Goal: Task Accomplishment & Management: Manage account settings

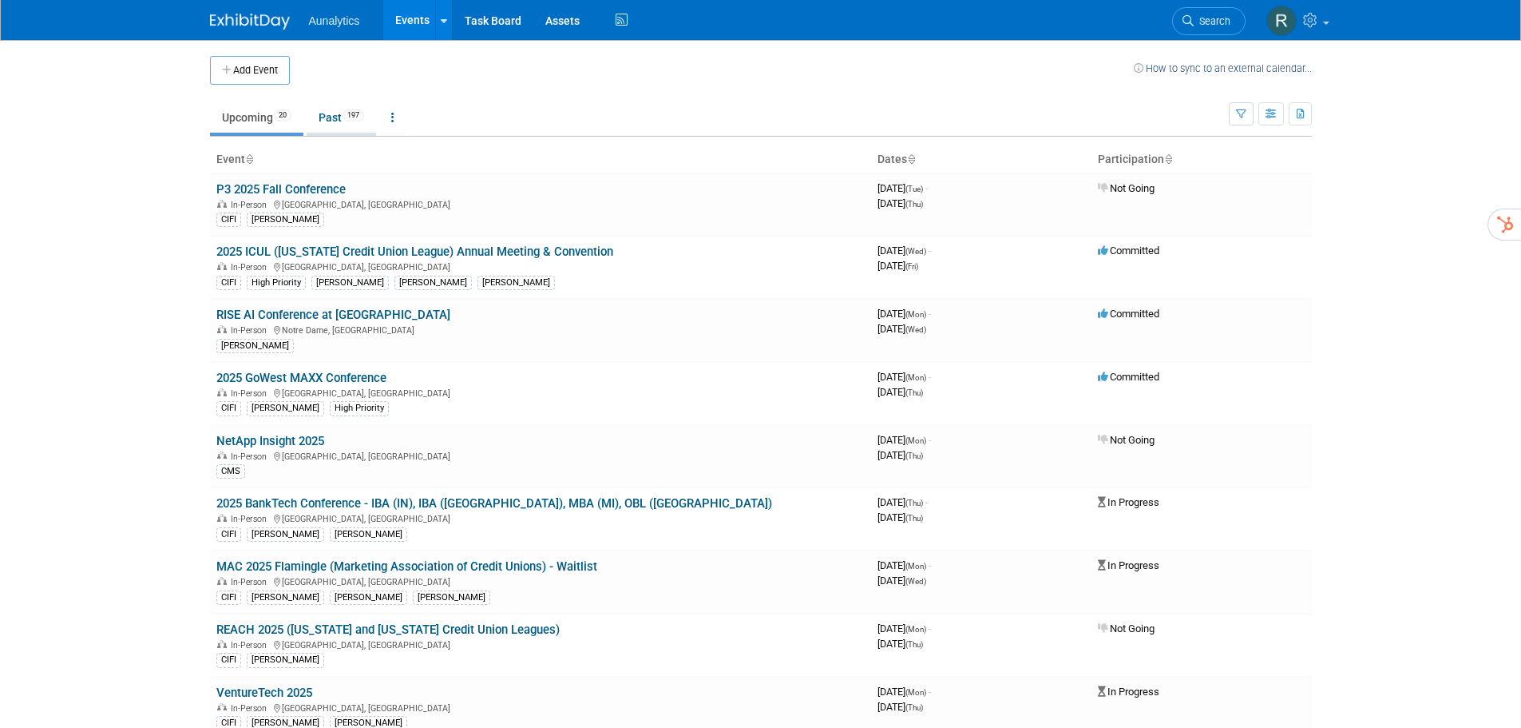
click at [331, 117] on link "Past 197" at bounding box center [341, 117] width 69 height 30
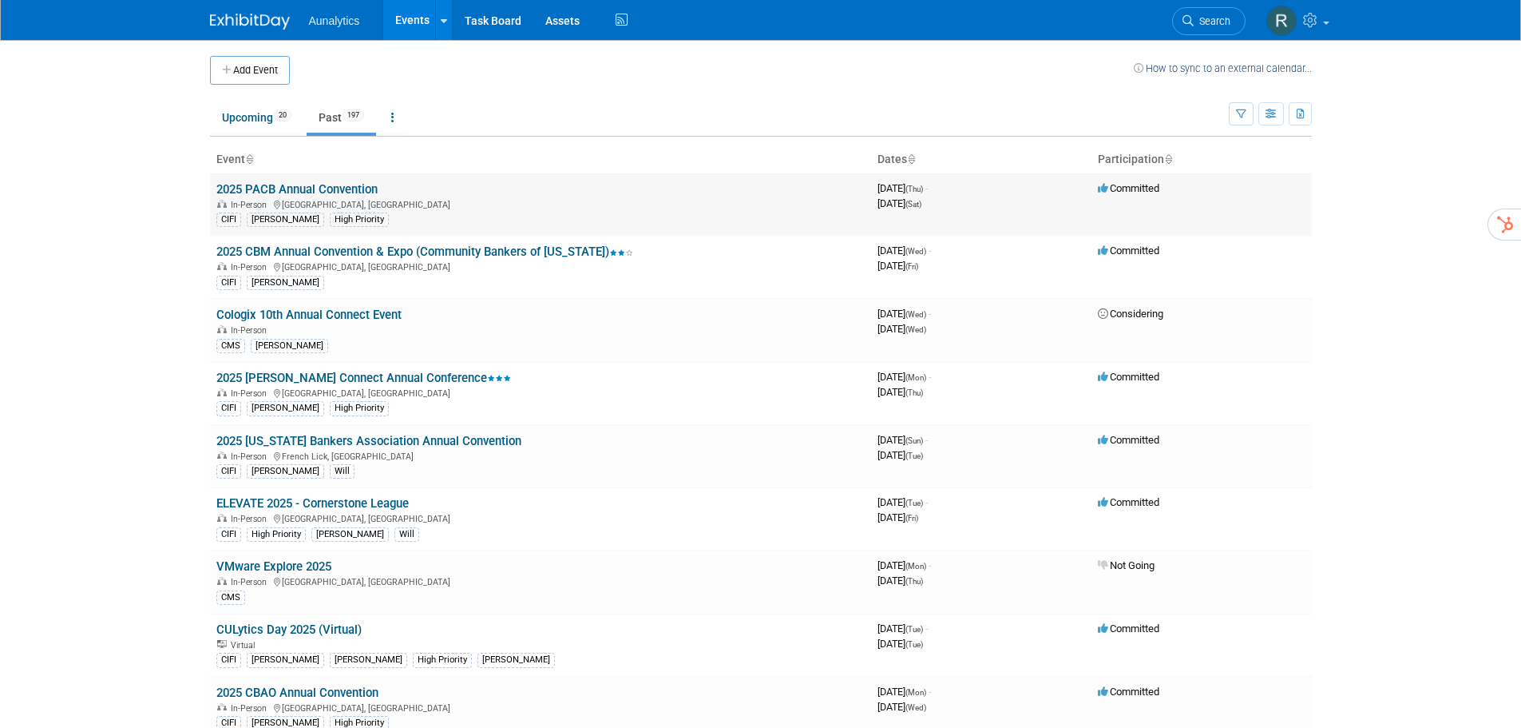
click at [349, 188] on link "2025 PACB Annual Convention" at bounding box center [296, 189] width 161 height 14
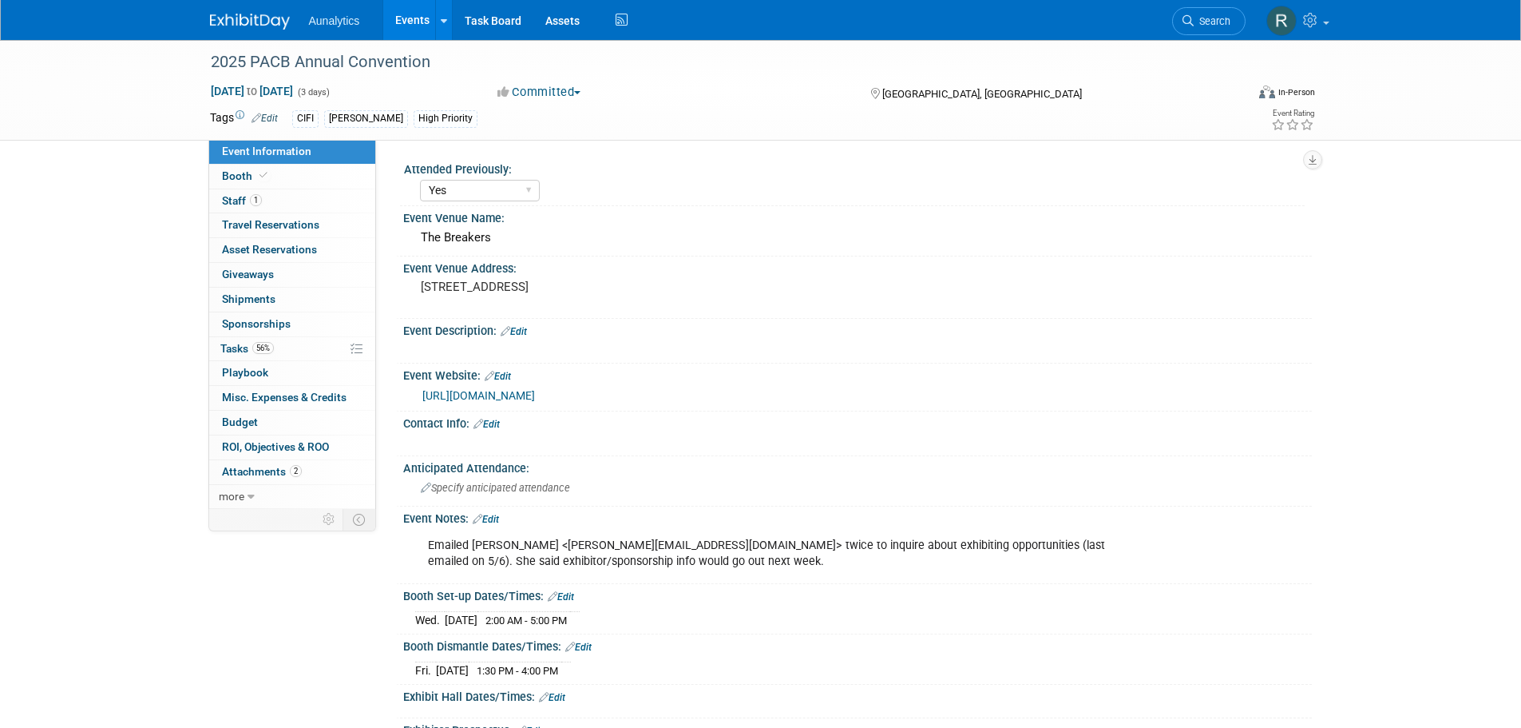
select select "Yes"
click at [283, 446] on span "ROI, Objectives & ROO 0" at bounding box center [275, 446] width 107 height 13
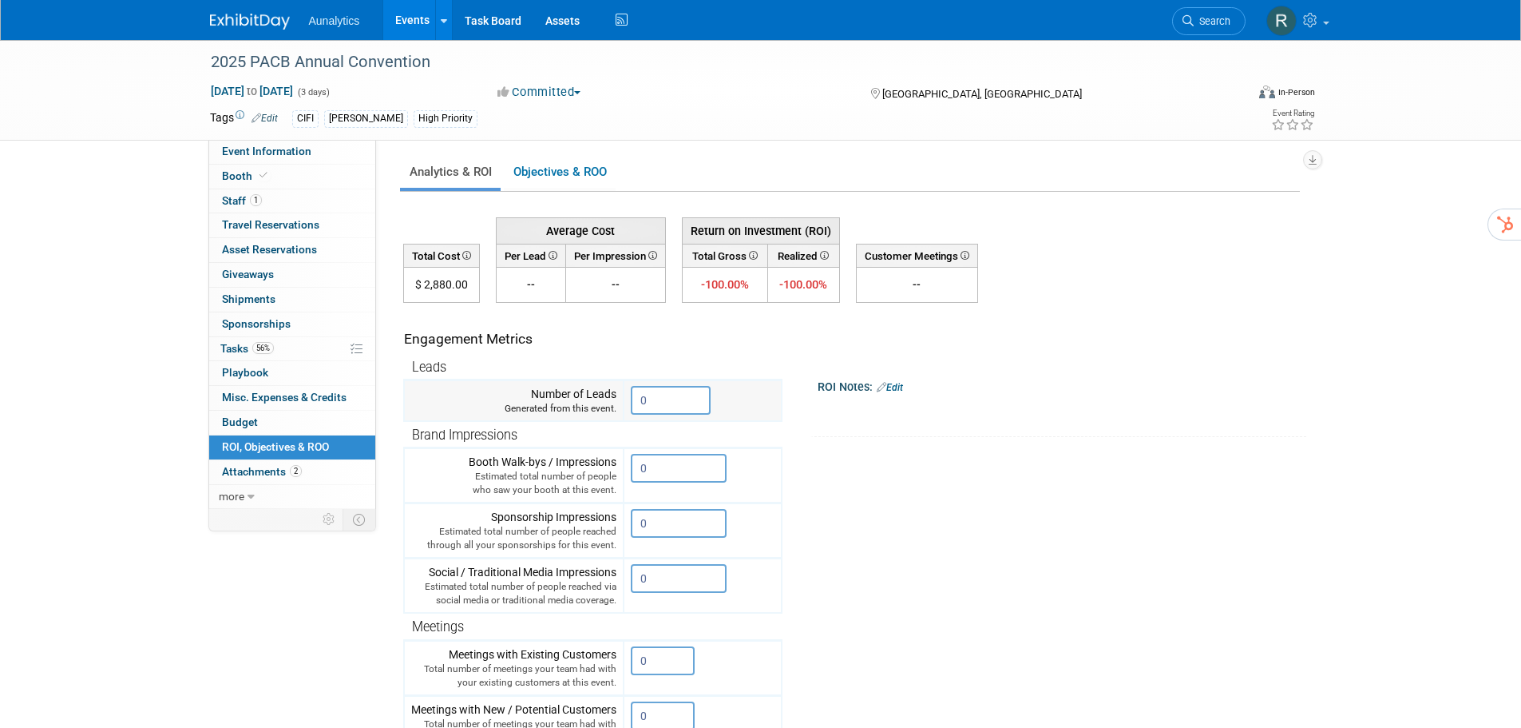
click at [688, 392] on input "0" at bounding box center [671, 400] width 80 height 29
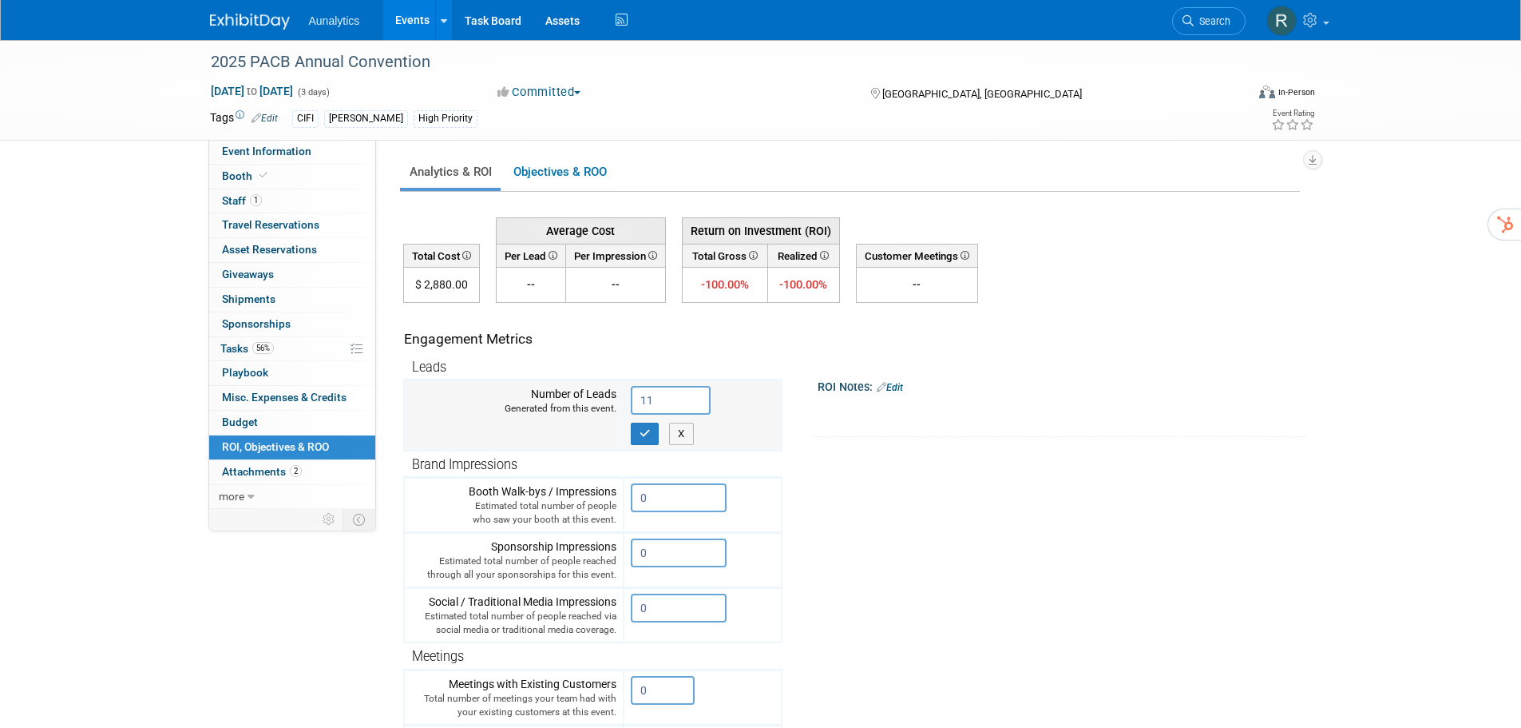
type input "11"
click at [644, 438] on icon "button" at bounding box center [645, 433] width 11 height 10
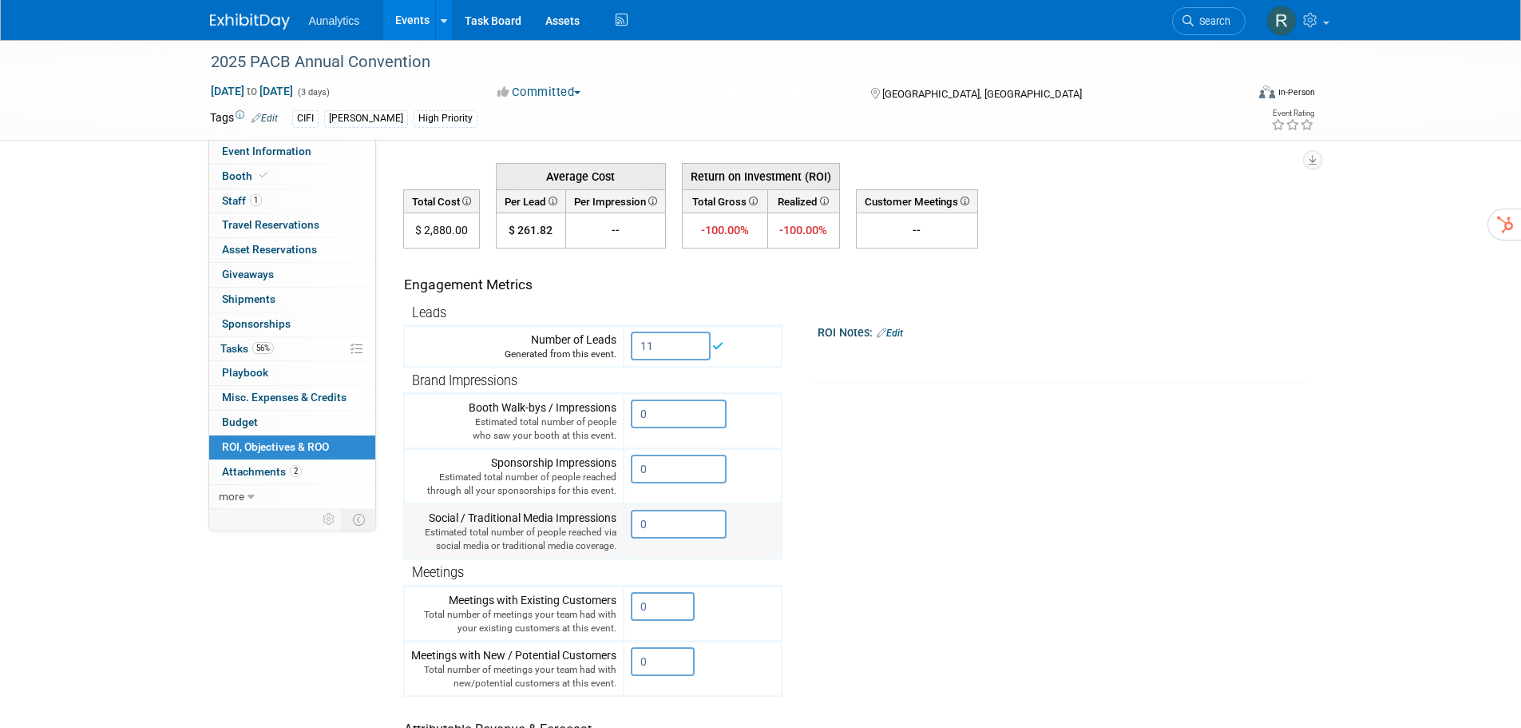
scroll to position [160, 0]
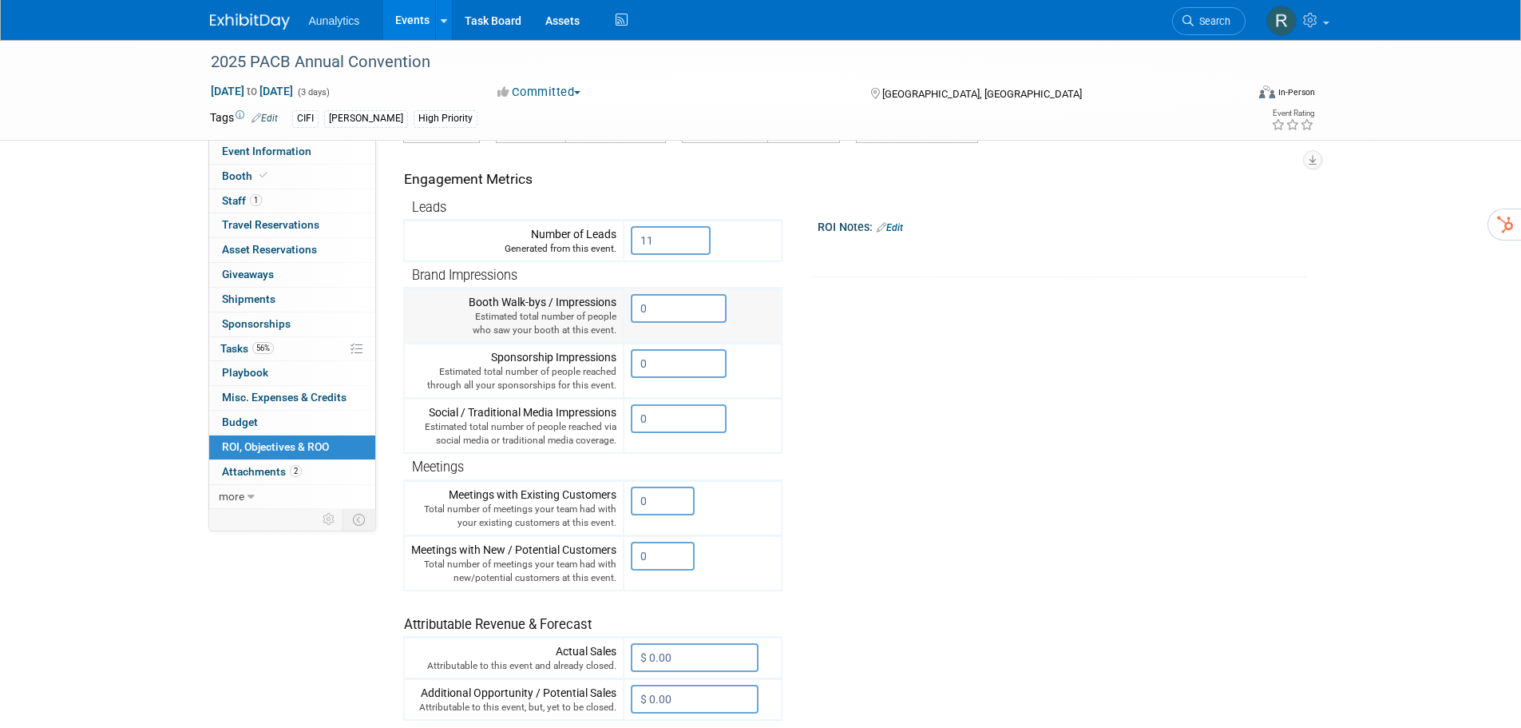
drag, startPoint x: 656, startPoint y: 306, endPoint x: 636, endPoint y: 307, distance: 19.2
click at [636, 307] on input "0" at bounding box center [679, 308] width 96 height 29
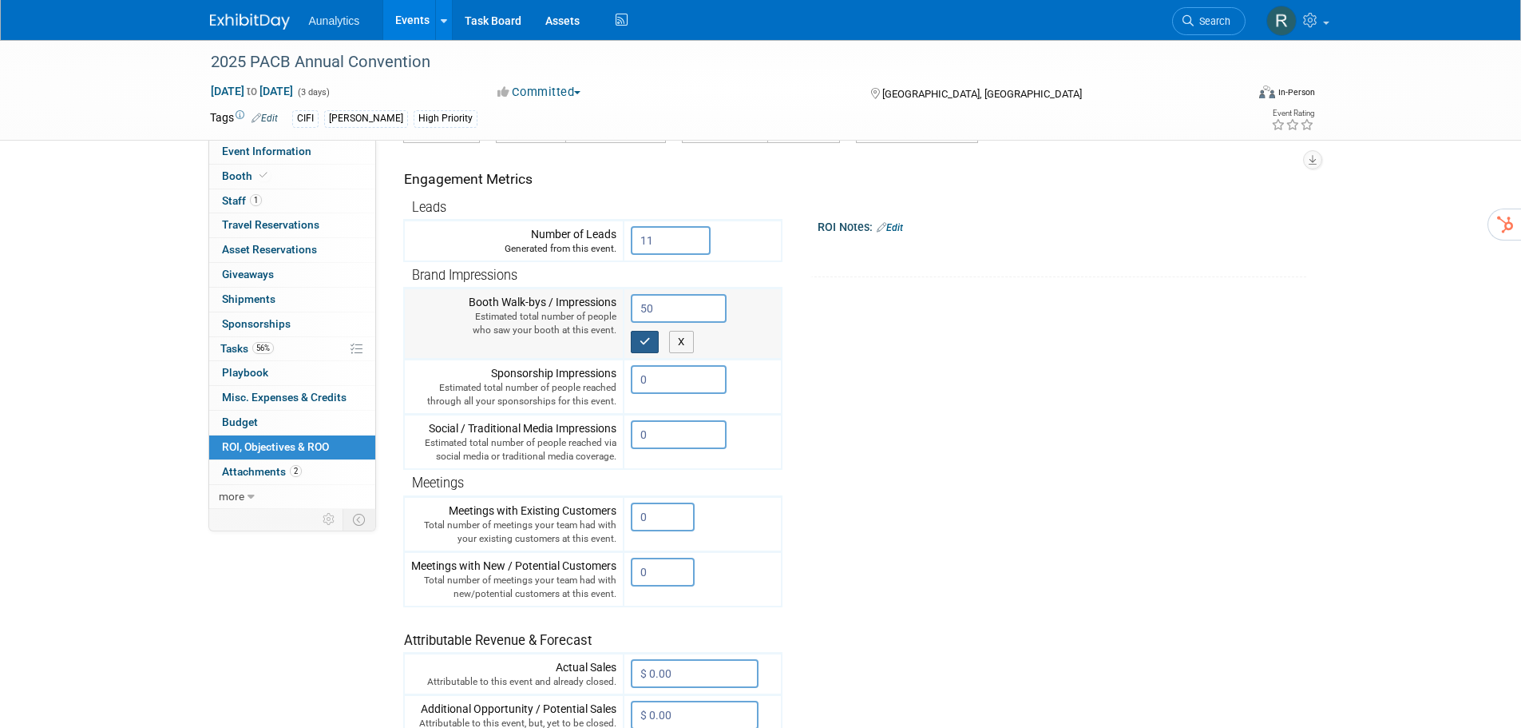
type input "50"
click at [648, 347] on button "button" at bounding box center [645, 342] width 29 height 22
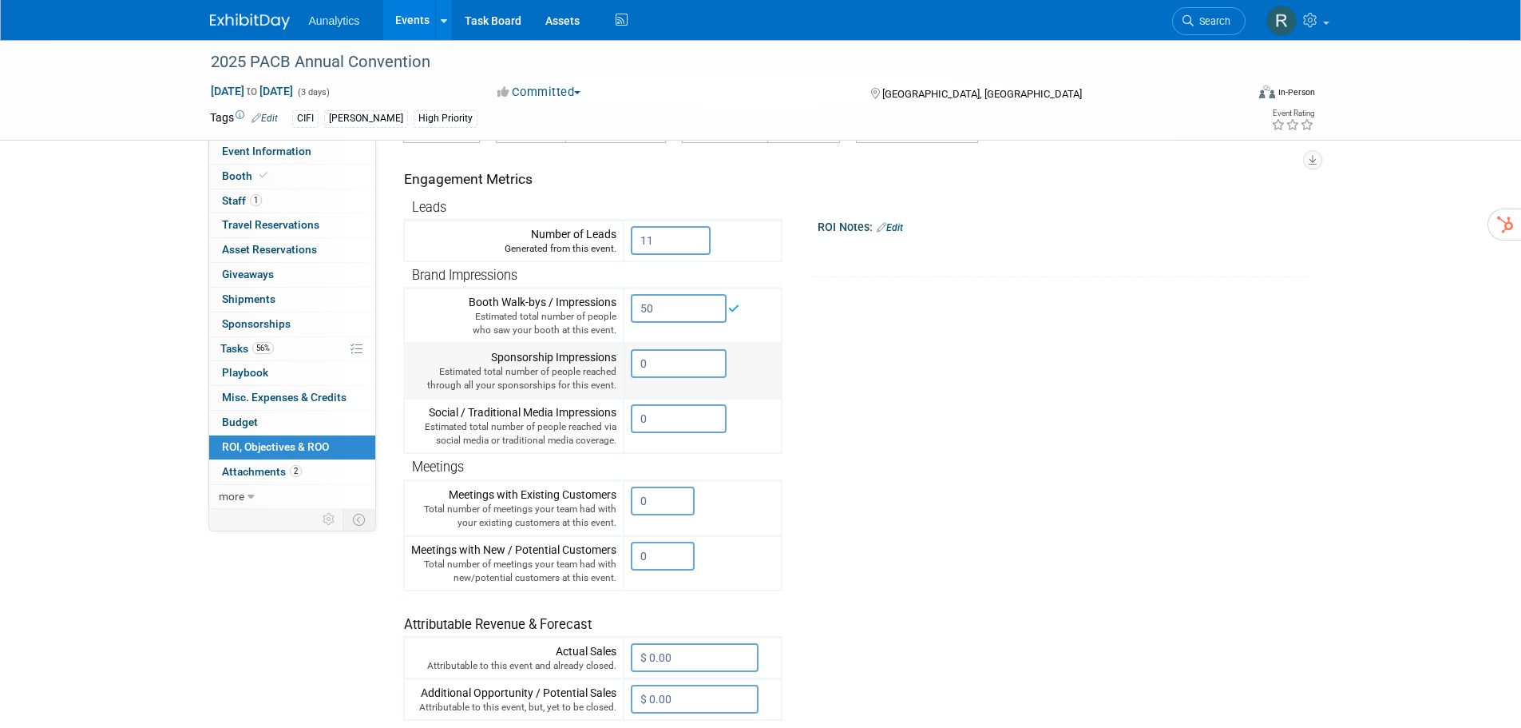
scroll to position [240, 0]
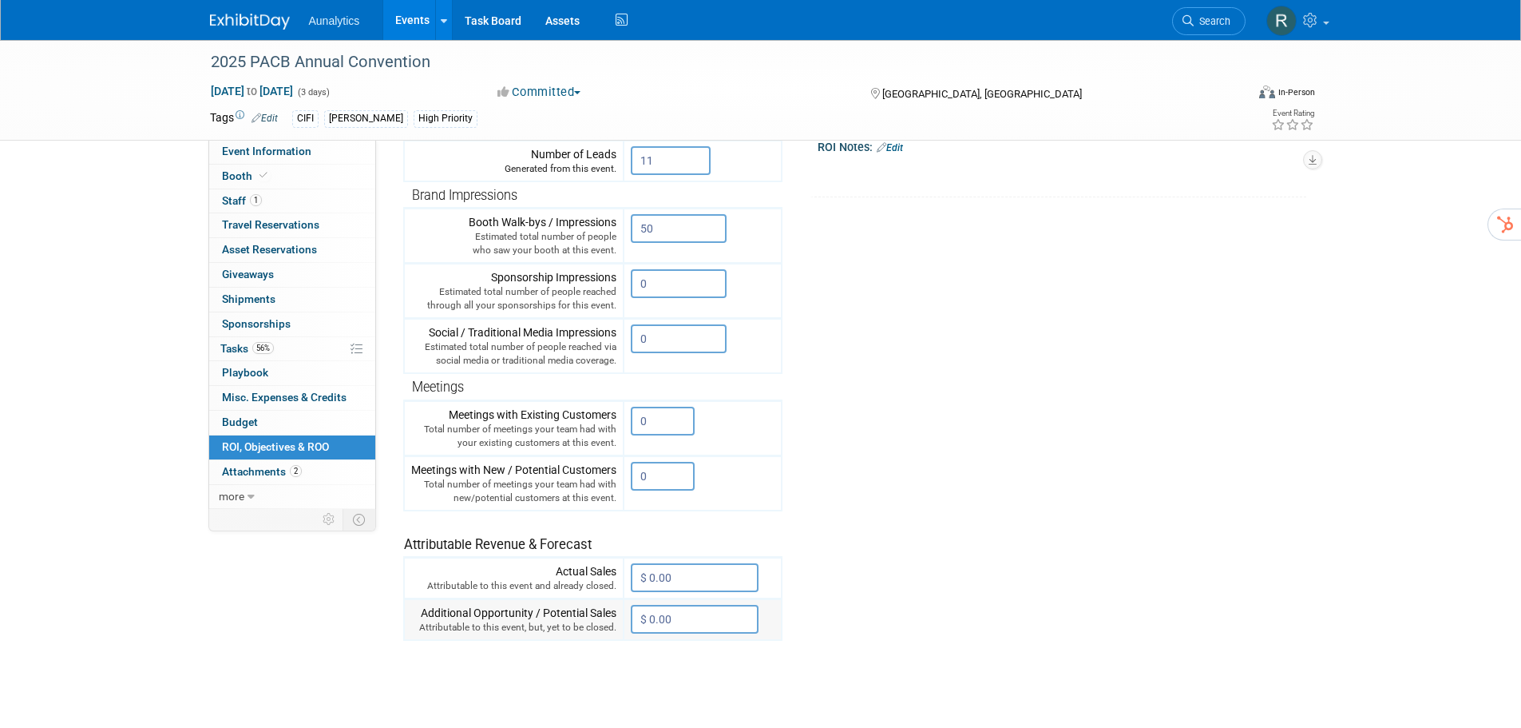
click at [694, 617] on input "$ 0.00" at bounding box center [695, 619] width 128 height 29
type input "$ 50,000.00"
click at [646, 658] on button "button" at bounding box center [645, 652] width 29 height 22
drag, startPoint x: 649, startPoint y: 418, endPoint x: 640, endPoint y: 420, distance: 8.9
click at [640, 420] on input "0" at bounding box center [663, 420] width 64 height 29
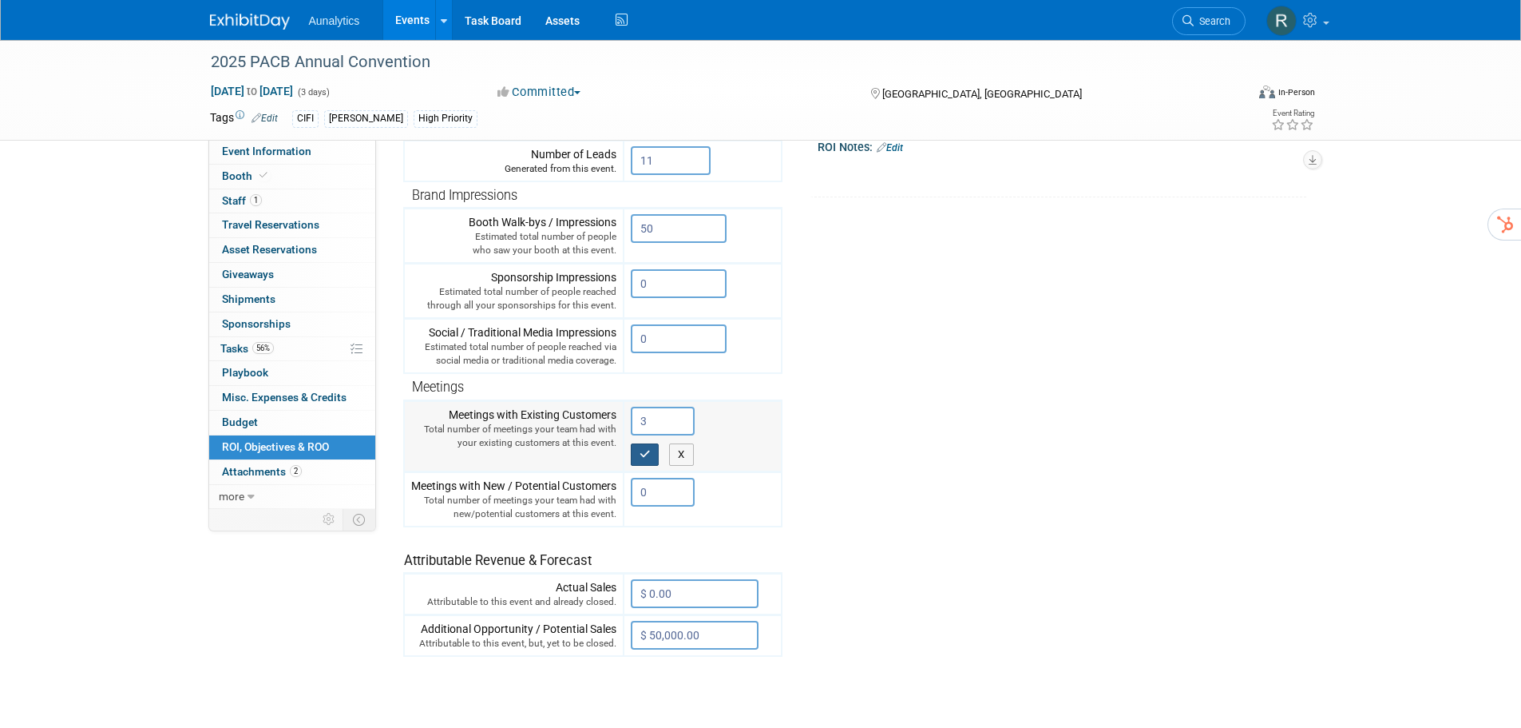
type input "3"
click at [649, 454] on icon "button" at bounding box center [645, 454] width 11 height 10
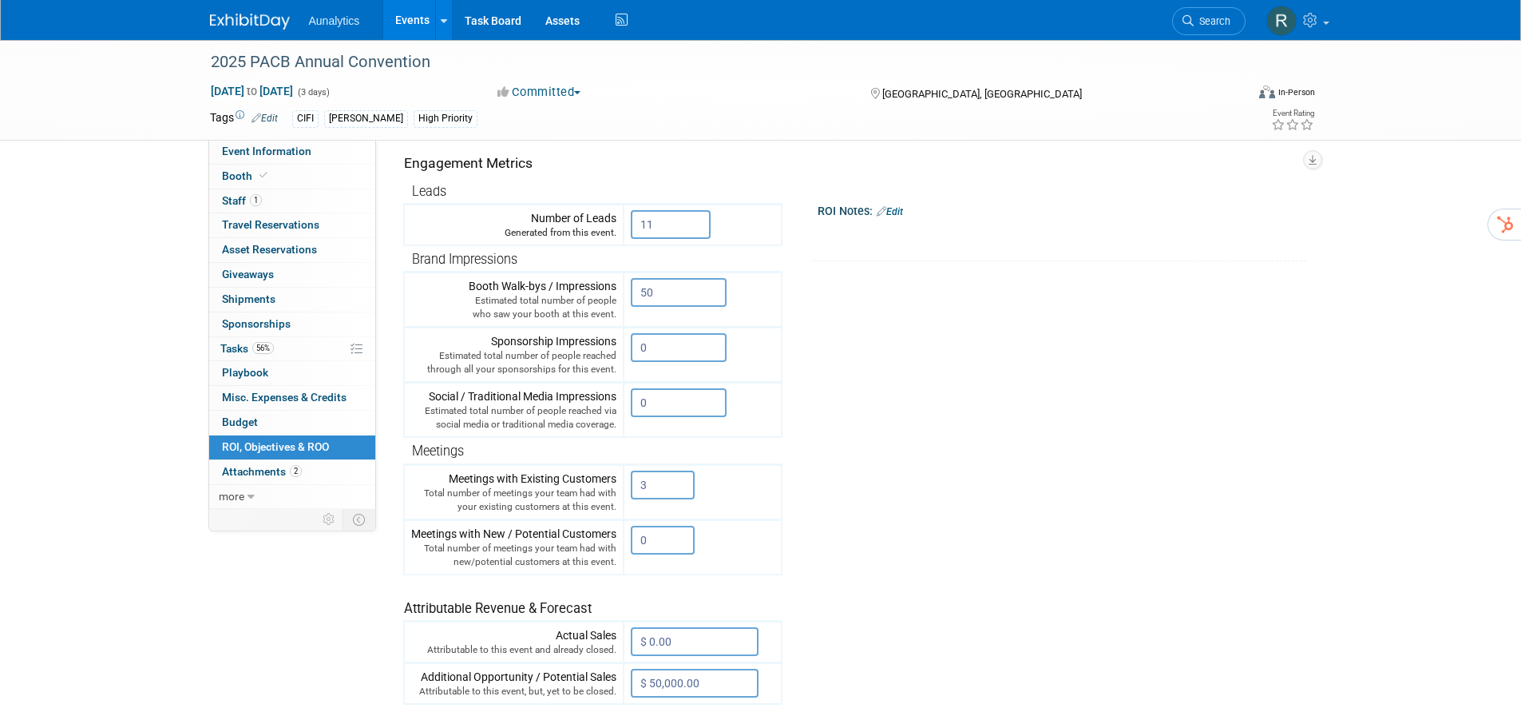
scroll to position [160, 0]
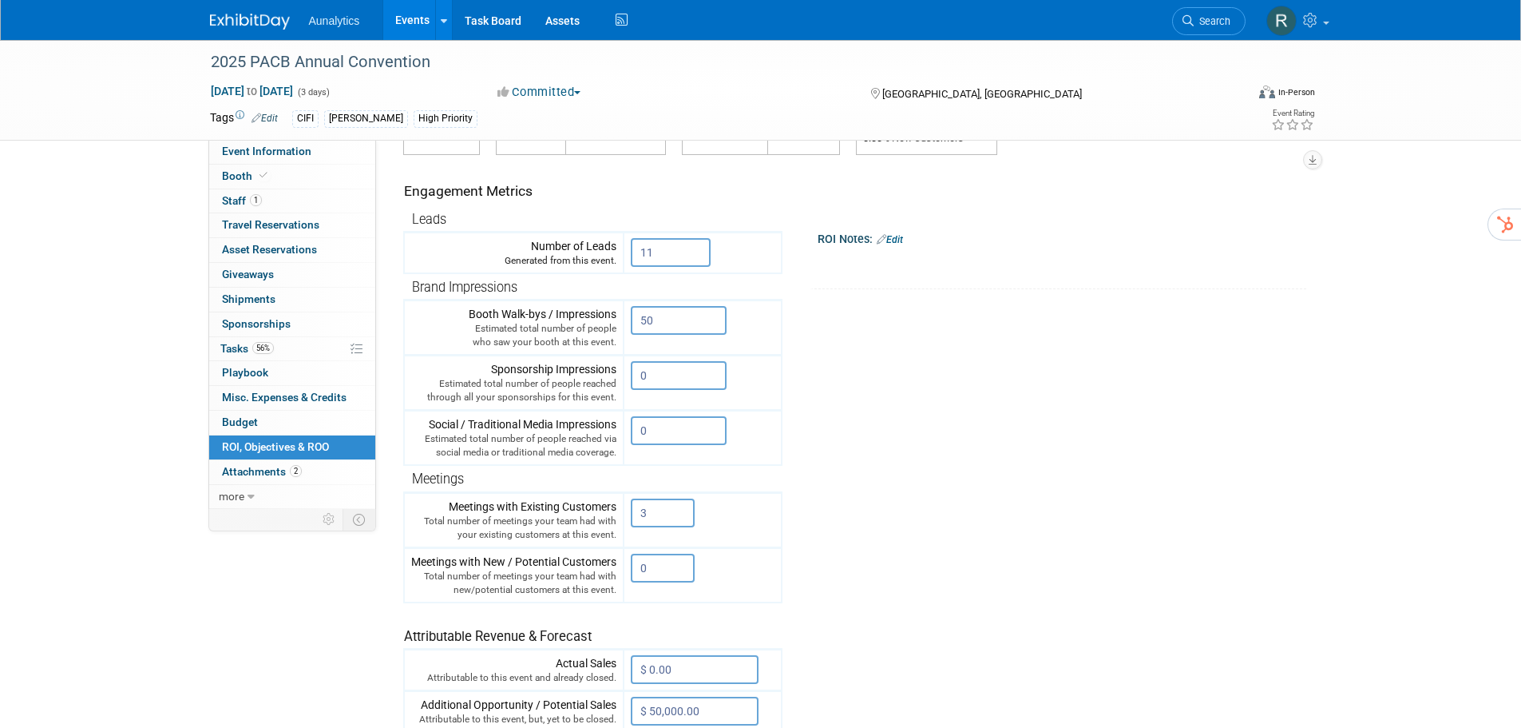
click at [903, 241] on link "Edit" at bounding box center [890, 239] width 26 height 11
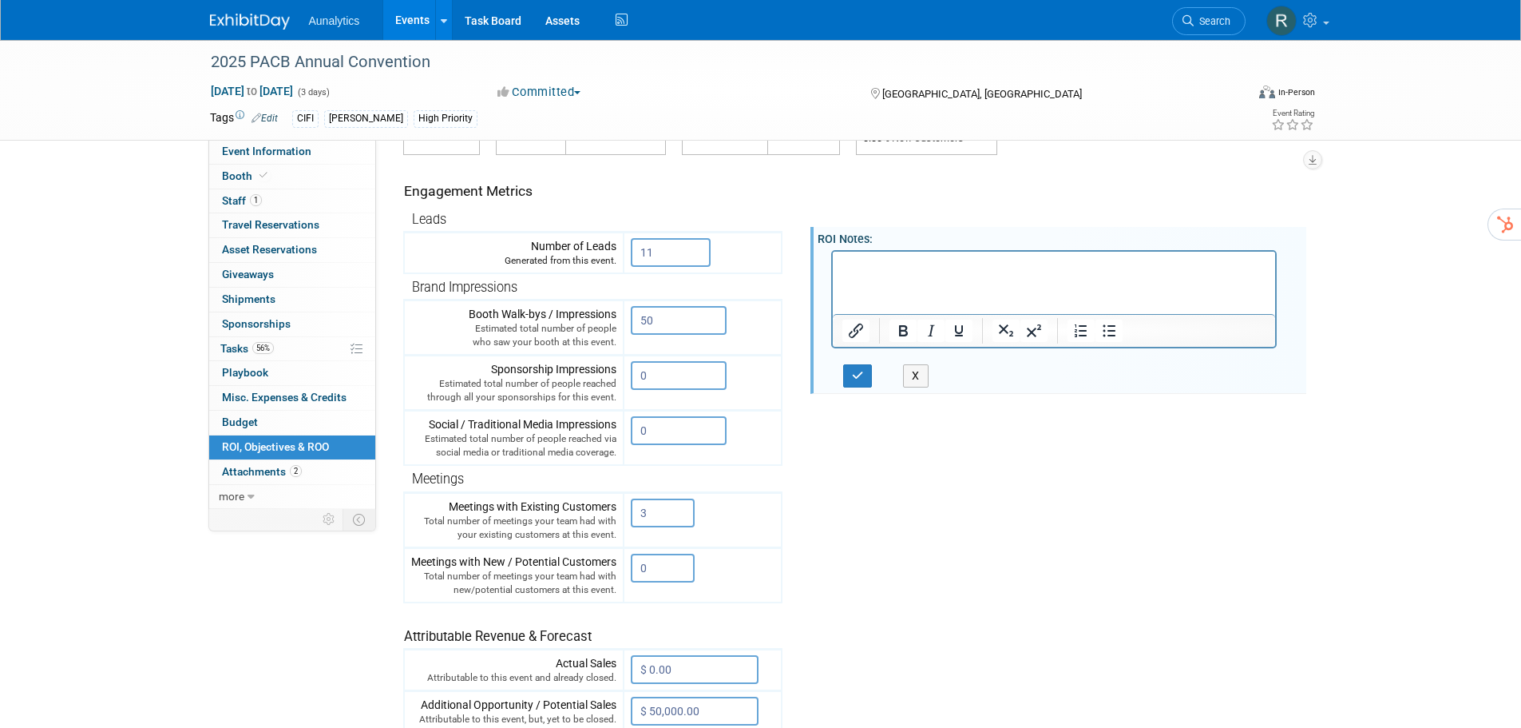
scroll to position [0, 0]
click at [982, 273] on html at bounding box center [1053, 262] width 443 height 22
click at [868, 371] on button "button" at bounding box center [858, 375] width 30 height 23
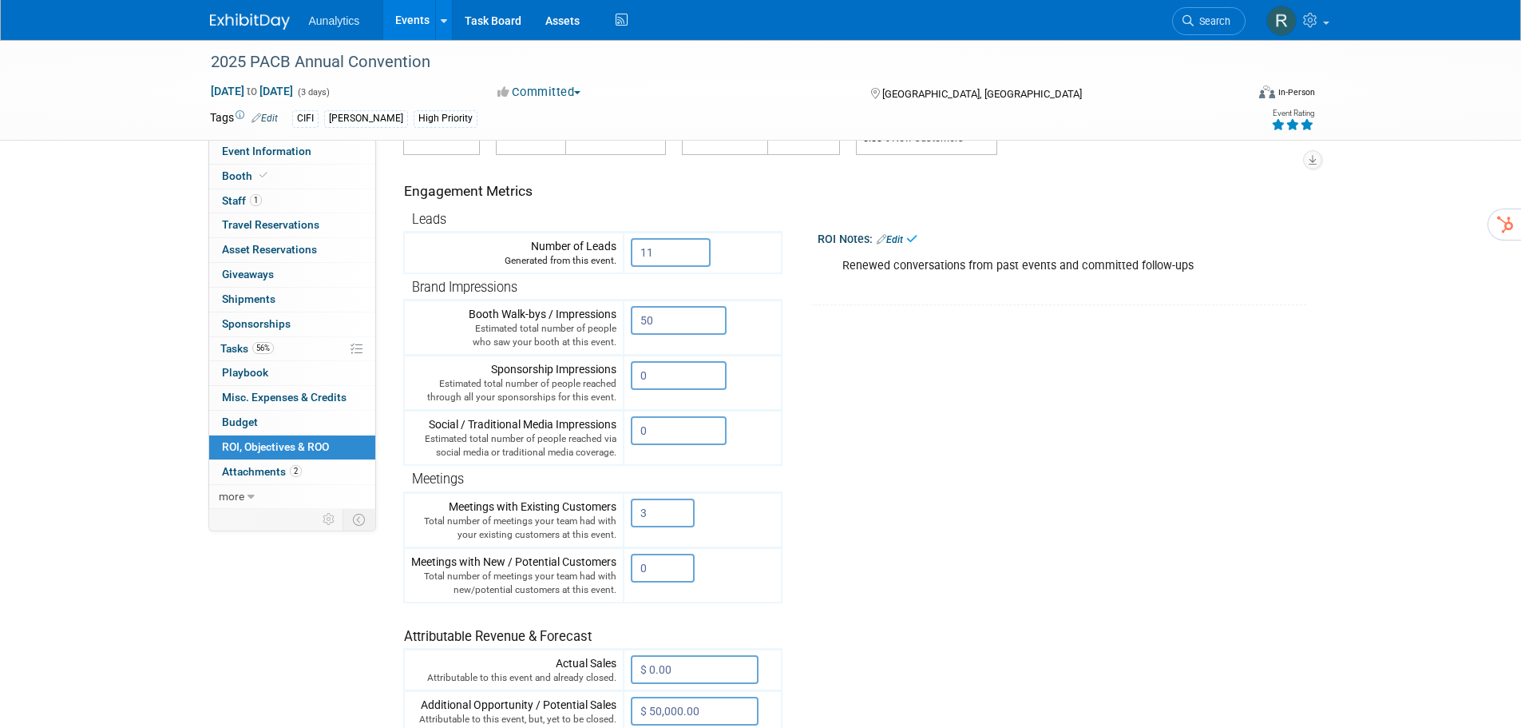
click at [1307, 125] on icon at bounding box center [1307, 124] width 14 height 11
click at [1293, 125] on icon at bounding box center [1293, 124] width 14 height 11
click at [285, 229] on span "Travel Reservations 0" at bounding box center [270, 224] width 97 height 13
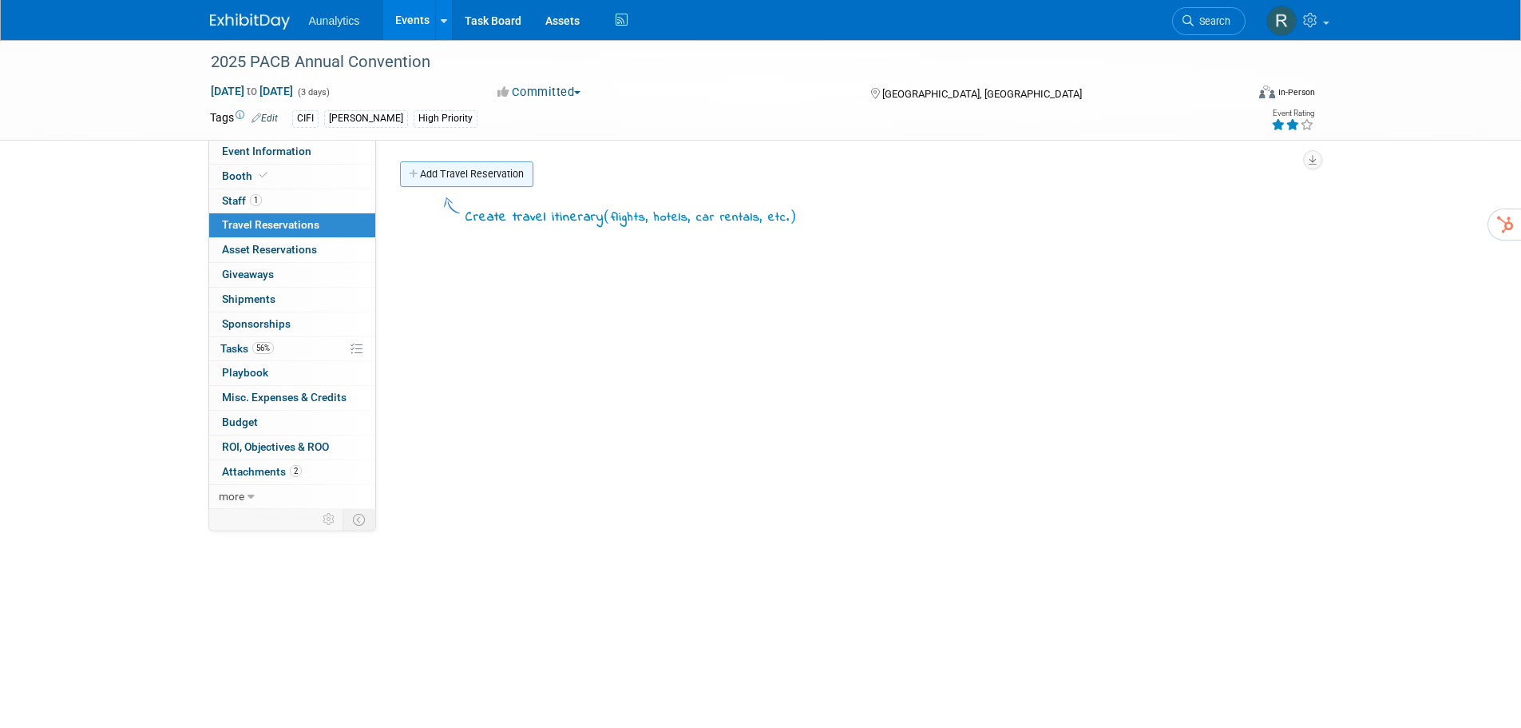
click at [474, 172] on link "Add Travel Reservation" at bounding box center [466, 174] width 133 height 26
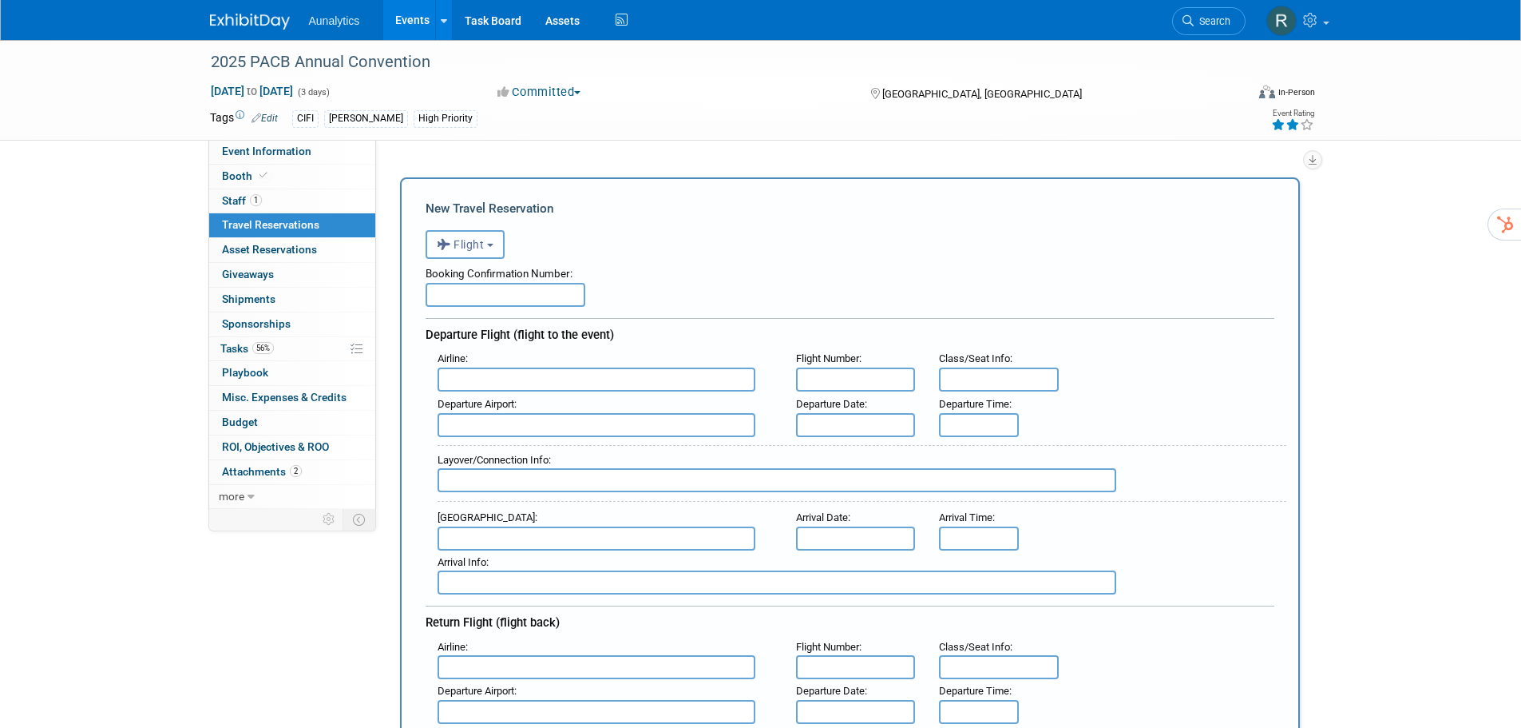
click at [470, 236] on button "Flight" at bounding box center [465, 244] width 79 height 29
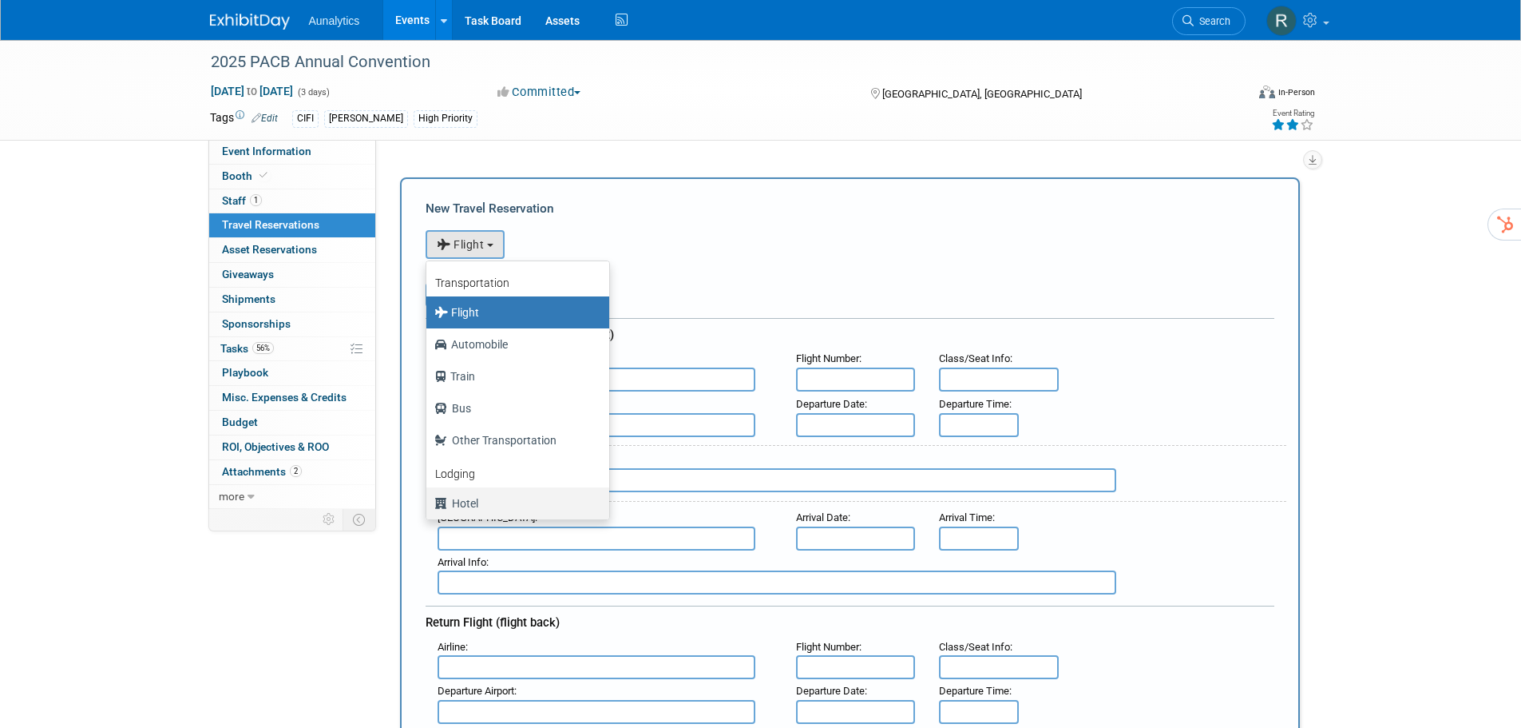
click at [478, 504] on label "Hotel" at bounding box center [513, 503] width 159 height 26
click at [429, 504] on input "Hotel" at bounding box center [423, 501] width 10 height 10
select select "6"
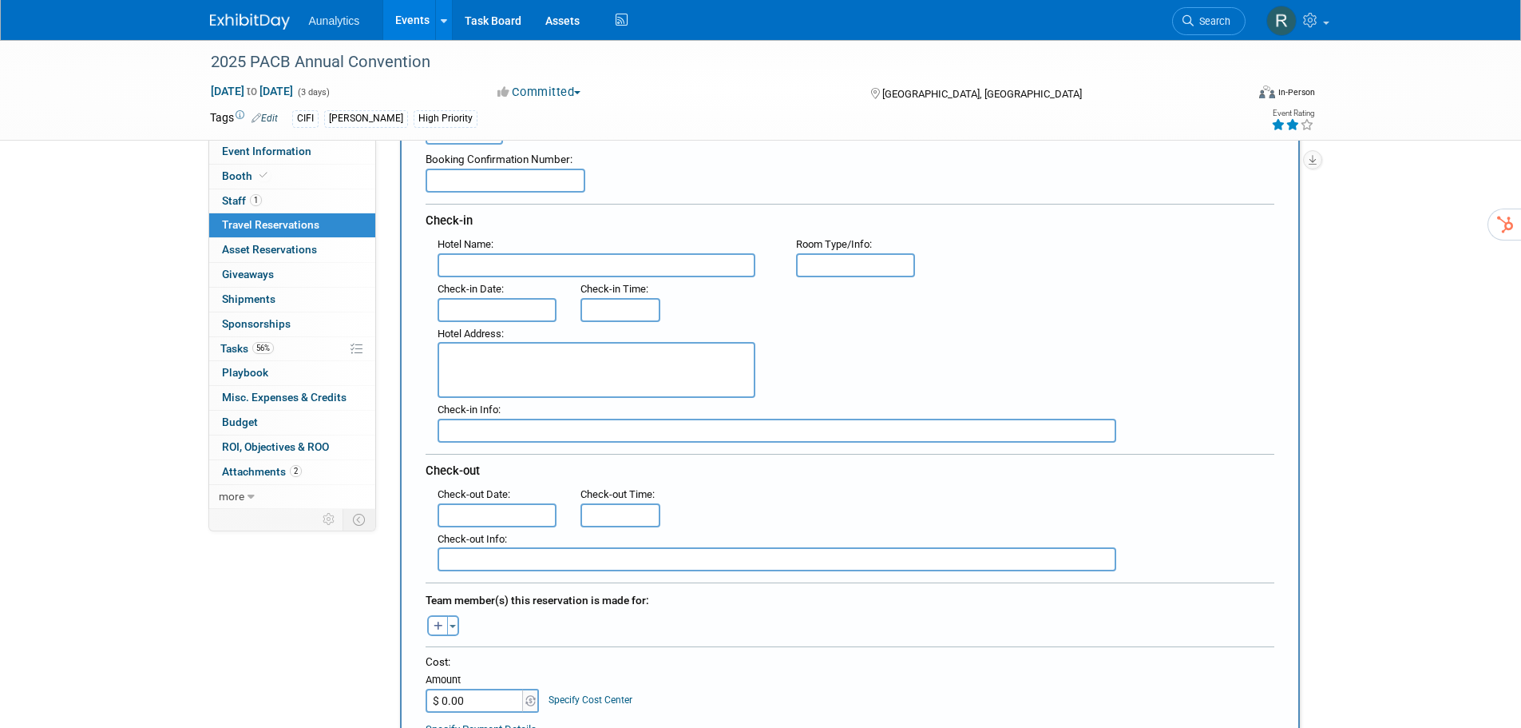
scroll to position [319, 0]
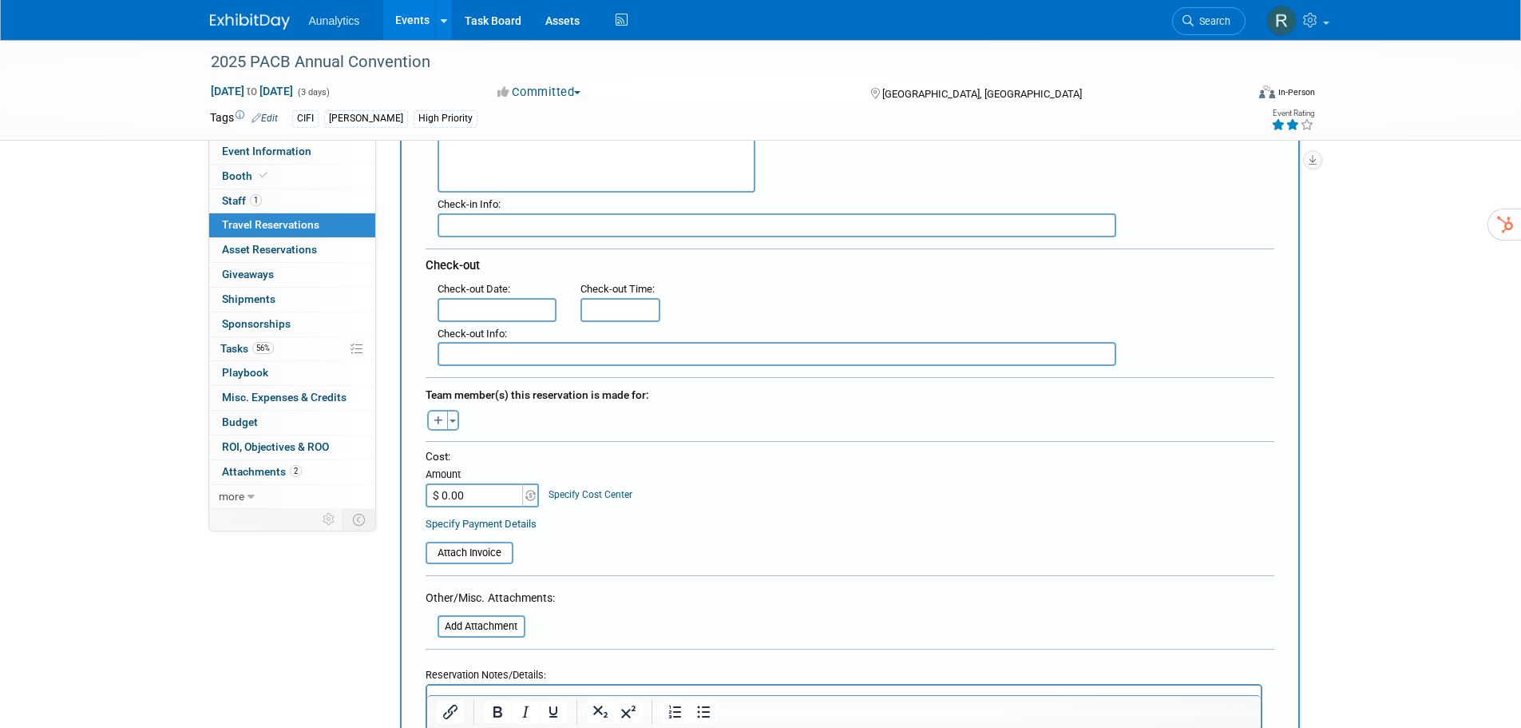
click at [438, 421] on icon "button" at bounding box center [439, 421] width 10 height 10
select select
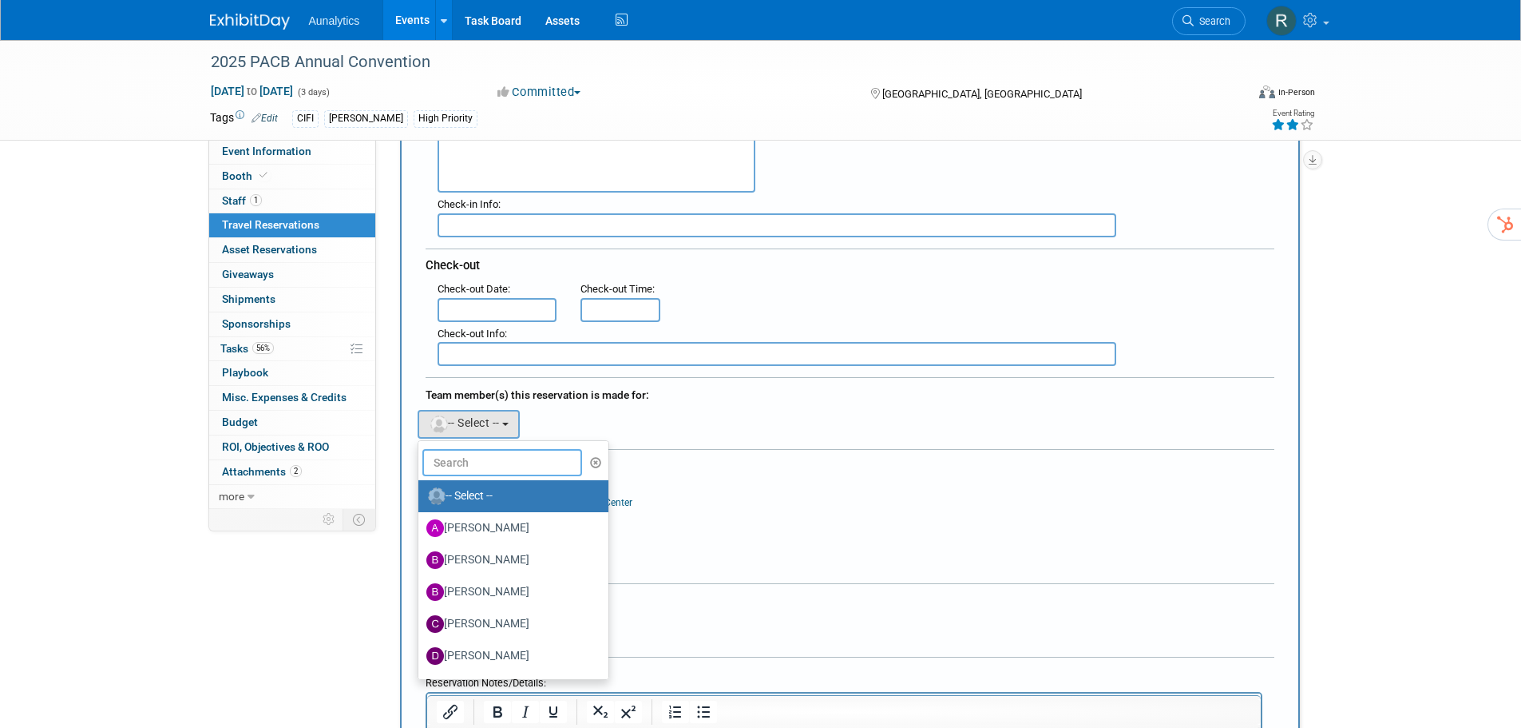
click at [462, 459] on input "text" at bounding box center [502, 462] width 160 height 27
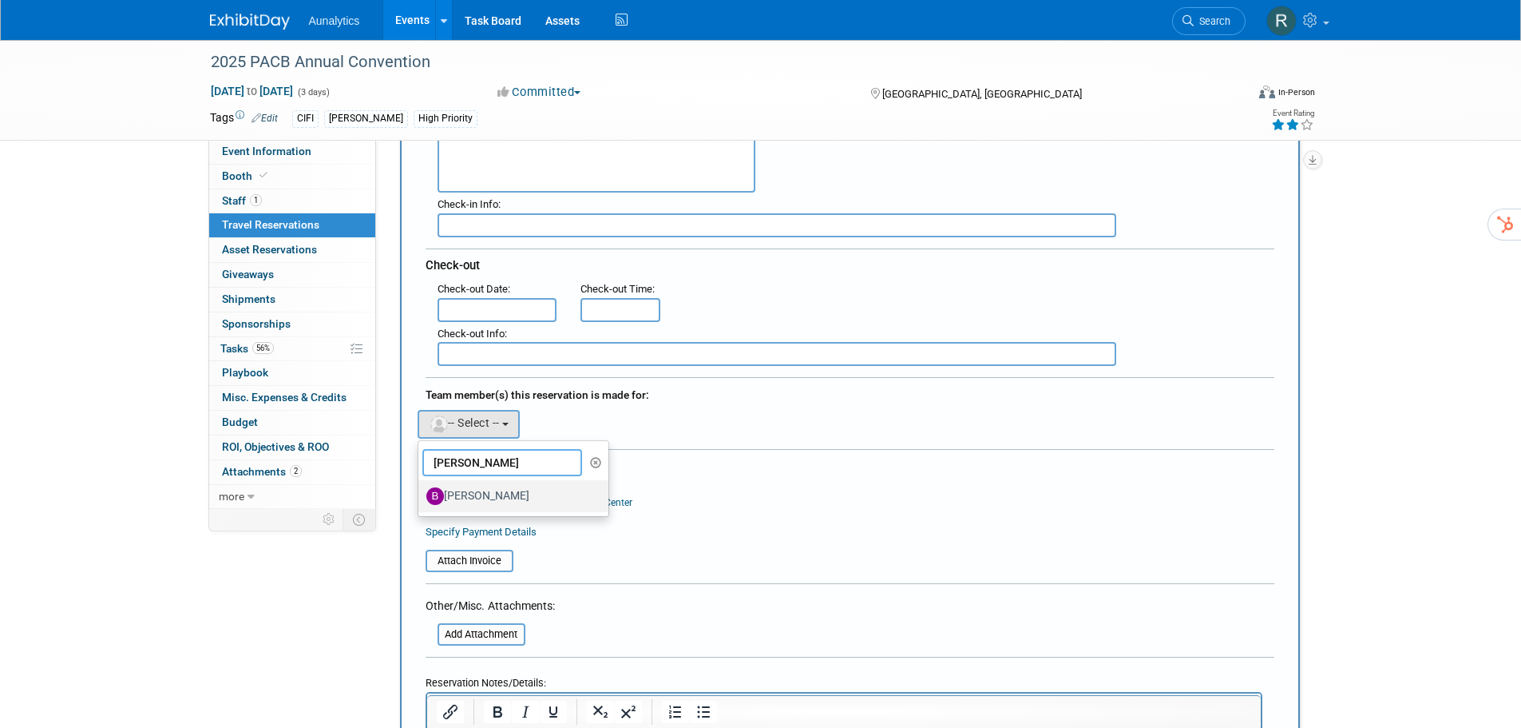
type input "brad"
click at [468, 492] on label "Brad Thien" at bounding box center [509, 496] width 167 height 26
click at [421, 492] on input "Brad Thien" at bounding box center [415, 494] width 10 height 10
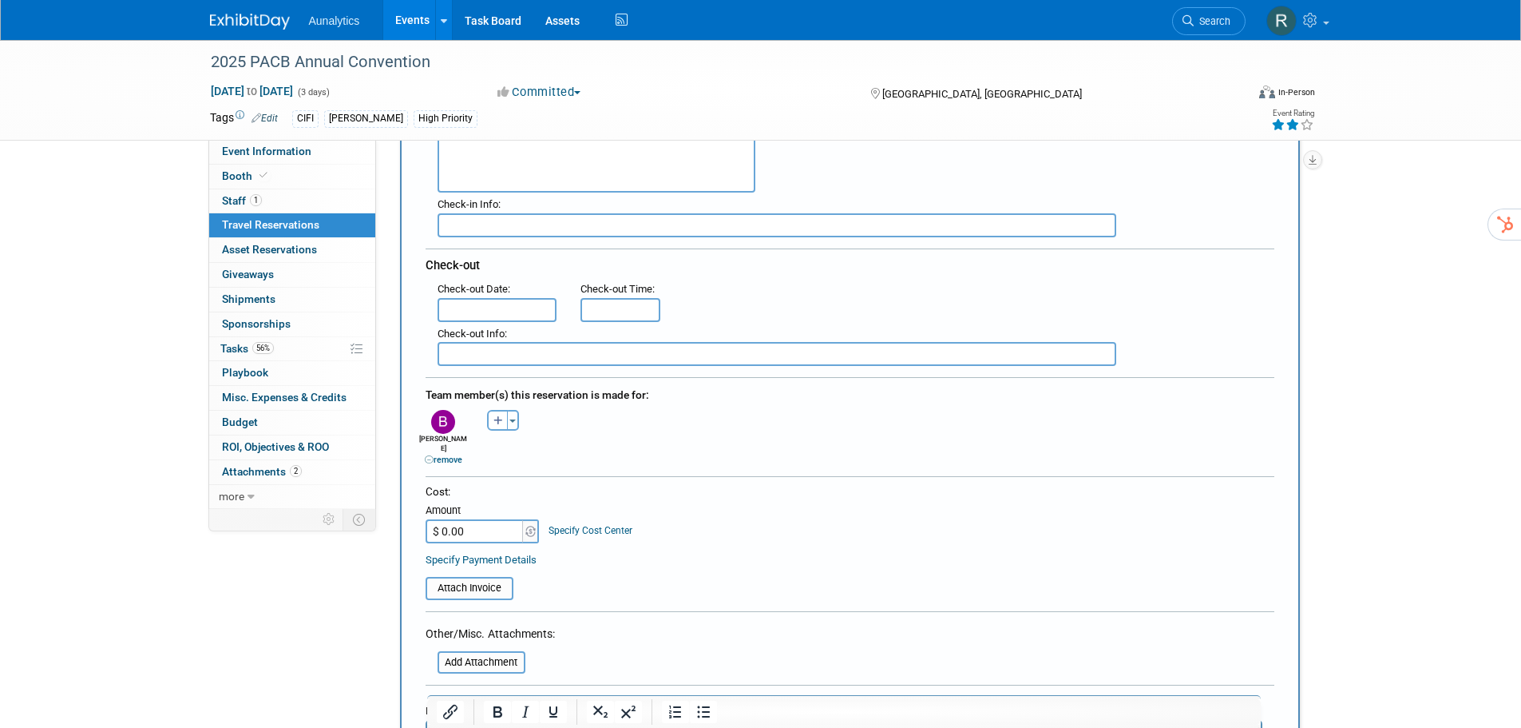
click at [465, 519] on input "$ 0.00" at bounding box center [476, 531] width 100 height 24
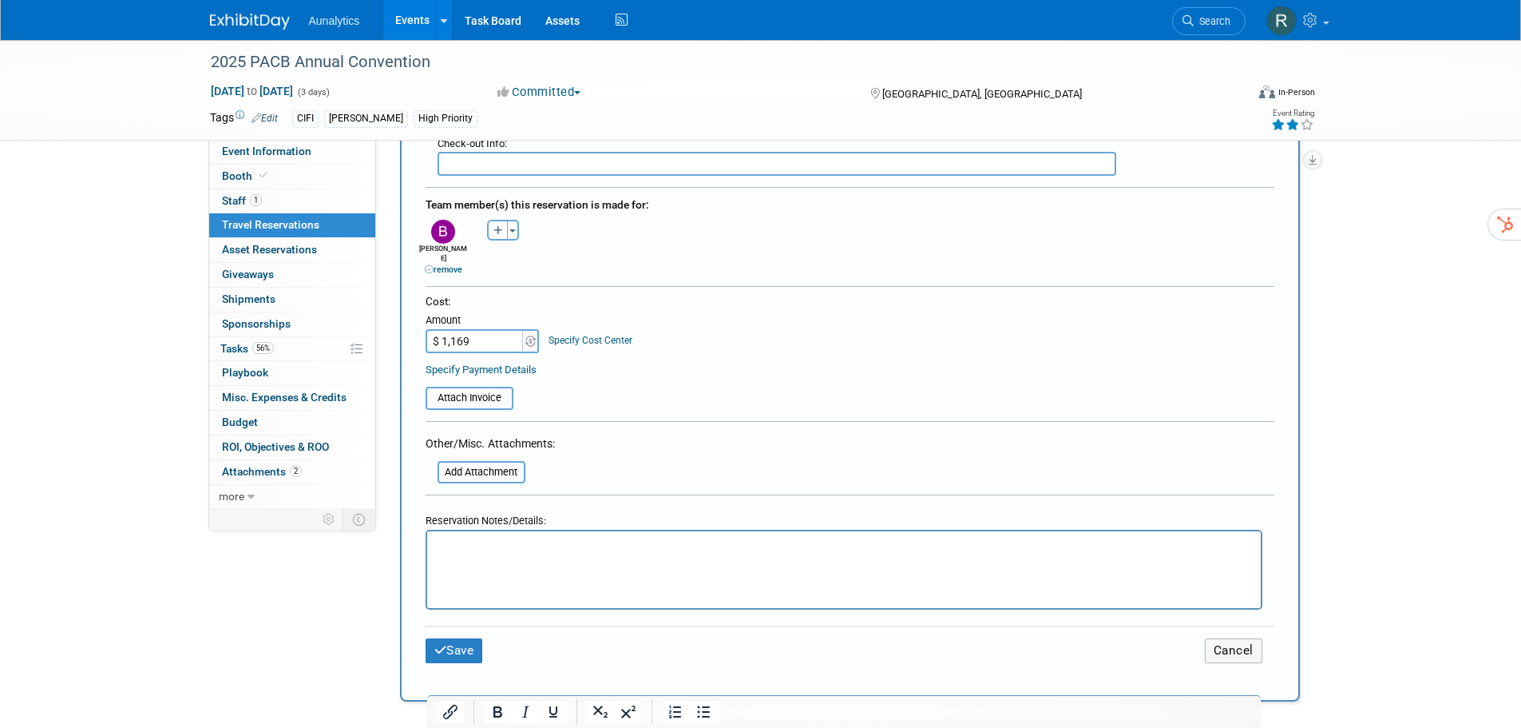
scroll to position [719, 0]
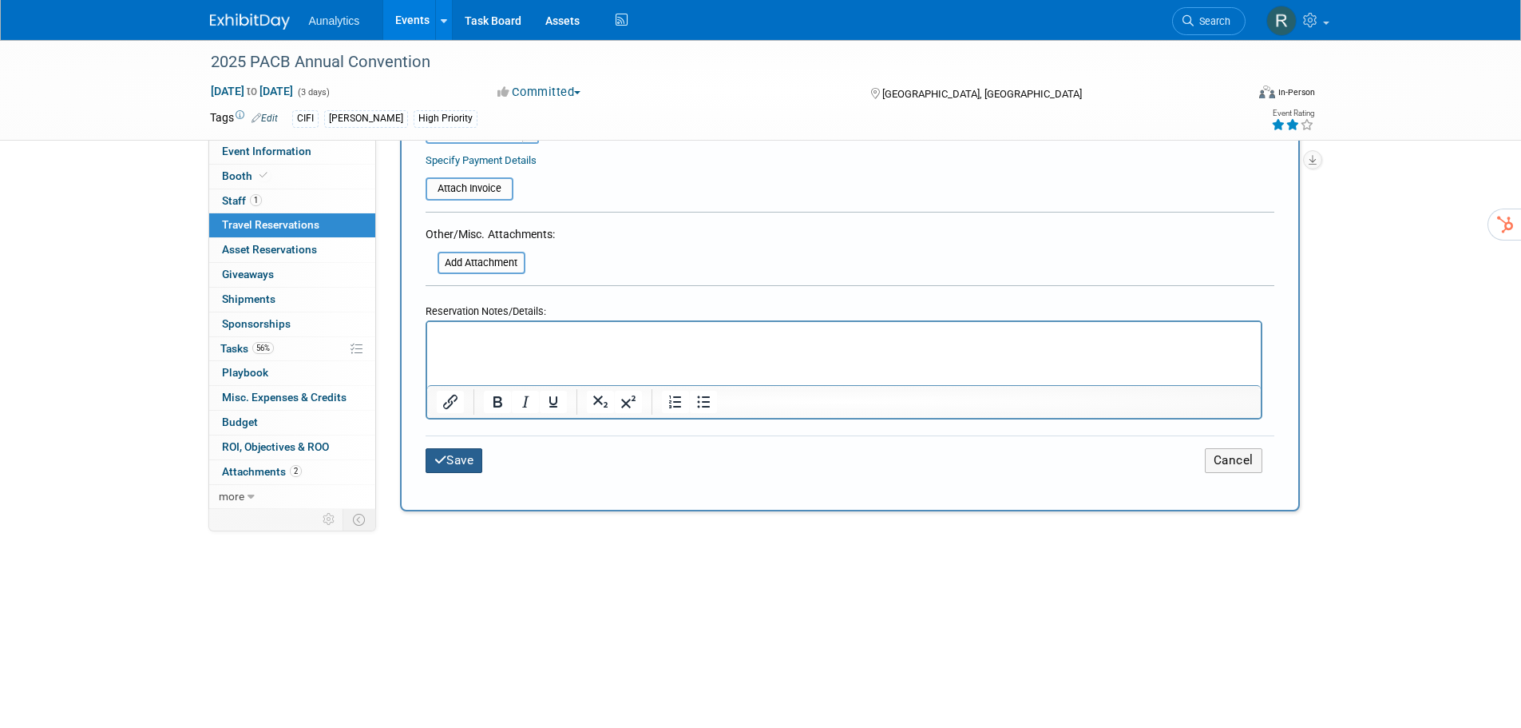
type input "$ 1,169.00"
click at [457, 450] on button "Save" at bounding box center [455, 460] width 58 height 25
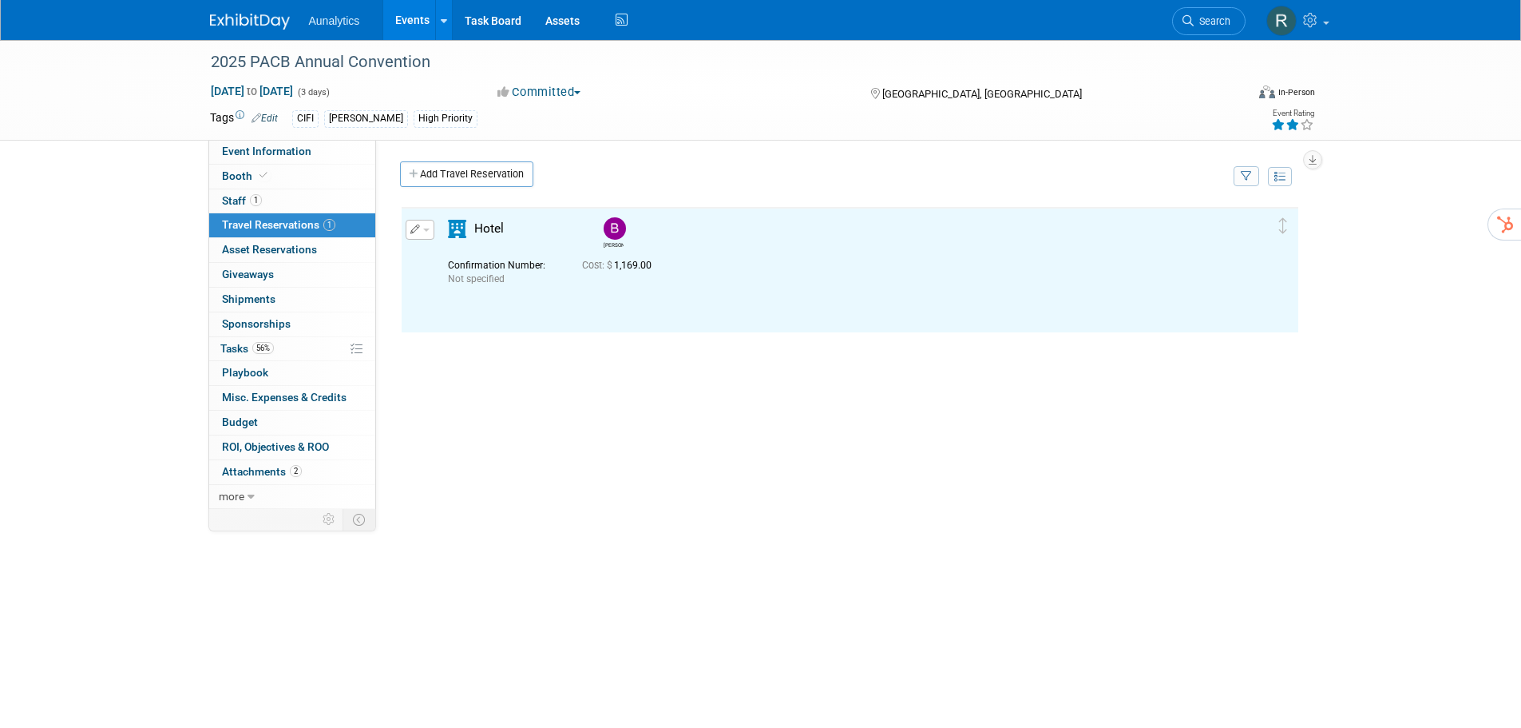
scroll to position [0, 0]
click at [430, 164] on link "Add Travel Reservation" at bounding box center [466, 174] width 133 height 26
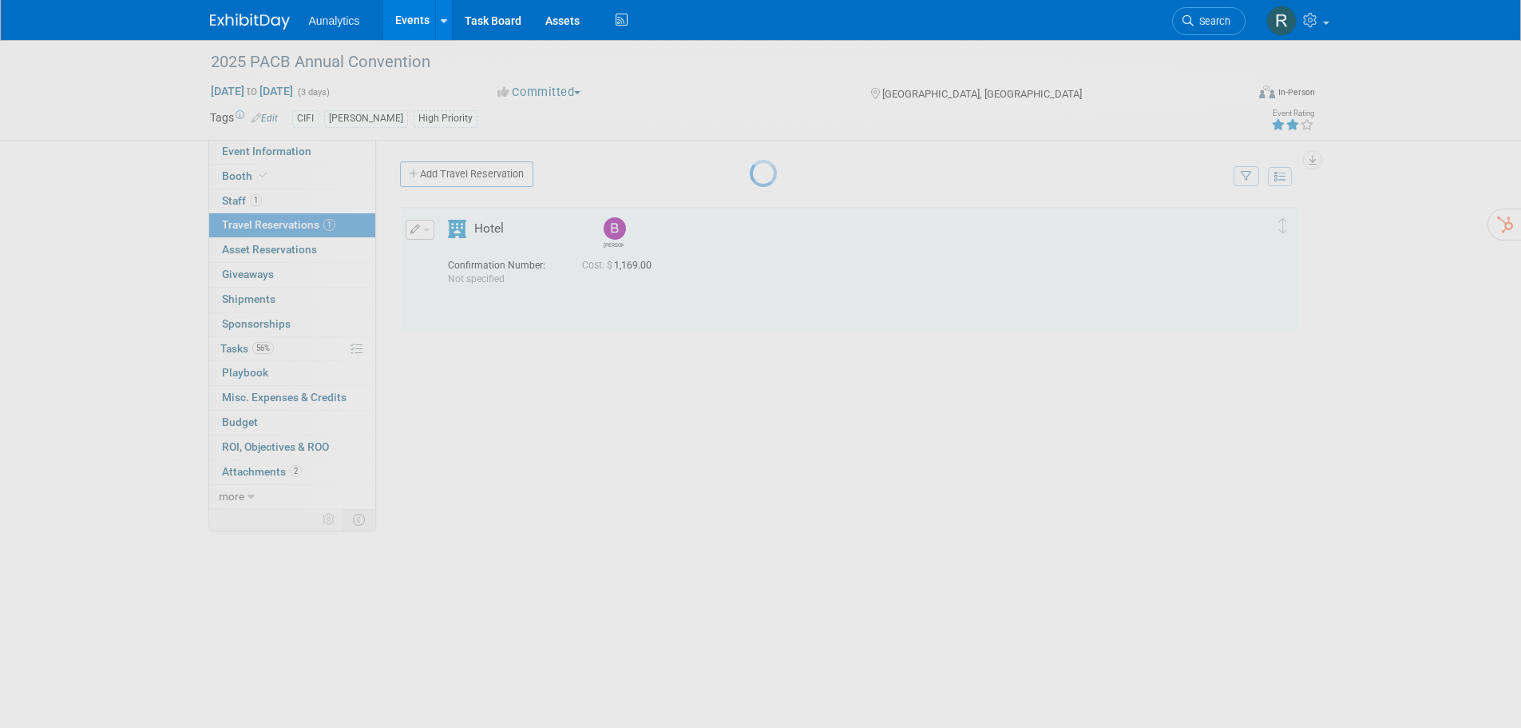
select select "3cdaf8eb-b984-4ab4-8e0f-a69d449c66d6"
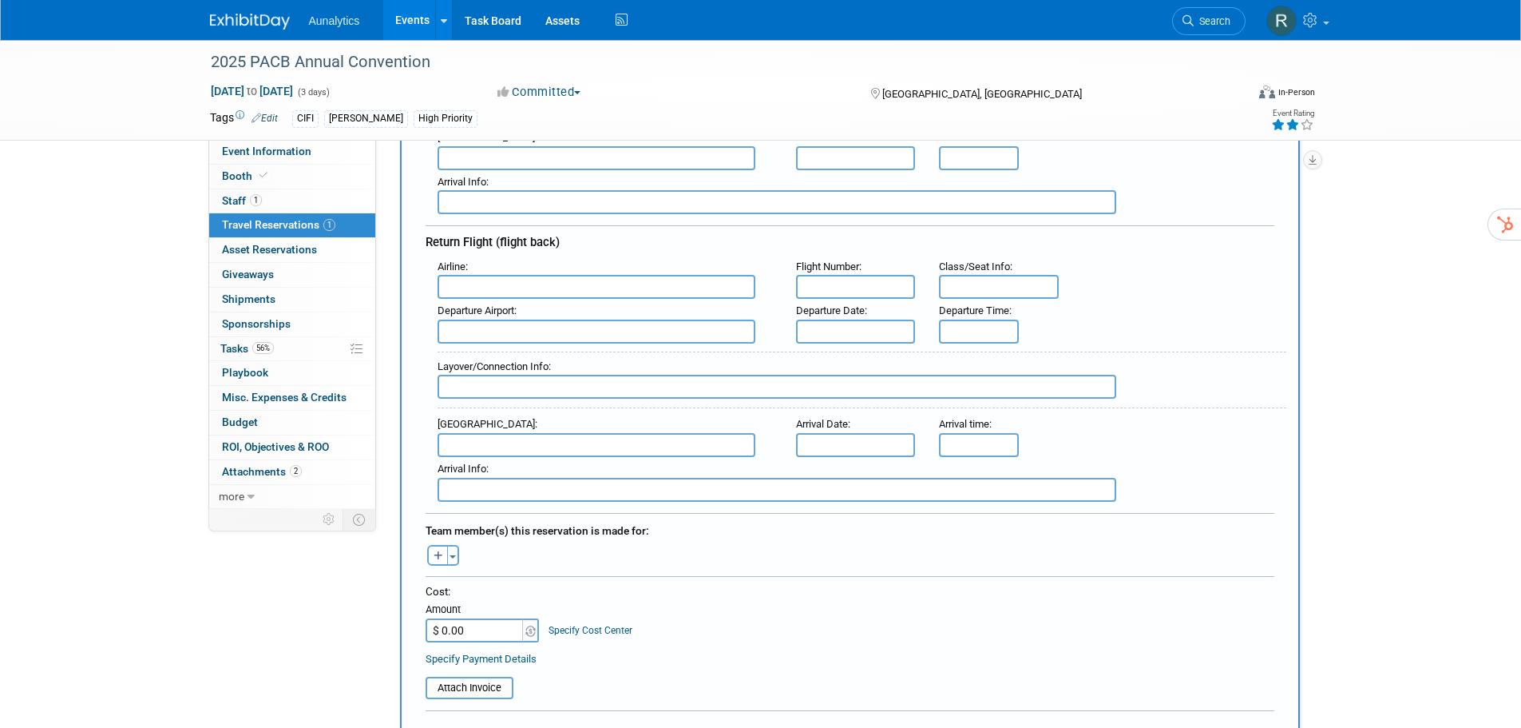
scroll to position [399, 0]
click at [436, 553] on icon "button" at bounding box center [439, 555] width 10 height 10
select select
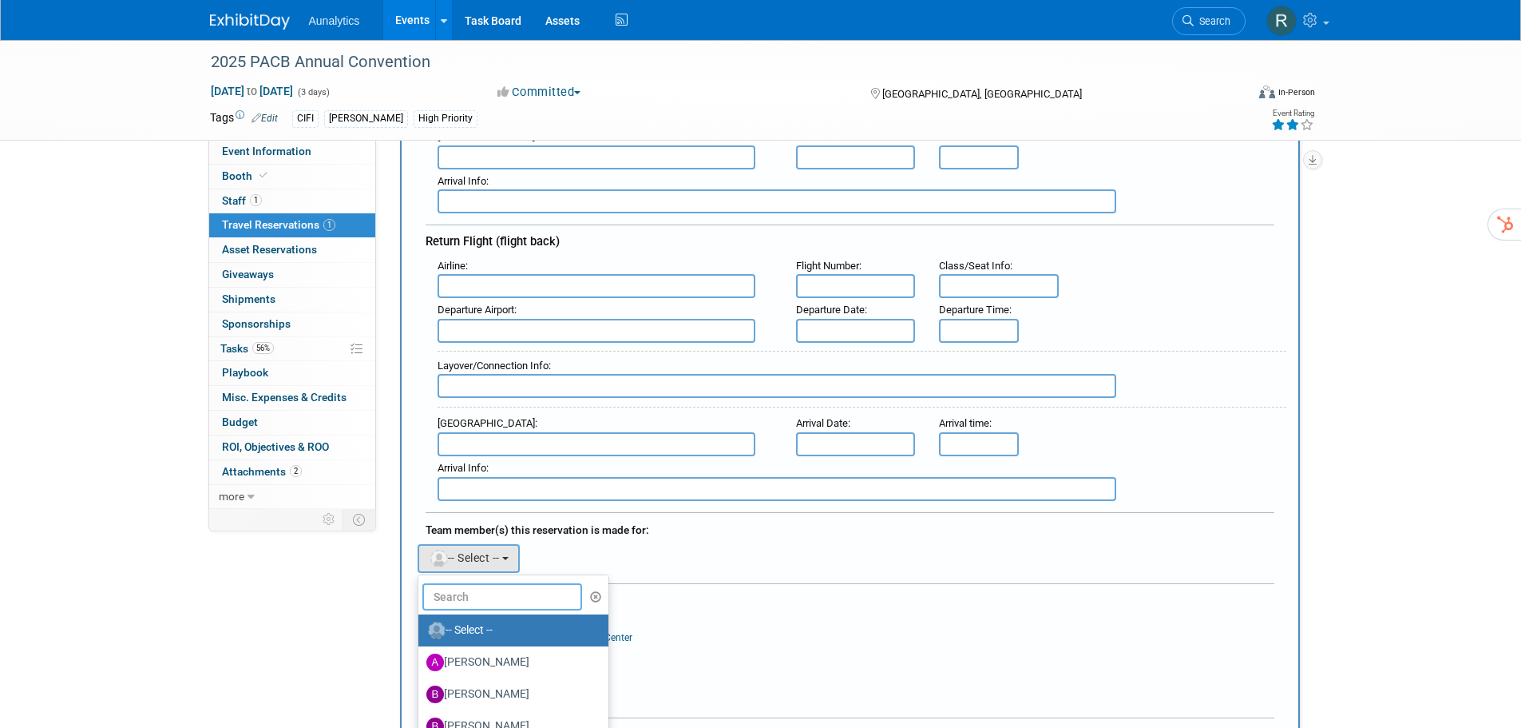
click at [458, 590] on input "text" at bounding box center [502, 596] width 160 height 27
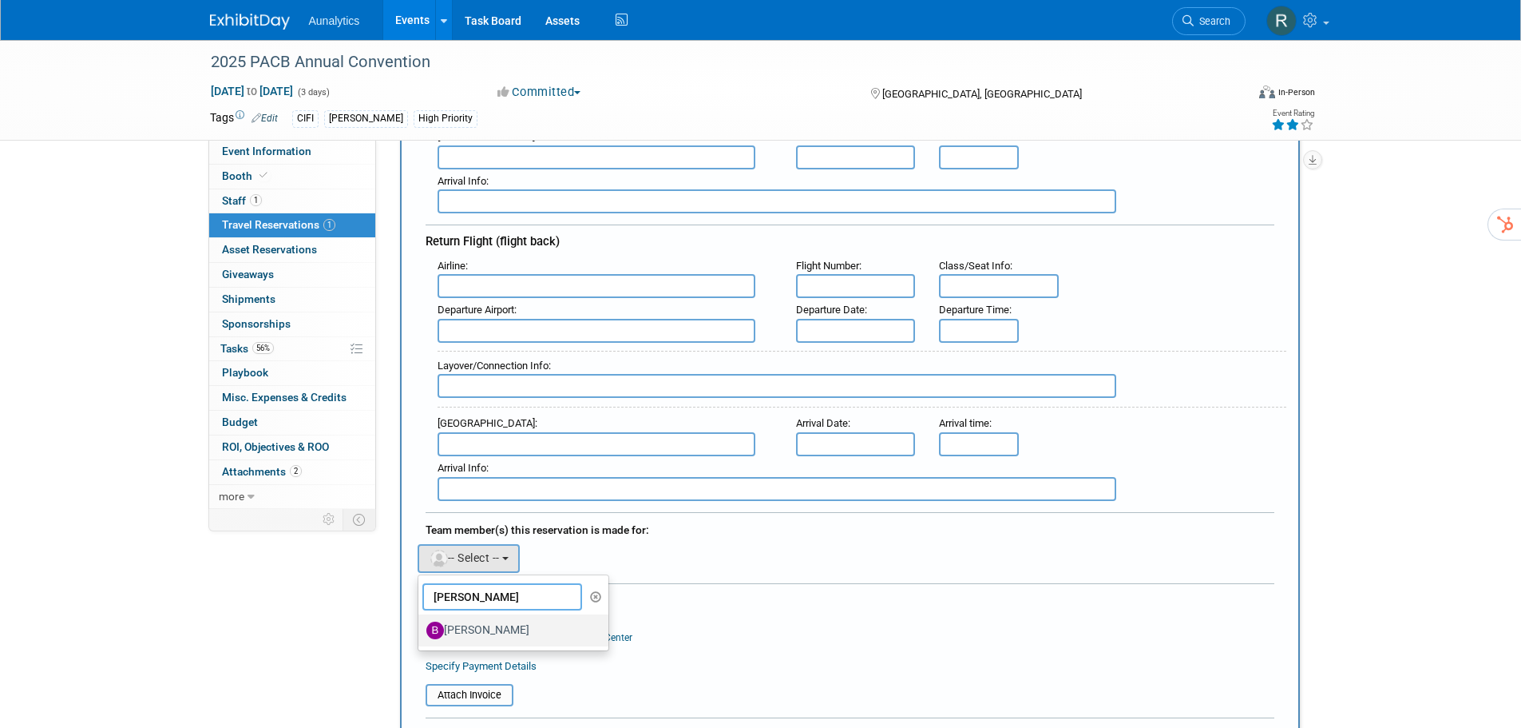
type input "brad"
click at [459, 628] on label "Brad Thien" at bounding box center [509, 630] width 167 height 26
click at [421, 628] on input "Brad Thien" at bounding box center [415, 628] width 10 height 10
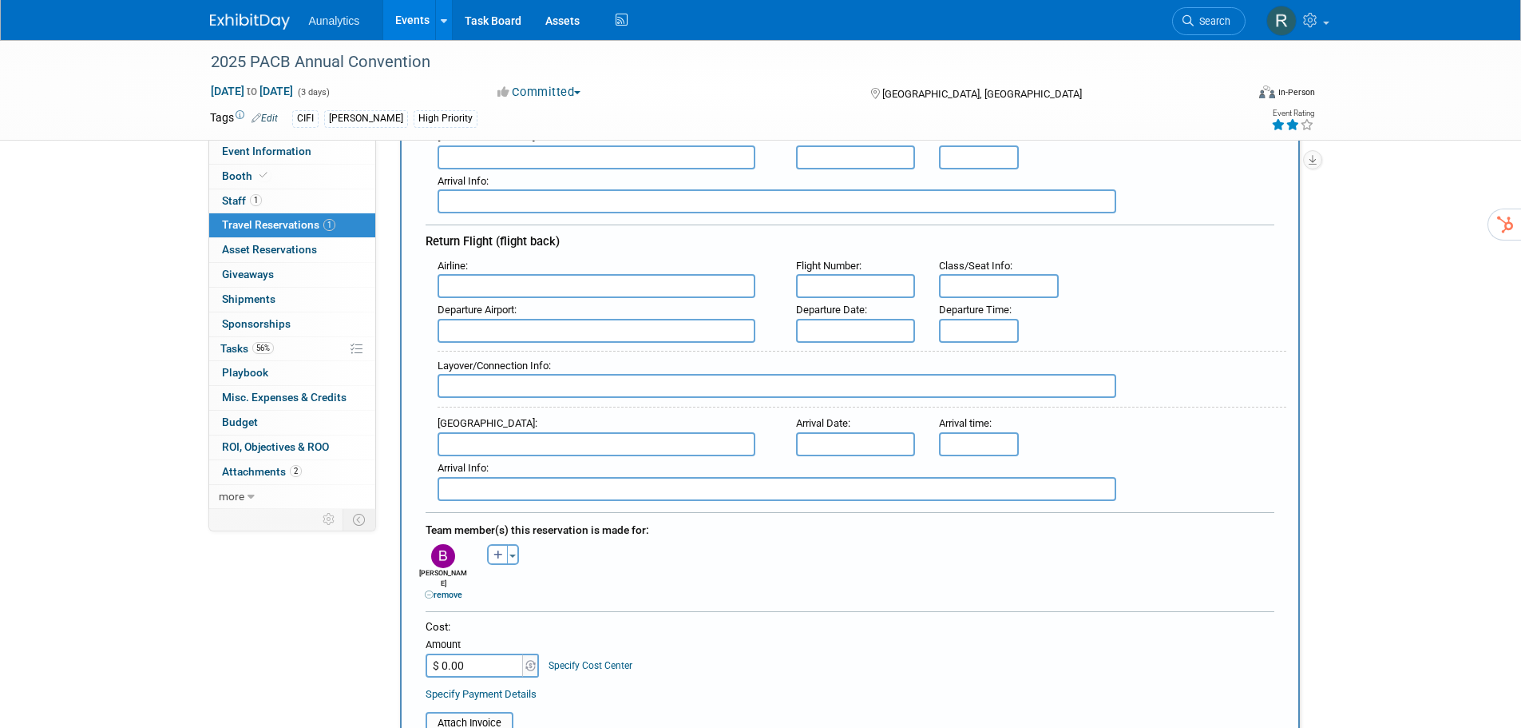
drag, startPoint x: 458, startPoint y: 649, endPoint x: 468, endPoint y: 651, distance: 9.7
click at [458, 653] on input "$ 0.00" at bounding box center [476, 665] width 100 height 24
type input "$ 796.00"
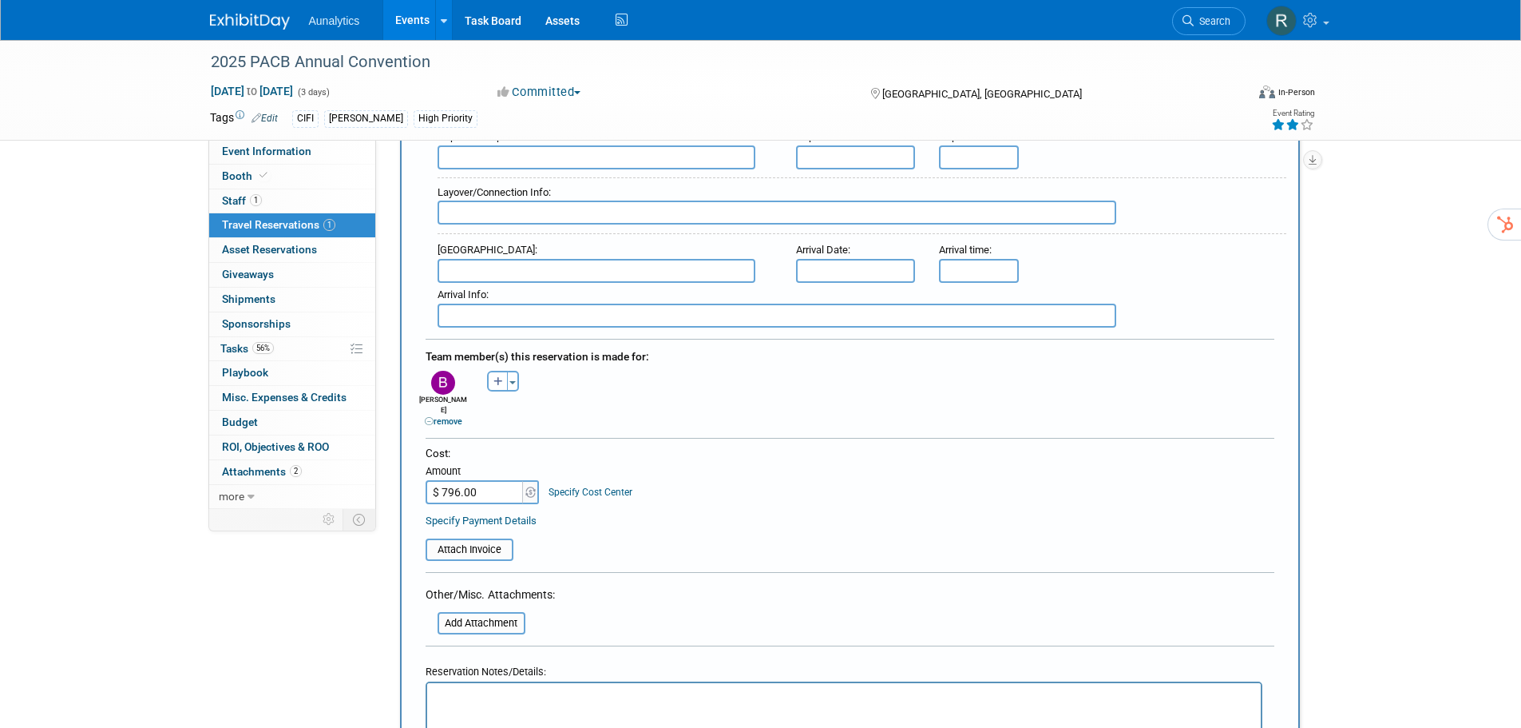
scroll to position [719, 0]
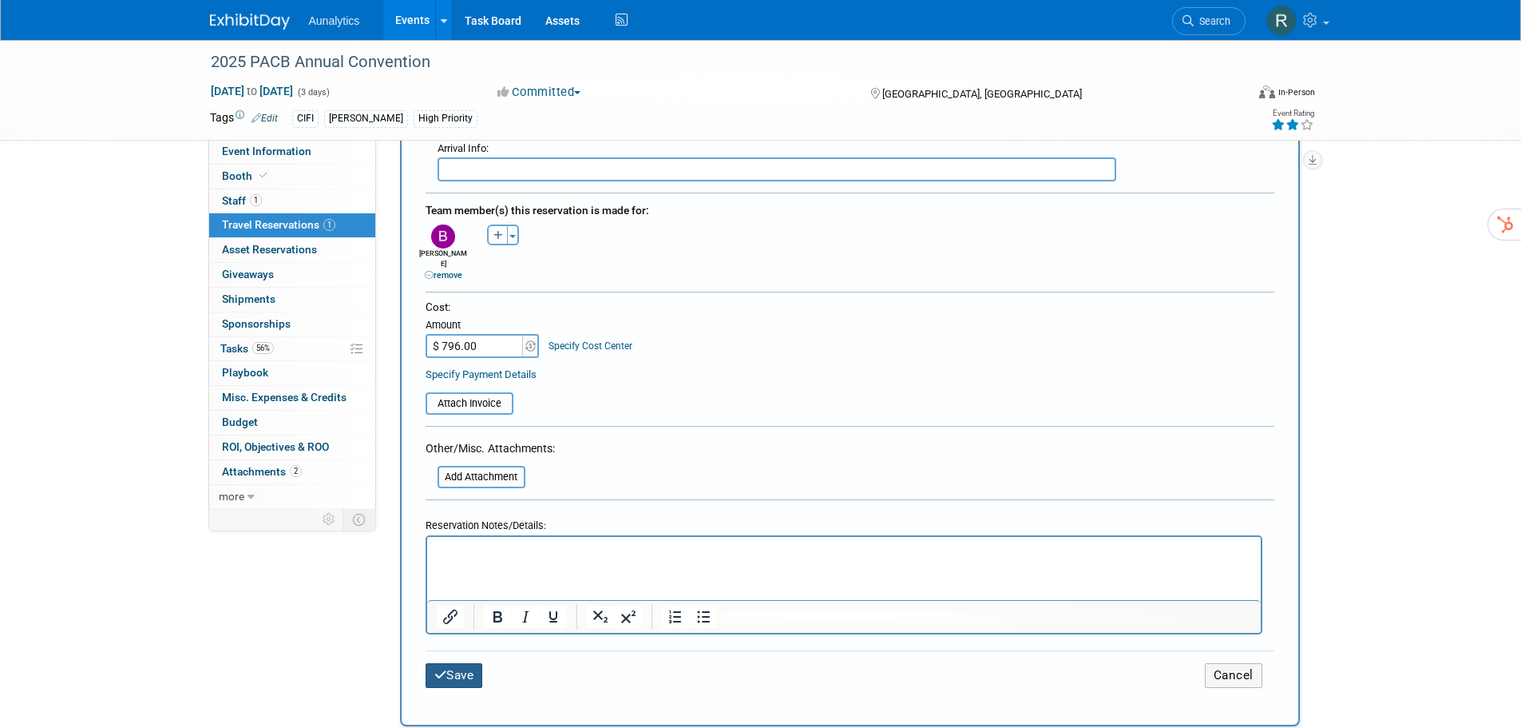
click at [450, 663] on button "Save" at bounding box center [455, 675] width 58 height 25
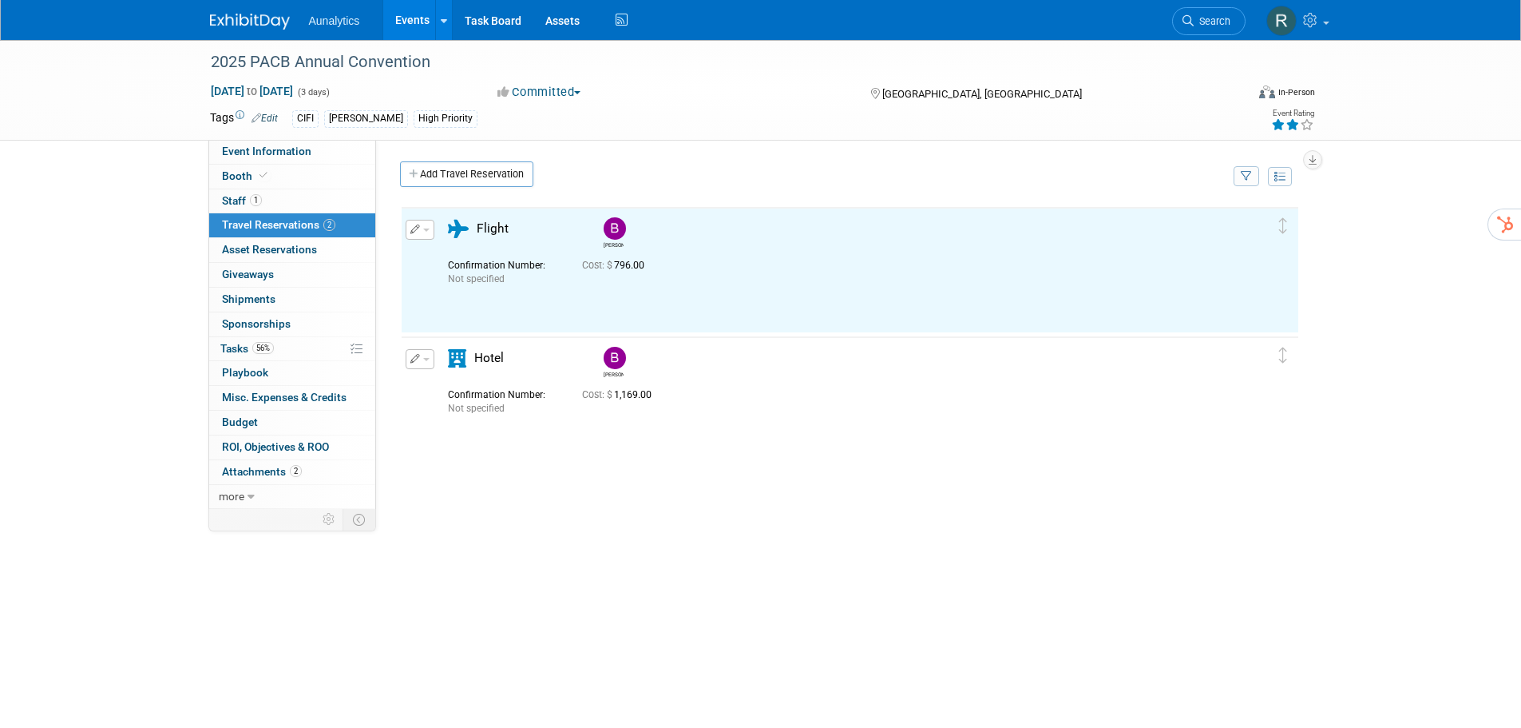
scroll to position [0, 0]
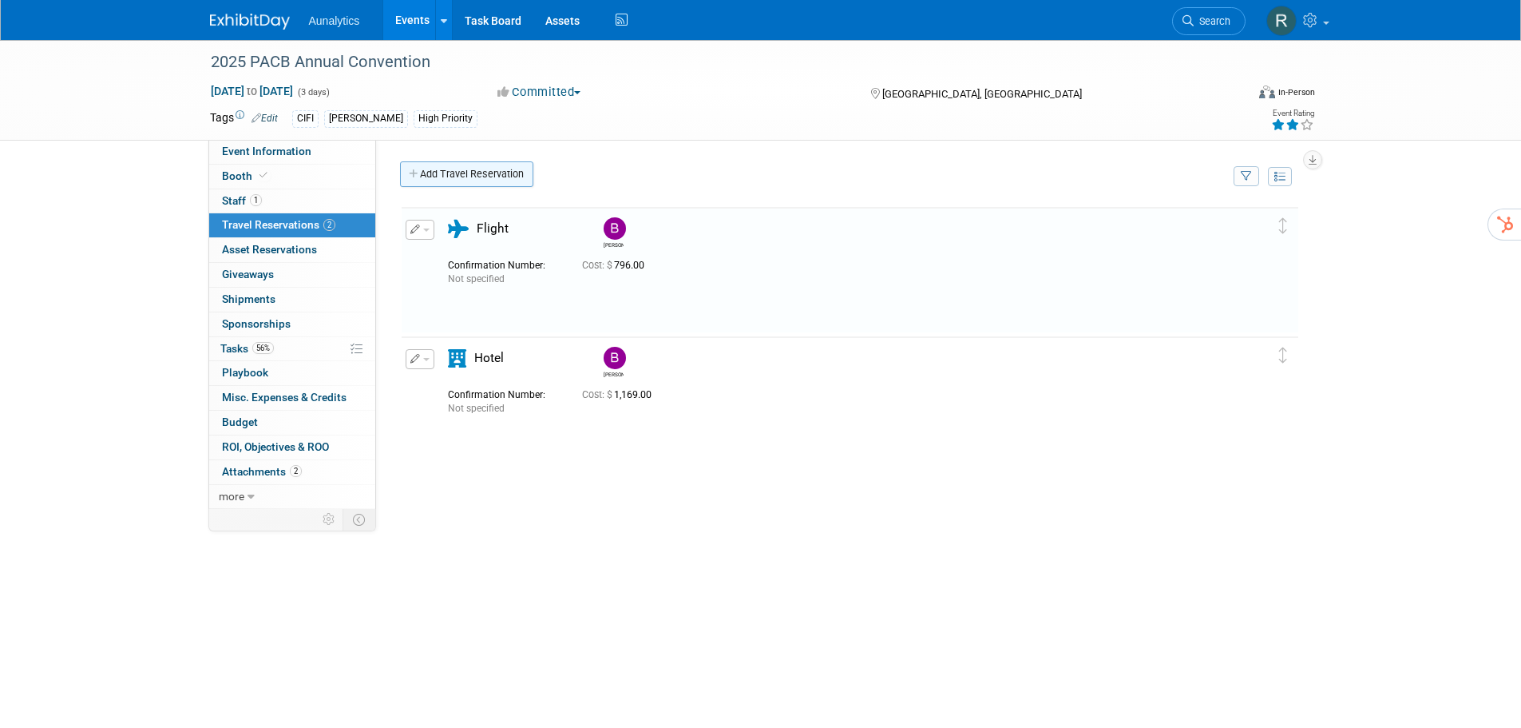
click at [462, 173] on link "Add Travel Reservation" at bounding box center [466, 174] width 133 height 26
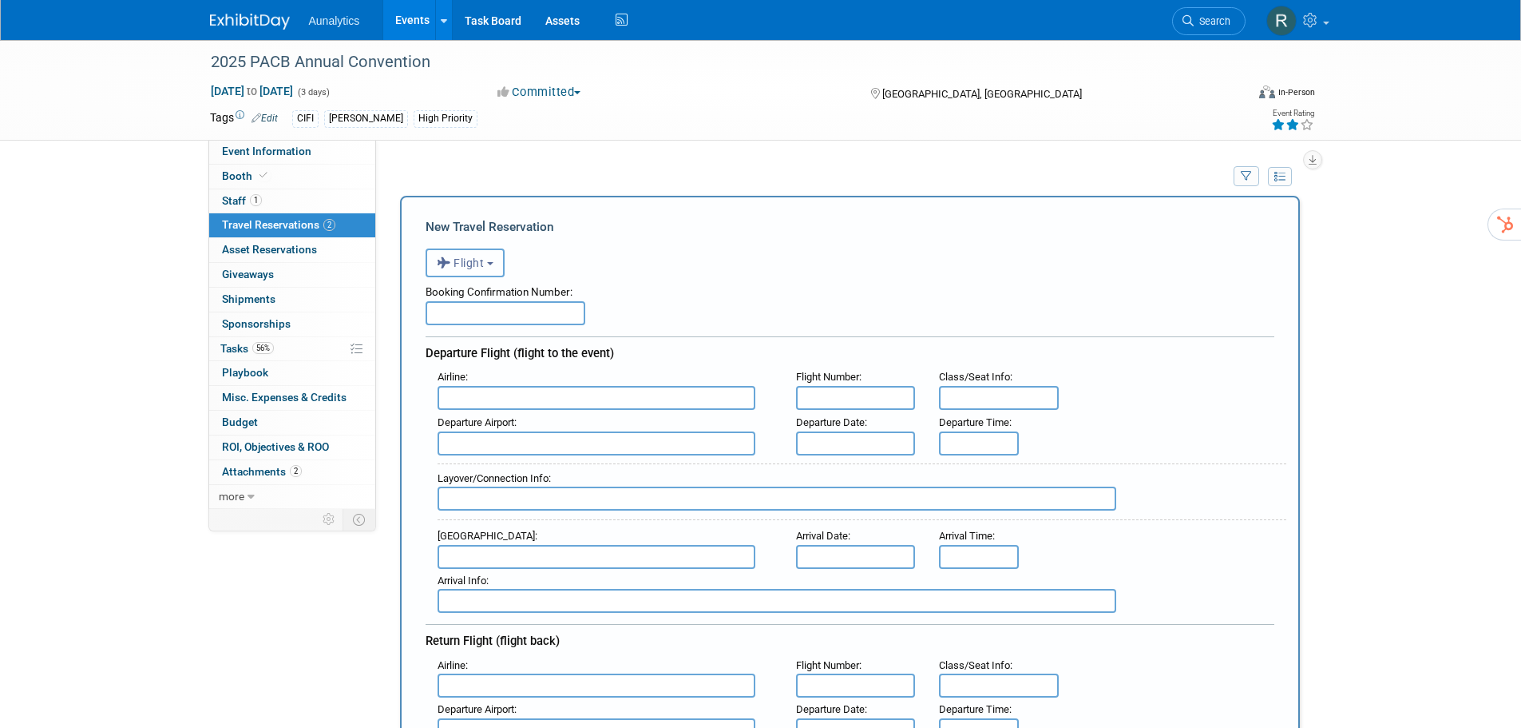
click at [464, 275] on button "Flight" at bounding box center [465, 262] width 79 height 29
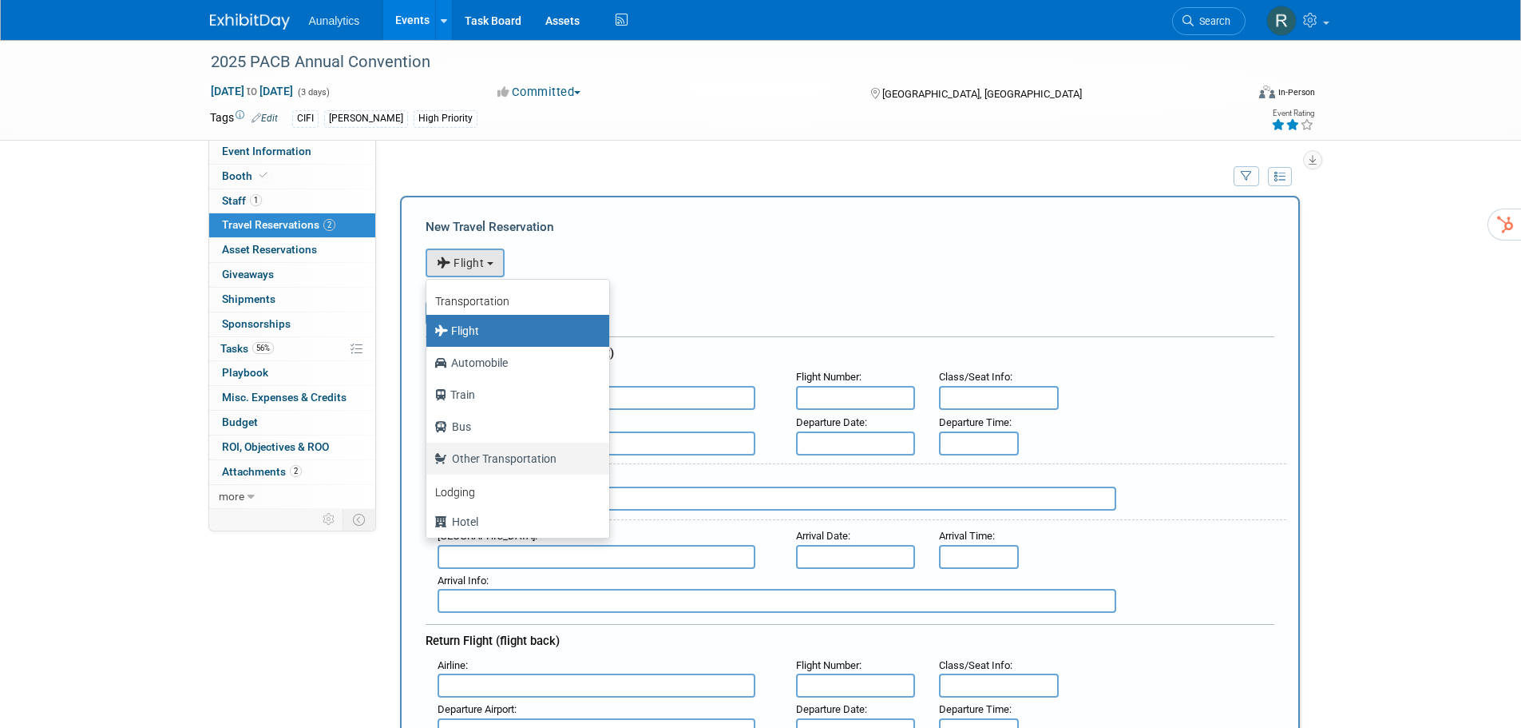
click at [466, 458] on label "Other Transportation" at bounding box center [513, 459] width 159 height 26
click at [429, 458] on input "Other Transportation" at bounding box center [423, 456] width 10 height 10
select select "5"
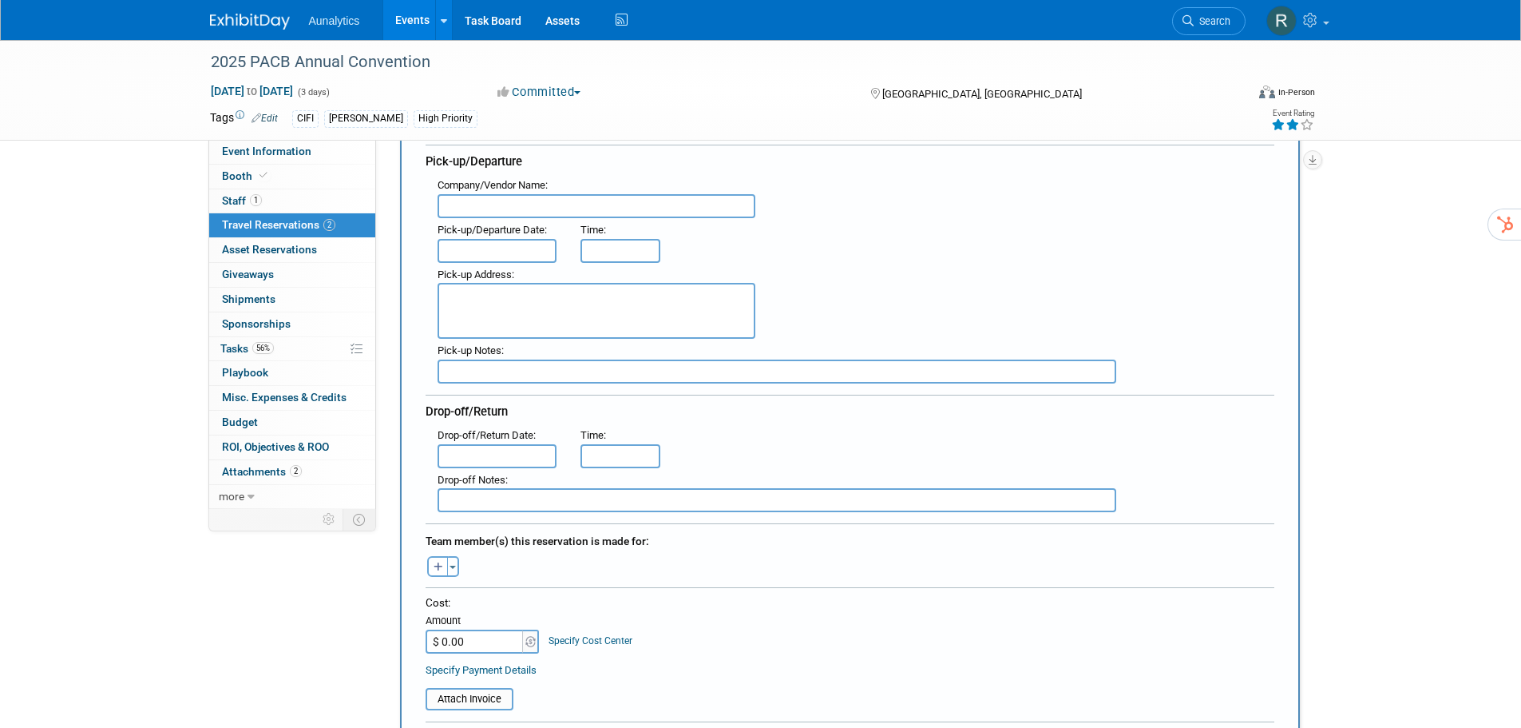
scroll to position [319, 0]
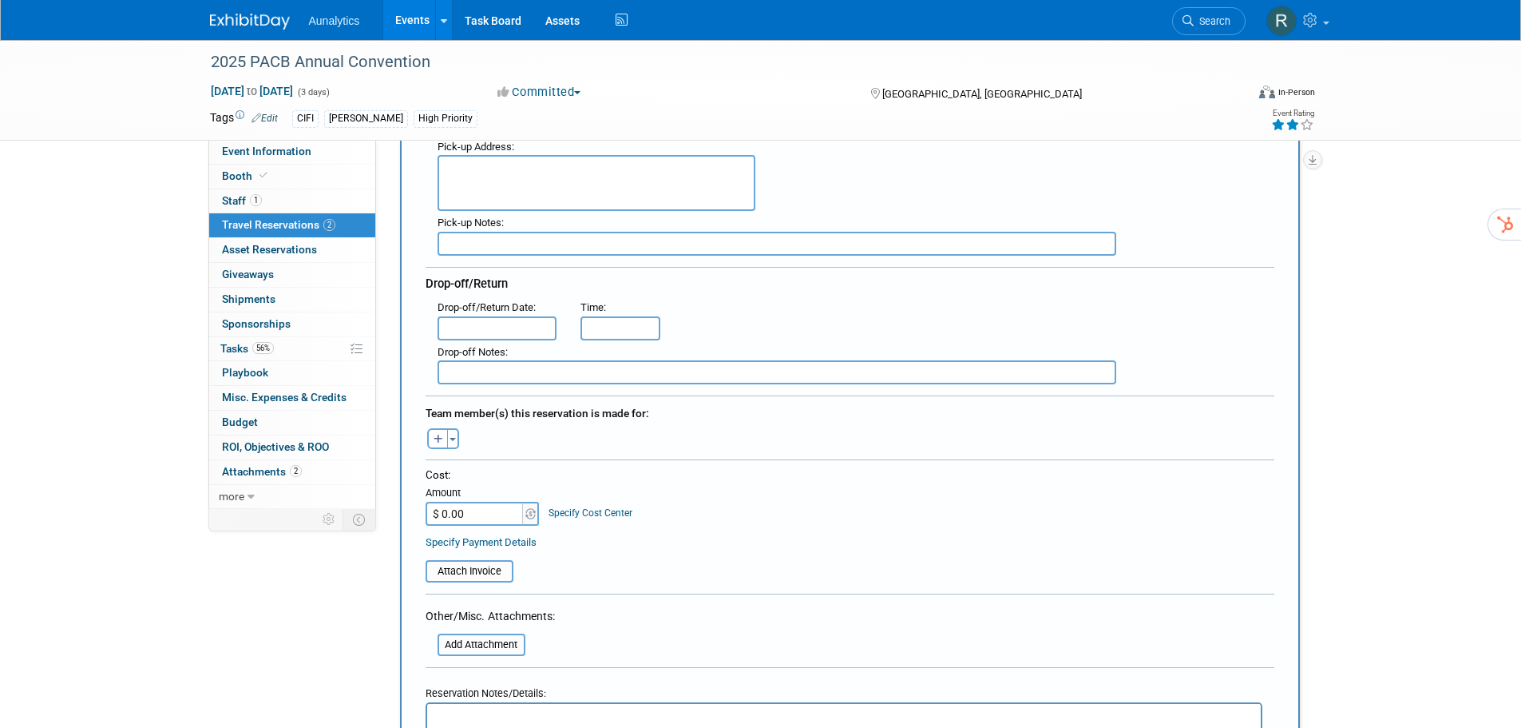
click at [478, 514] on input "$ 0.00" at bounding box center [476, 514] width 100 height 24
type input "$ 264.00"
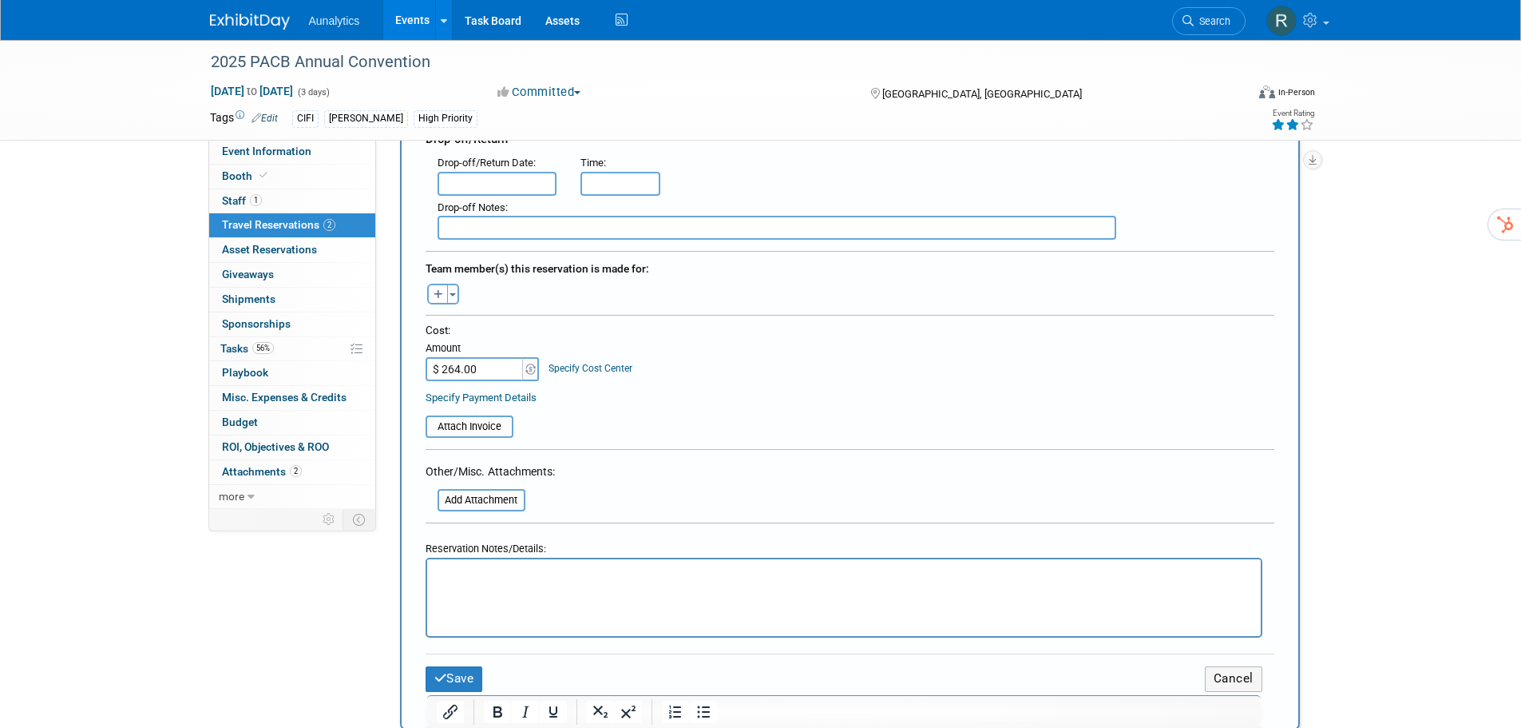
scroll to position [479, 0]
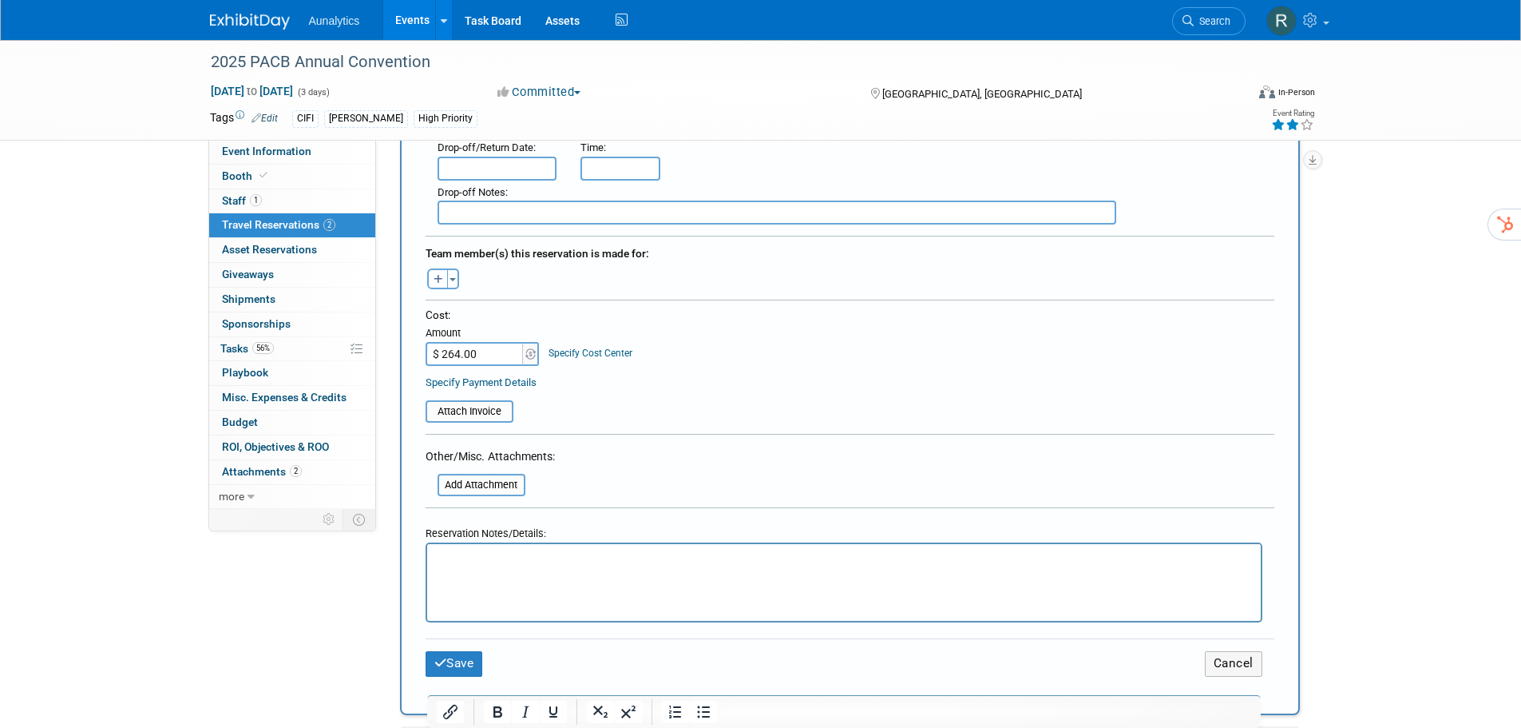
click at [437, 280] on icon "button" at bounding box center [439, 280] width 10 height 10
select select
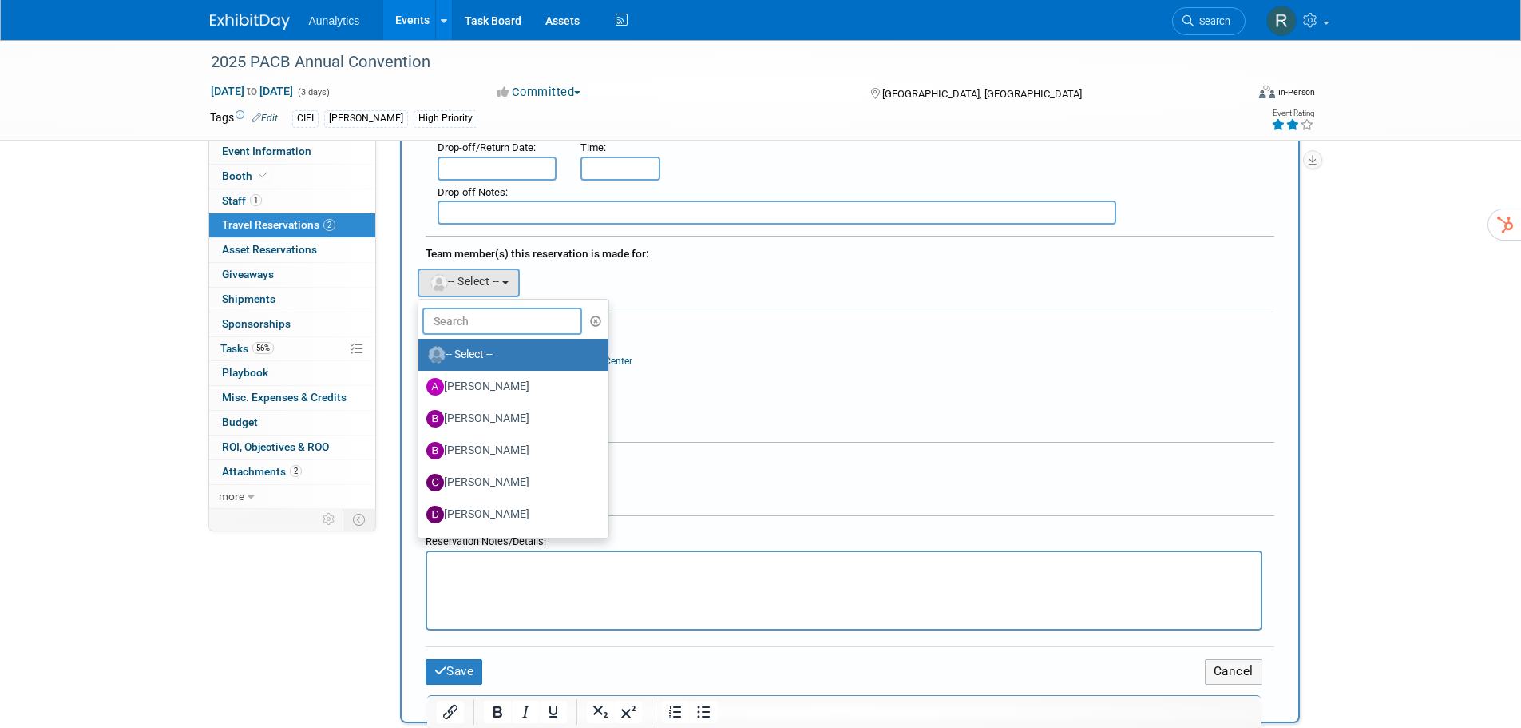
click at [466, 324] on input "text" at bounding box center [502, 320] width 160 height 27
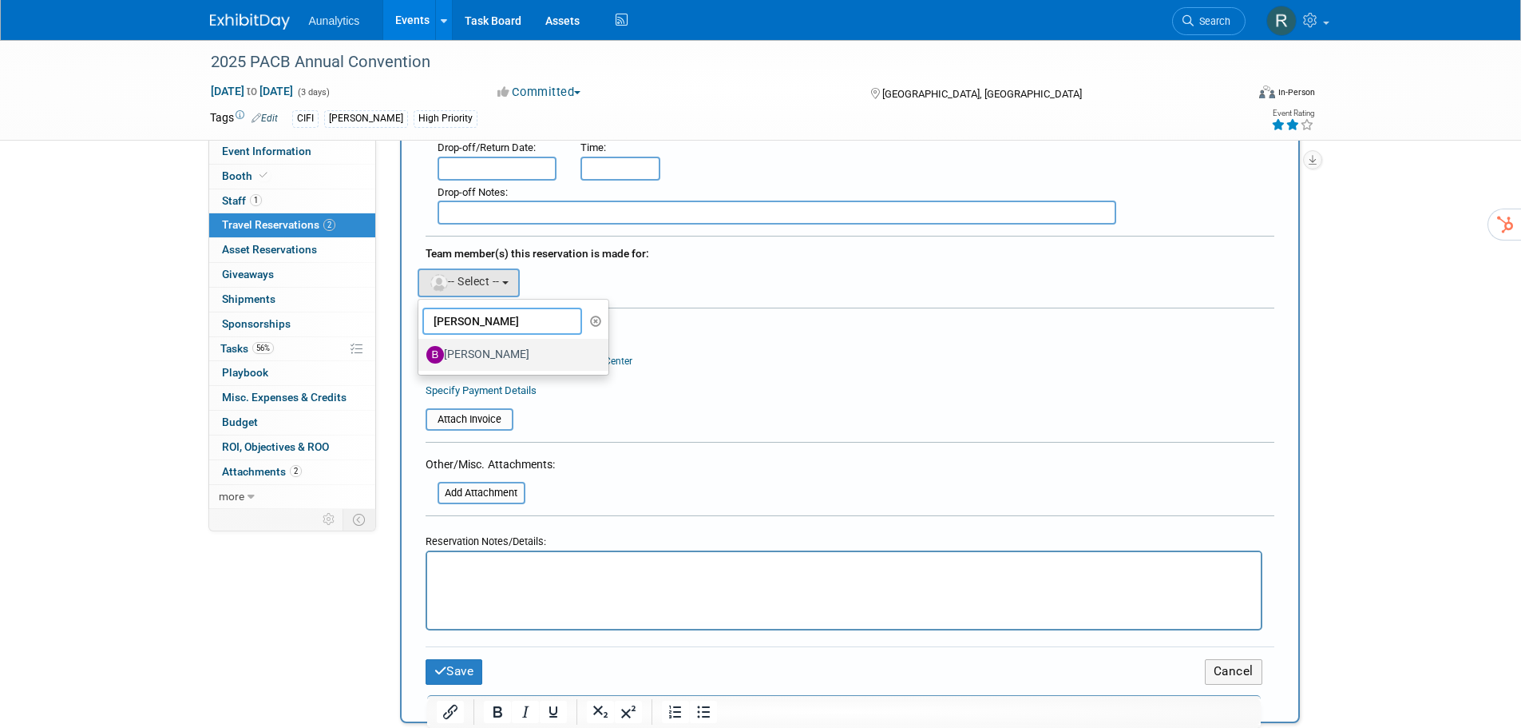
type input "brad"
click at [477, 351] on label "Brad Thien" at bounding box center [509, 355] width 167 height 26
click at [421, 351] on input "Brad Thien" at bounding box center [415, 352] width 10 height 10
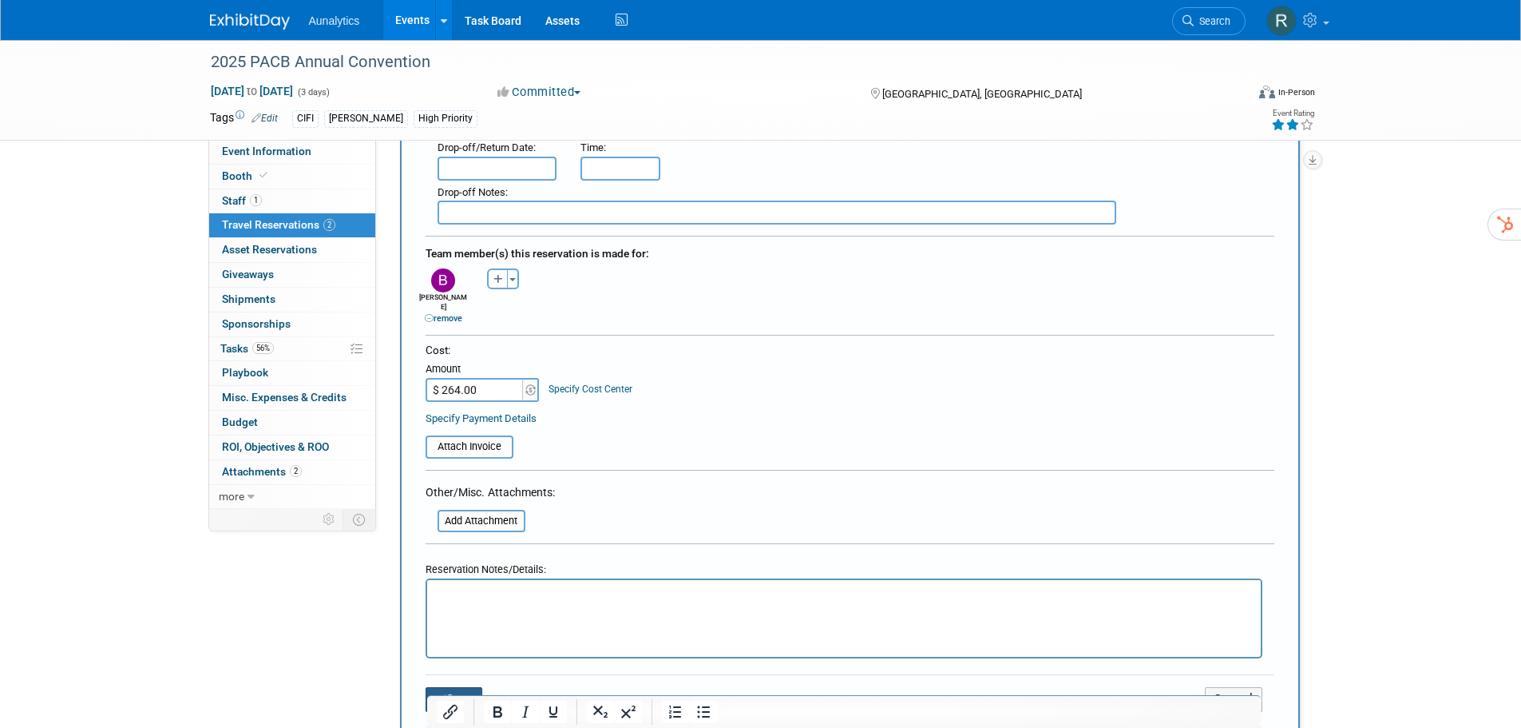
click at [458, 687] on button "Save" at bounding box center [455, 699] width 58 height 25
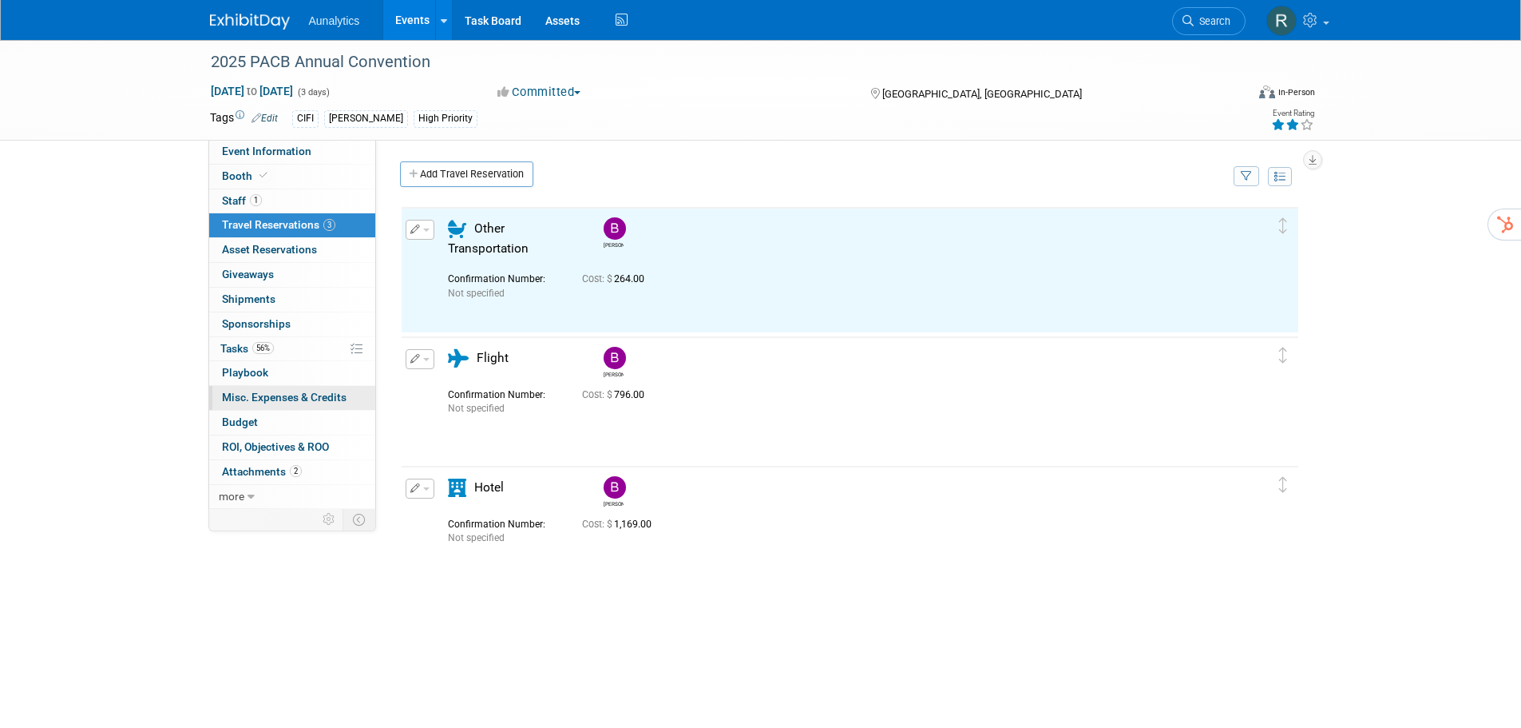
scroll to position [0, 0]
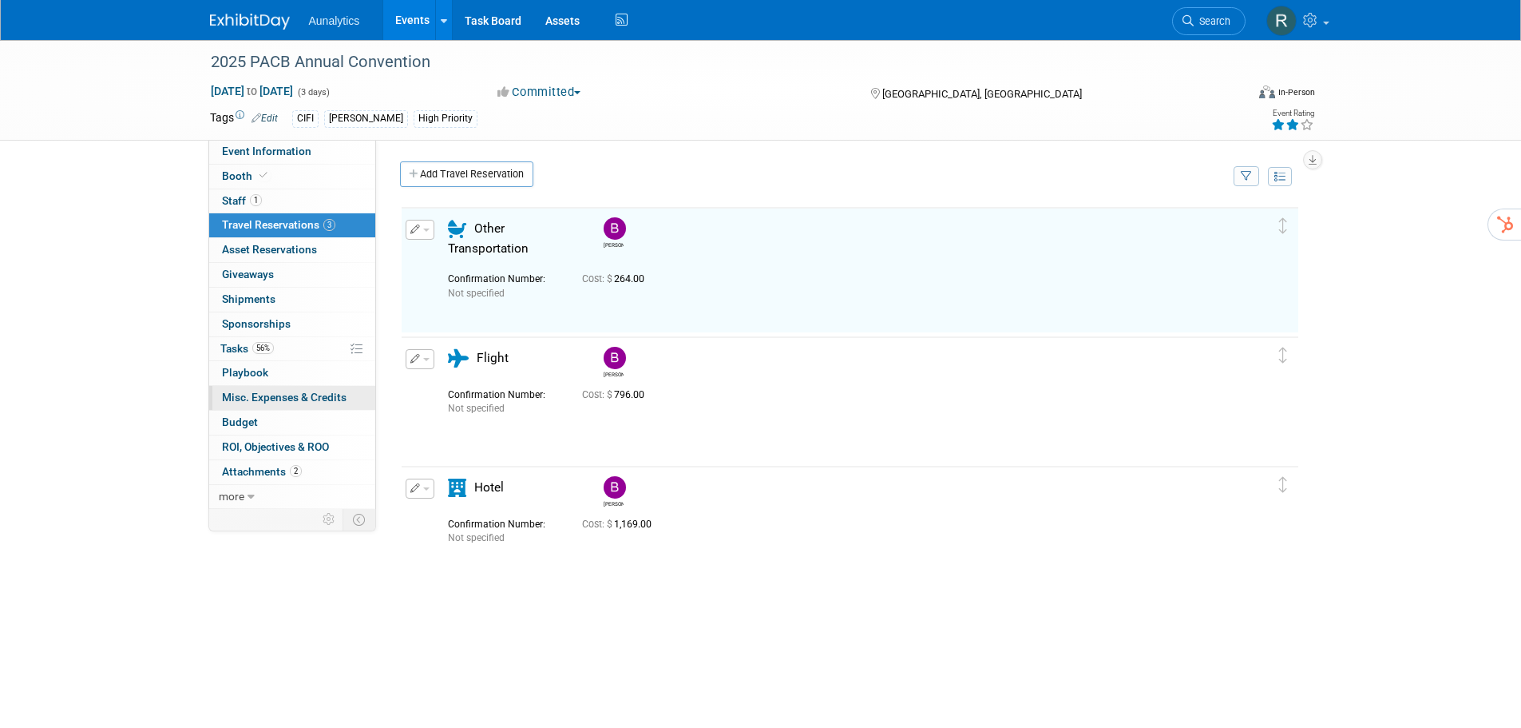
click at [250, 393] on span "Misc. Expenses & Credits 0" at bounding box center [284, 397] width 125 height 13
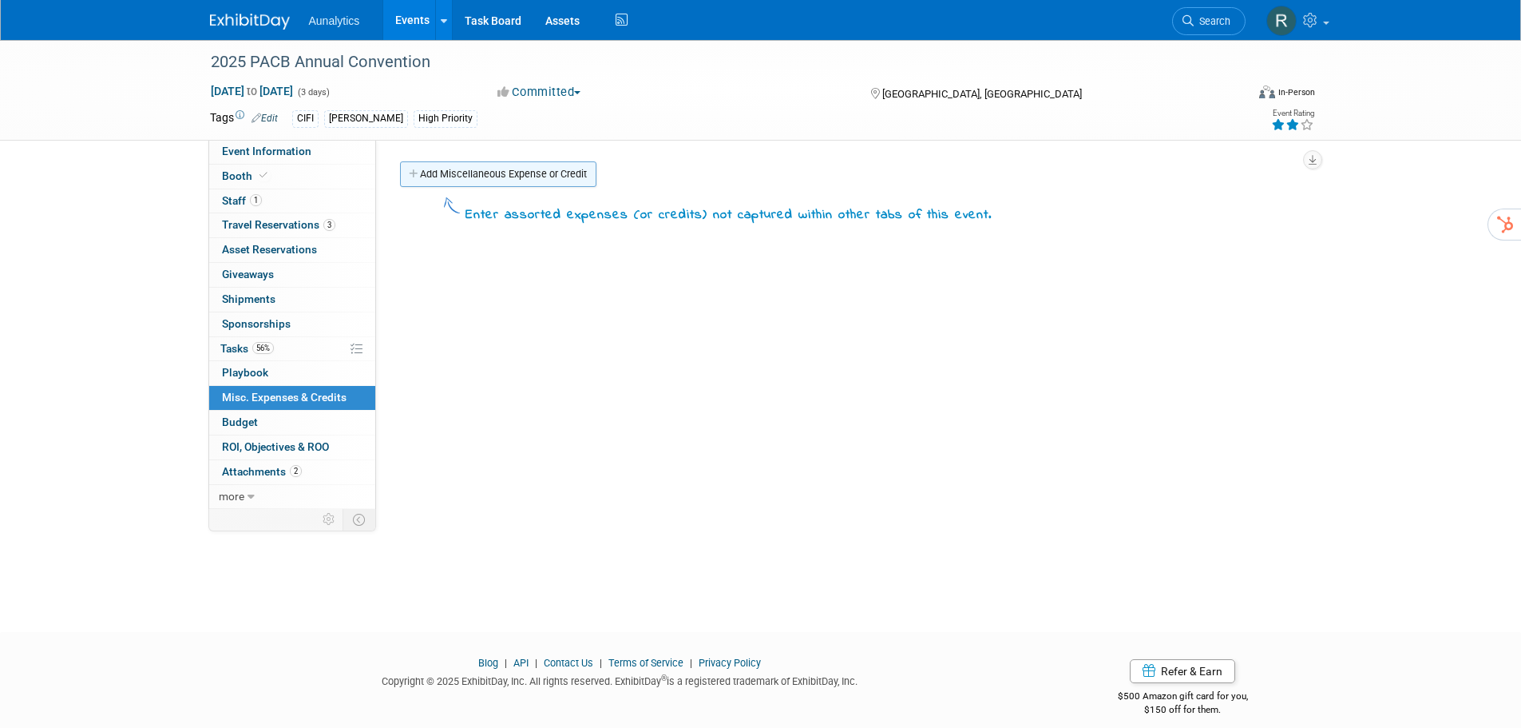
click at [467, 169] on link "Add Miscellaneous Expense or Credit" at bounding box center [498, 174] width 196 height 26
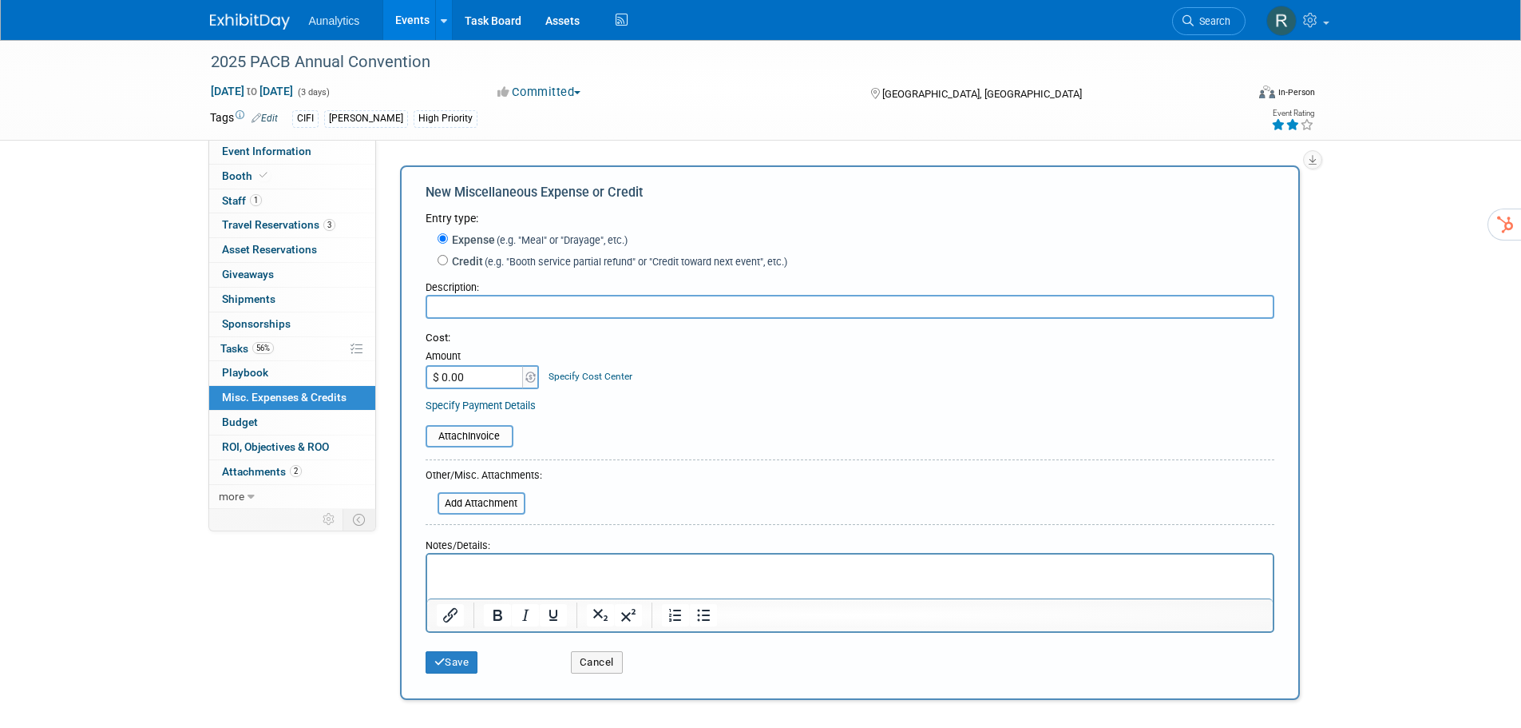
click at [490, 310] on input "text" at bounding box center [850, 307] width 849 height 24
type input "Meal"
click at [493, 371] on input "$ 0.00" at bounding box center [476, 377] width 100 height 24
type input "$ 222.00"
click at [452, 659] on button "Save" at bounding box center [452, 662] width 53 height 22
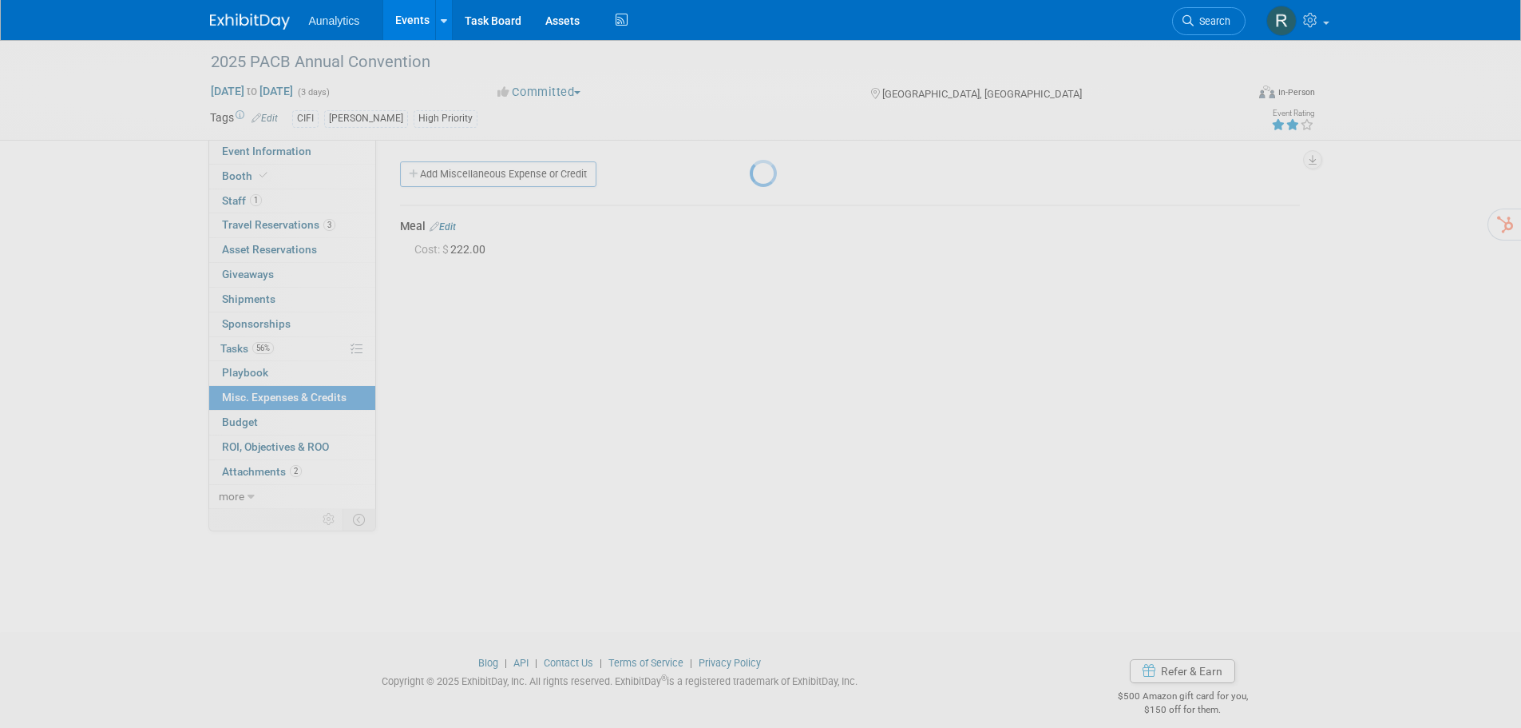
scroll to position [16, 0]
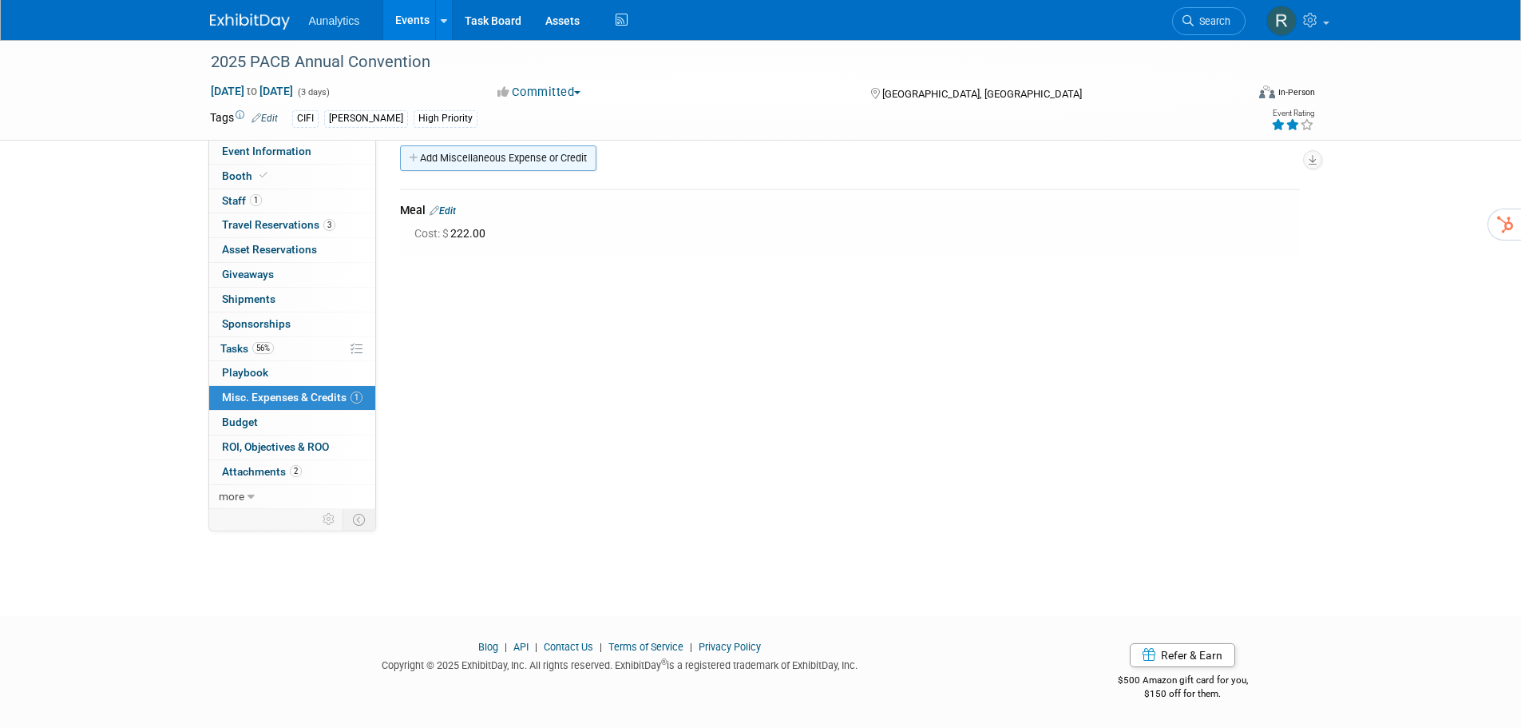
click at [452, 159] on link "Add Miscellaneous Expense or Credit" at bounding box center [498, 158] width 196 height 26
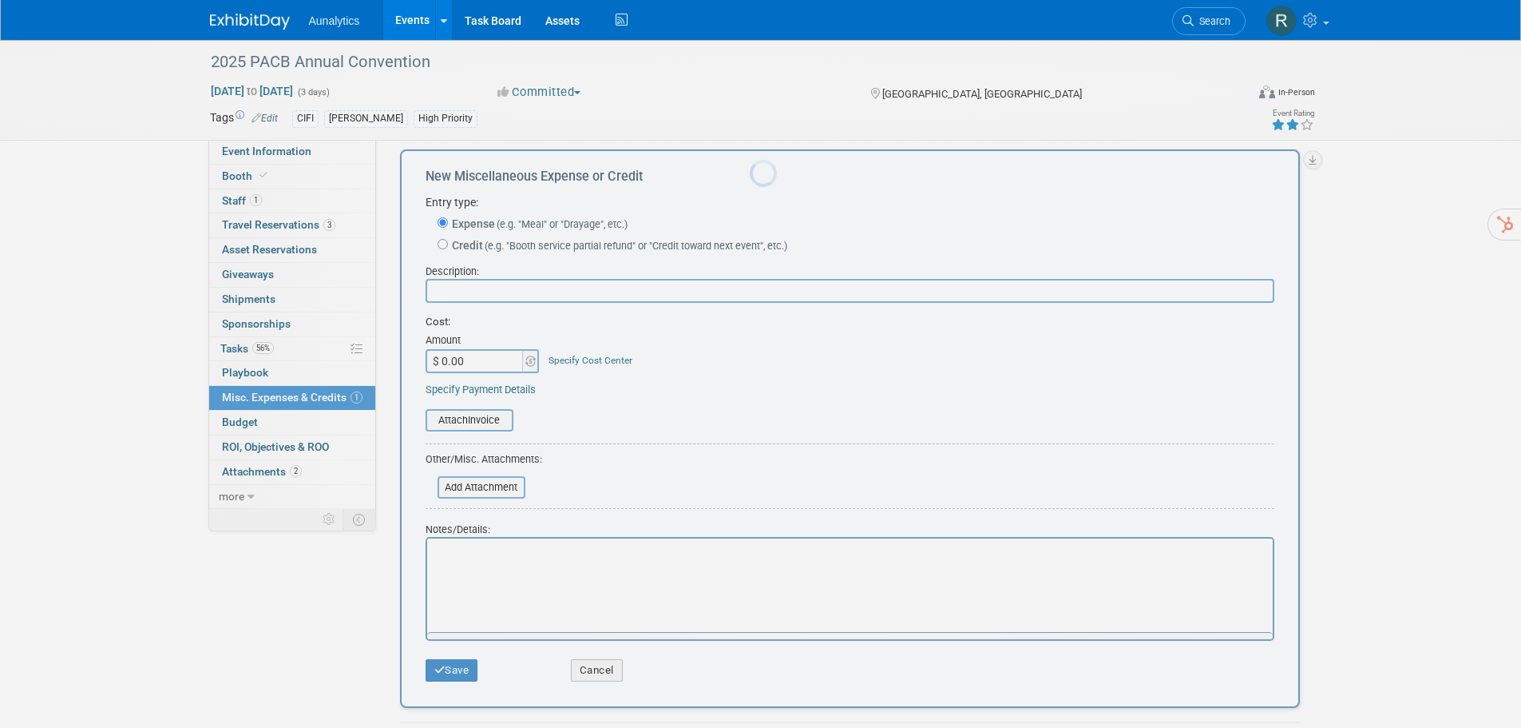
scroll to position [0, 0]
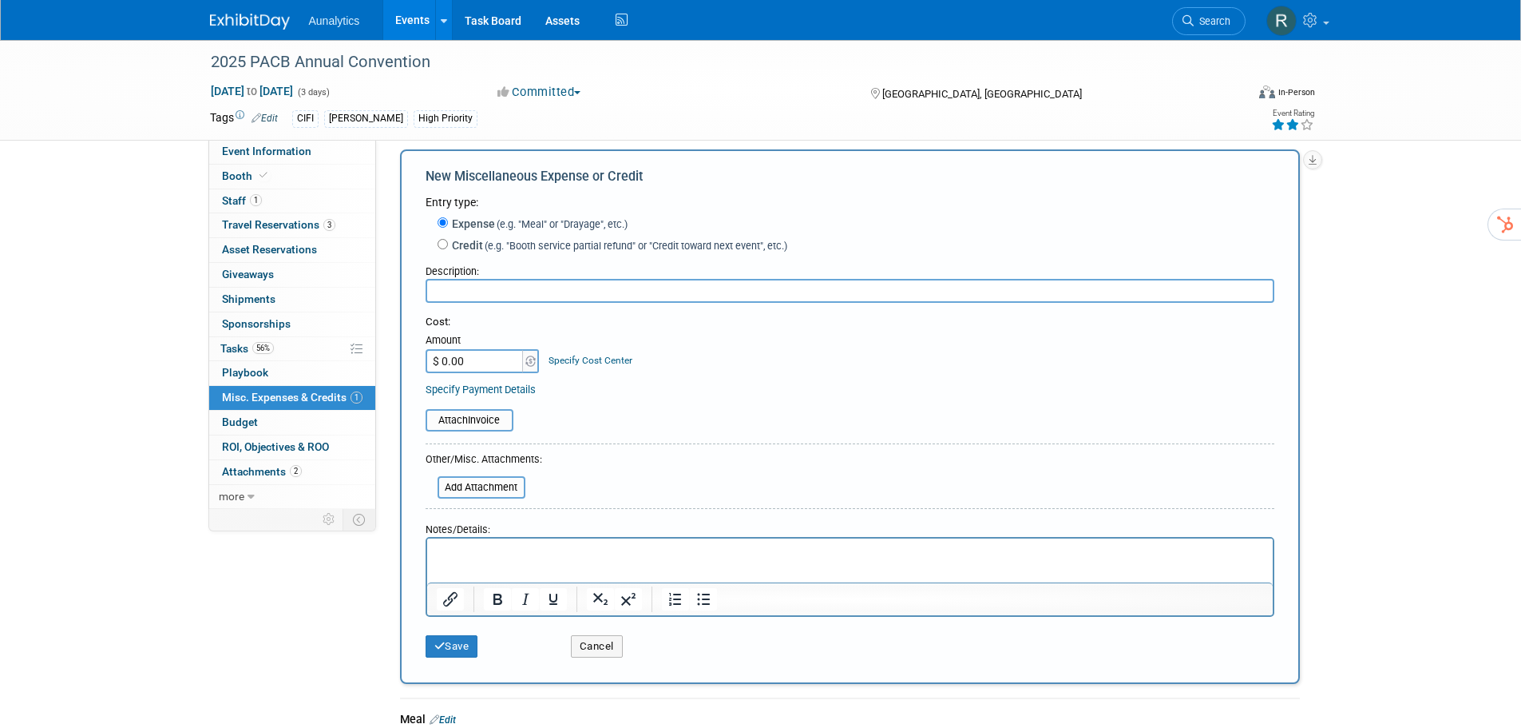
click at [466, 288] on input "text" at bounding box center [850, 291] width 849 height 24
click at [283, 221] on span "Travel Reservations 3" at bounding box center [278, 224] width 113 height 13
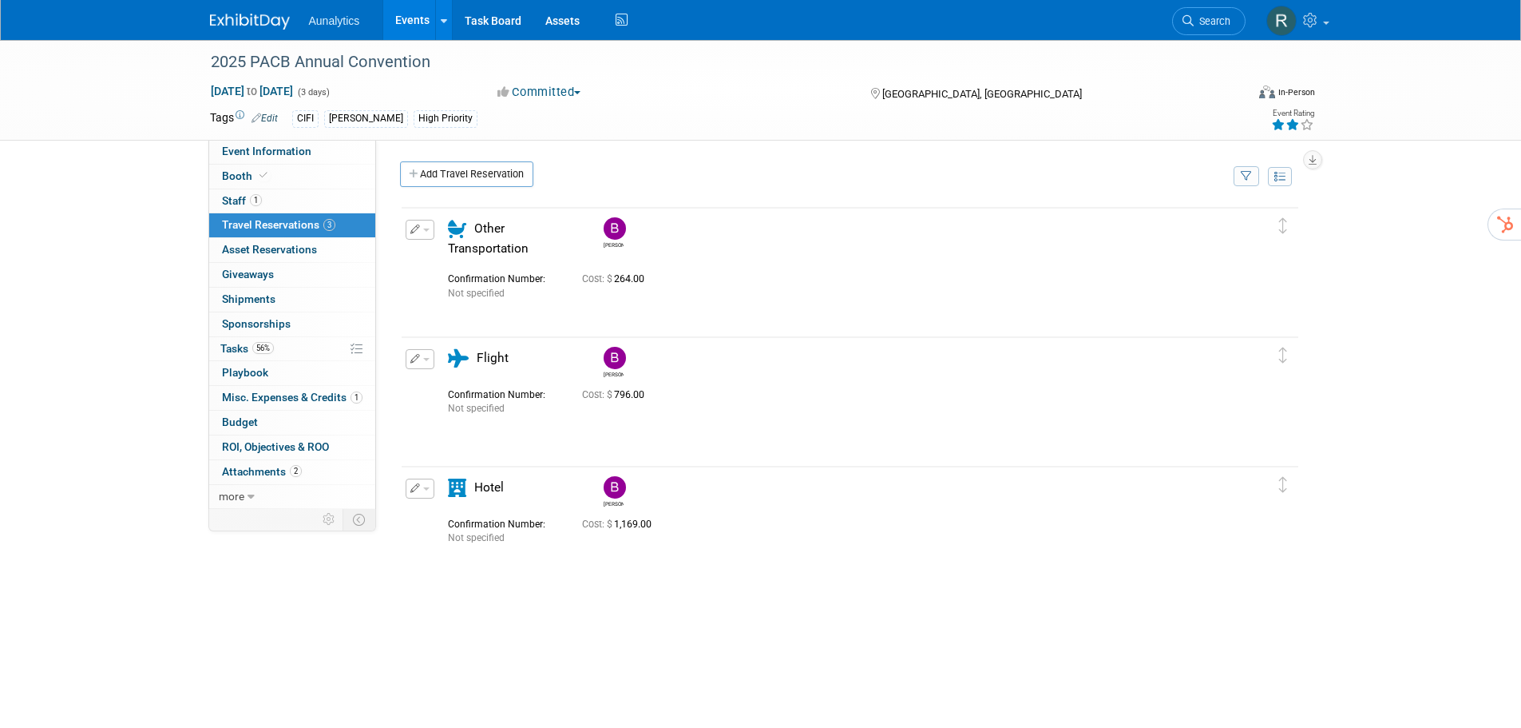
click at [477, 170] on link "Add Travel Reservation" at bounding box center [466, 174] width 133 height 26
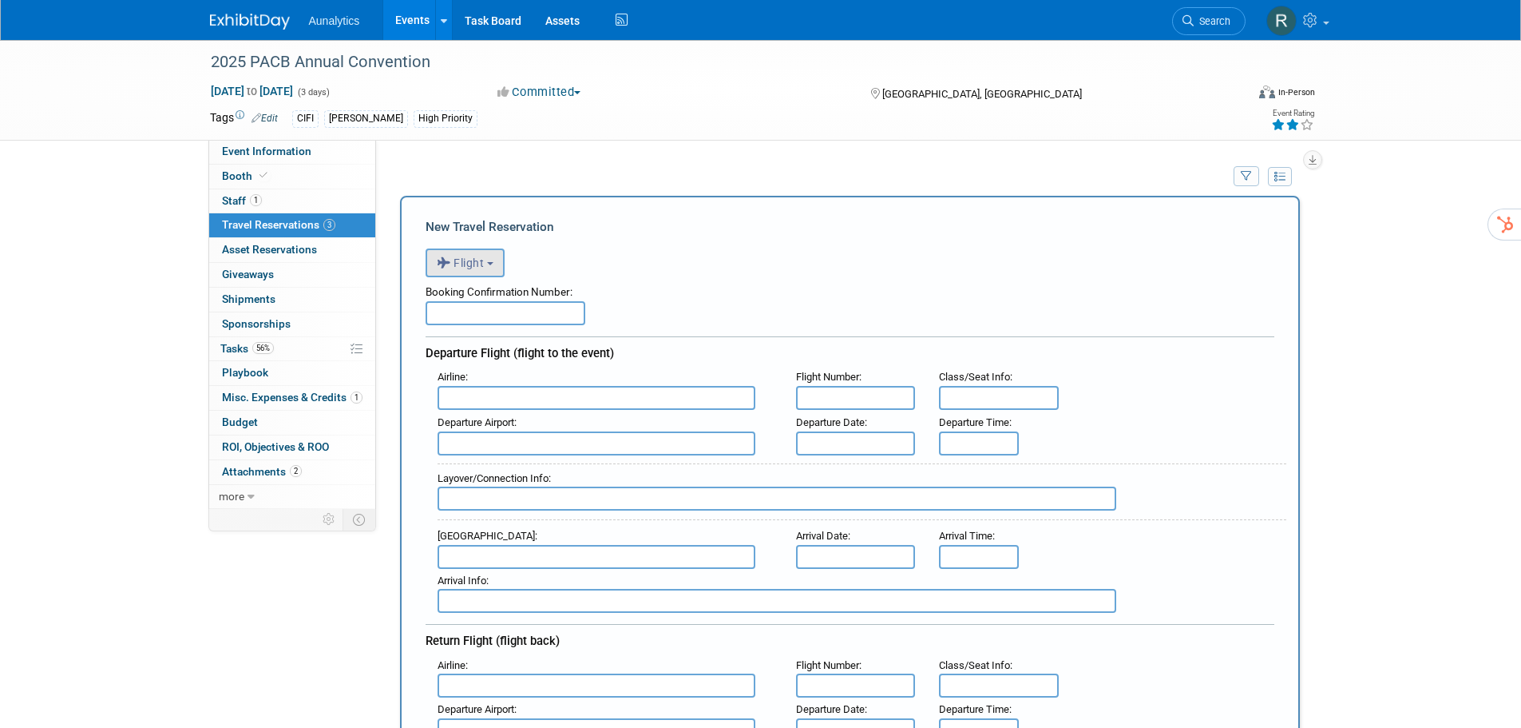
drag, startPoint x: 486, startPoint y: 286, endPoint x: 486, endPoint y: 272, distance: 14.4
click at [486, 284] on div "Booking Confirmation Number:" at bounding box center [850, 289] width 849 height 24
click at [486, 272] on button "Flight" at bounding box center [465, 262] width 79 height 29
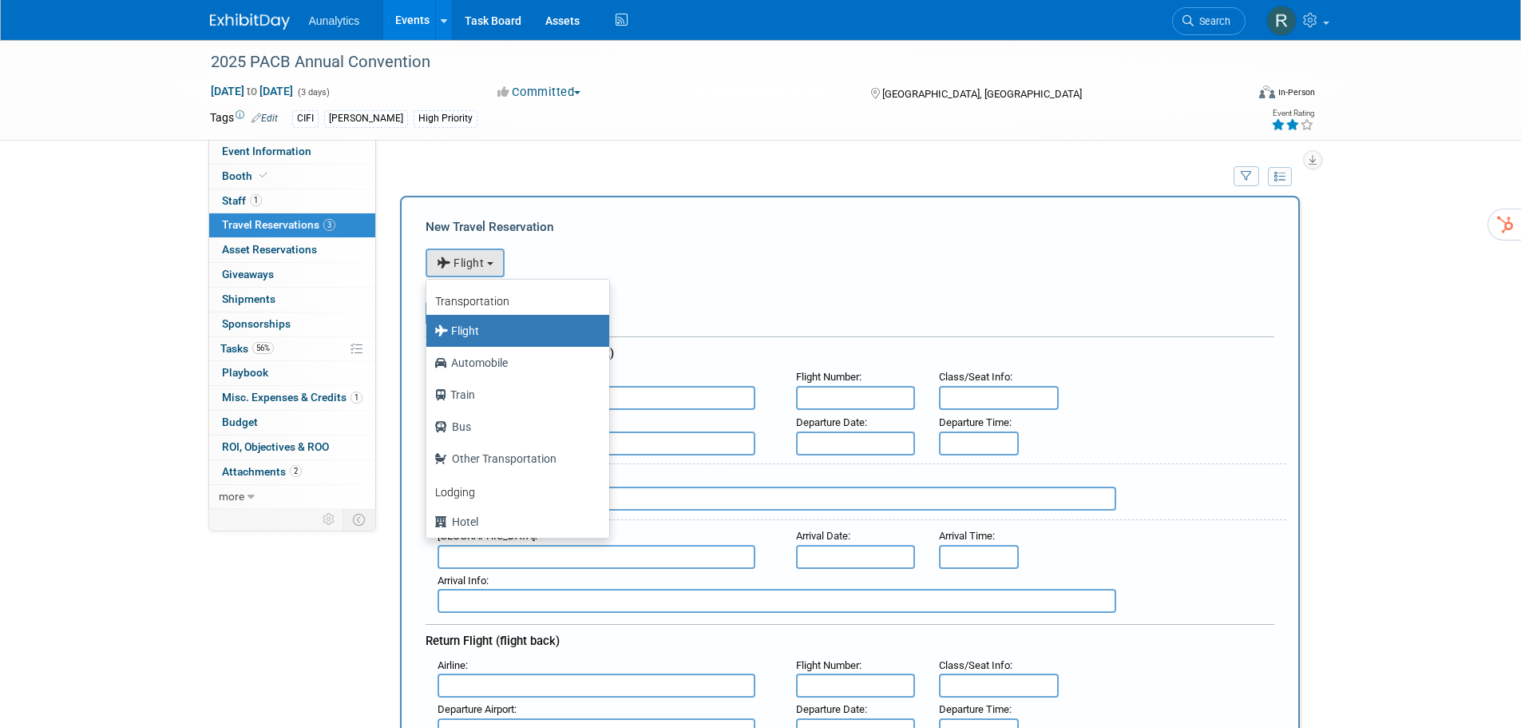
click at [582, 176] on td "Add Travel Reservation" at bounding box center [809, 178] width 842 height 34
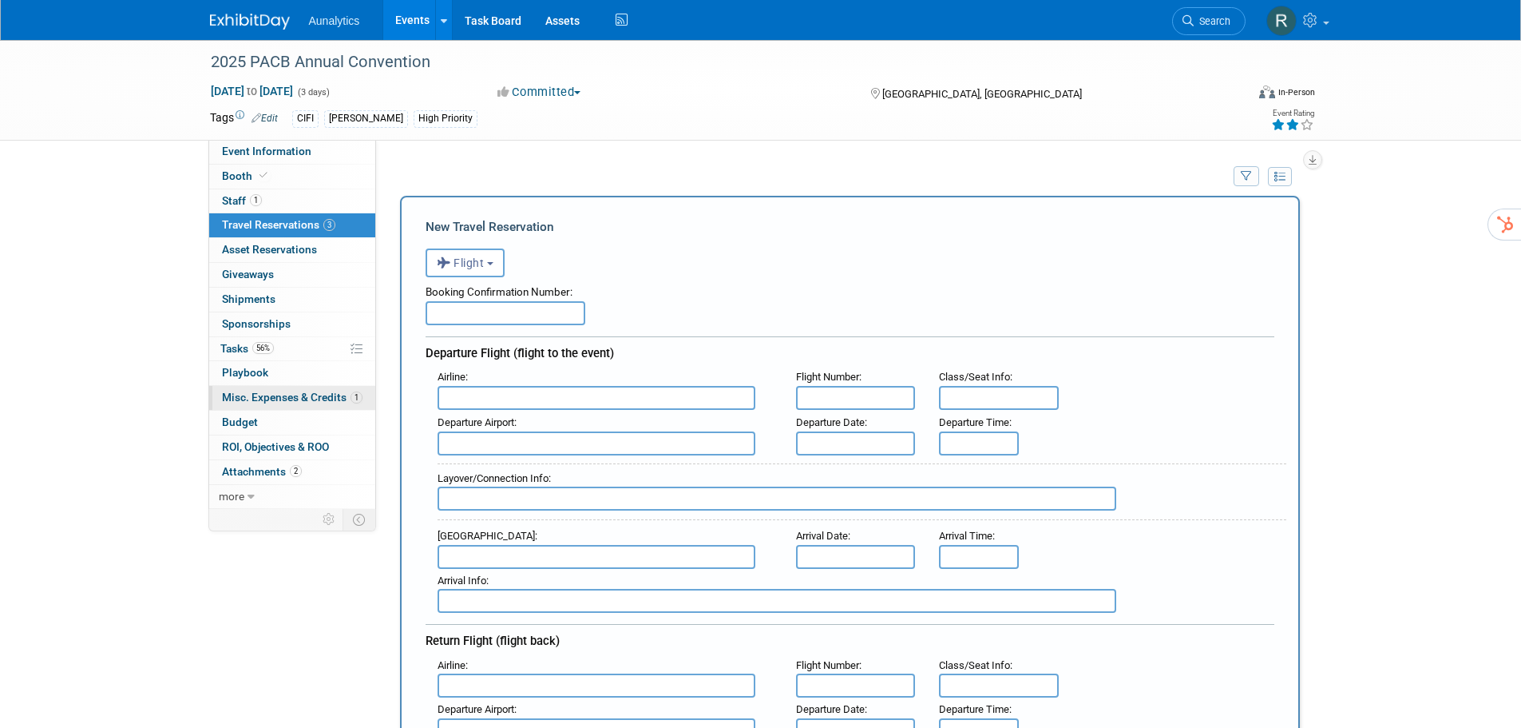
click at [266, 392] on span "Misc. Expenses & Credits 1" at bounding box center [292, 397] width 141 height 13
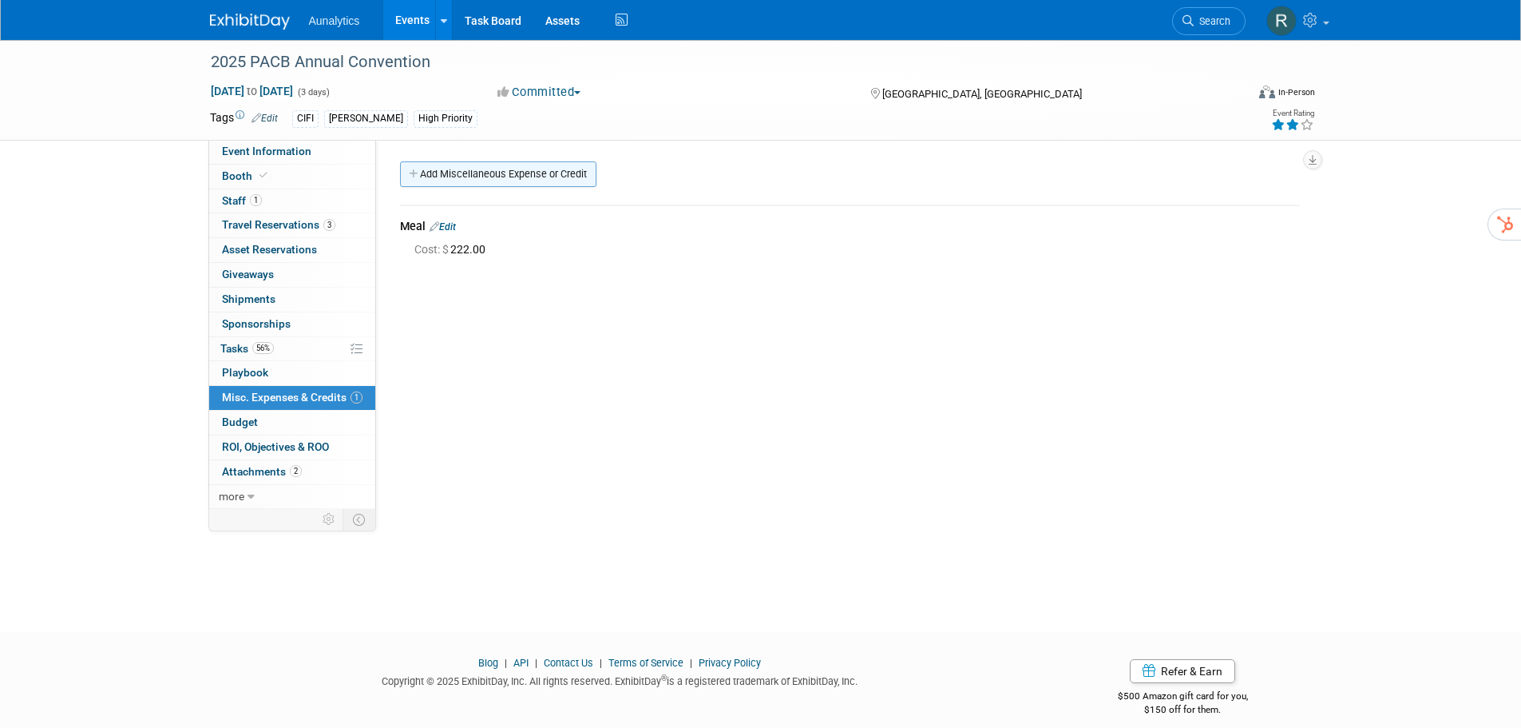
click at [446, 171] on link "Add Miscellaneous Expense or Credit" at bounding box center [498, 174] width 196 height 26
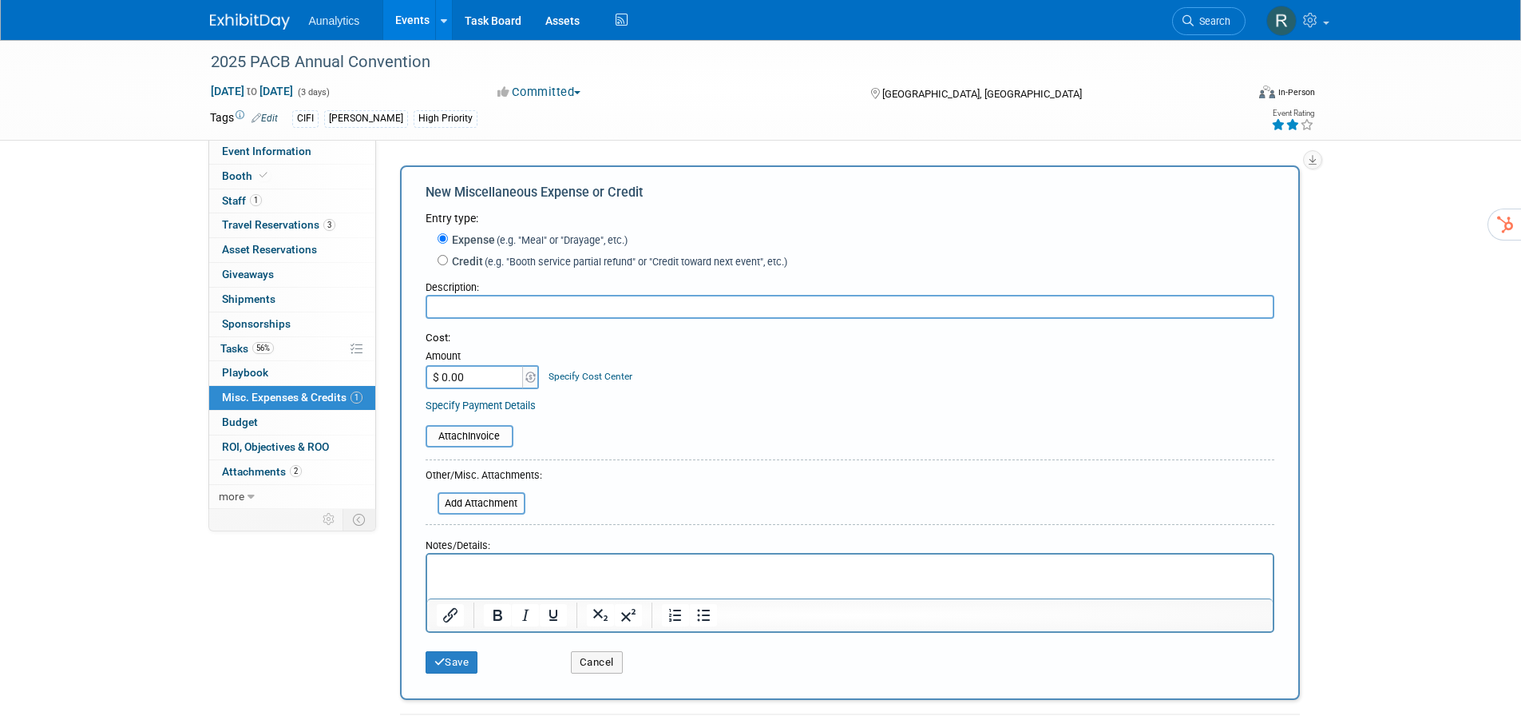
click at [477, 308] on input "text" at bounding box center [850, 307] width 849 height 24
type input "Electricity"
type input "$ 125.00"
click at [458, 667] on button "Save" at bounding box center [452, 662] width 53 height 22
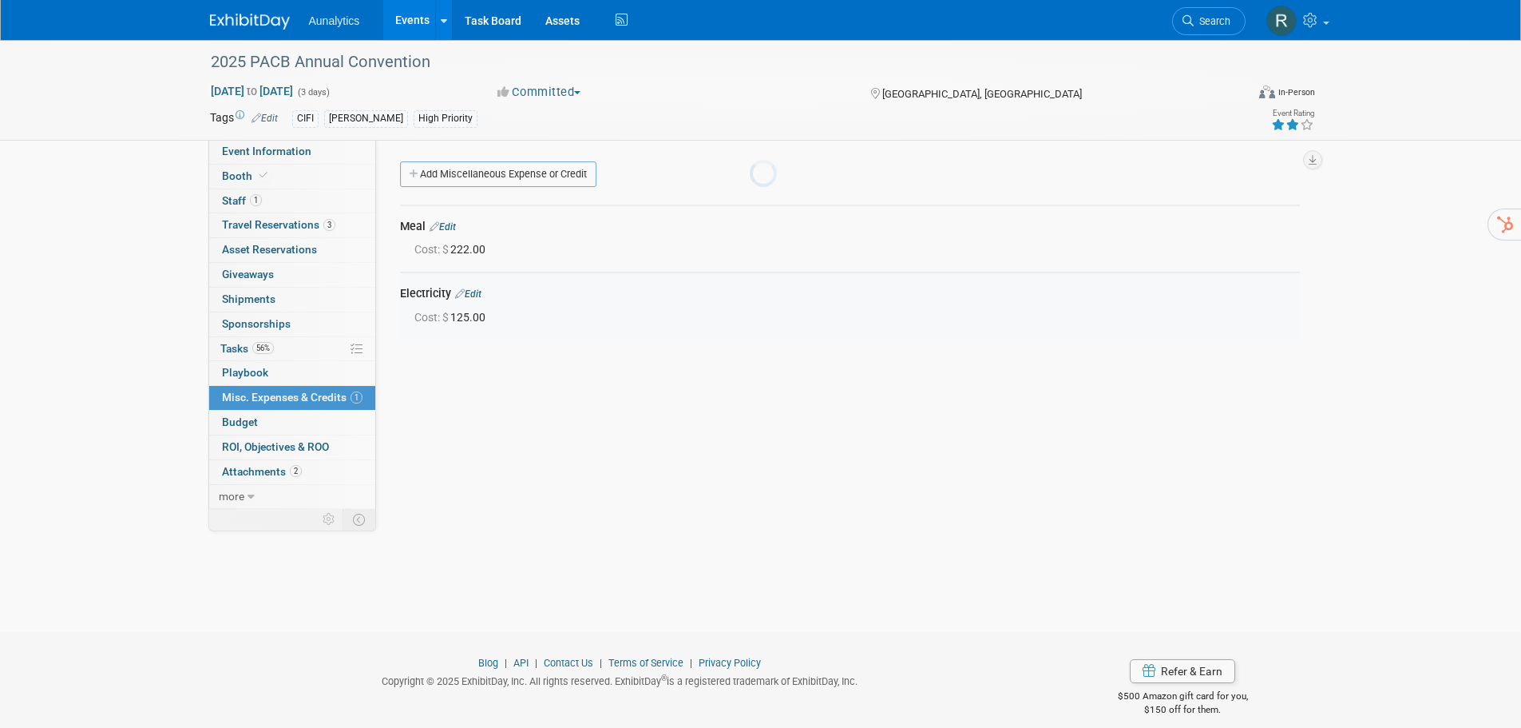
scroll to position [16, 0]
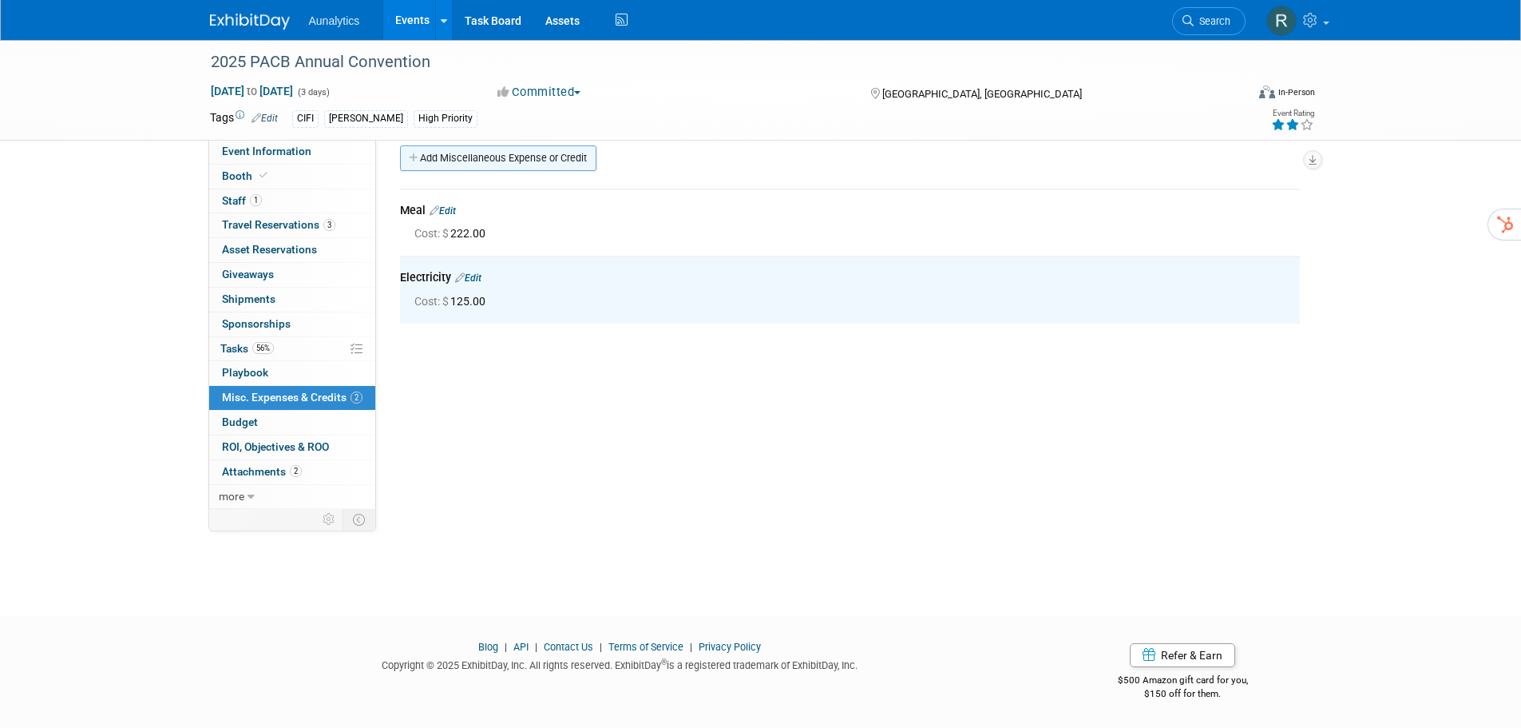
click at [466, 157] on link "Add Miscellaneous Expense or Credit" at bounding box center [498, 158] width 196 height 26
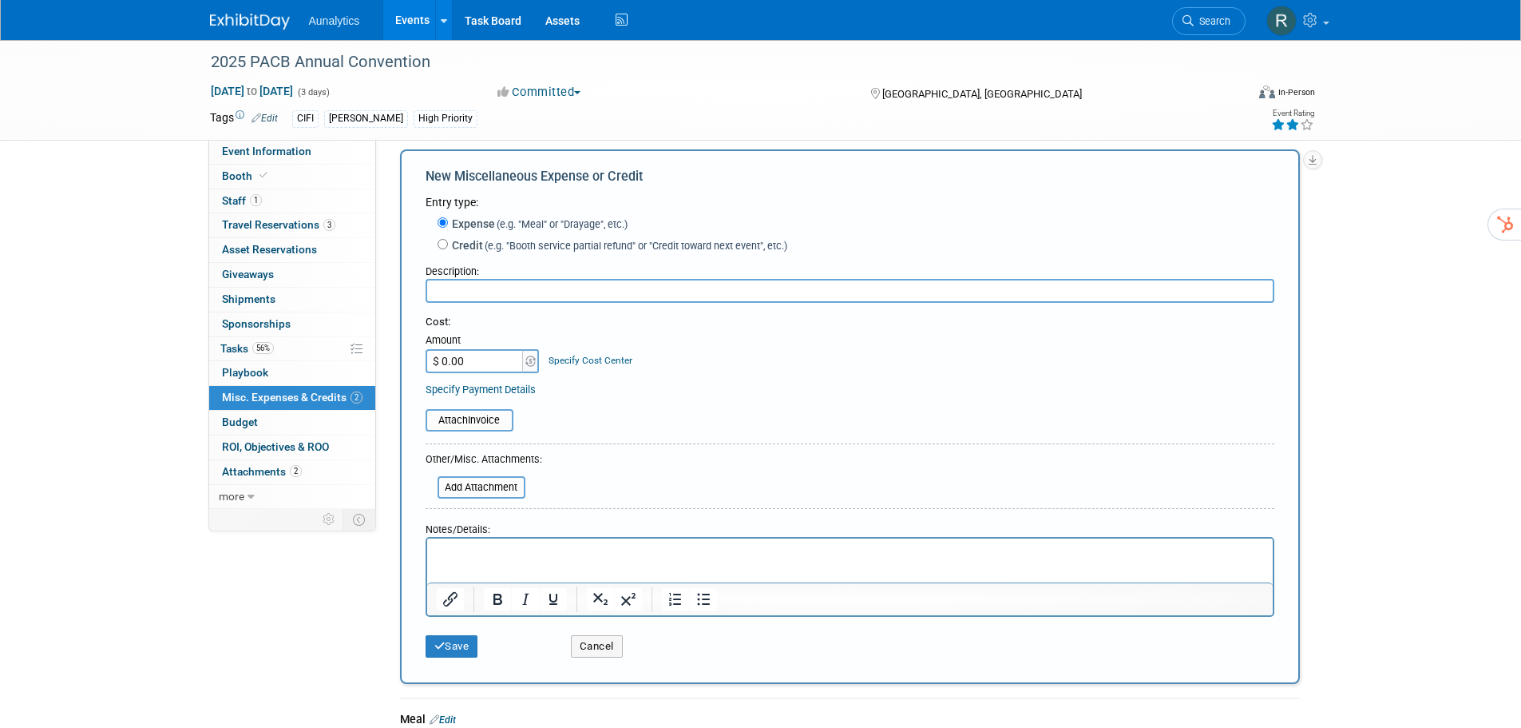
scroll to position [0, 0]
click at [494, 291] on input "text" at bounding box center [850, 291] width 849 height 24
type input "Shipping"
type input "$ 844.00"
click at [465, 649] on button "Save" at bounding box center [452, 646] width 53 height 22
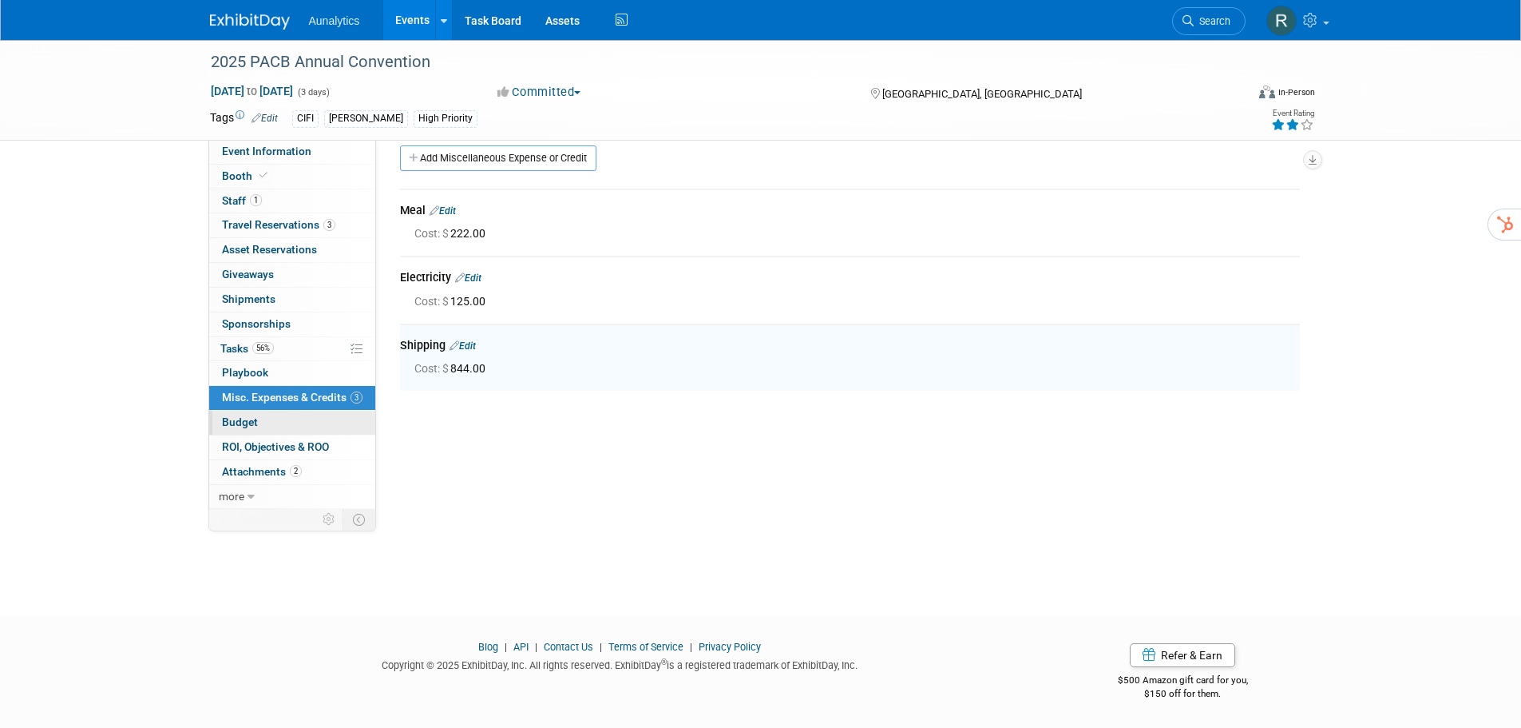
click at [262, 430] on link "Budget" at bounding box center [292, 422] width 166 height 24
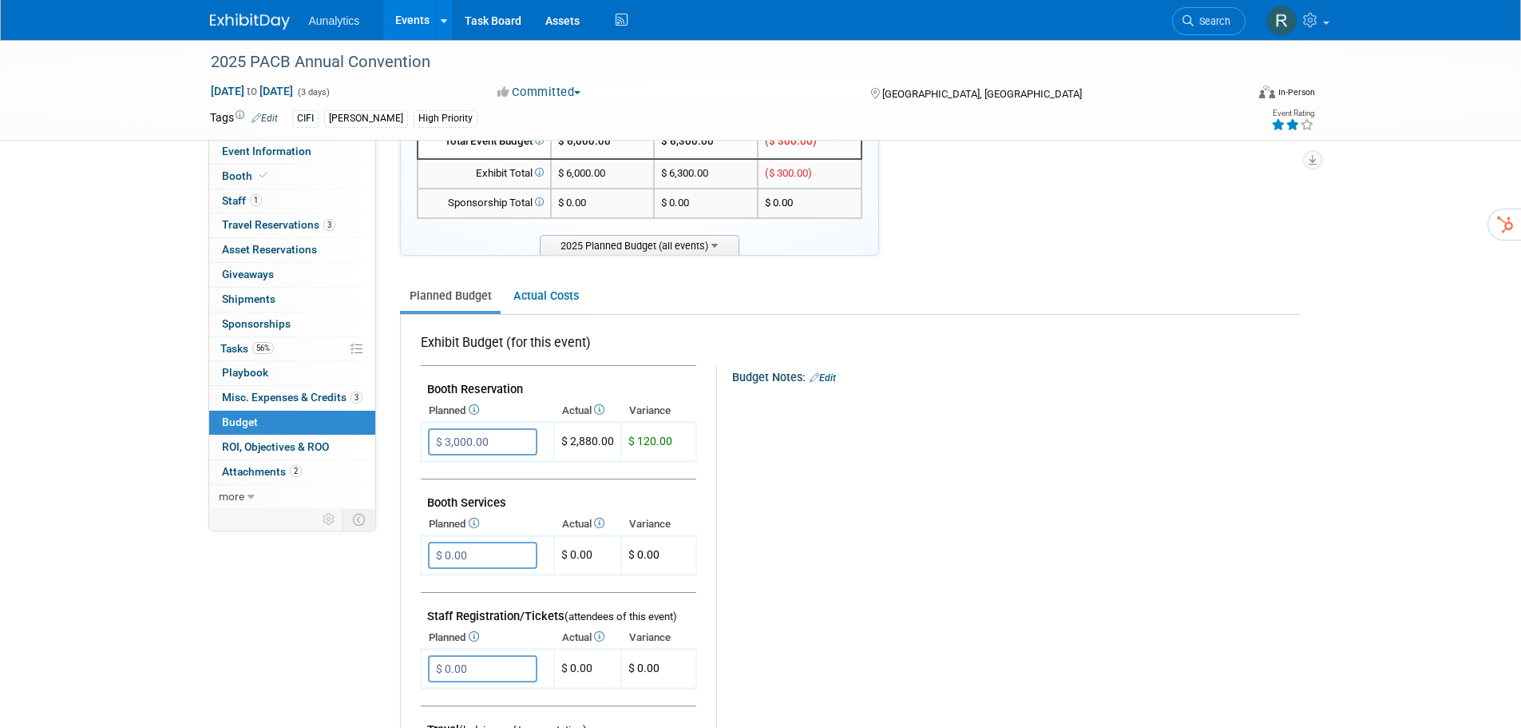
scroll to position [240, 0]
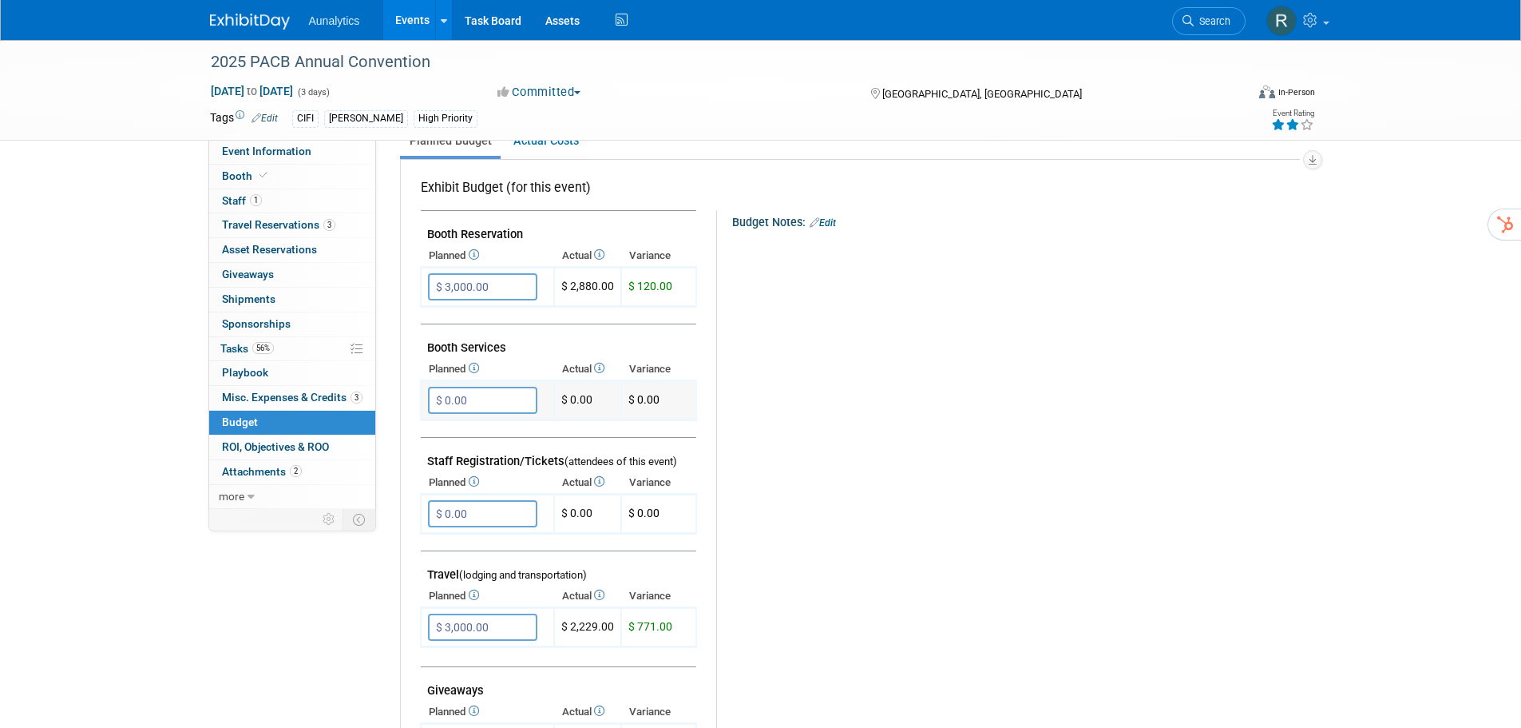
click at [585, 401] on td "$ 0.00" at bounding box center [587, 400] width 67 height 39
click at [276, 167] on link "Booth" at bounding box center [292, 177] width 166 height 24
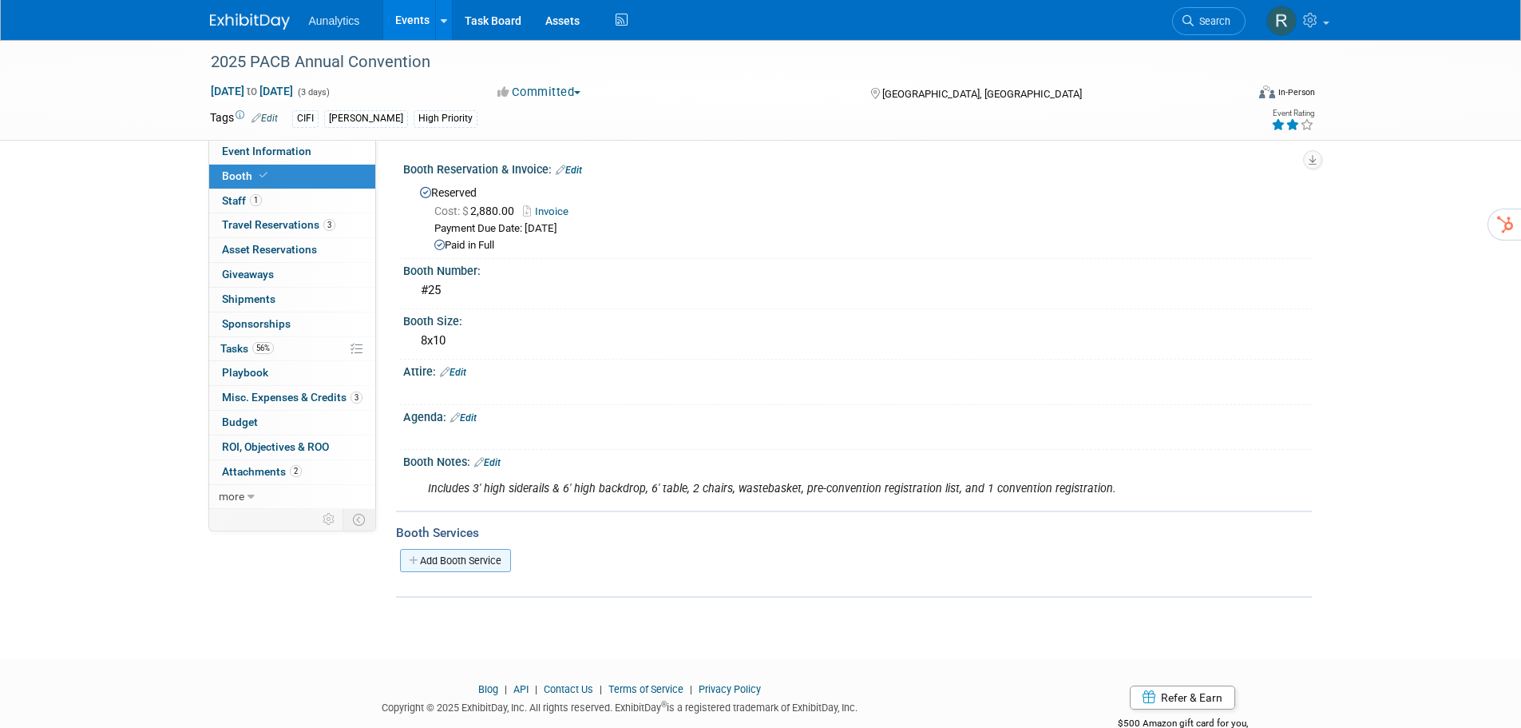
click at [468, 561] on link "Add Booth Service" at bounding box center [455, 560] width 111 height 23
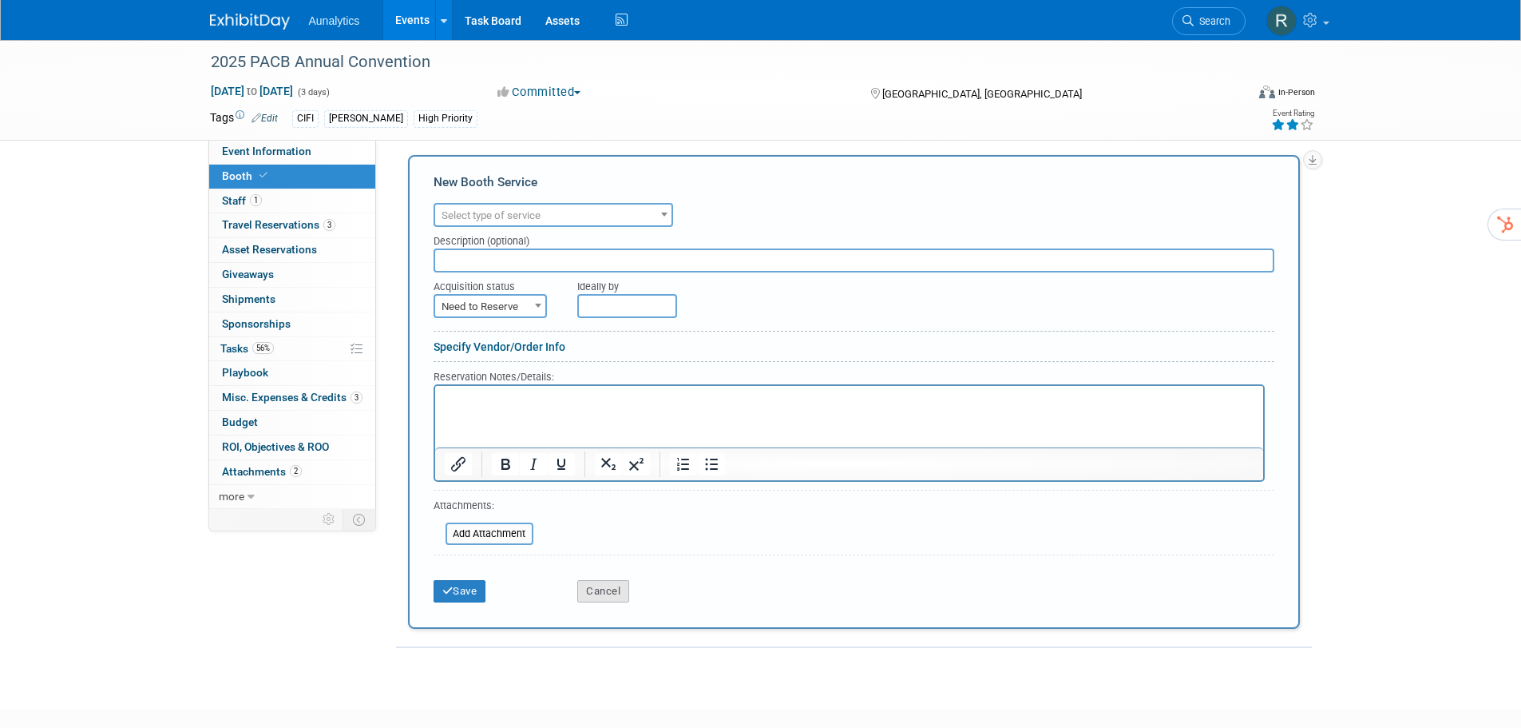
click at [601, 588] on button "Cancel" at bounding box center [603, 591] width 52 height 22
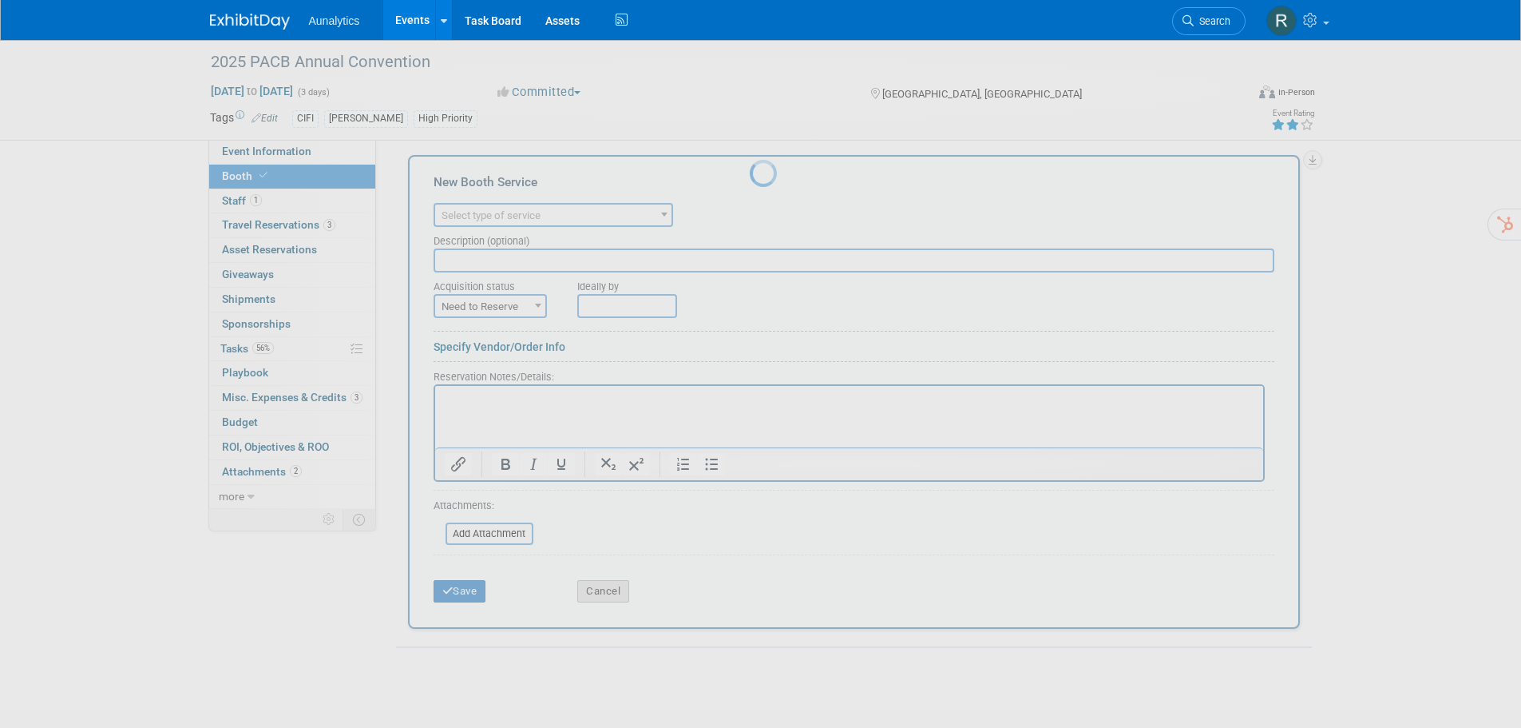
scroll to position [42, 0]
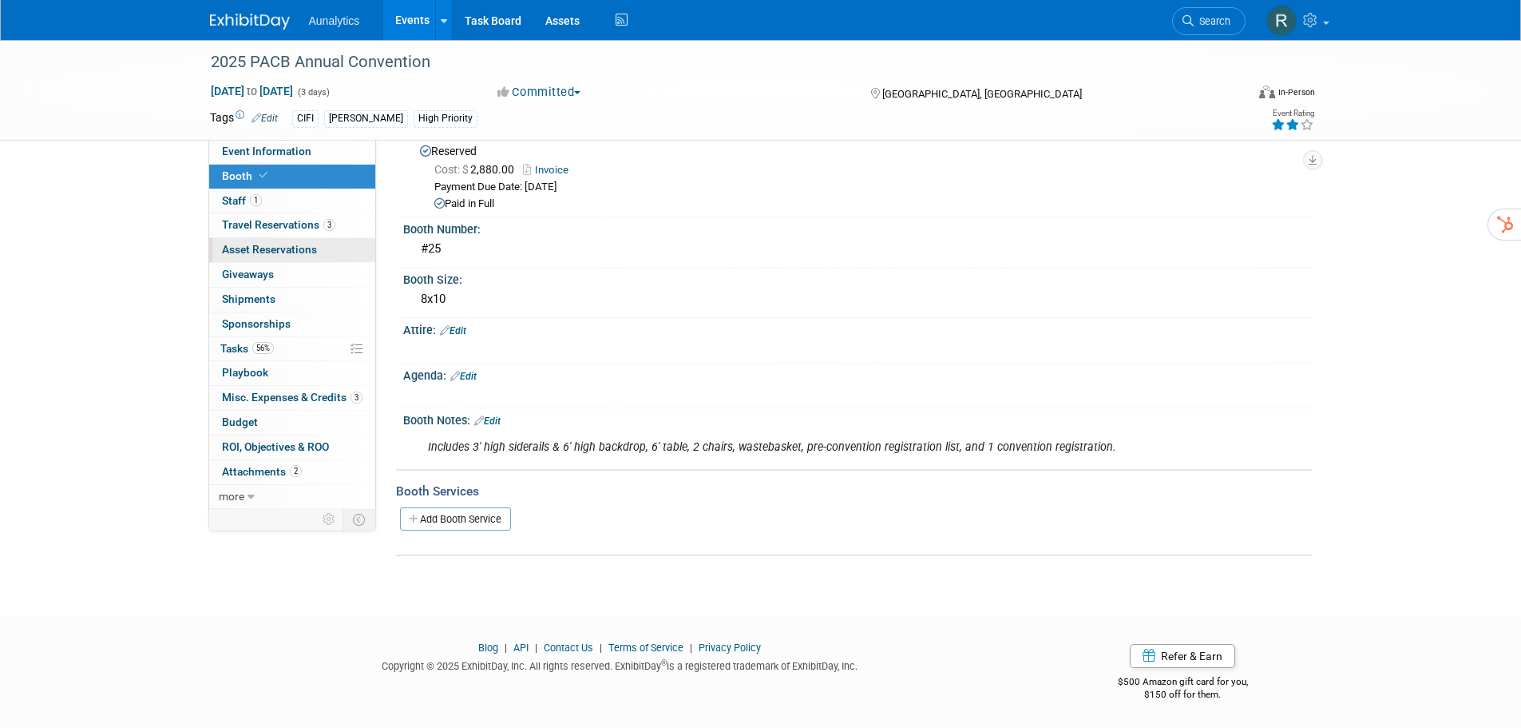
click at [290, 248] on span "Asset Reservations 0" at bounding box center [269, 249] width 95 height 13
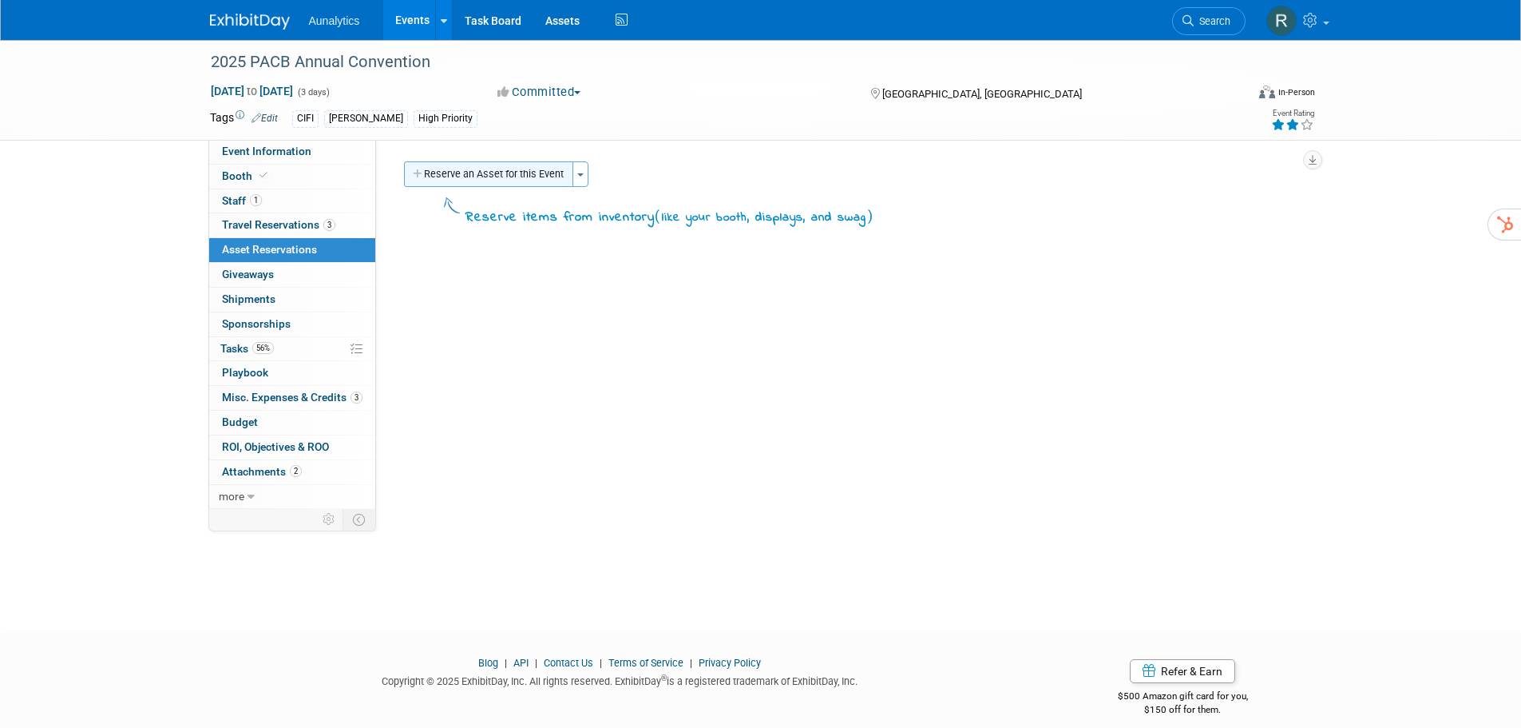
click at [461, 171] on button "Reserve an Asset for this Event" at bounding box center [488, 174] width 169 height 26
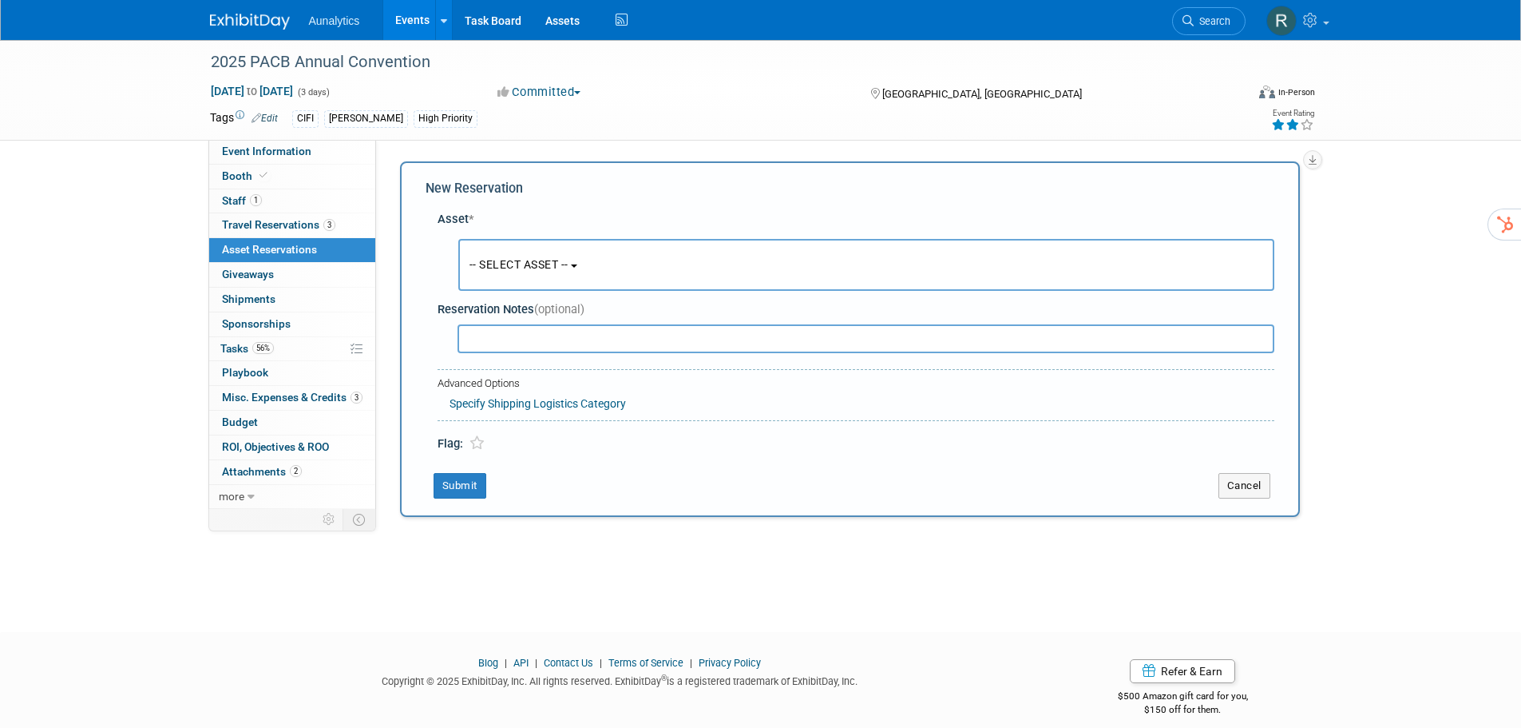
scroll to position [15, 0]
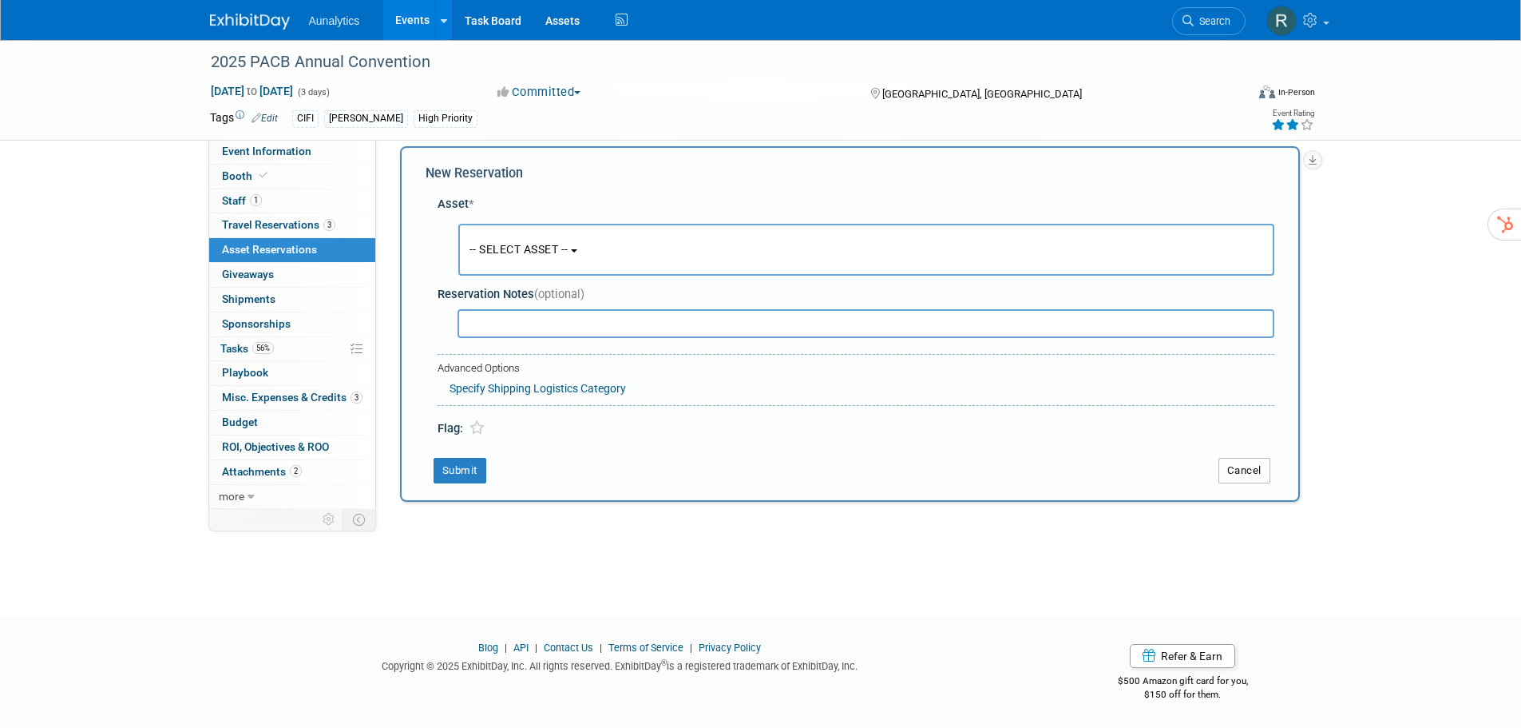
click at [1267, 475] on button "Cancel" at bounding box center [1245, 471] width 52 height 26
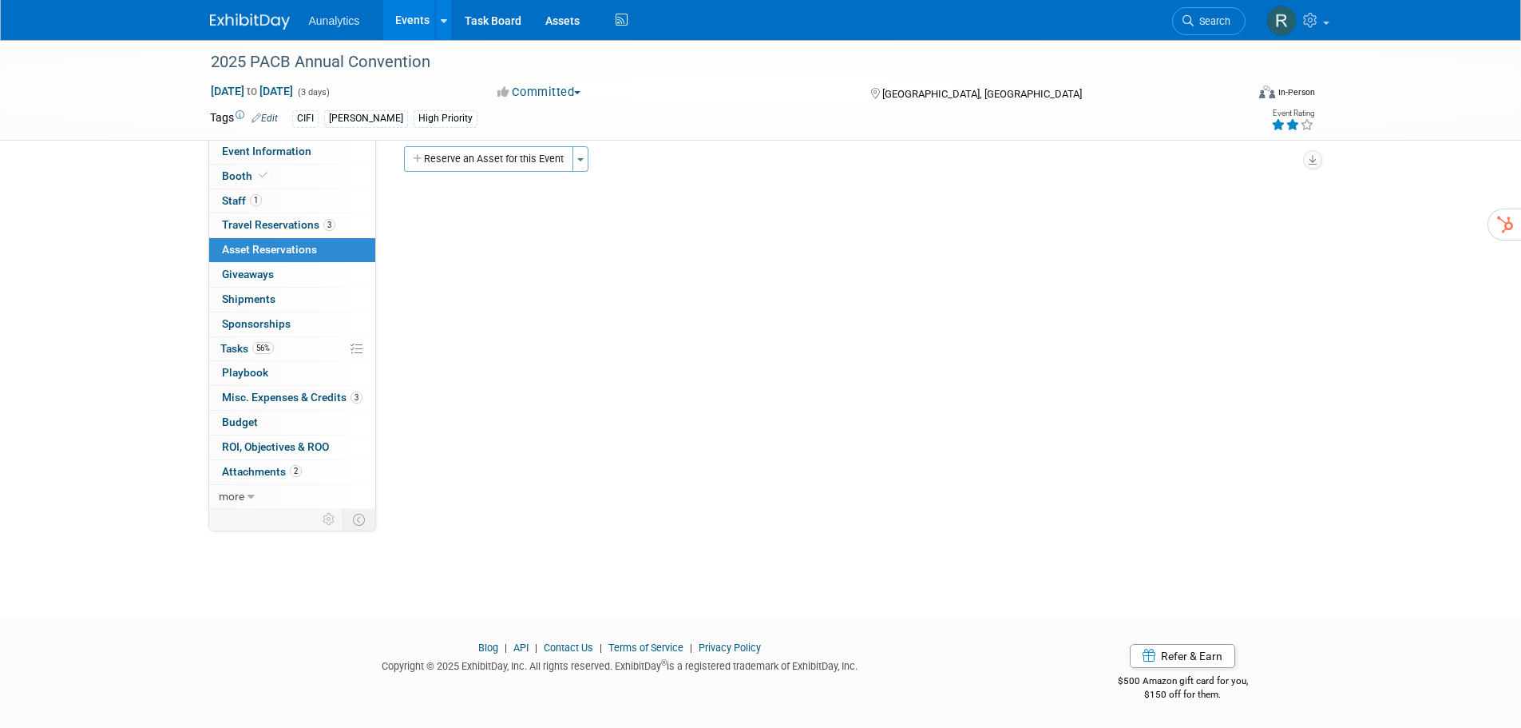
scroll to position [0, 0]
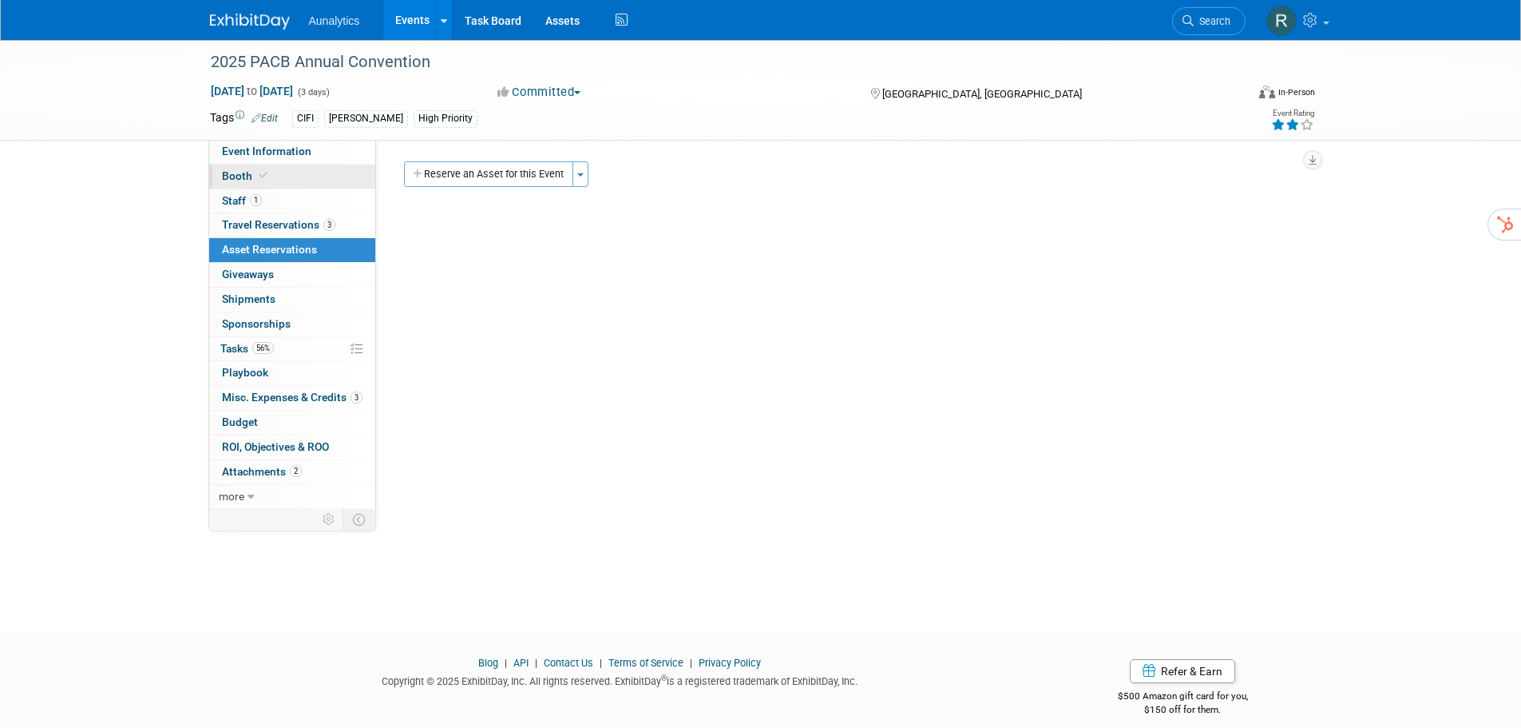
click at [248, 180] on span "Booth" at bounding box center [246, 175] width 49 height 13
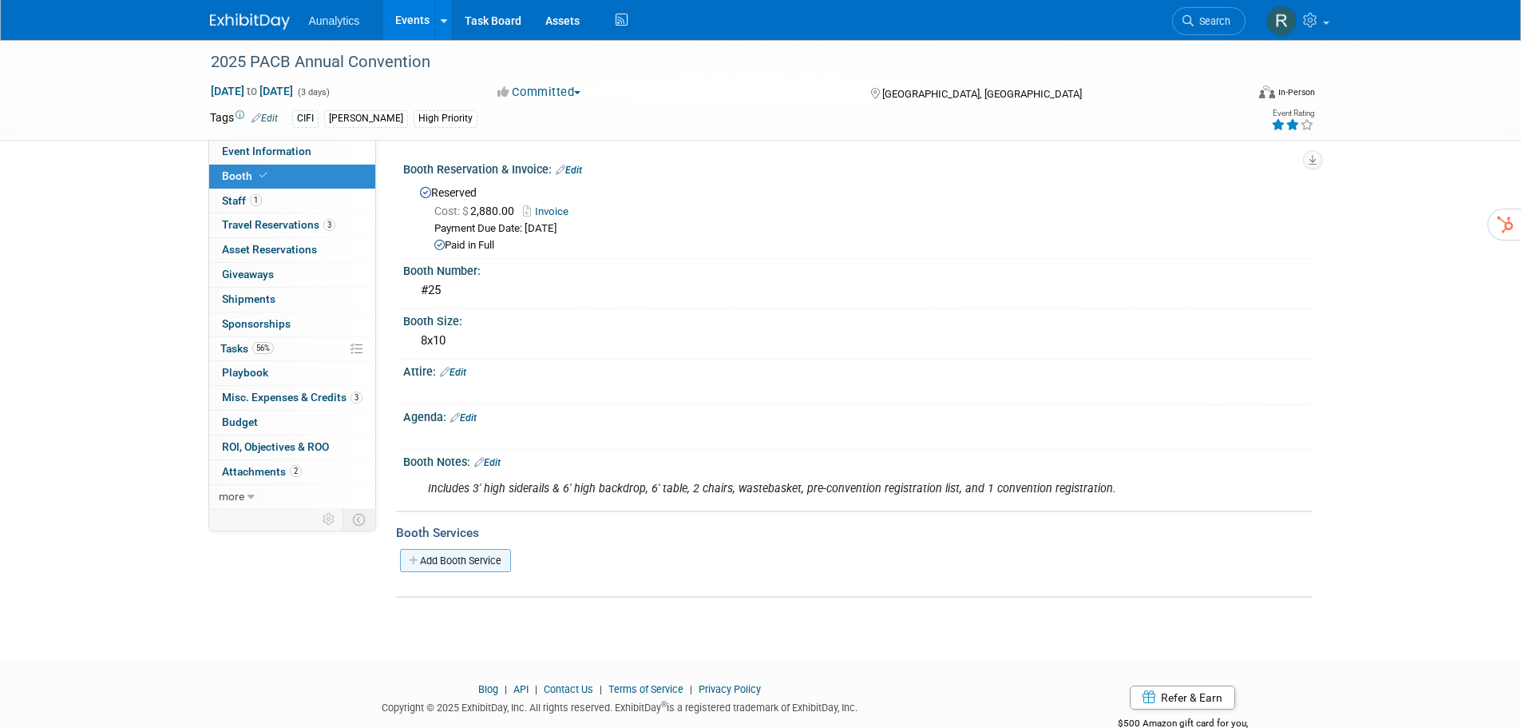
click at [468, 561] on link "Add Booth Service" at bounding box center [455, 560] width 111 height 23
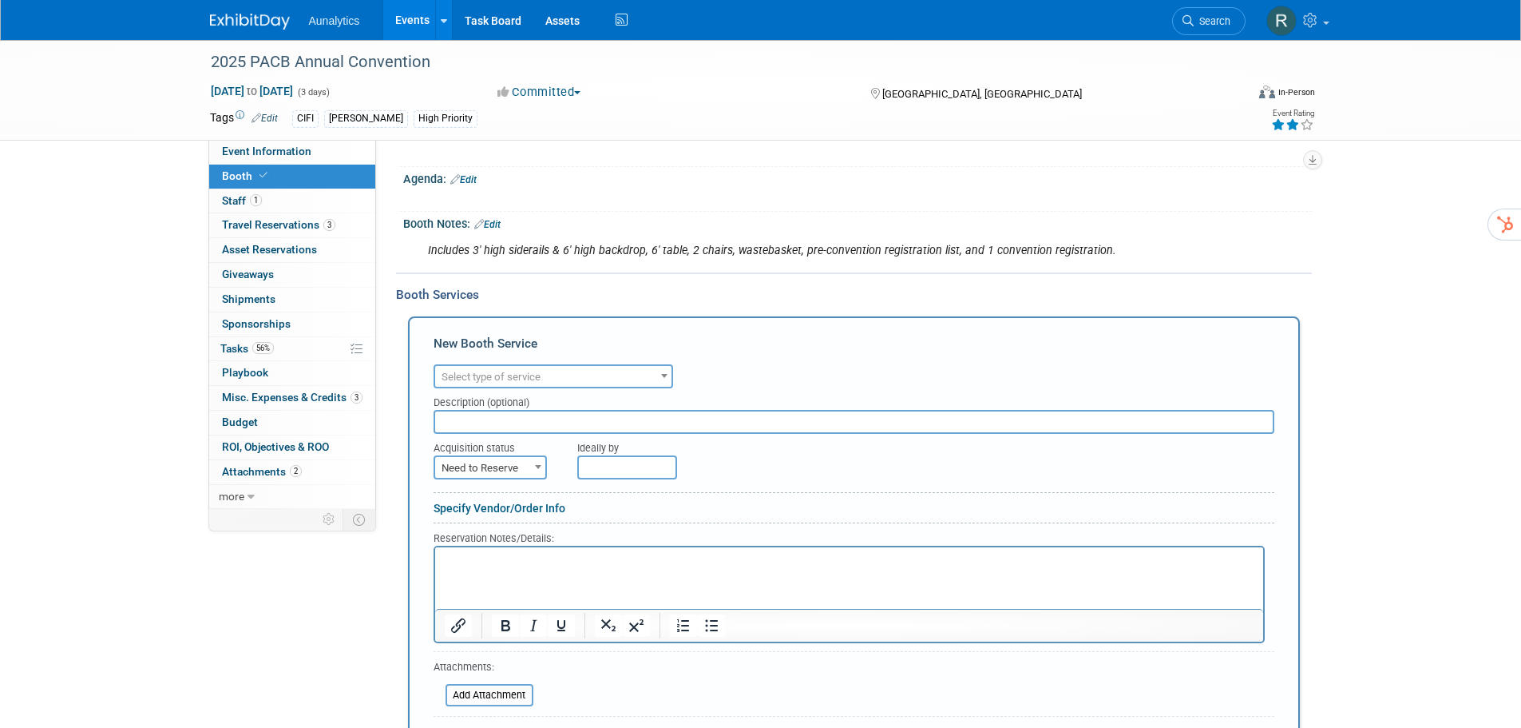
scroll to position [240, 0]
click at [525, 381] on span "Select type of service" at bounding box center [553, 375] width 236 height 22
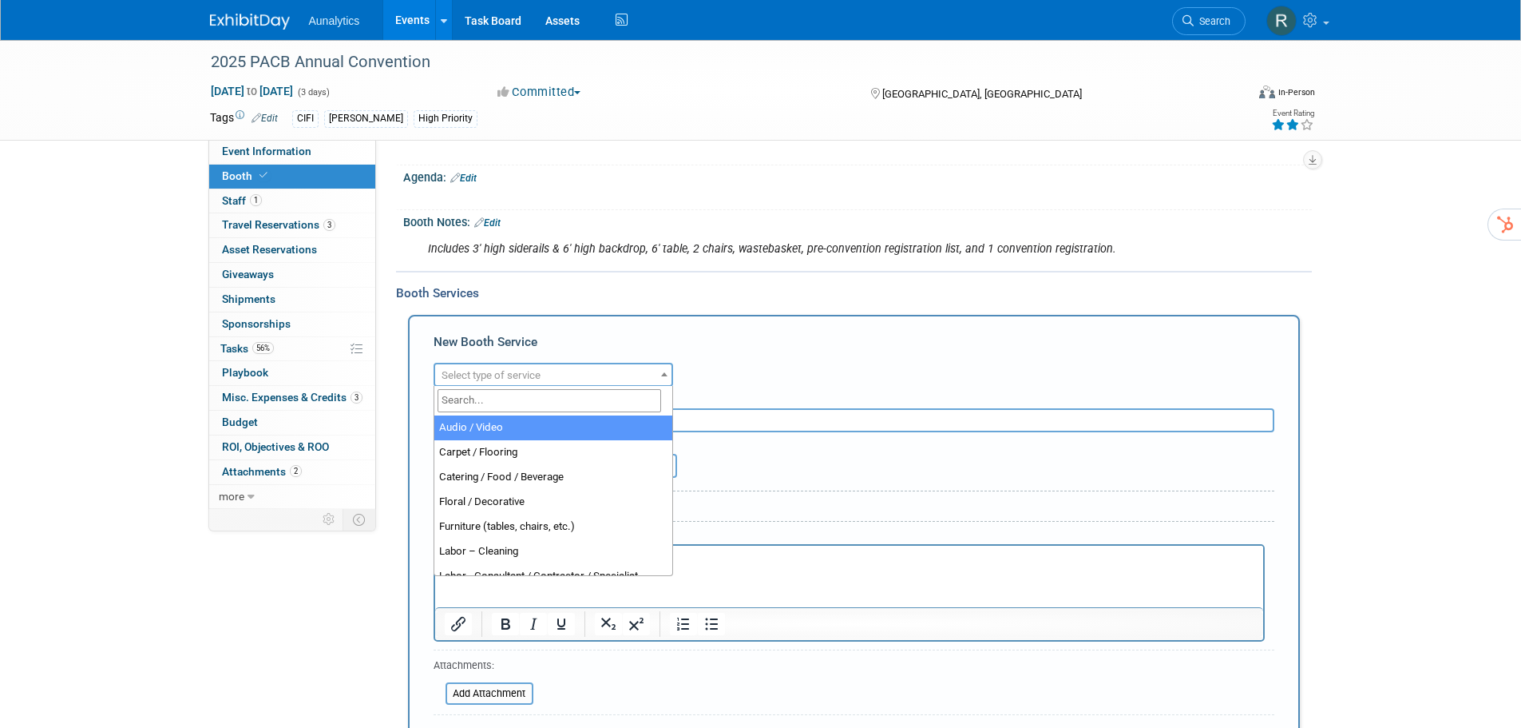
click at [522, 402] on input "search" at bounding box center [550, 400] width 224 height 23
type input "ele"
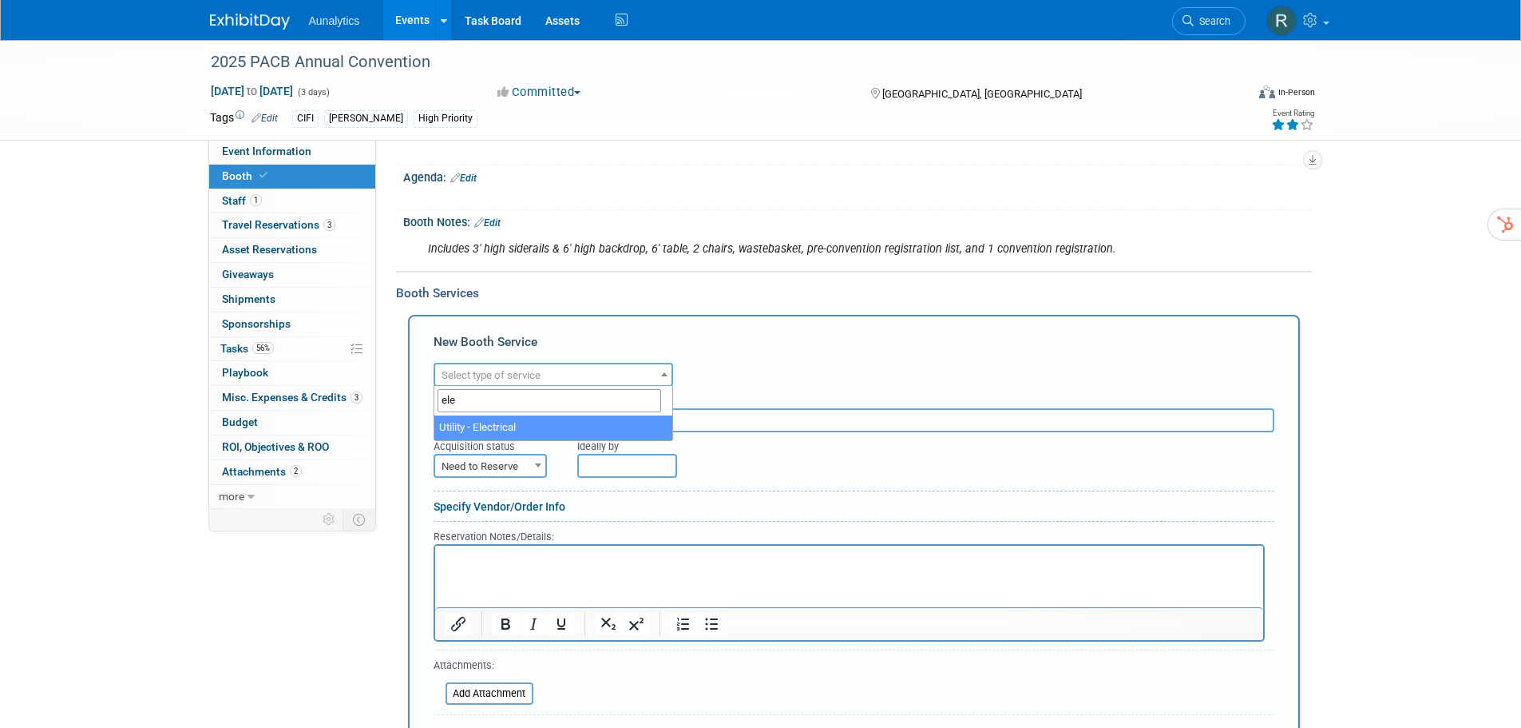
select select "8"
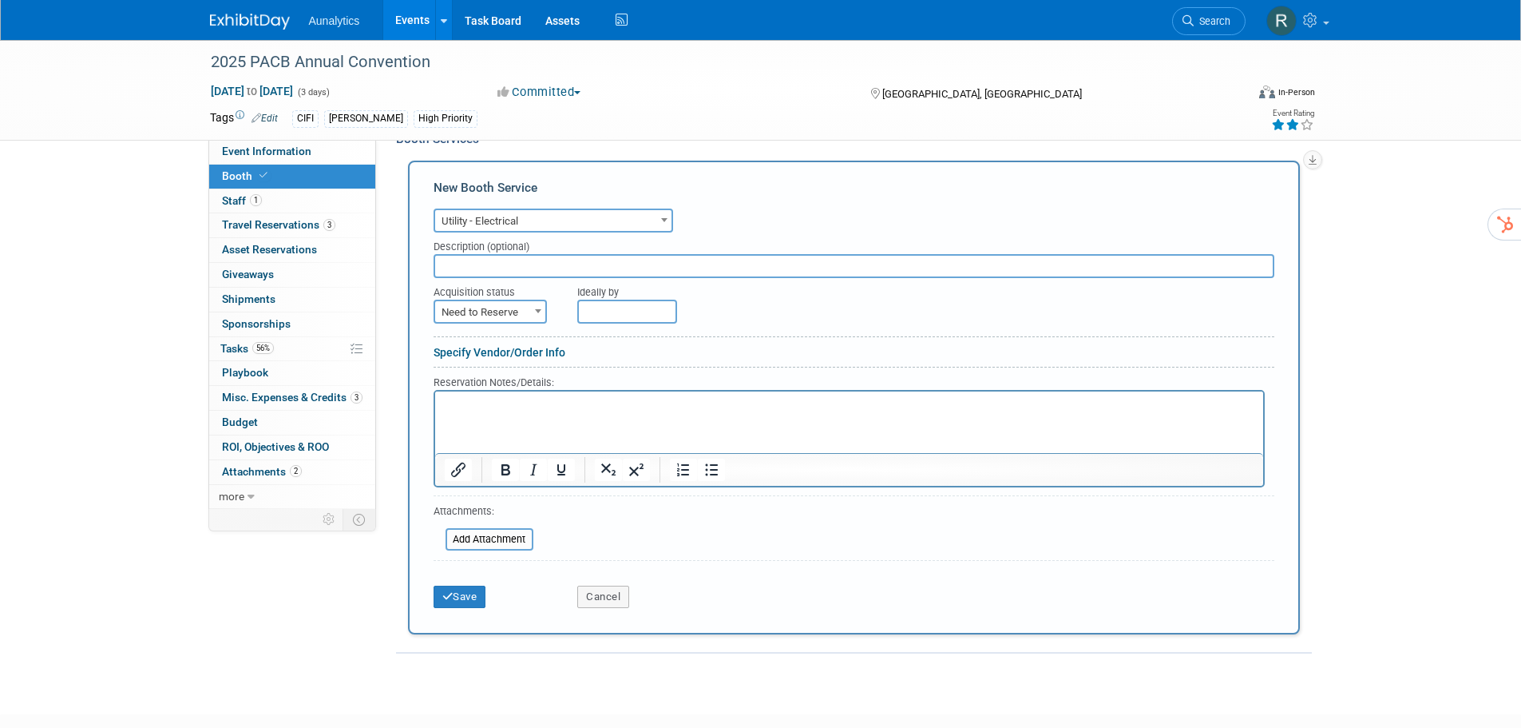
scroll to position [399, 0]
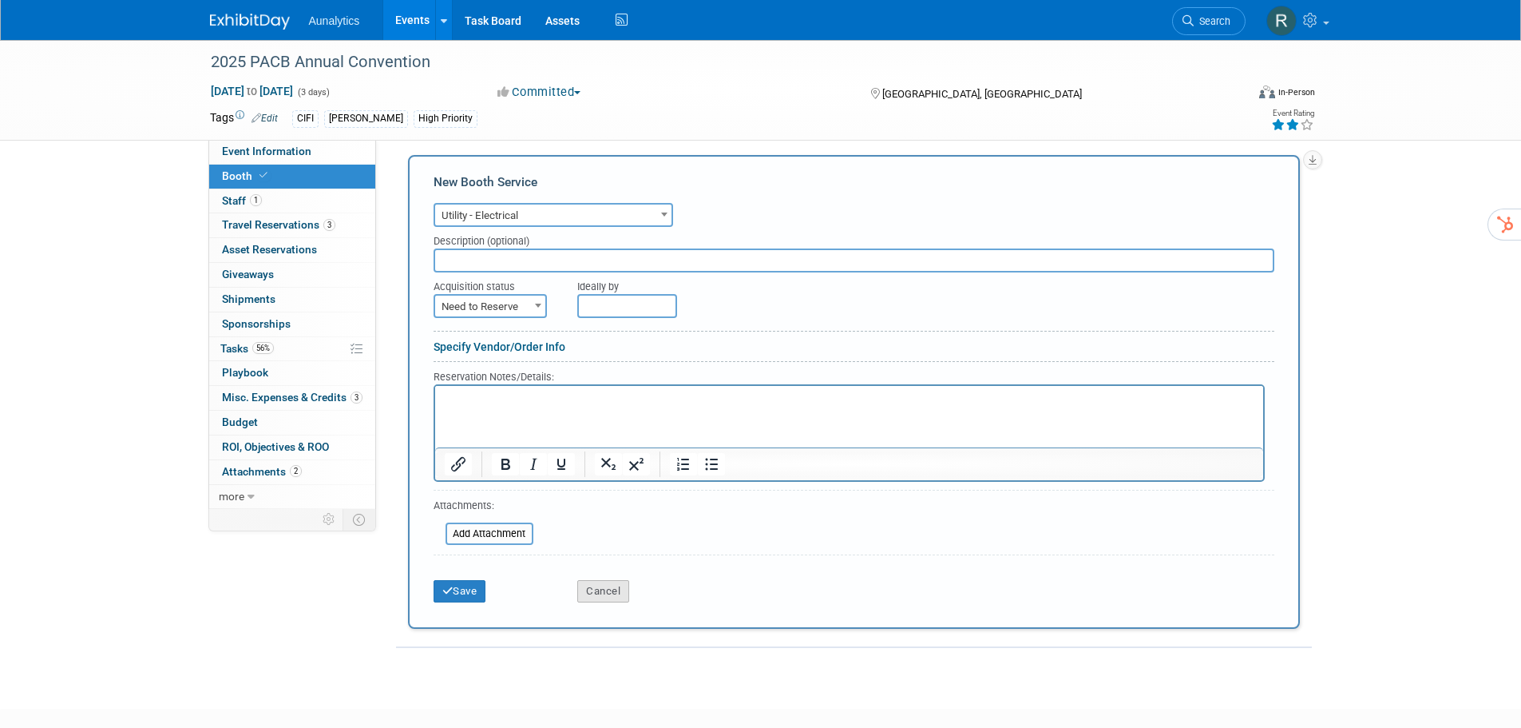
click at [608, 584] on button "Cancel" at bounding box center [603, 591] width 52 height 22
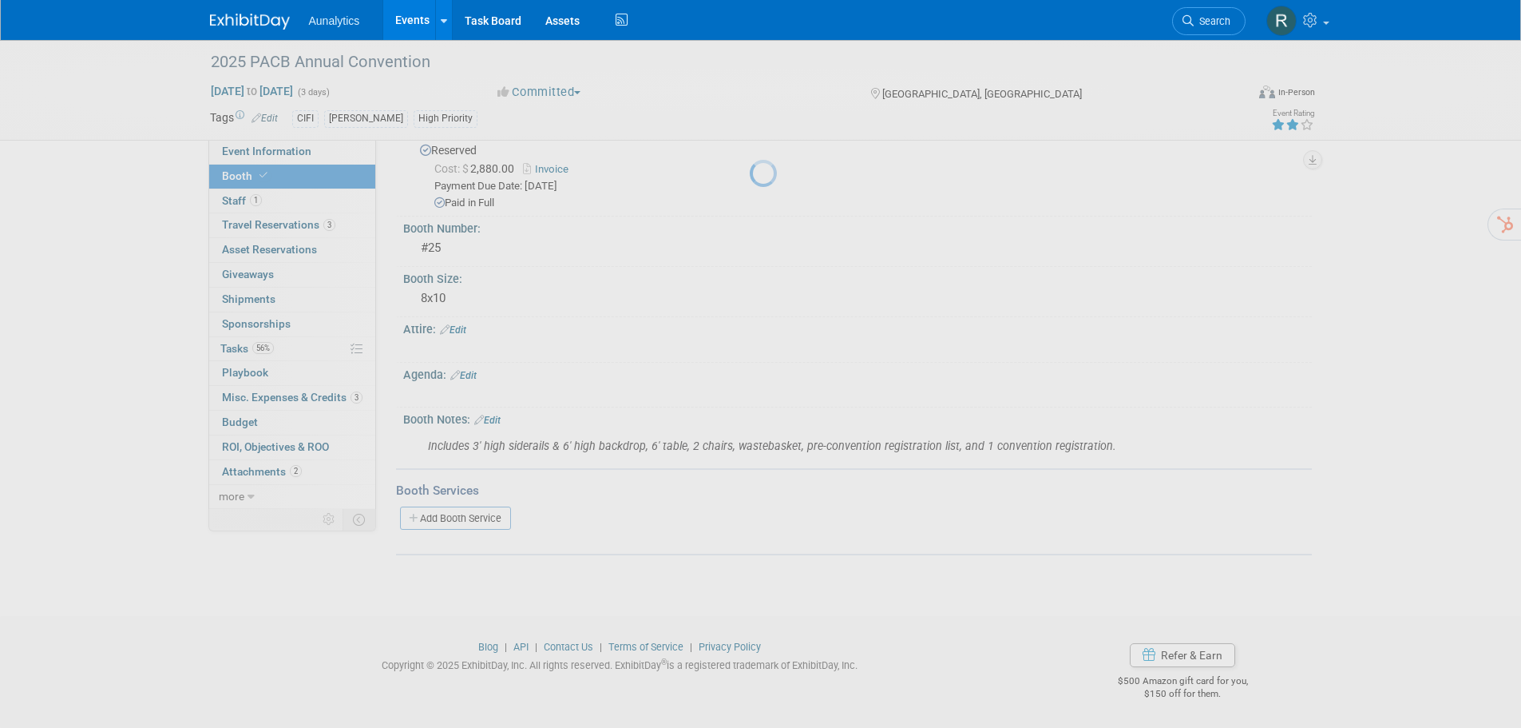
scroll to position [42, 0]
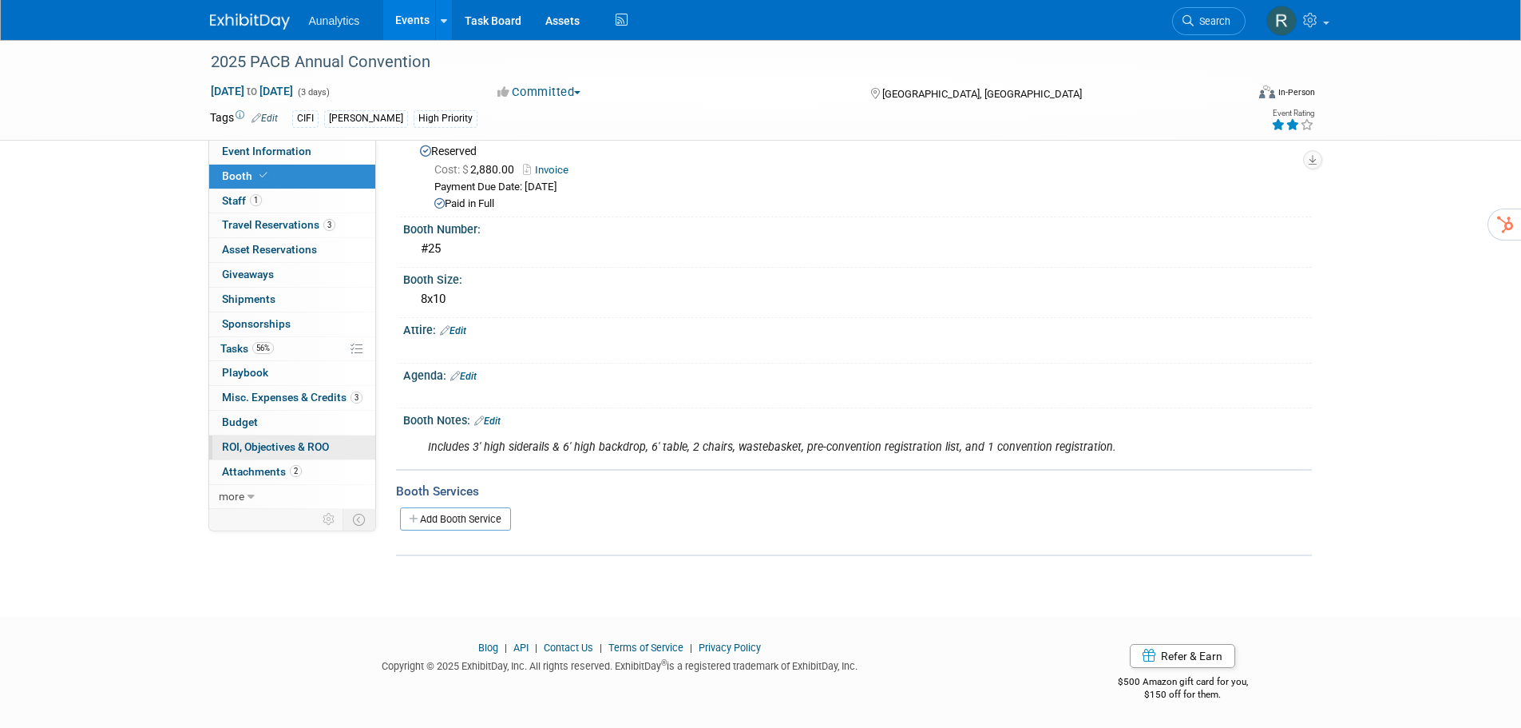
click at [255, 450] on span "ROI, Objectives & ROO 0" at bounding box center [275, 446] width 107 height 13
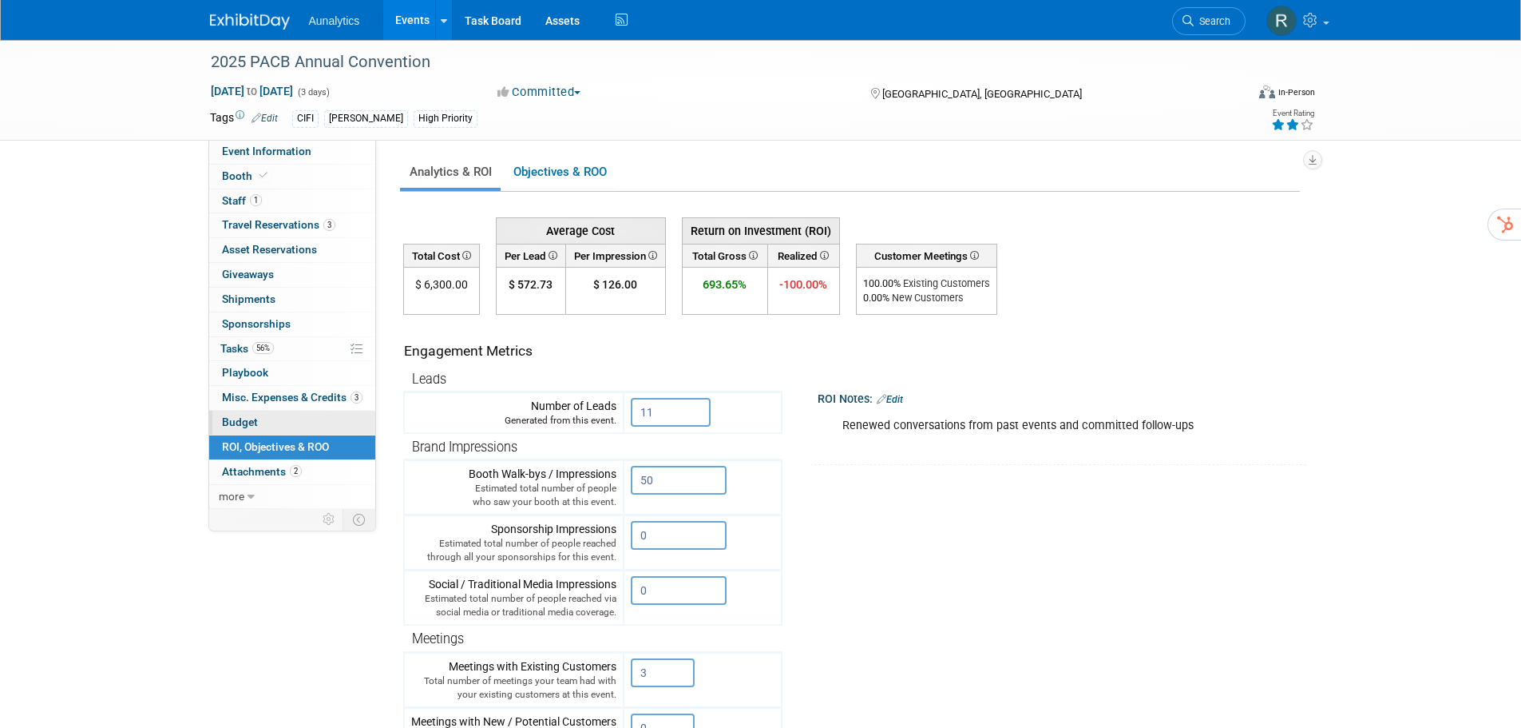
click at [257, 424] on link "Budget" at bounding box center [292, 422] width 166 height 24
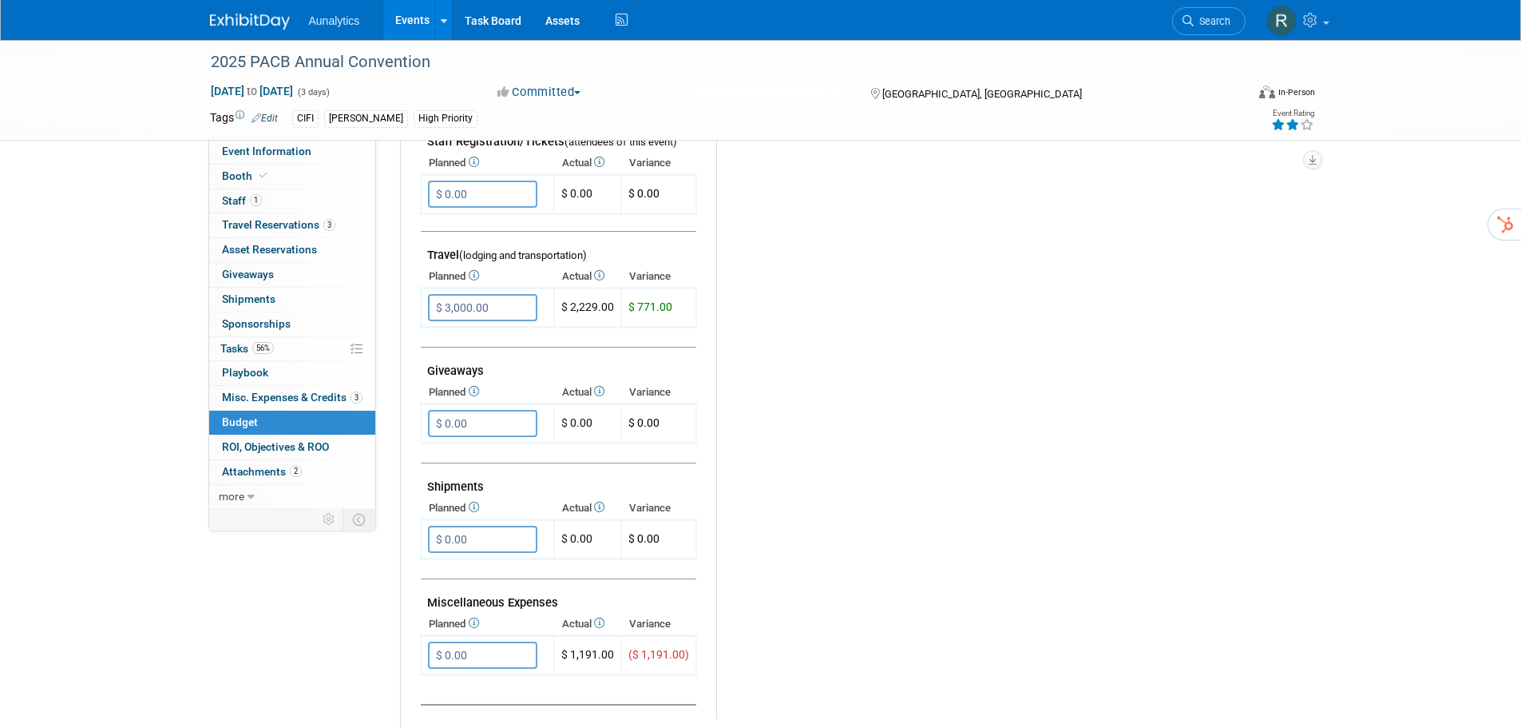
scroll to position [639, 0]
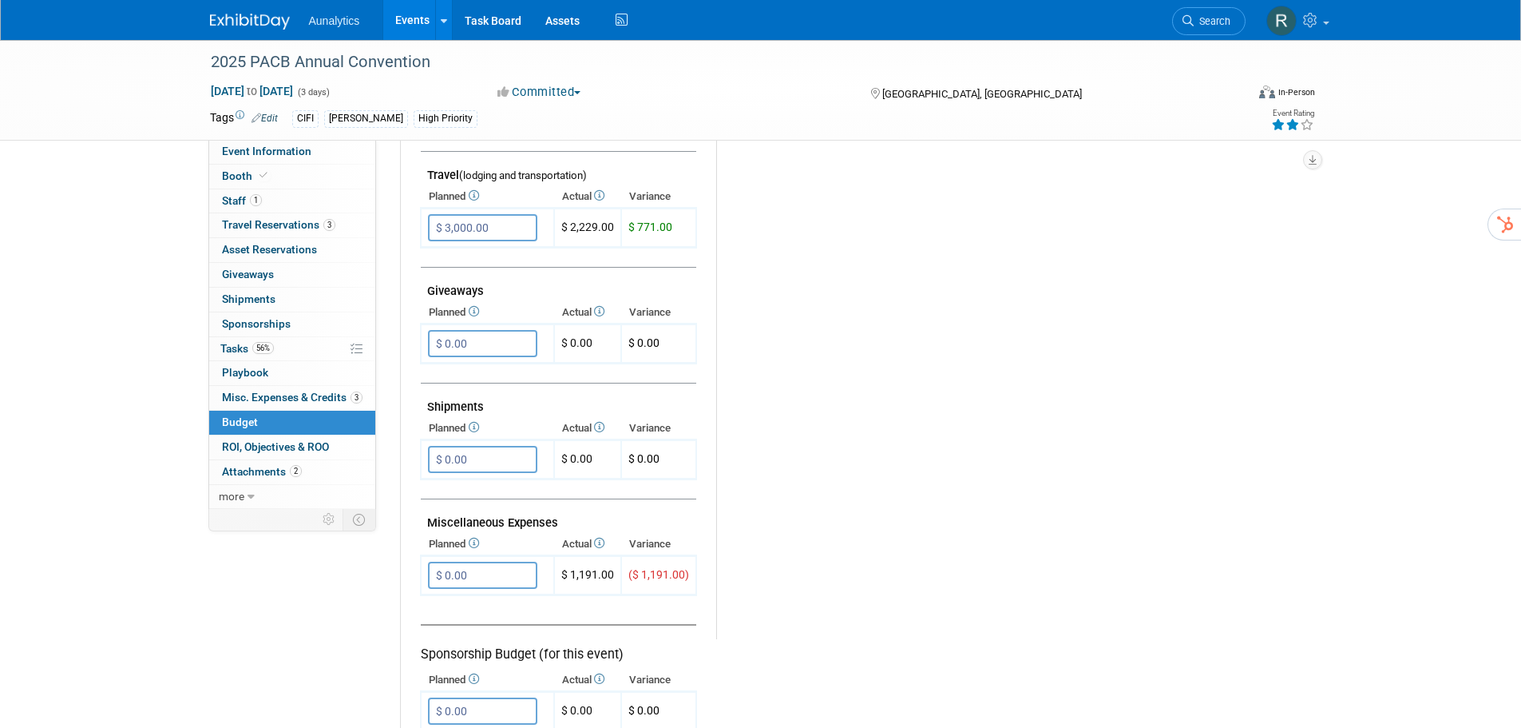
click at [604, 430] on icon at bounding box center [598, 427] width 13 height 10
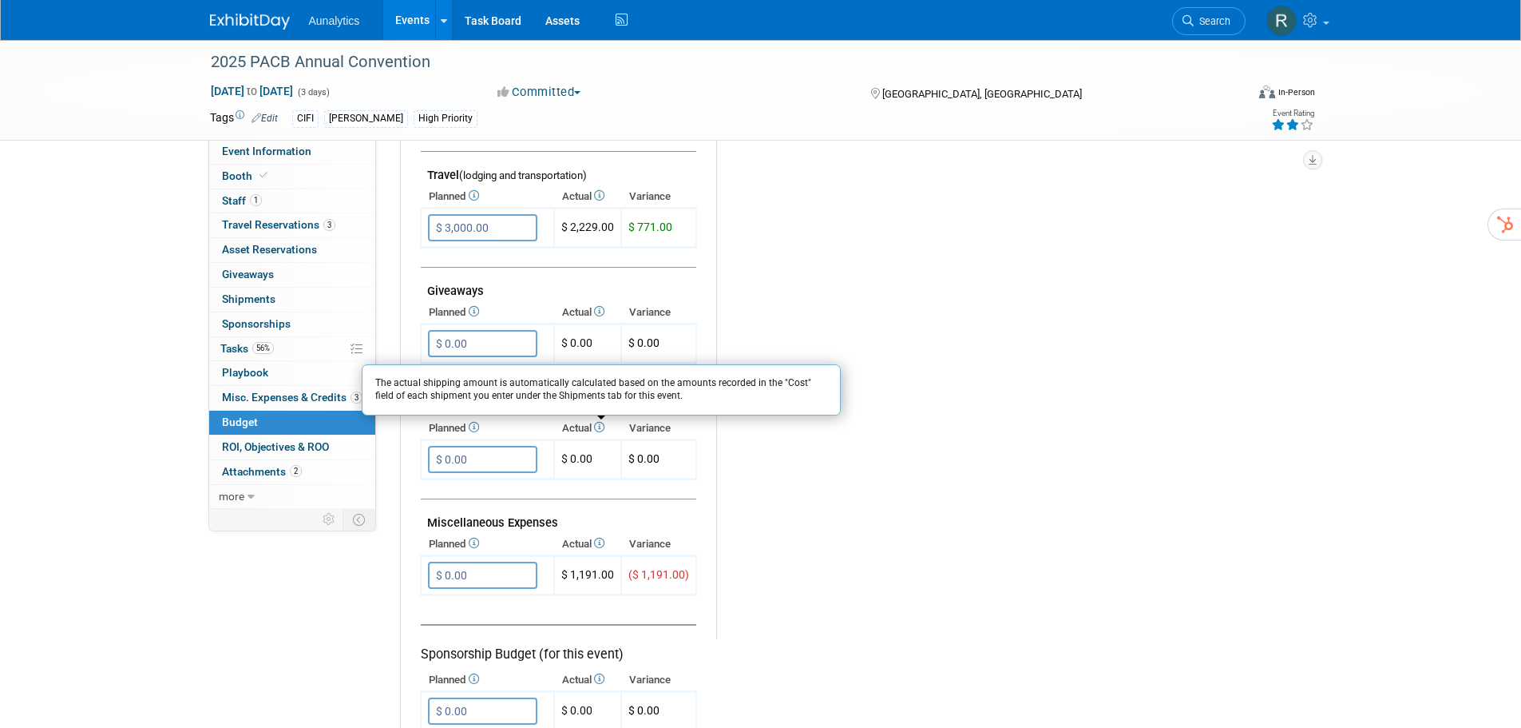
click at [478, 429] on icon at bounding box center [472, 427] width 13 height 10
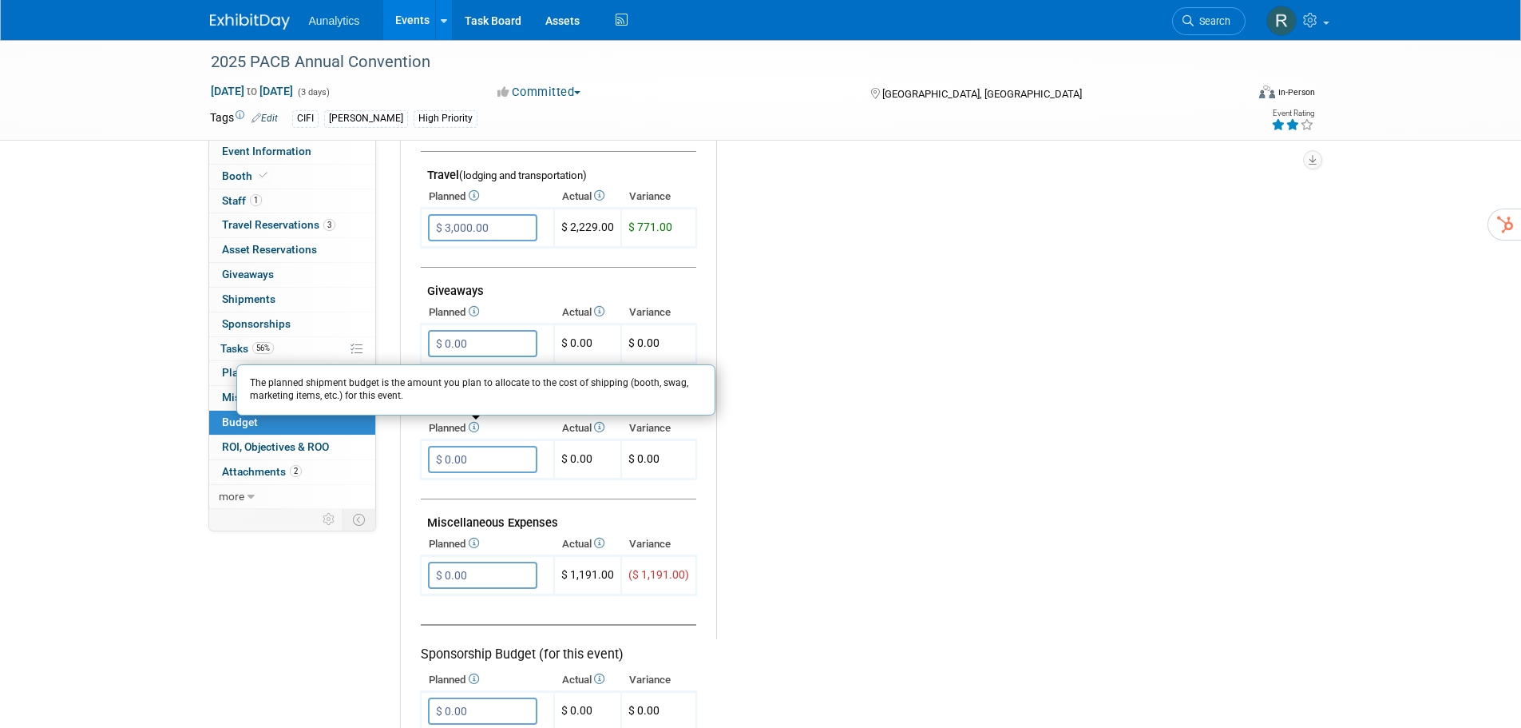
click at [753, 505] on div "Budget Notes: Edit X" at bounding box center [1001, 225] width 570 height 828
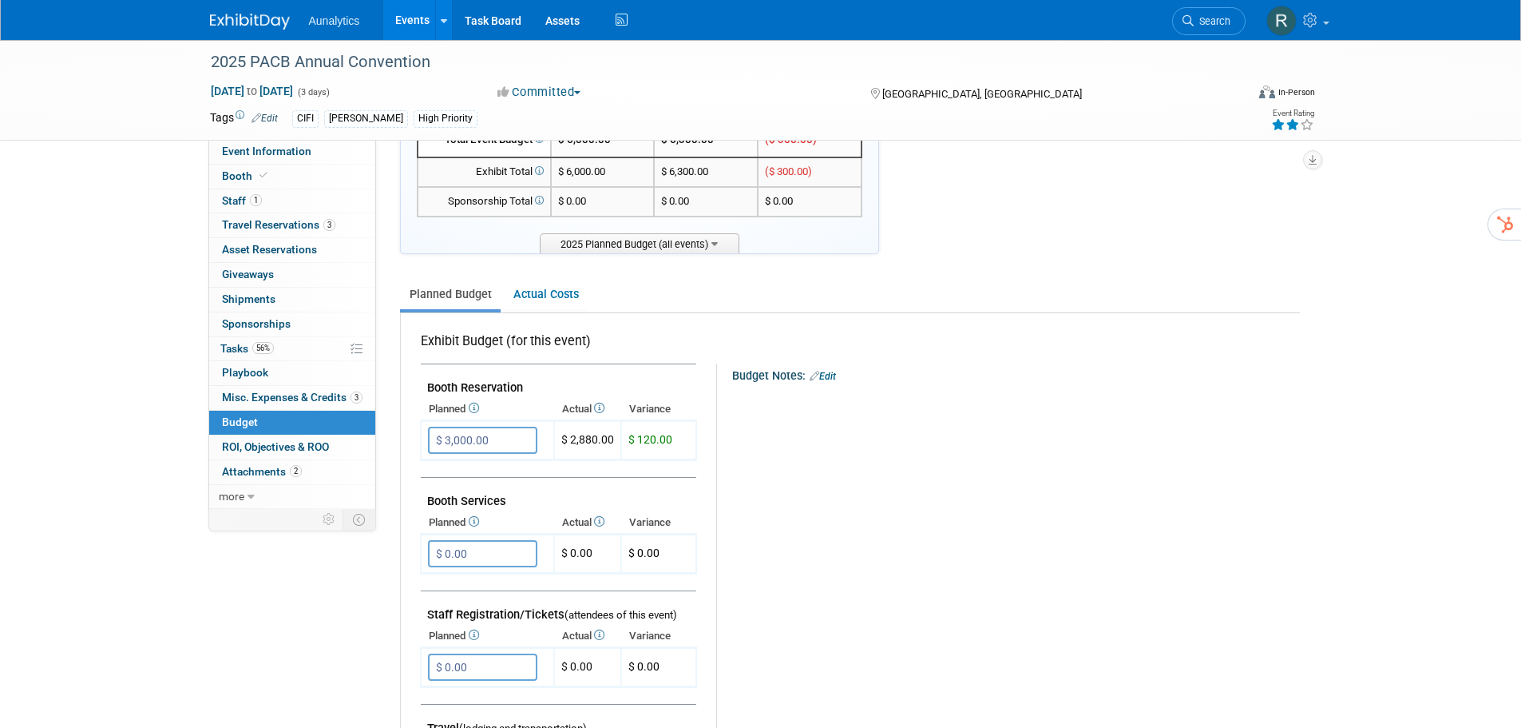
scroll to position [80, 0]
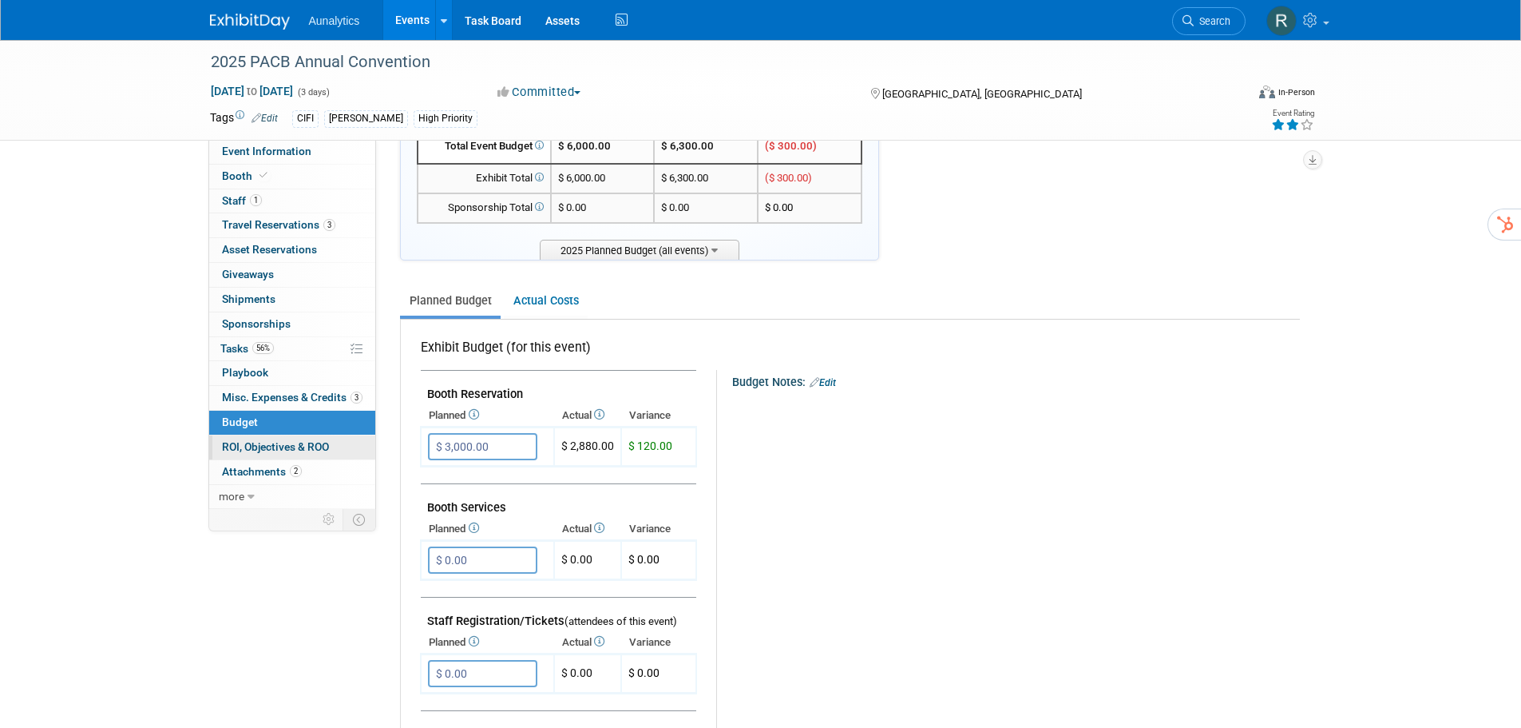
click at [303, 456] on link "0 ROI, Objectives & ROO 0" at bounding box center [292, 447] width 166 height 24
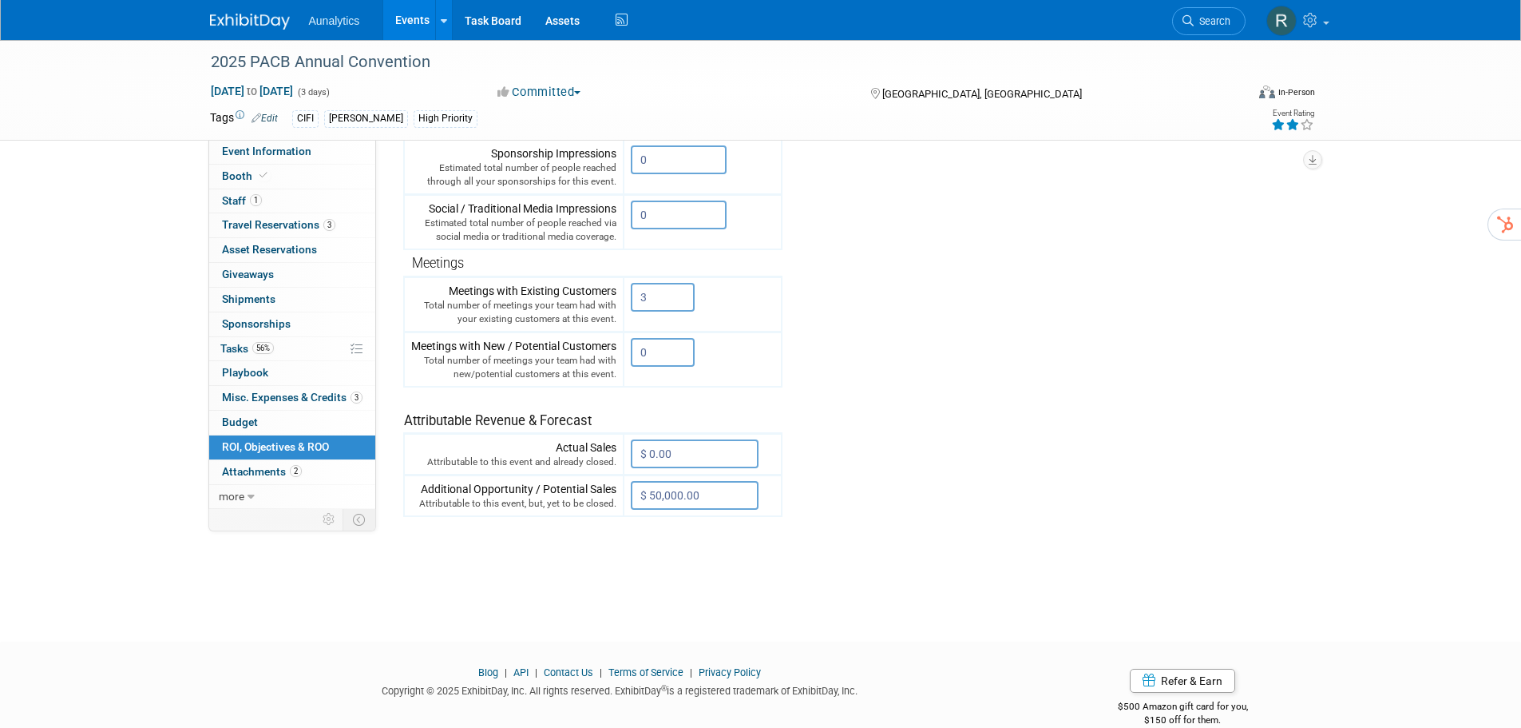
scroll to position [399, 0]
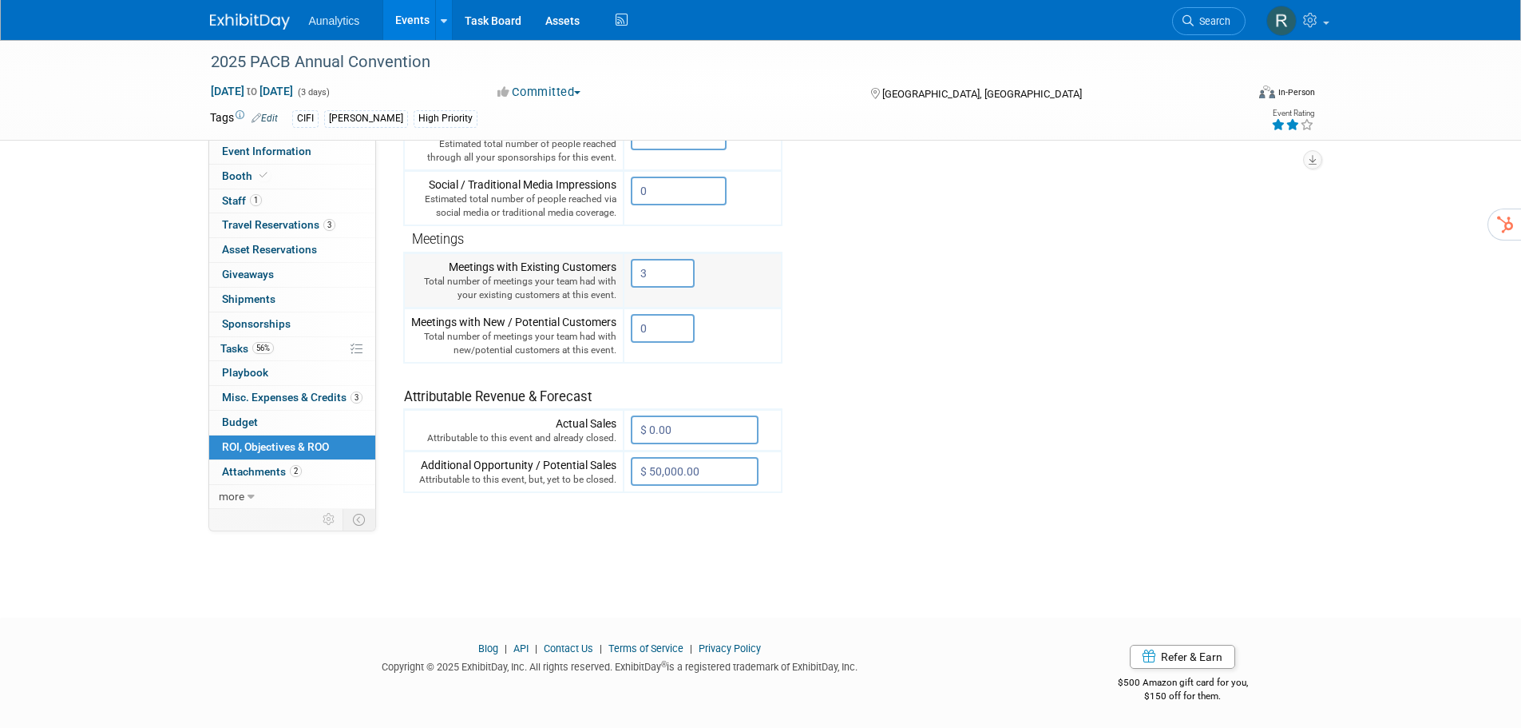
click at [645, 268] on input "3" at bounding box center [663, 273] width 64 height 29
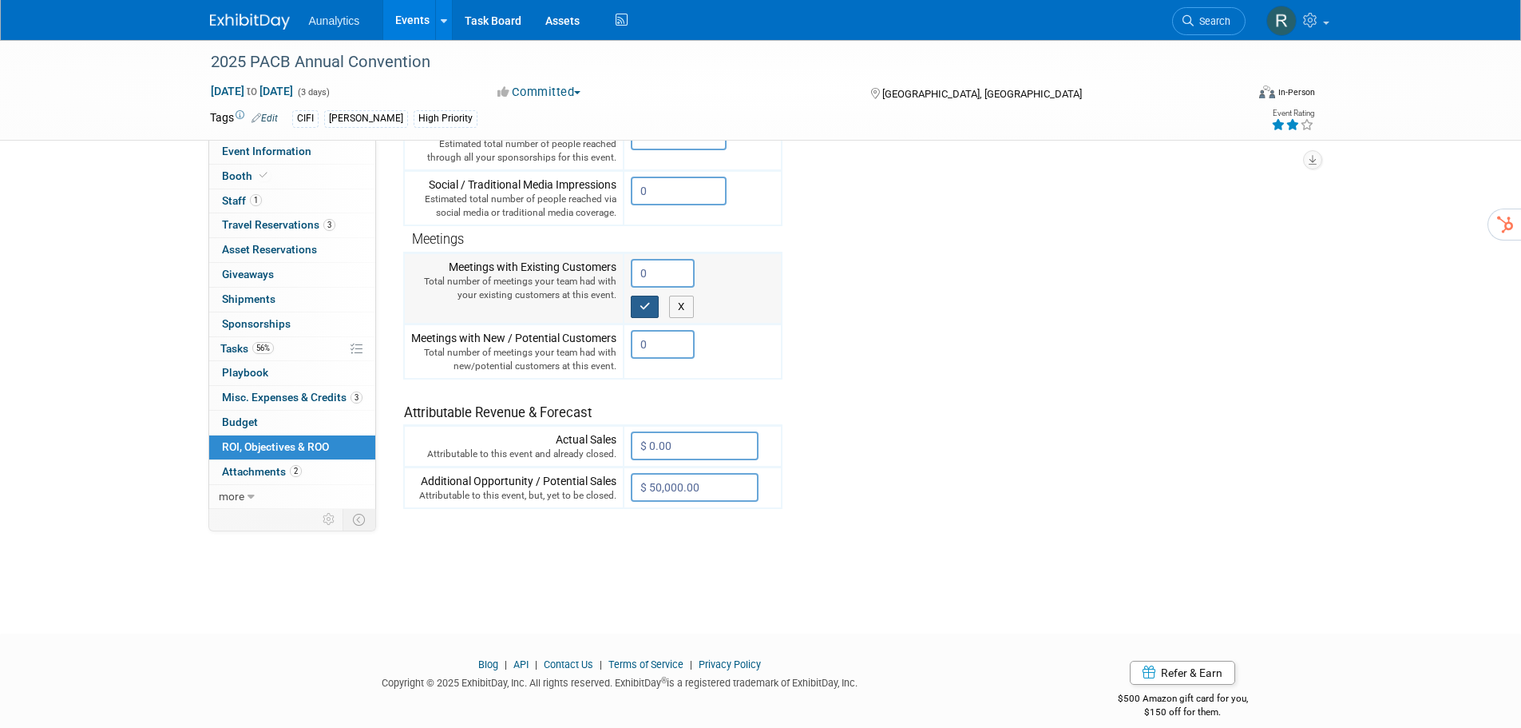
type input "0"
click at [654, 305] on button "button" at bounding box center [645, 306] width 29 height 22
click at [658, 337] on input "0" at bounding box center [663, 344] width 64 height 29
type input "3"
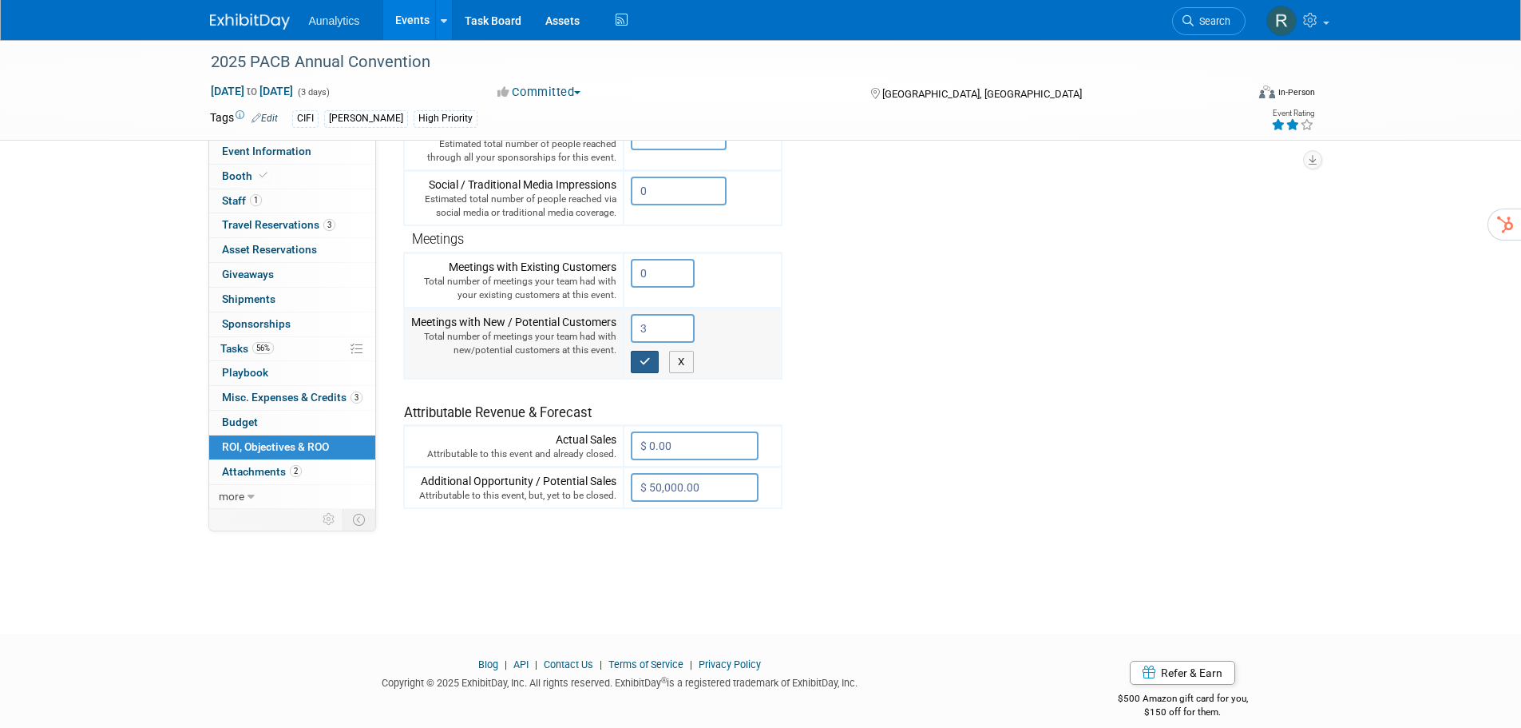
click at [647, 363] on icon "button" at bounding box center [645, 361] width 11 height 10
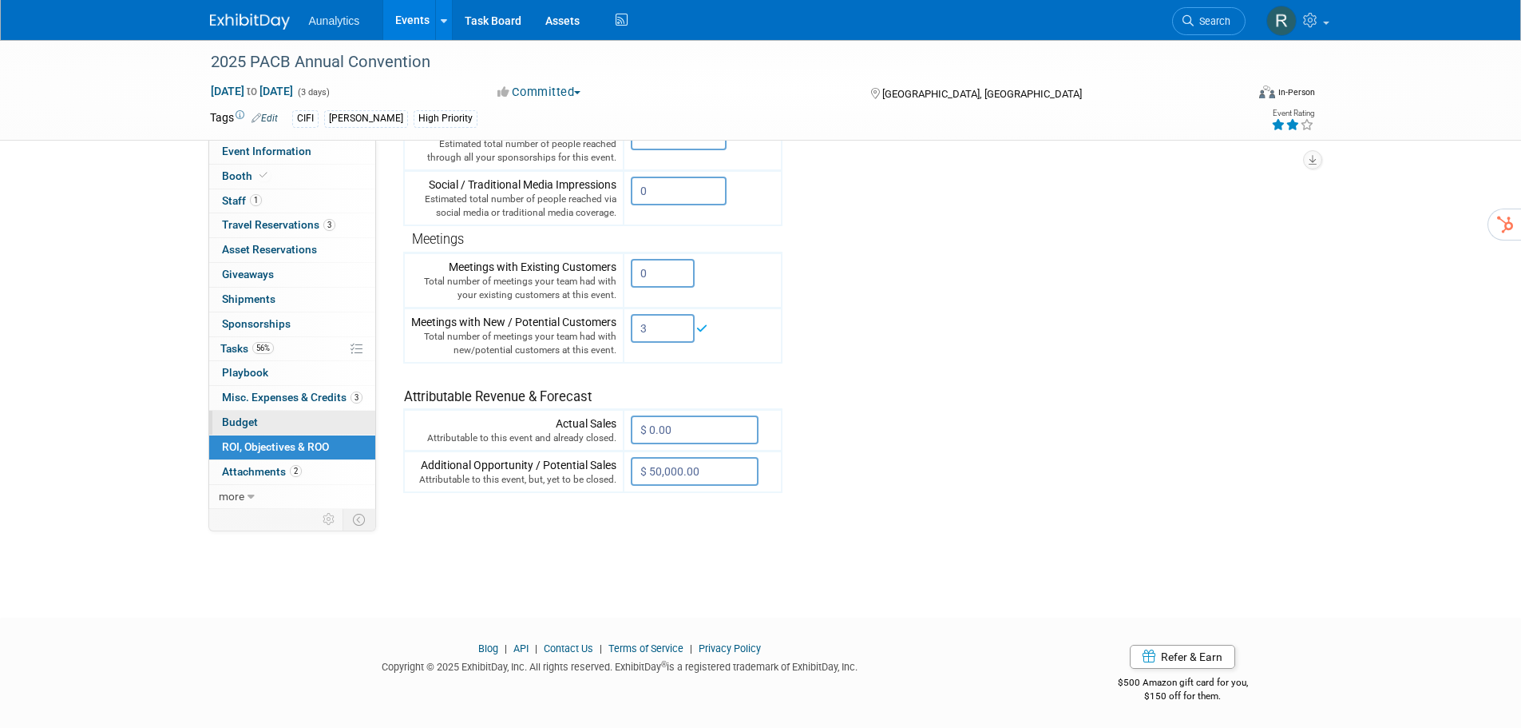
click at [237, 422] on span "Budget" at bounding box center [240, 421] width 36 height 13
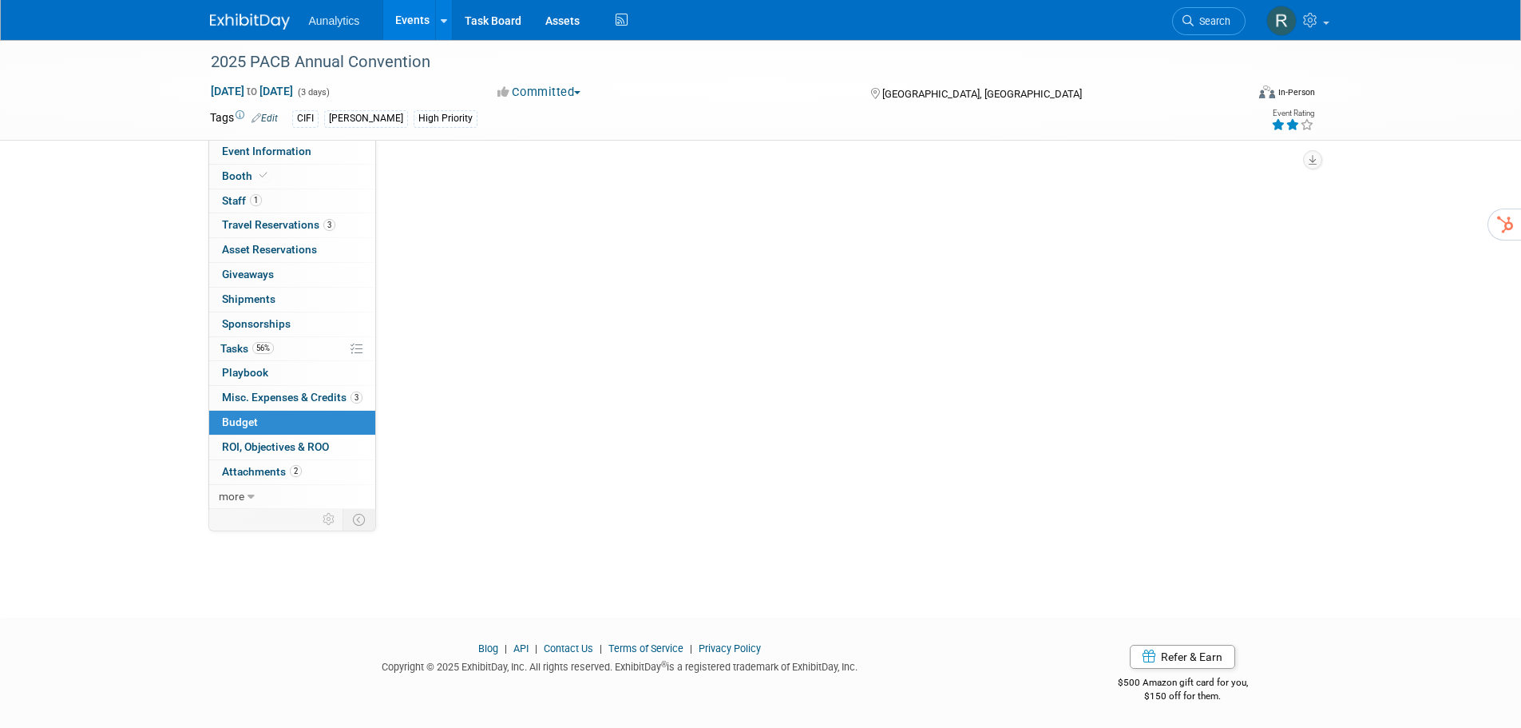
scroll to position [0, 0]
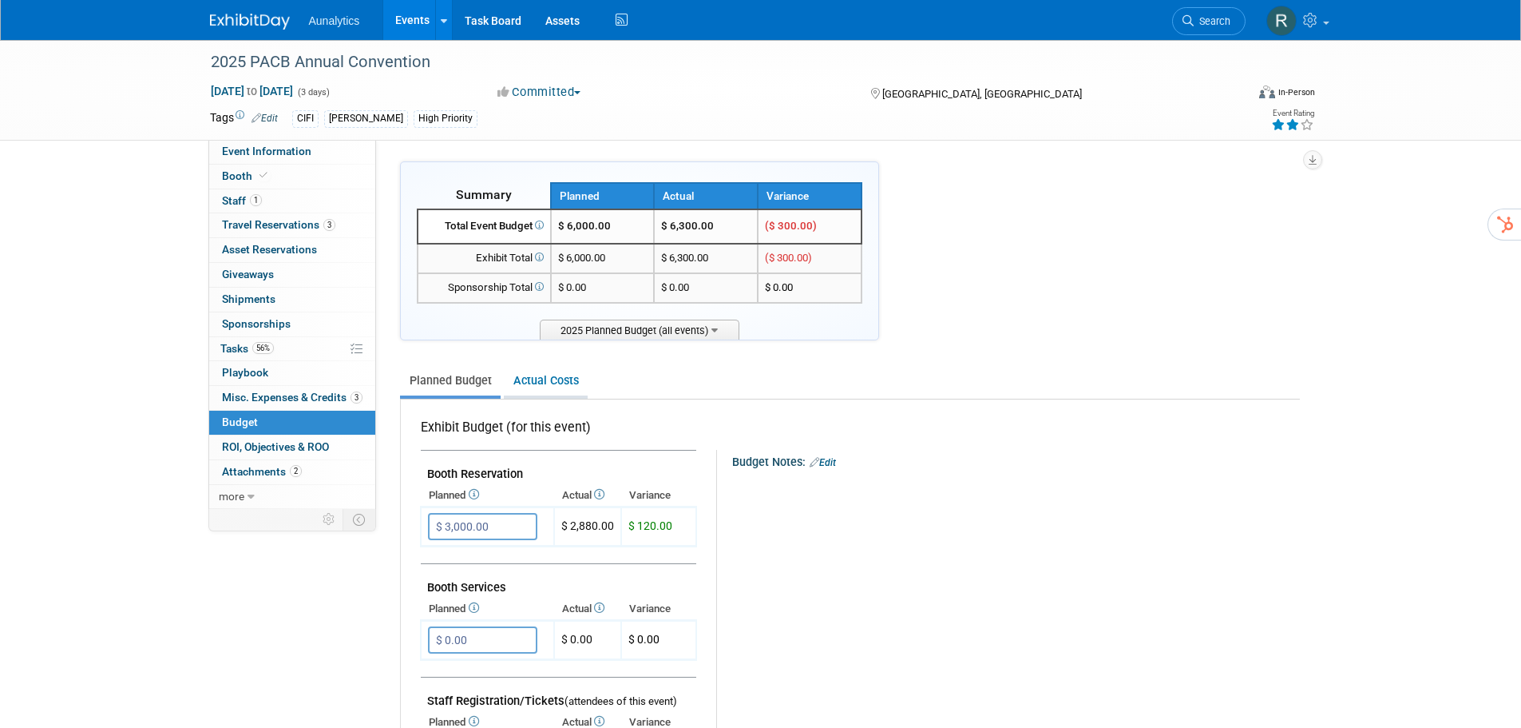
click at [532, 372] on link "Actual Costs" at bounding box center [546, 381] width 84 height 30
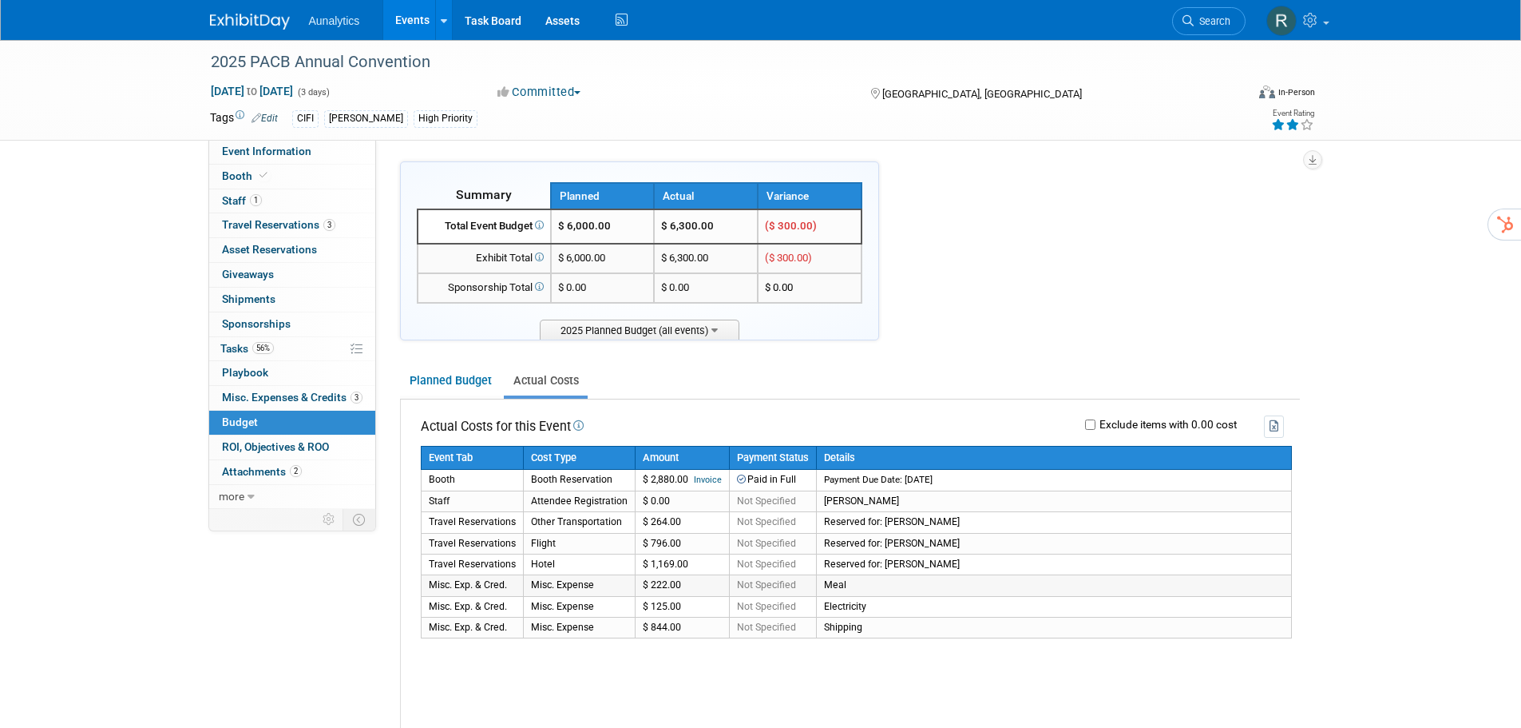
click at [585, 587] on td "Misc. Expense" at bounding box center [579, 585] width 112 height 21
click at [275, 397] on span "Misc. Expenses & Credits 3" at bounding box center [292, 397] width 141 height 13
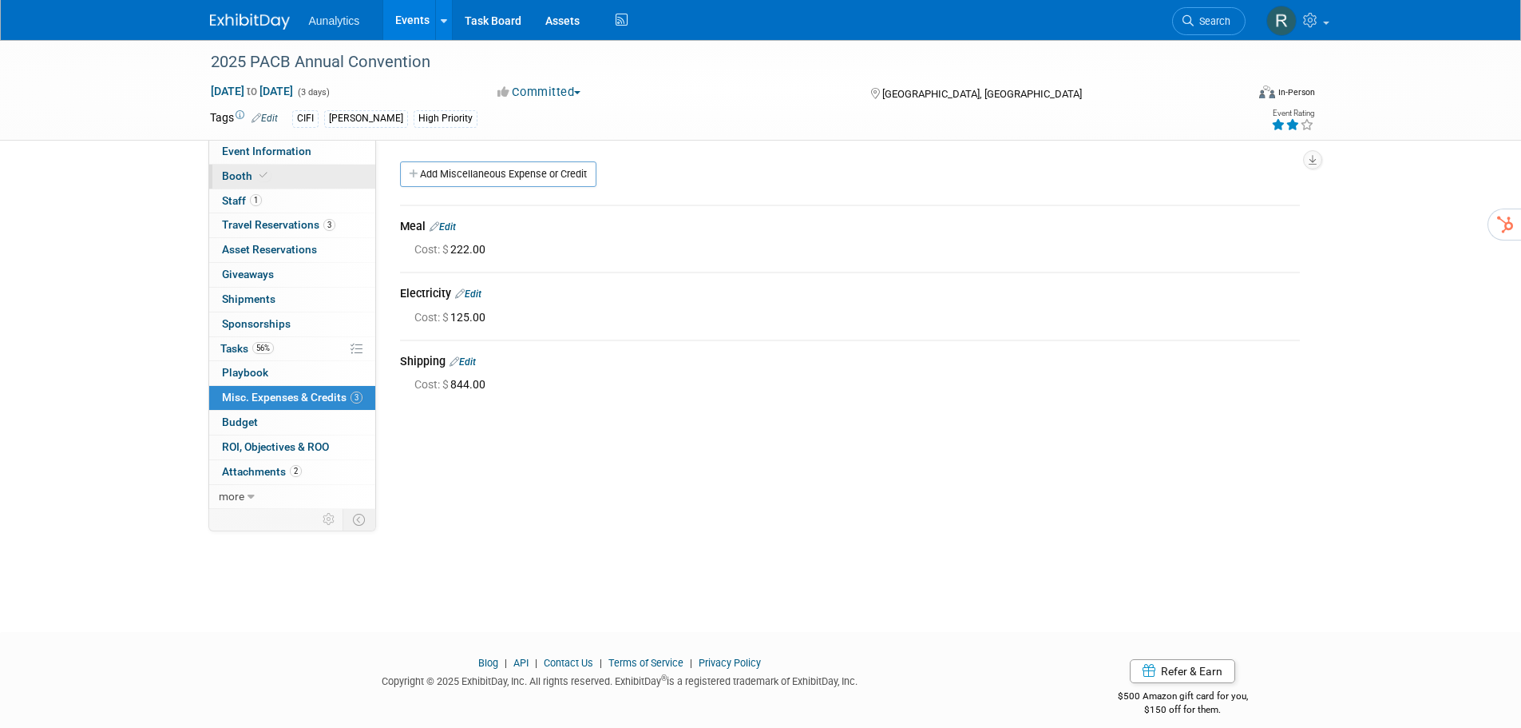
click at [256, 175] on span at bounding box center [263, 175] width 14 height 12
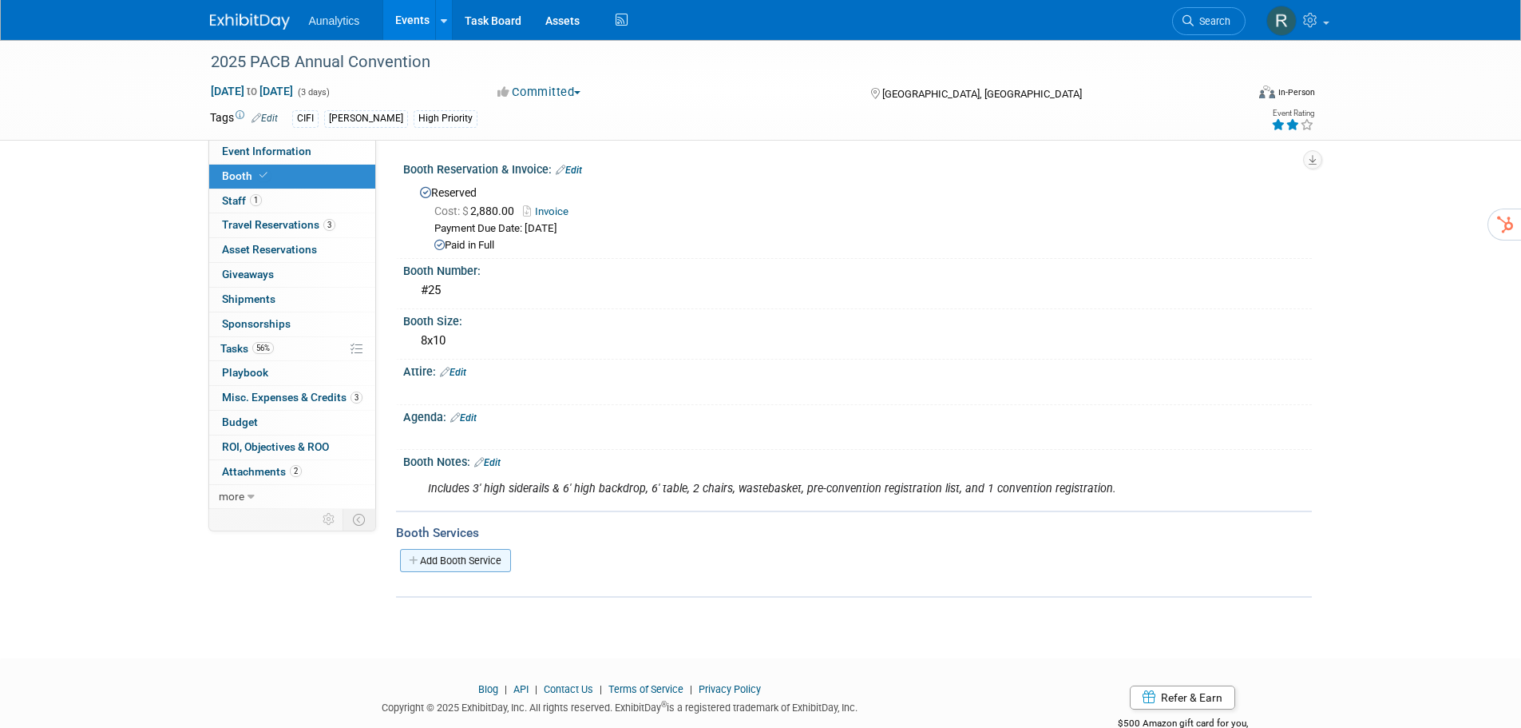
click at [466, 560] on link "Add Booth Service" at bounding box center [455, 560] width 111 height 23
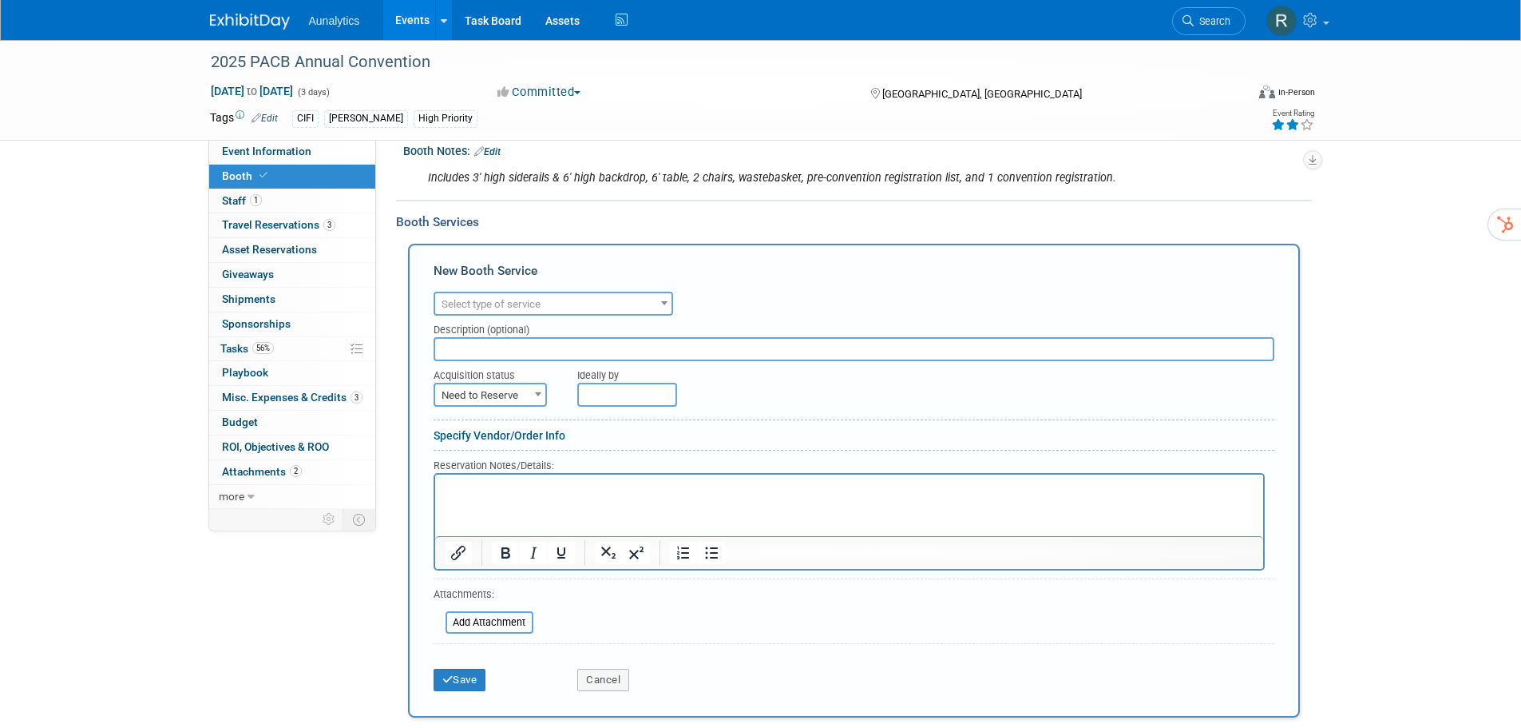
scroll to position [319, 0]
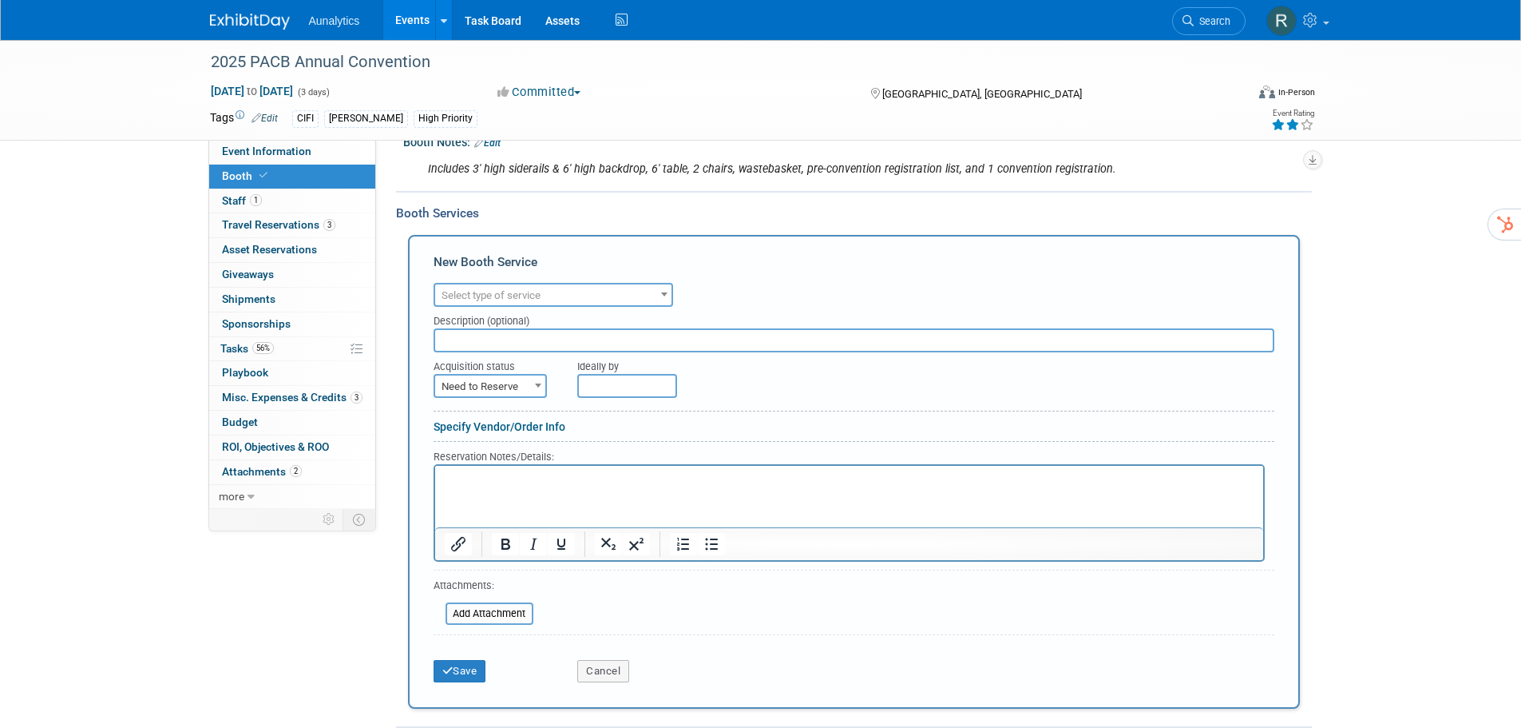
click at [545, 303] on span "Select type of service" at bounding box center [553, 295] width 236 height 22
type input "ele"
select select "8"
click at [496, 607] on input "file" at bounding box center [437, 613] width 190 height 19
click at [510, 382] on span "Need to Reserve" at bounding box center [490, 386] width 110 height 22
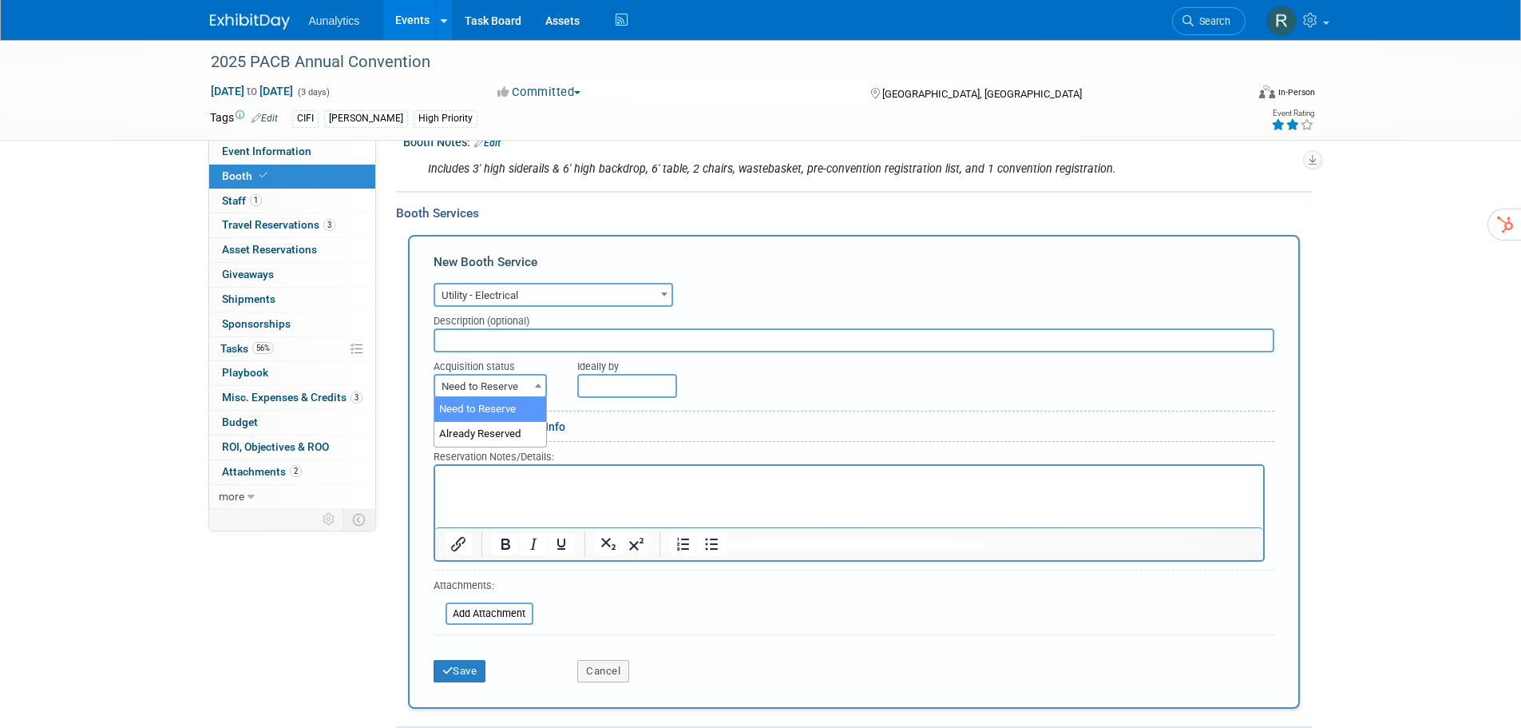
select select "2"
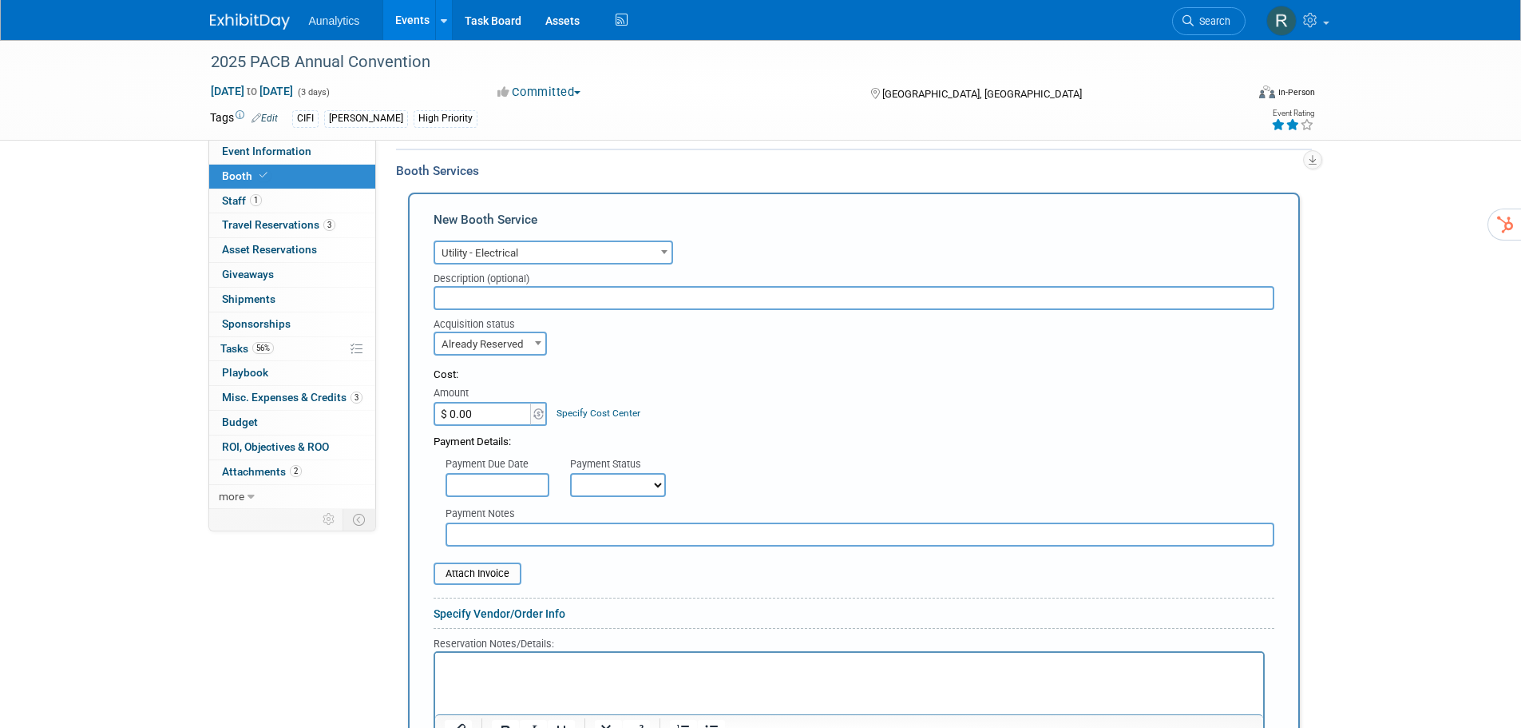
scroll to position [399, 0]
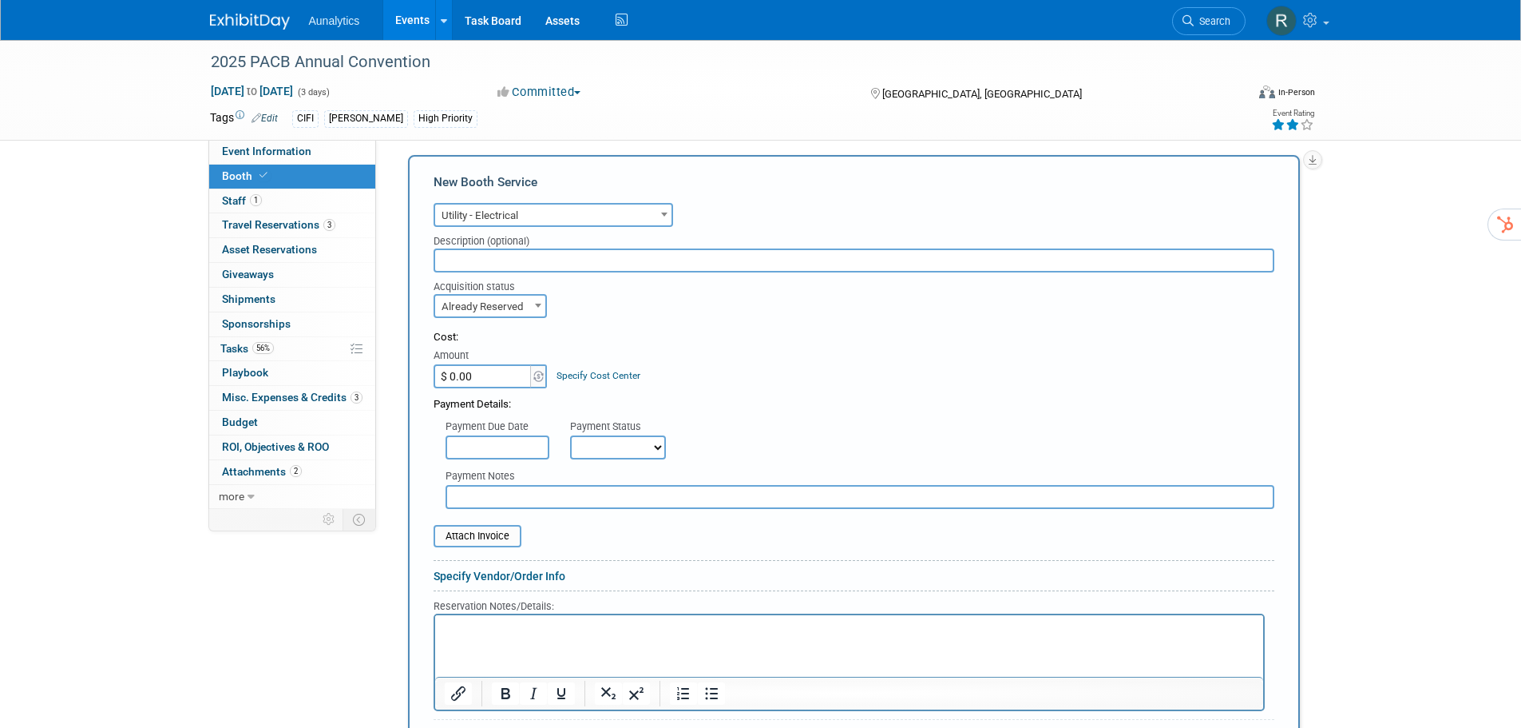
click at [496, 371] on input "$ 0.00" at bounding box center [484, 376] width 100 height 24
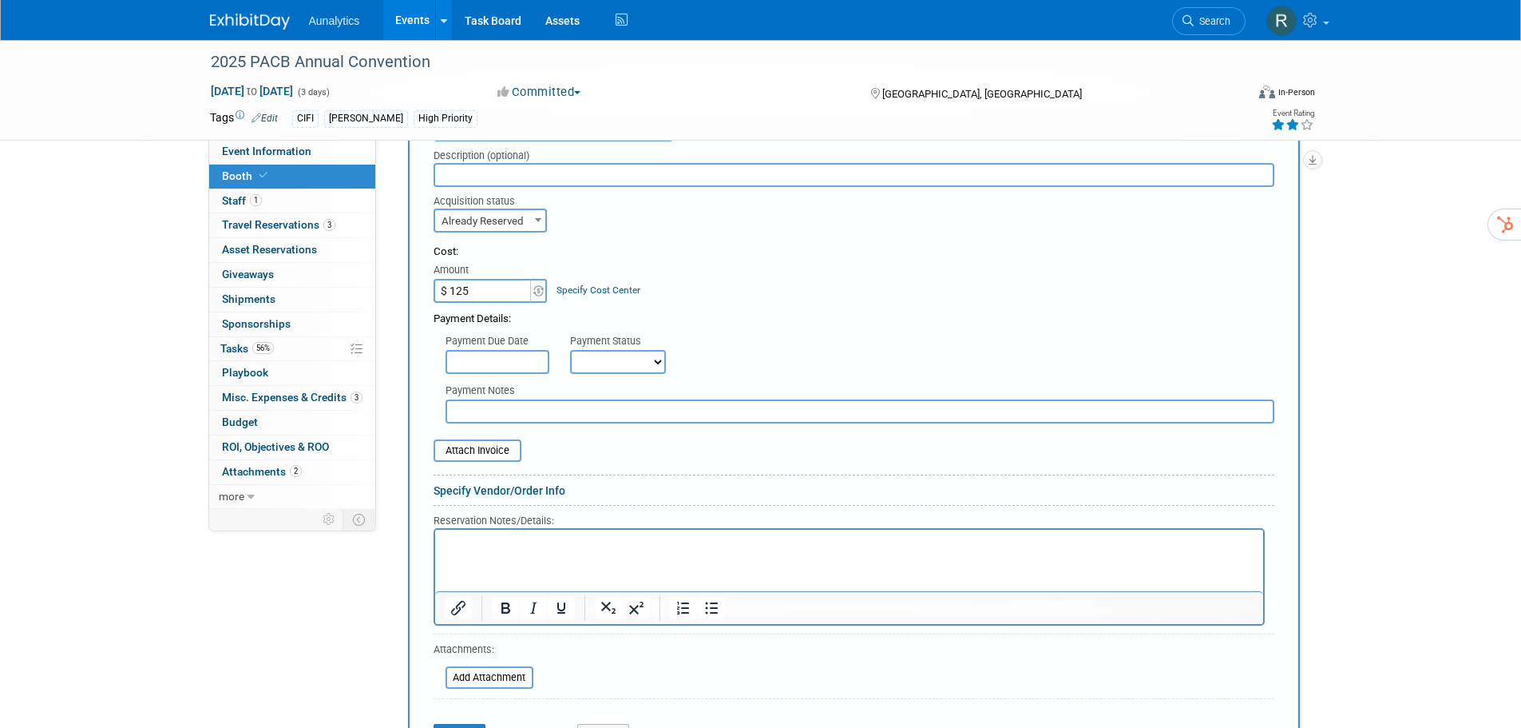
scroll to position [559, 0]
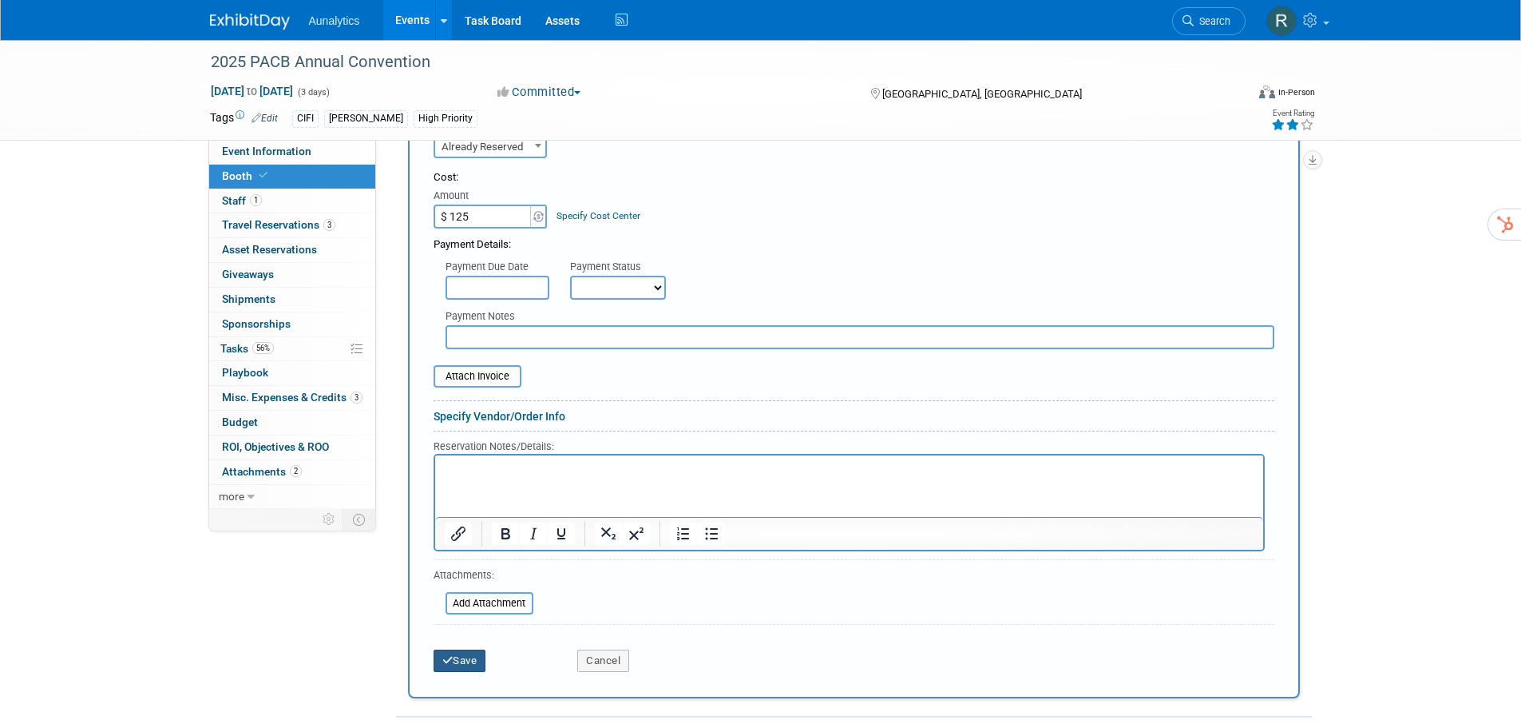
type input "$ 125.00"
click at [461, 663] on button "Save" at bounding box center [460, 660] width 53 height 22
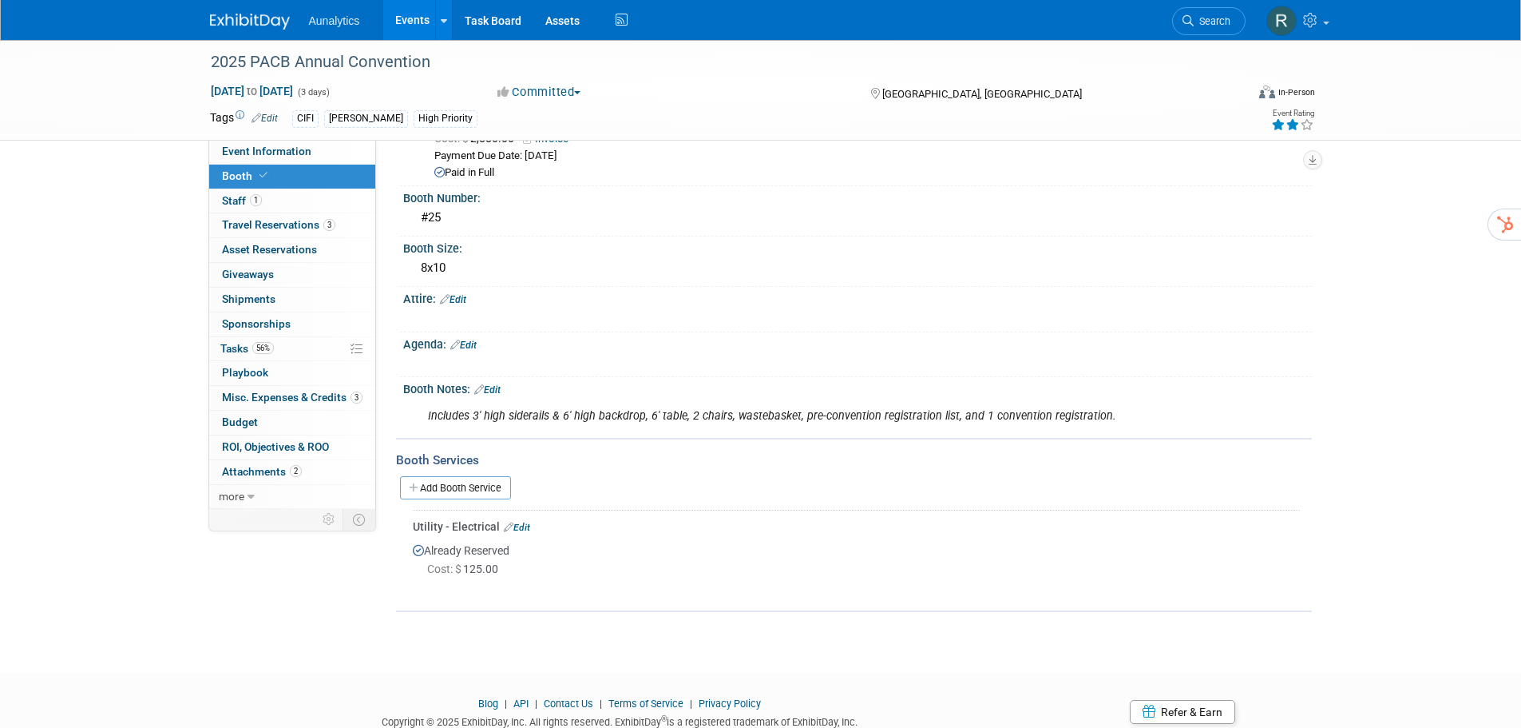
scroll to position [0, 0]
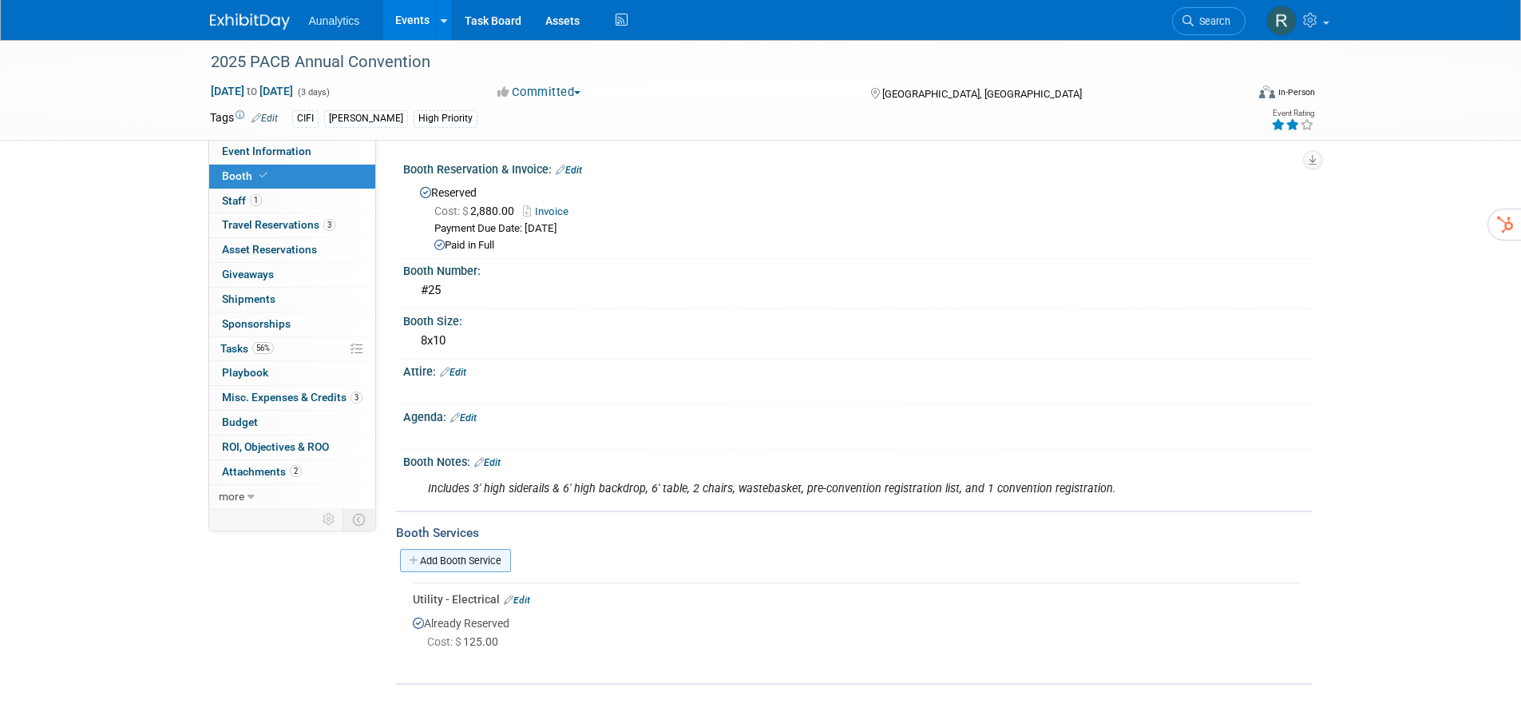
click at [462, 563] on link "Add Booth Service" at bounding box center [455, 560] width 111 height 23
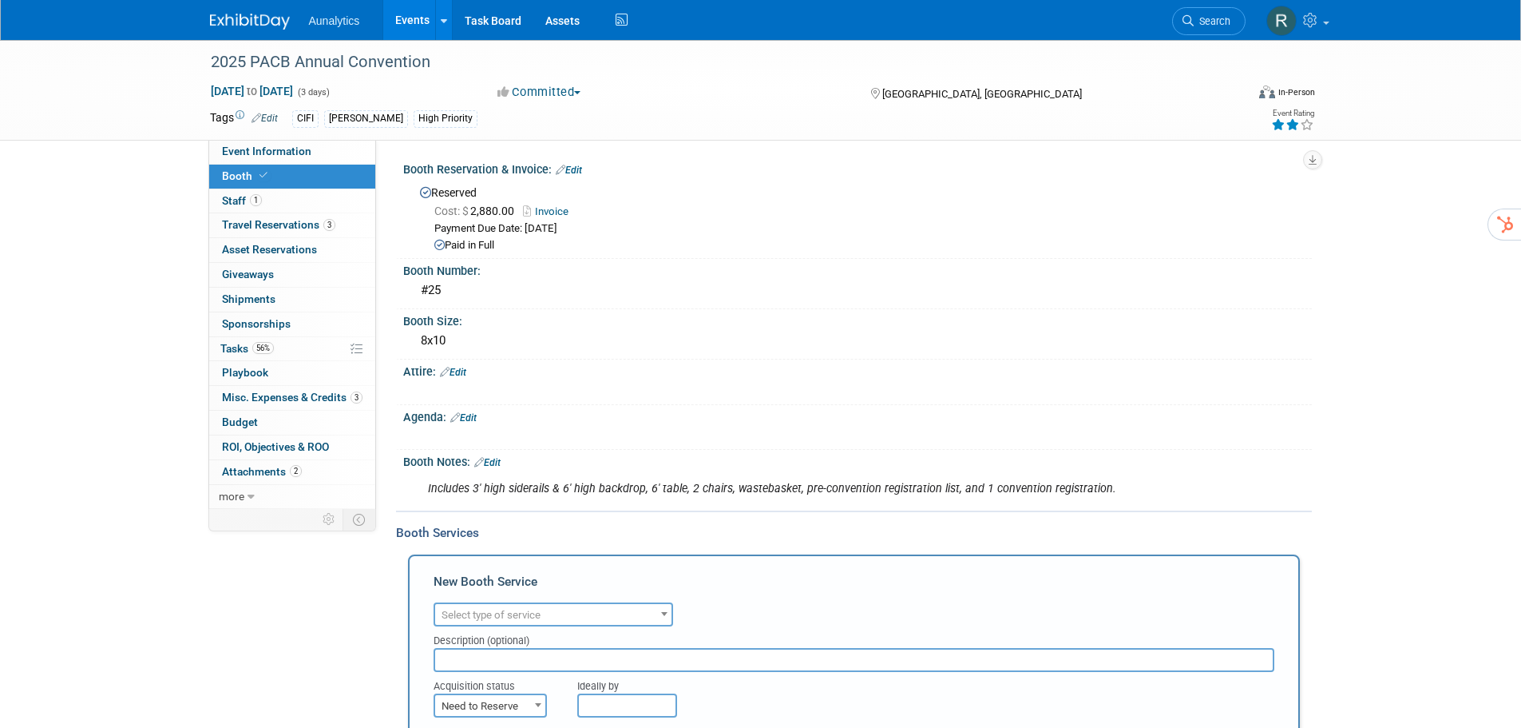
click at [490, 624] on span "Select type of service" at bounding box center [553, 615] width 236 height 22
type input "s"
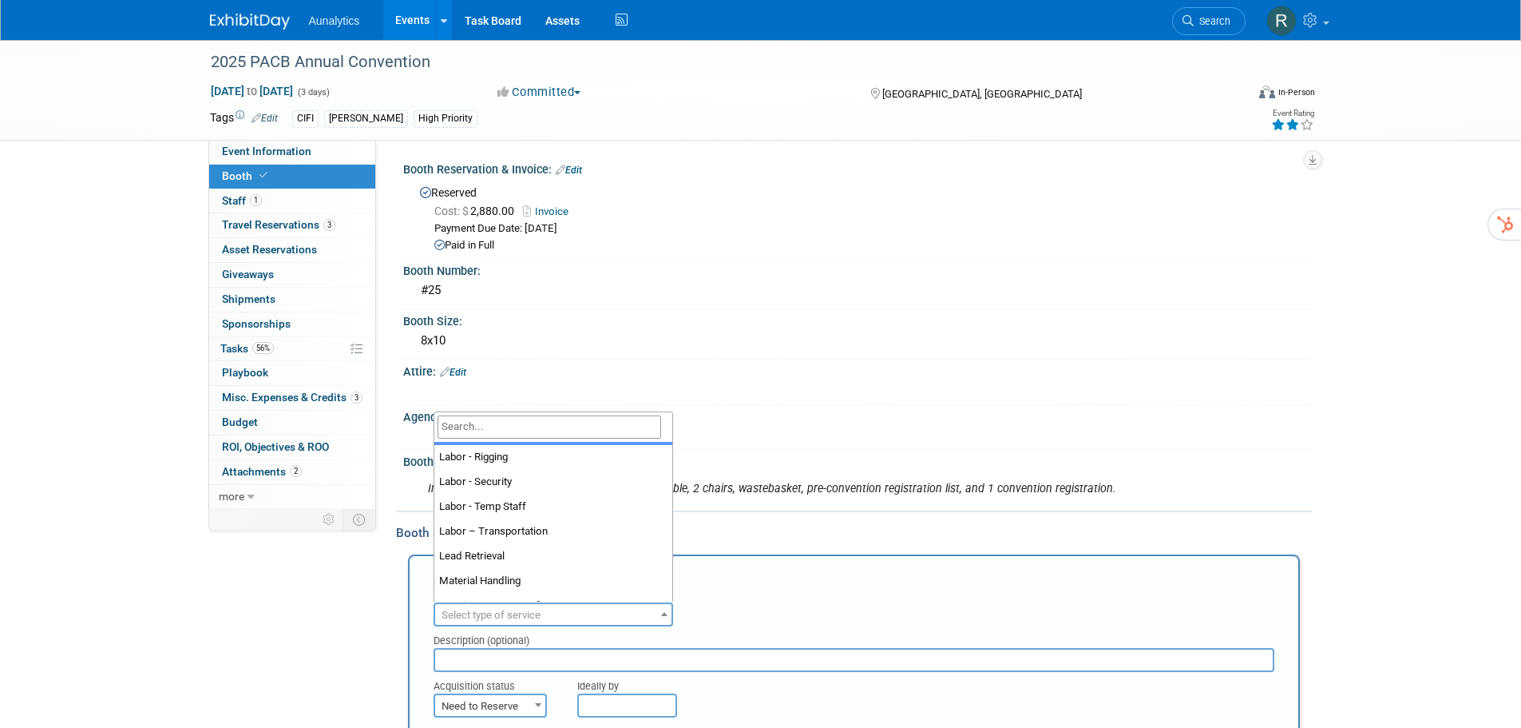
scroll to position [249, 0]
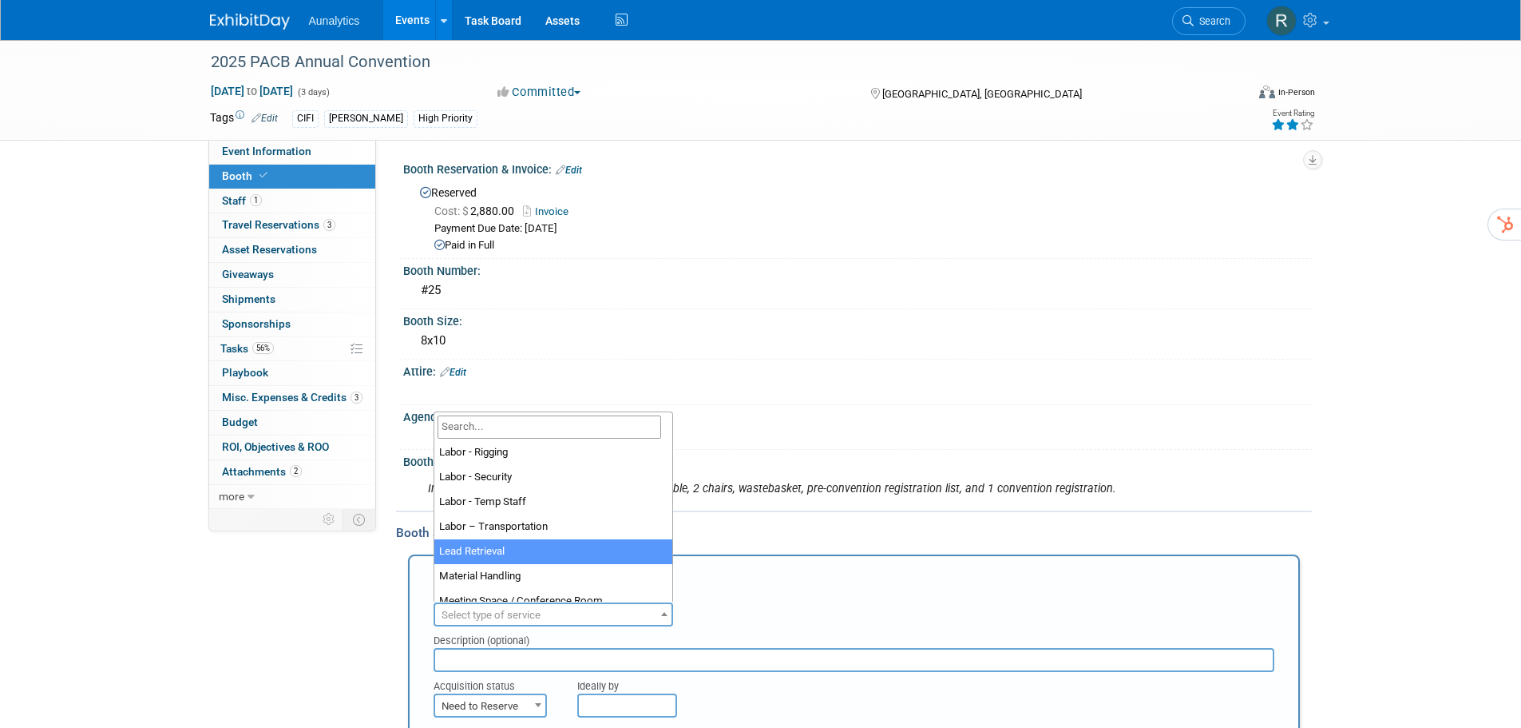
select select "10"
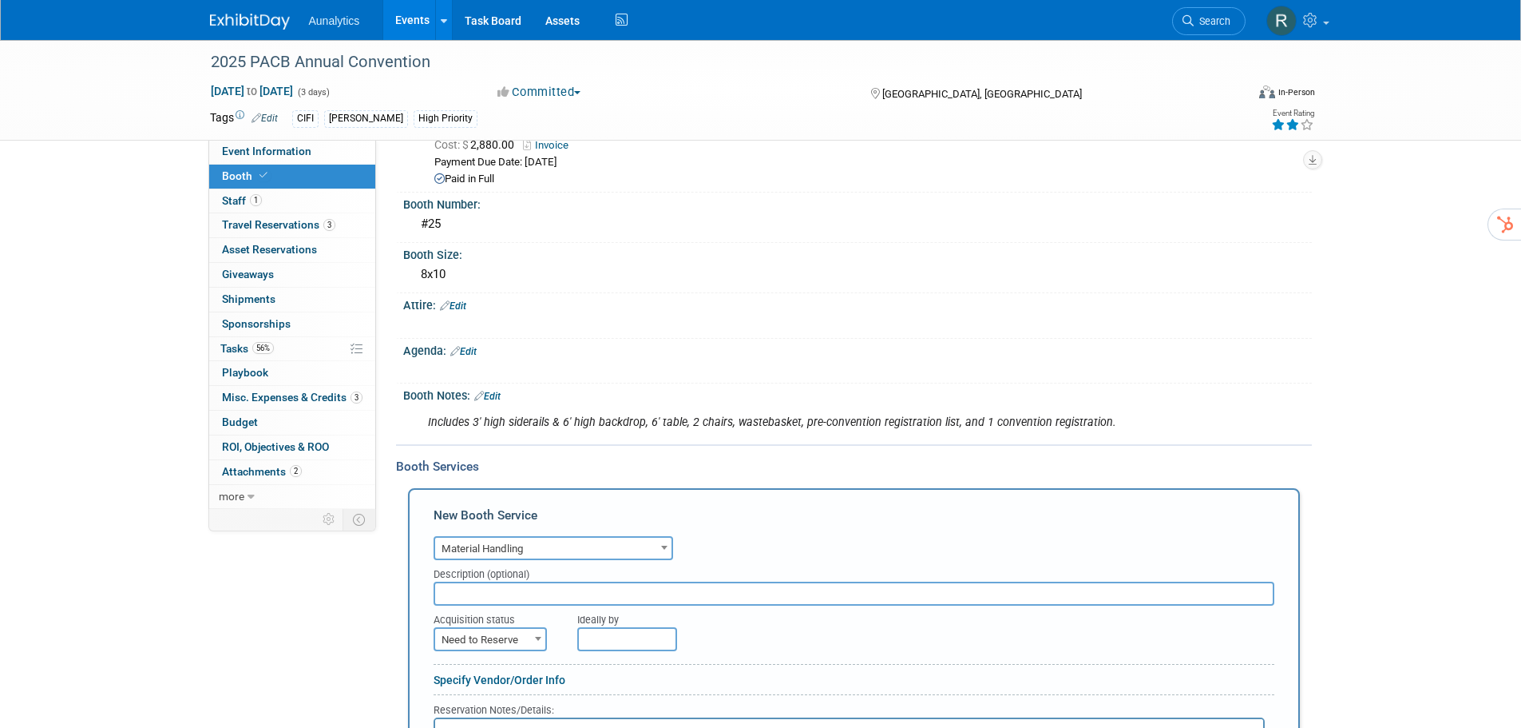
scroll to position [160, 0]
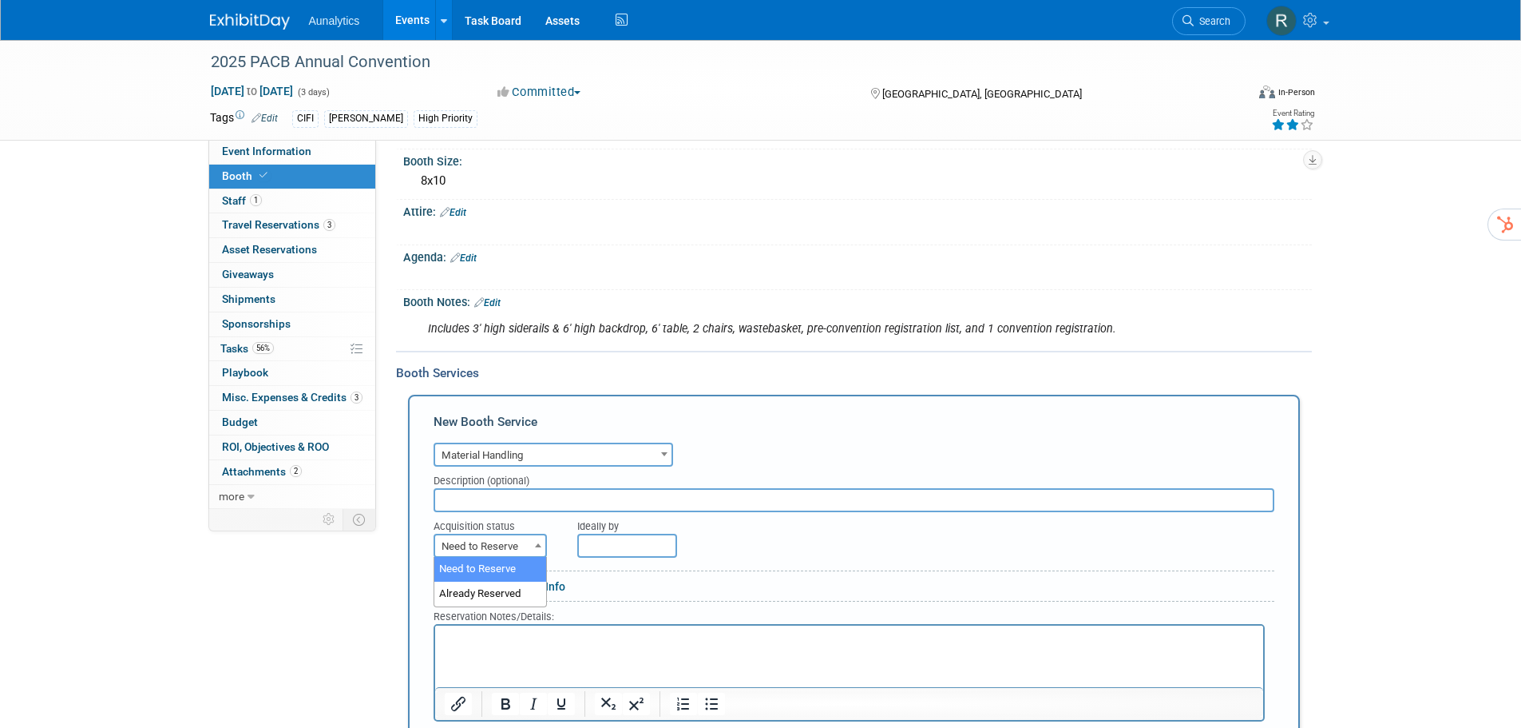
click at [499, 550] on span "Need to Reserve" at bounding box center [490, 546] width 110 height 22
select select "2"
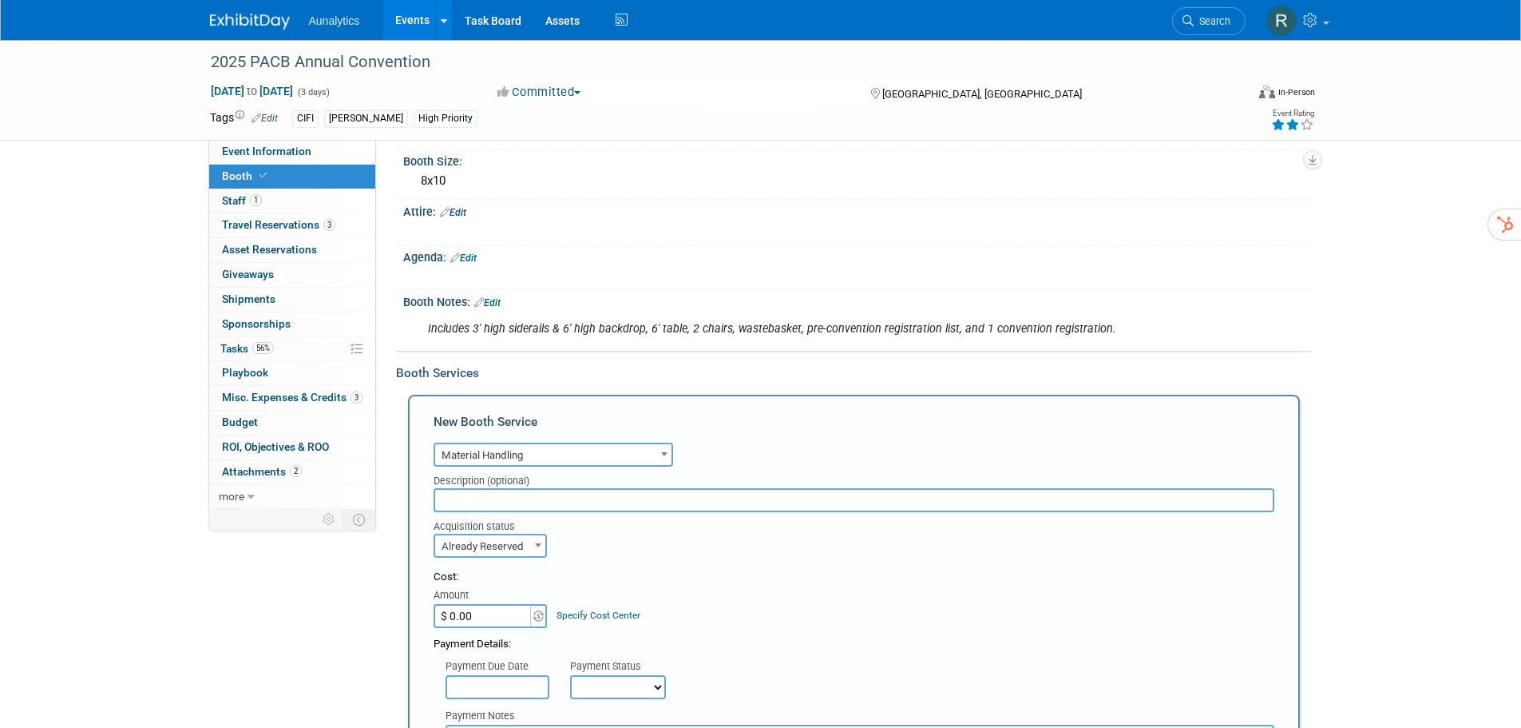
click at [502, 615] on input "$ 0.00" at bounding box center [484, 616] width 100 height 24
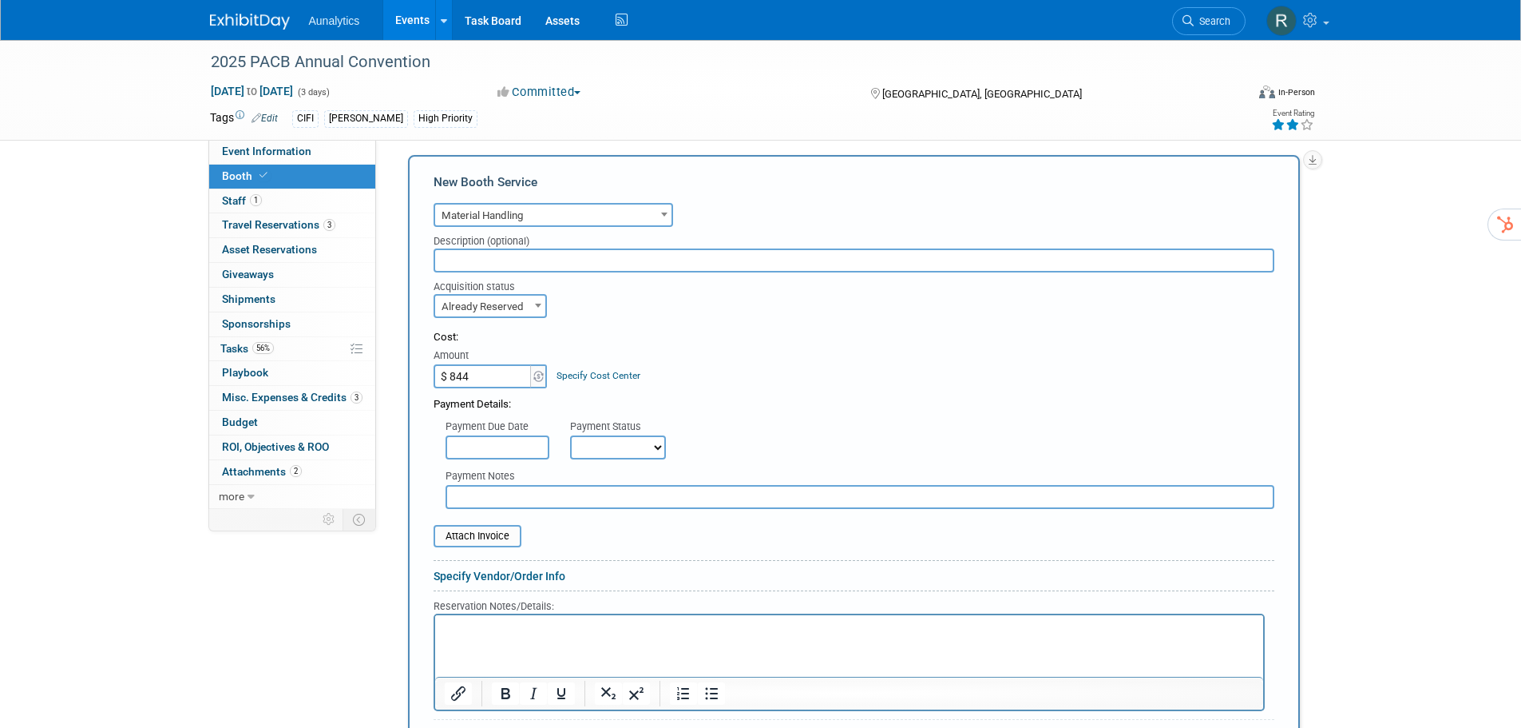
type input "$ 844.00"
click at [605, 374] on link "Specify Cost Center" at bounding box center [599, 375] width 84 height 11
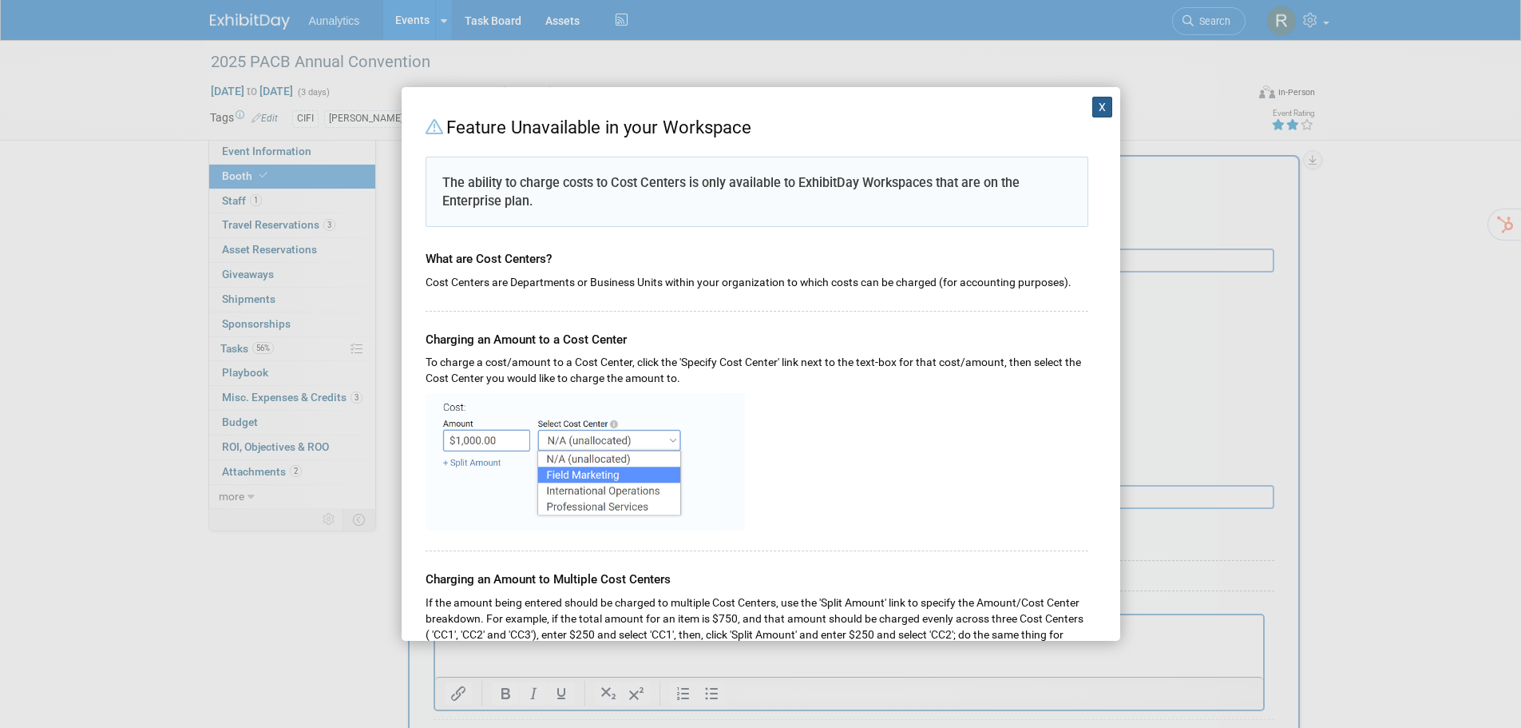
click at [1093, 109] on button "X" at bounding box center [1103, 107] width 21 height 21
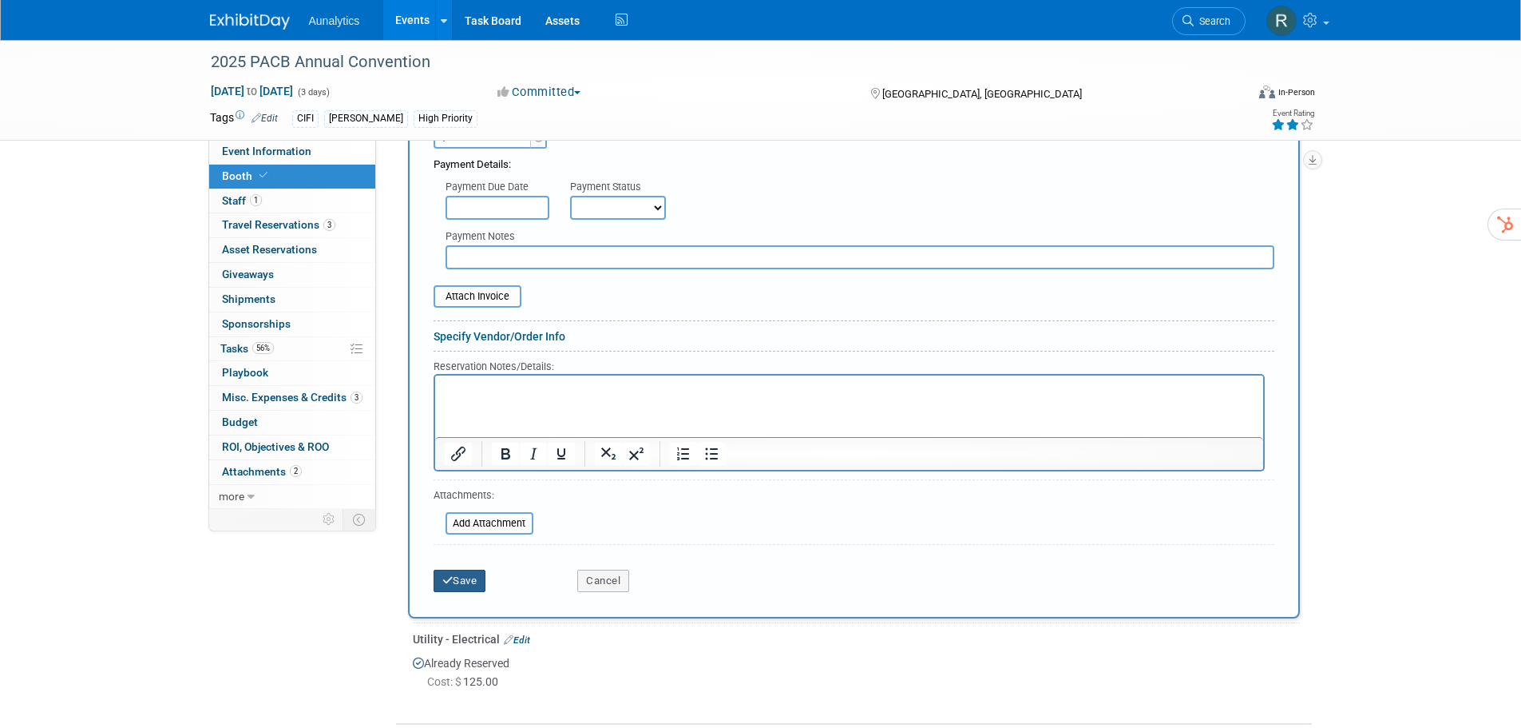
click at [446, 586] on button "Save" at bounding box center [460, 580] width 53 height 22
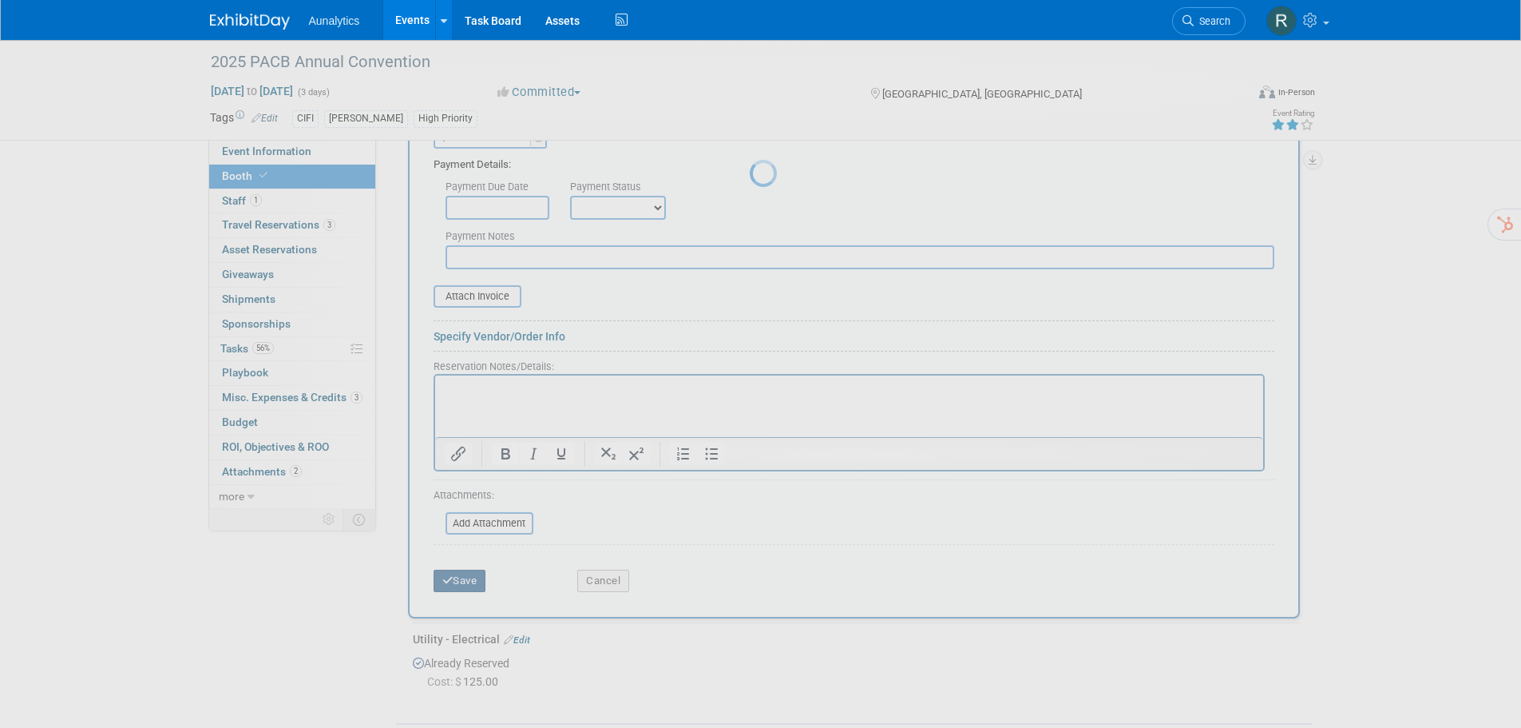
scroll to position [216, 0]
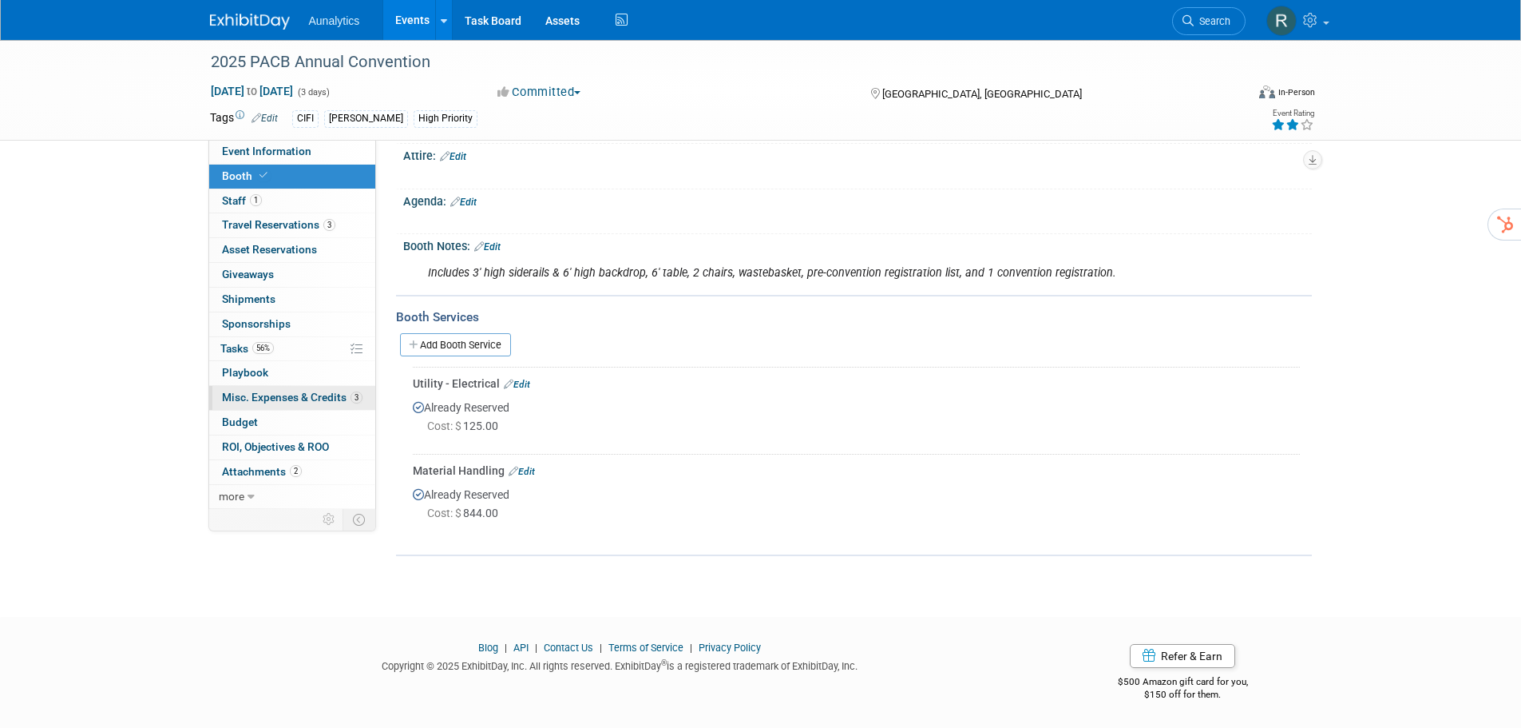
click at [248, 403] on span "Misc. Expenses & Credits 3" at bounding box center [292, 397] width 141 height 13
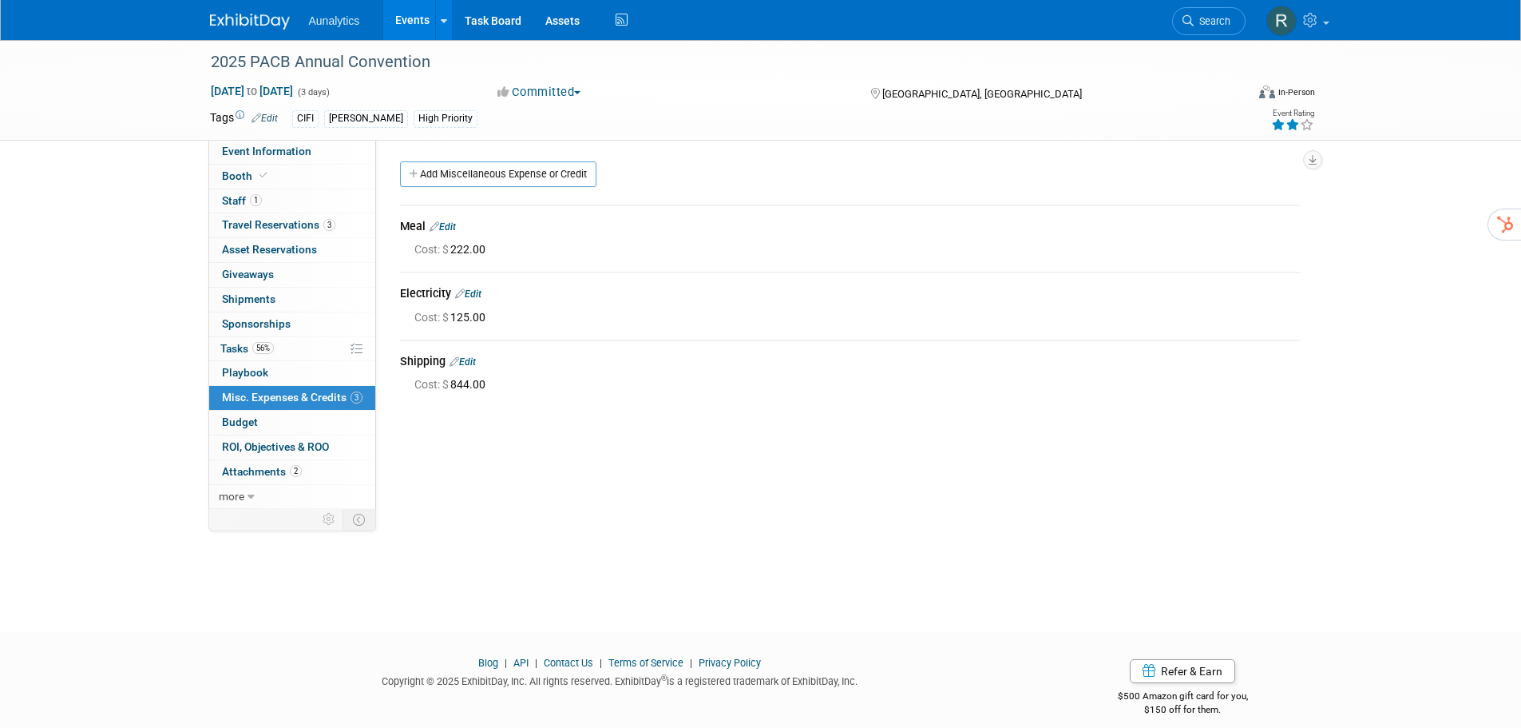
click at [478, 295] on link "Edit" at bounding box center [468, 293] width 26 height 11
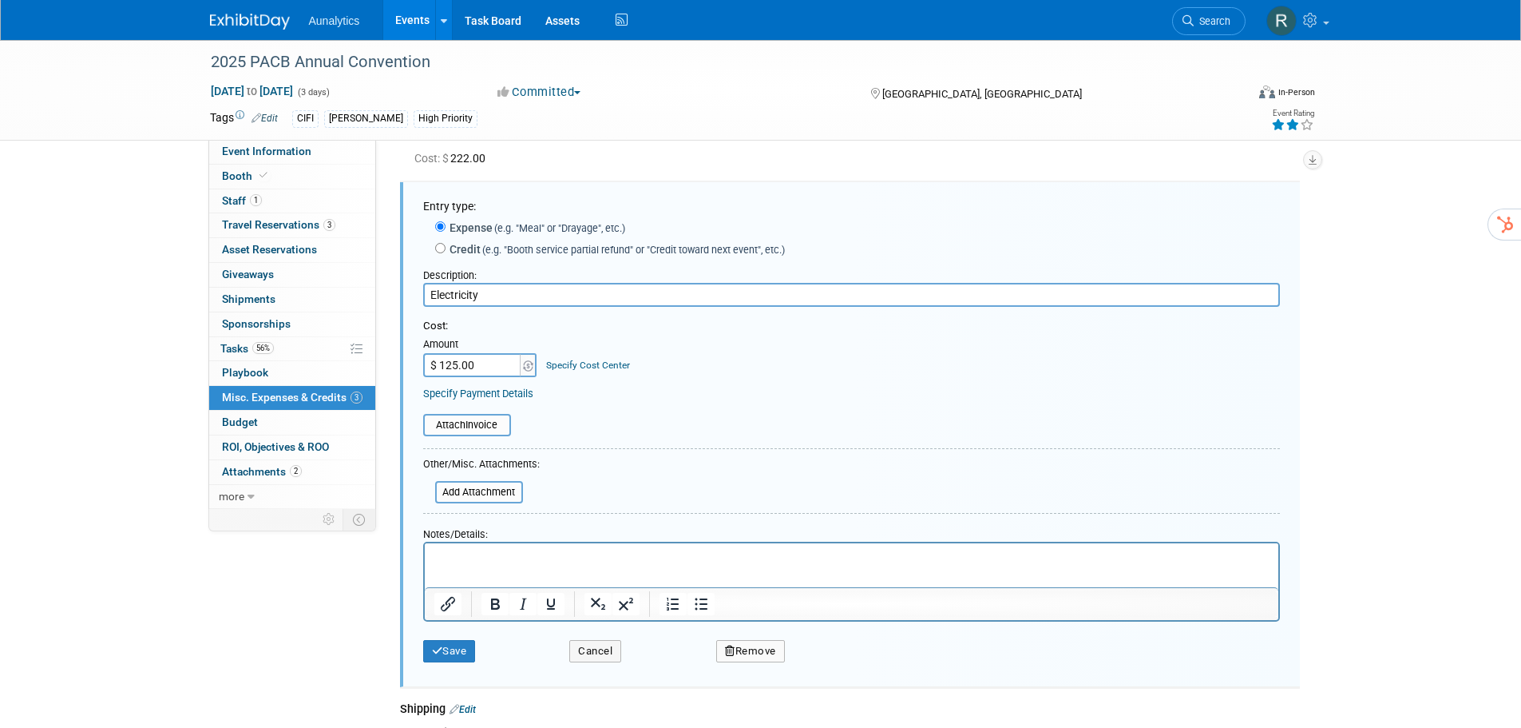
click at [744, 655] on button "Remove" at bounding box center [750, 651] width 69 height 22
click at [822, 671] on link "Yes" at bounding box center [839, 664] width 46 height 26
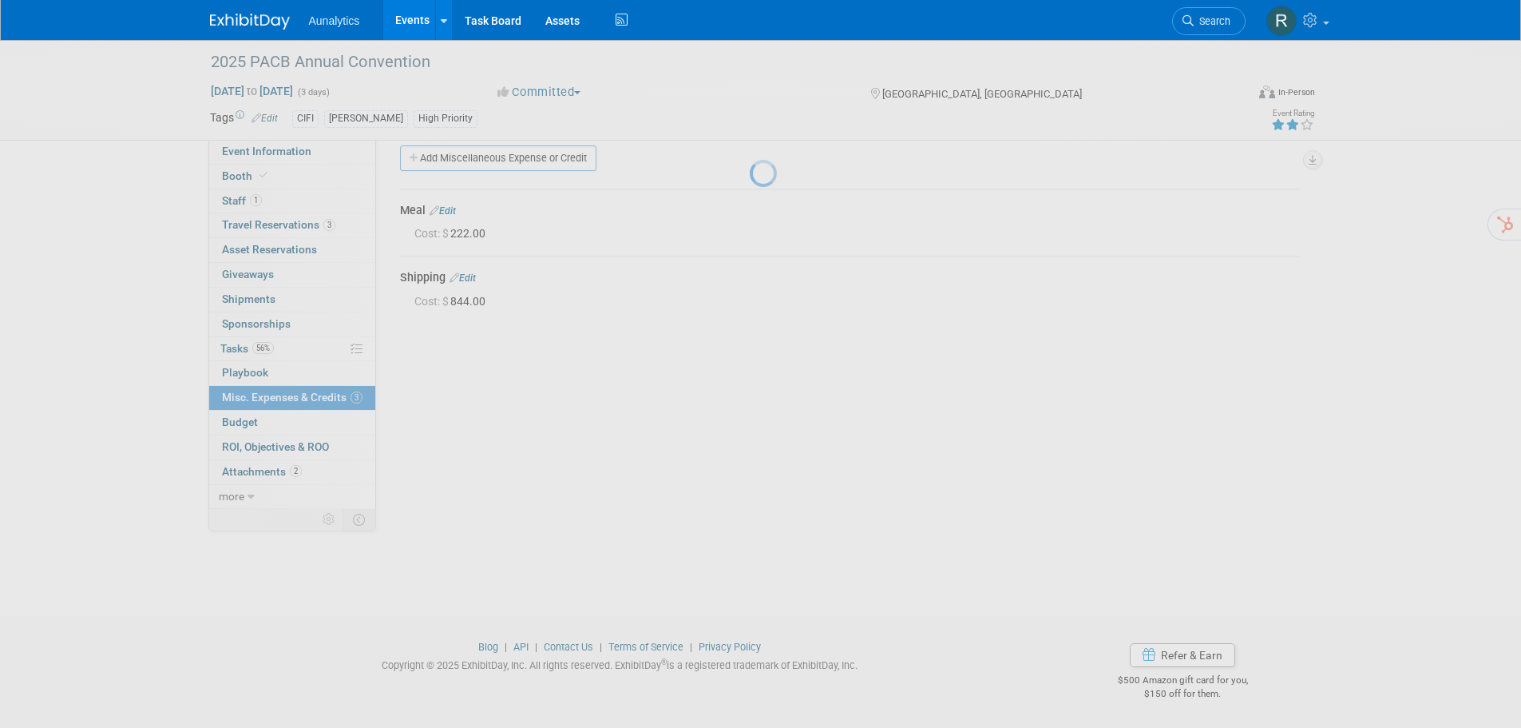
scroll to position [16, 0]
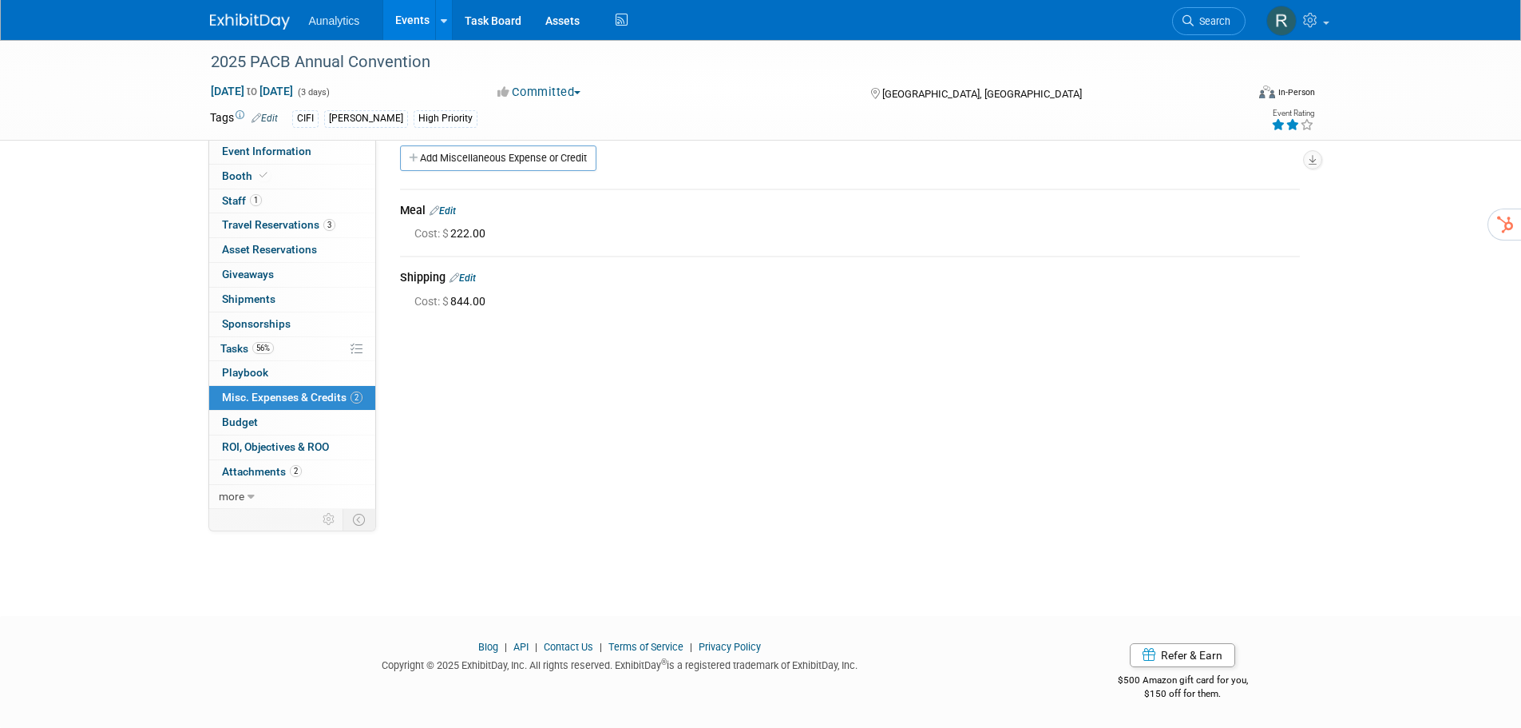
click at [471, 277] on link "Edit" at bounding box center [463, 277] width 26 height 11
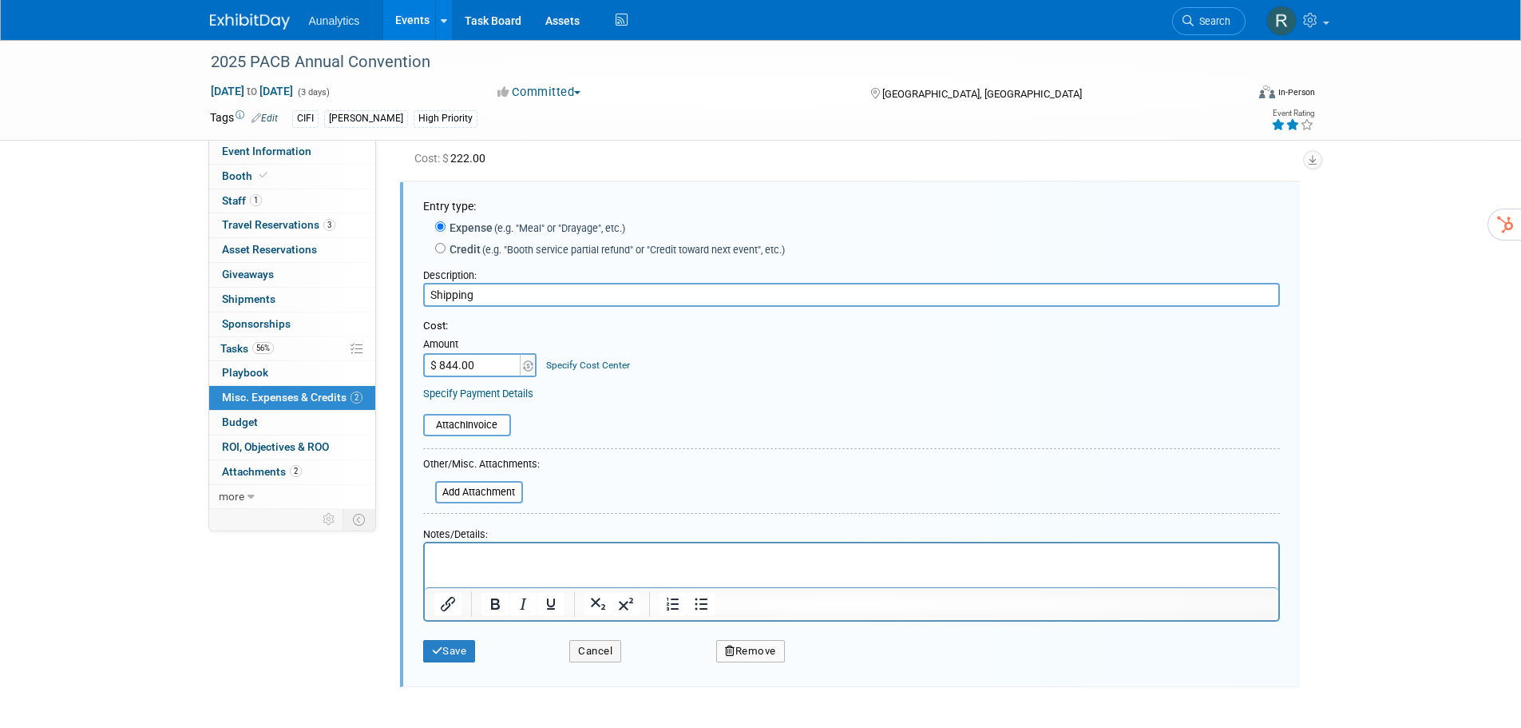
scroll to position [0, 0]
click at [741, 650] on button "Remove" at bounding box center [750, 651] width 69 height 22
click at [826, 670] on link "Yes" at bounding box center [839, 664] width 46 height 26
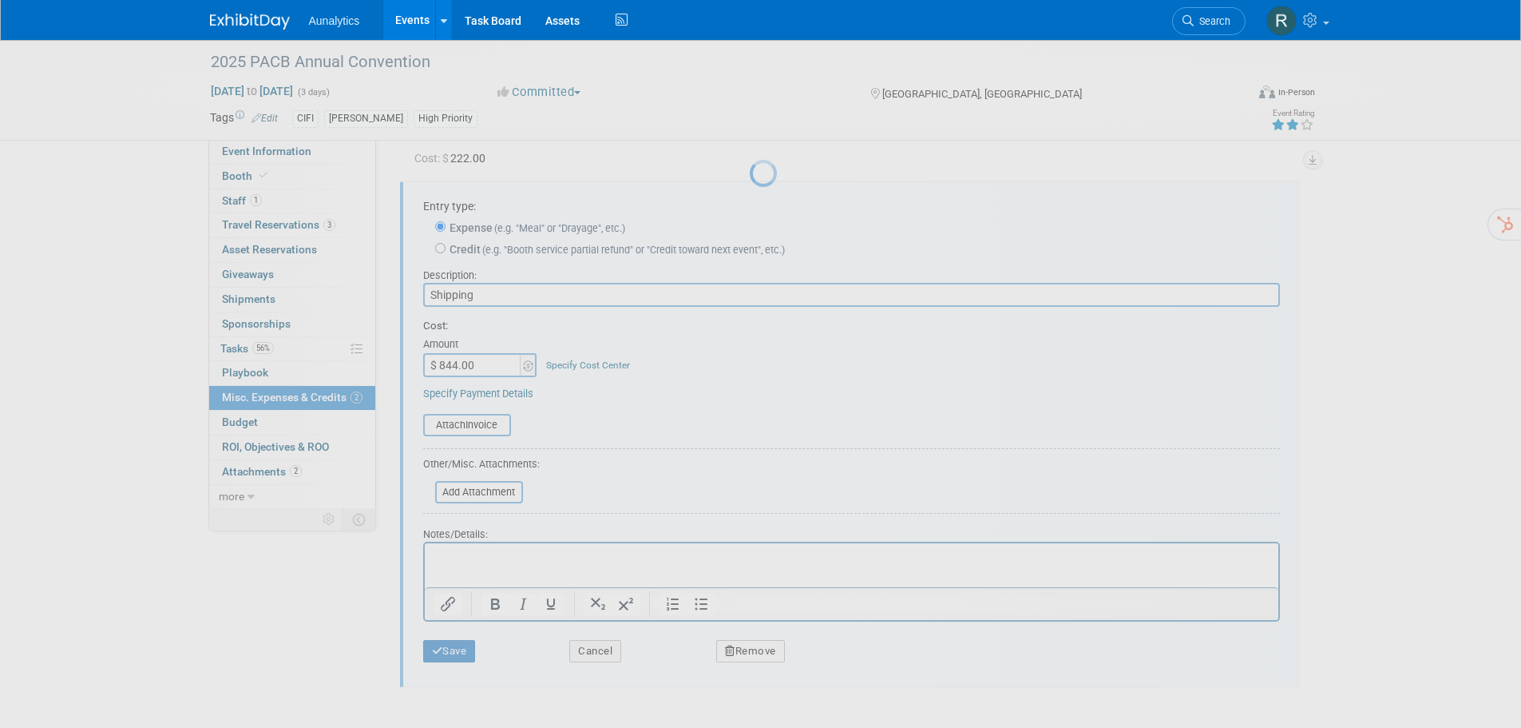
scroll to position [16, 0]
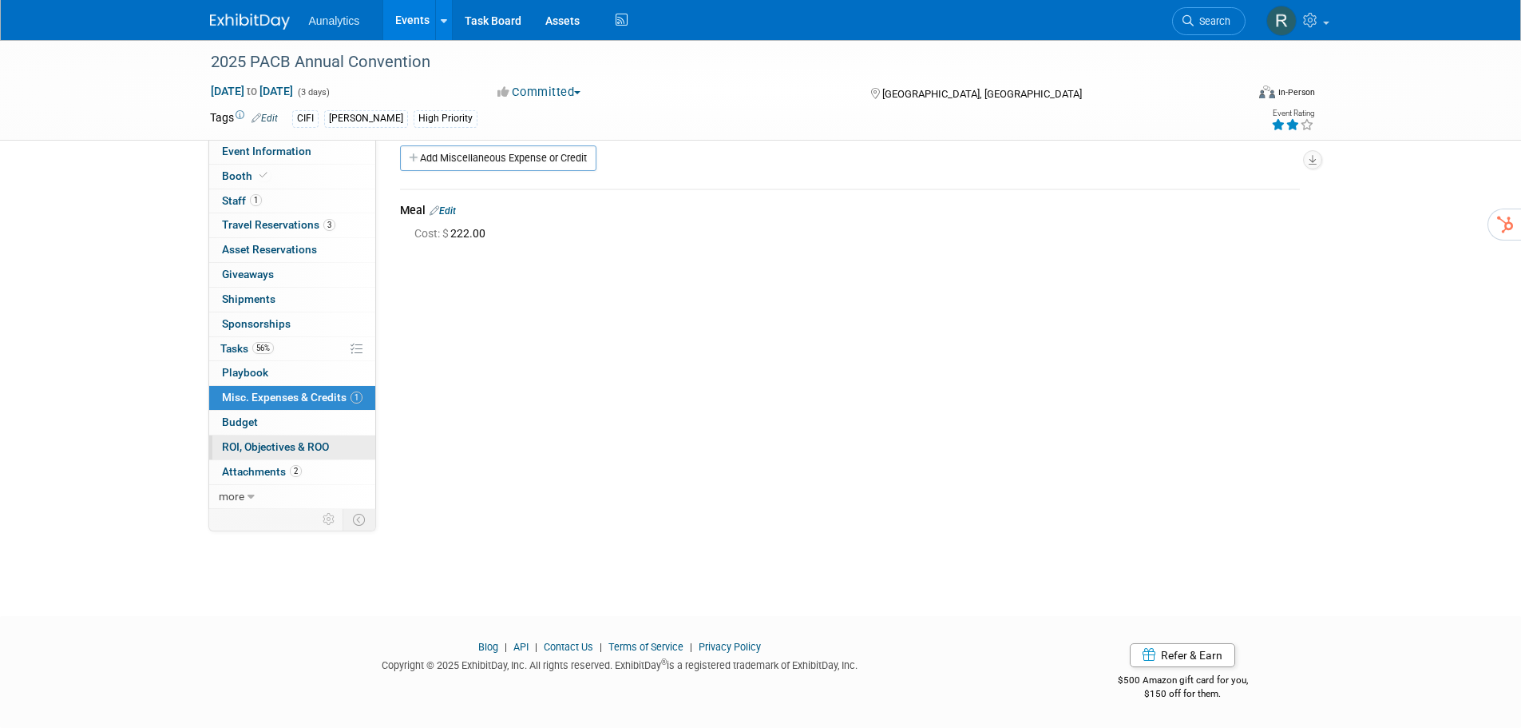
click at [262, 444] on span "ROI, Objectives & ROO 0" at bounding box center [275, 446] width 107 height 13
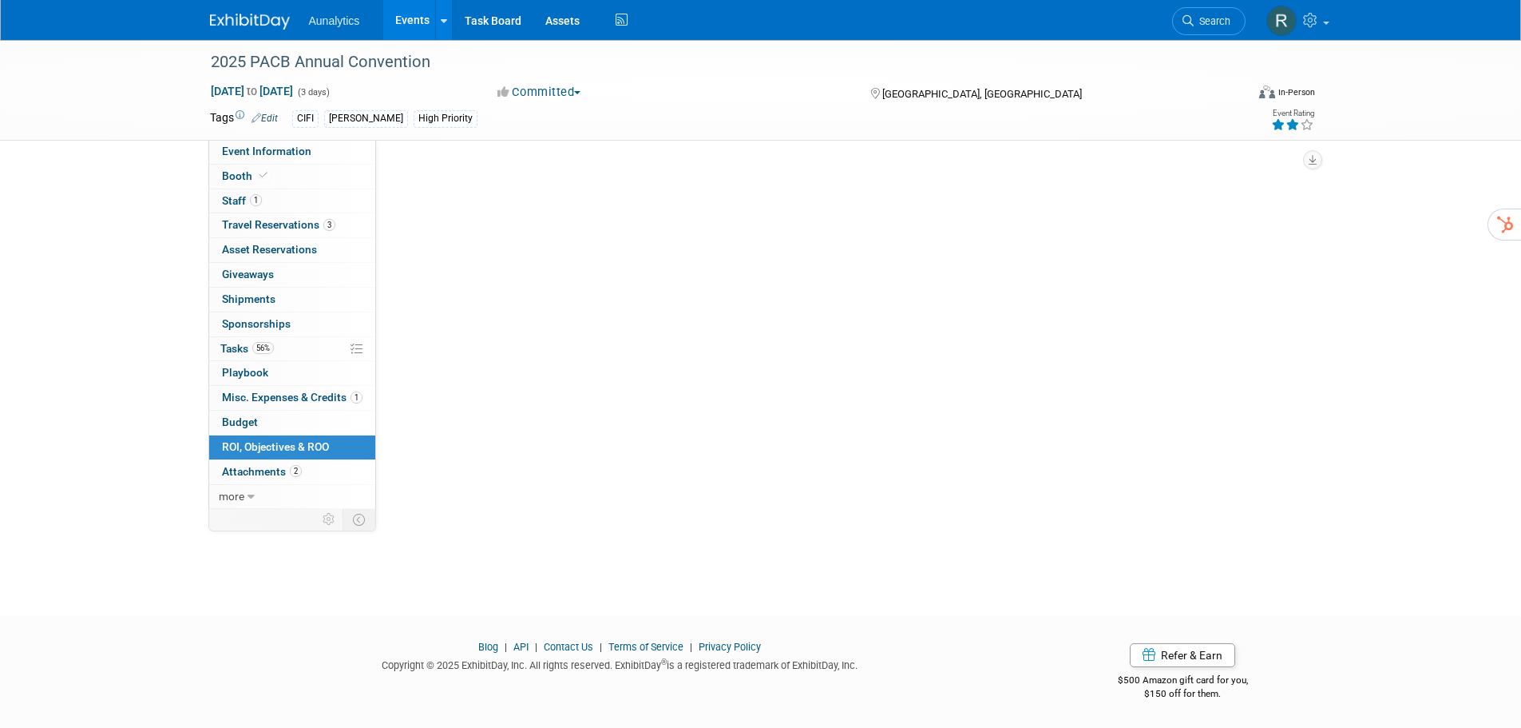
scroll to position [0, 0]
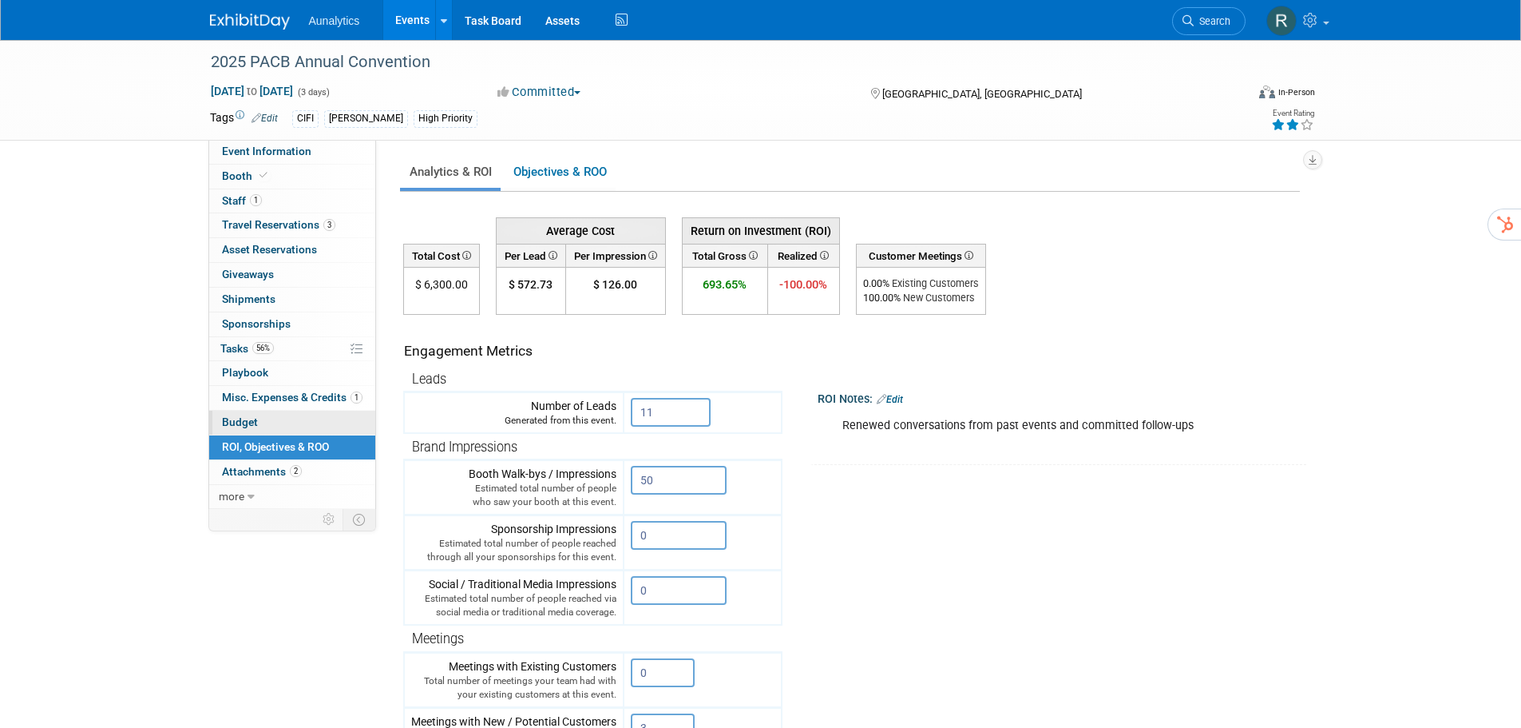
click at [226, 411] on link "Budget" at bounding box center [292, 422] width 166 height 24
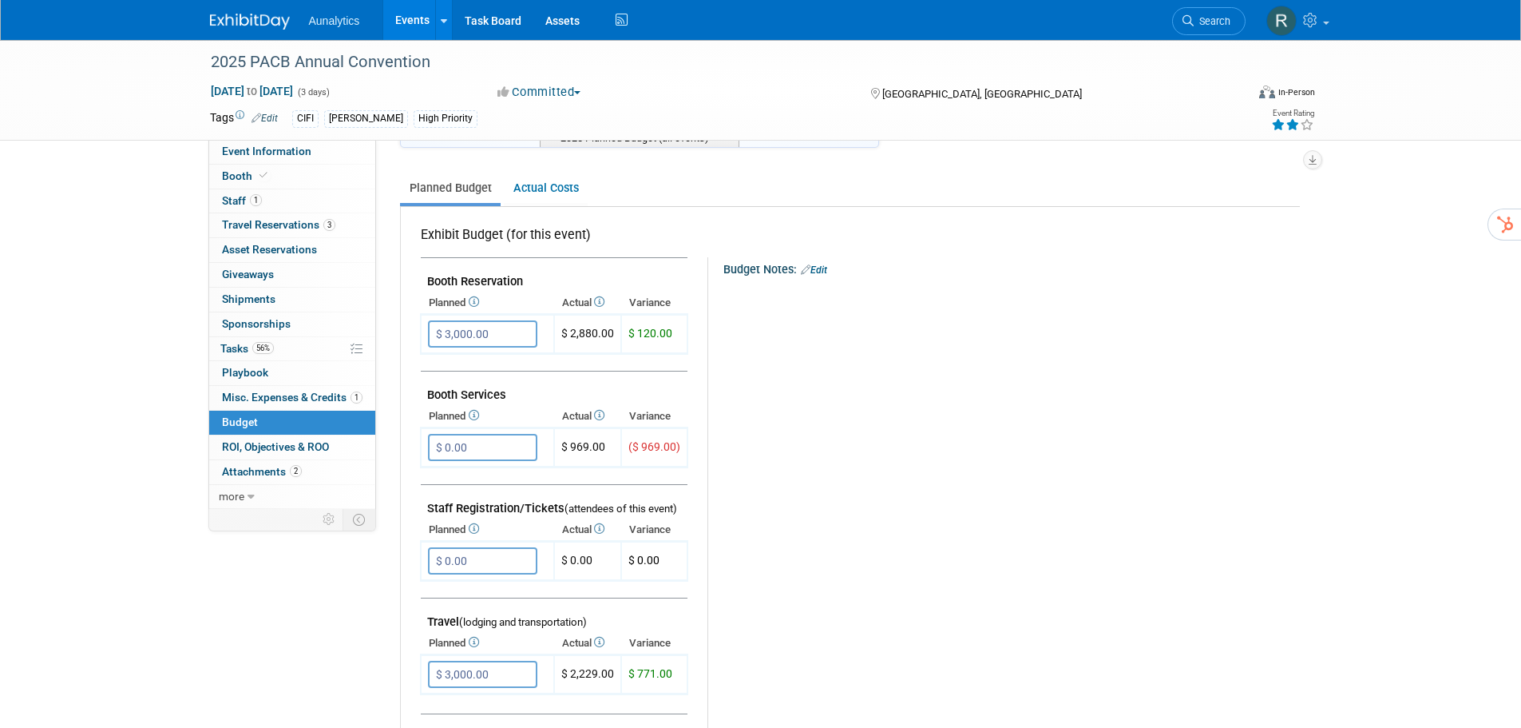
scroll to position [80, 0]
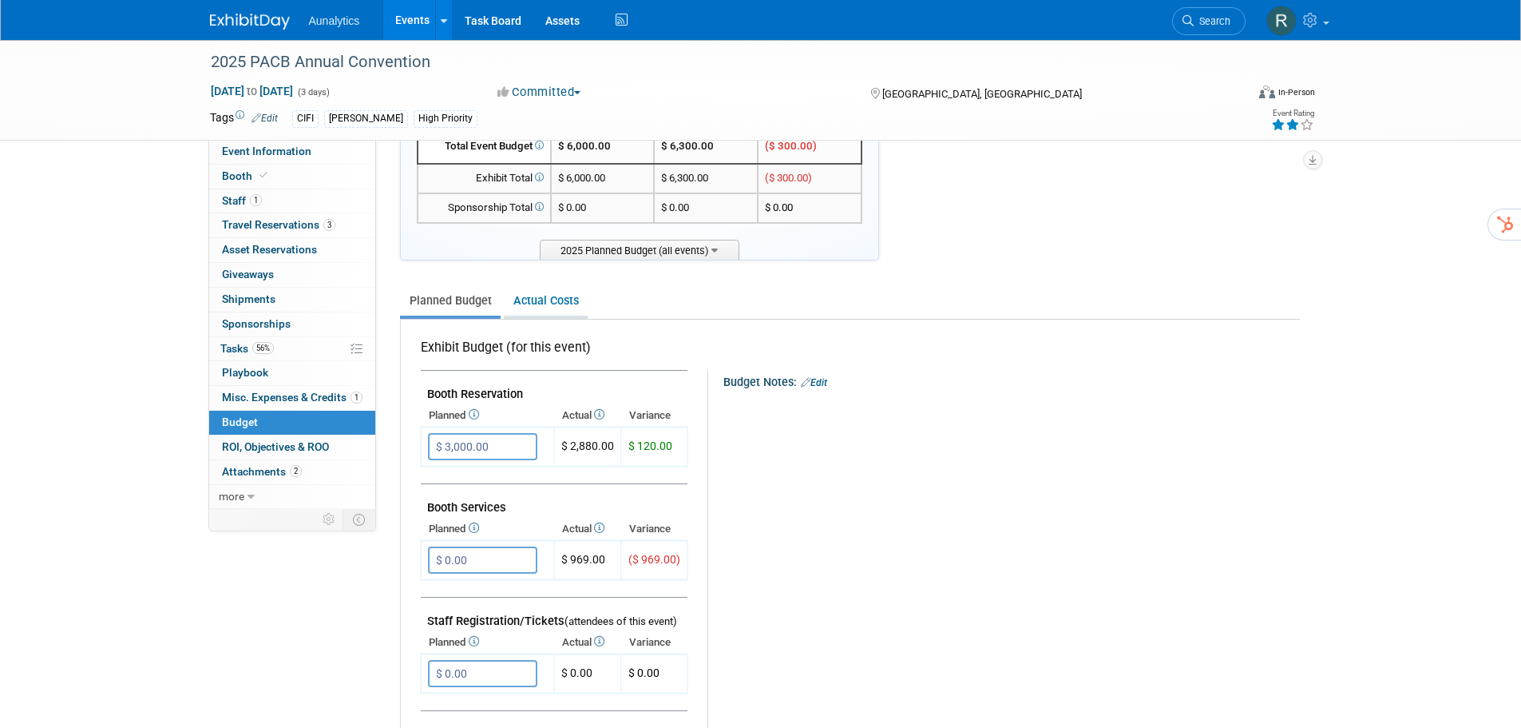
click at [547, 295] on link "Actual Costs" at bounding box center [546, 301] width 84 height 30
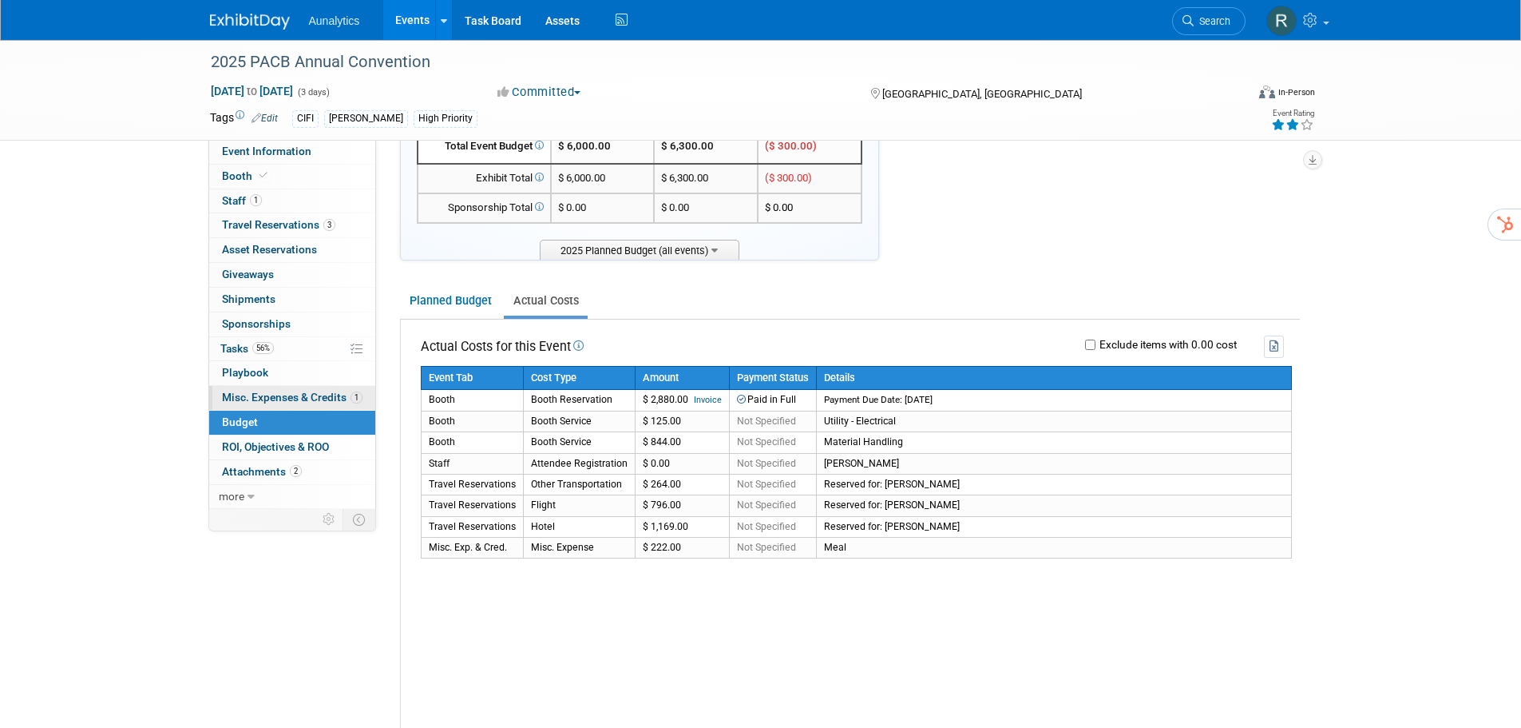
click at [327, 400] on span "Misc. Expenses & Credits 1" at bounding box center [292, 397] width 141 height 13
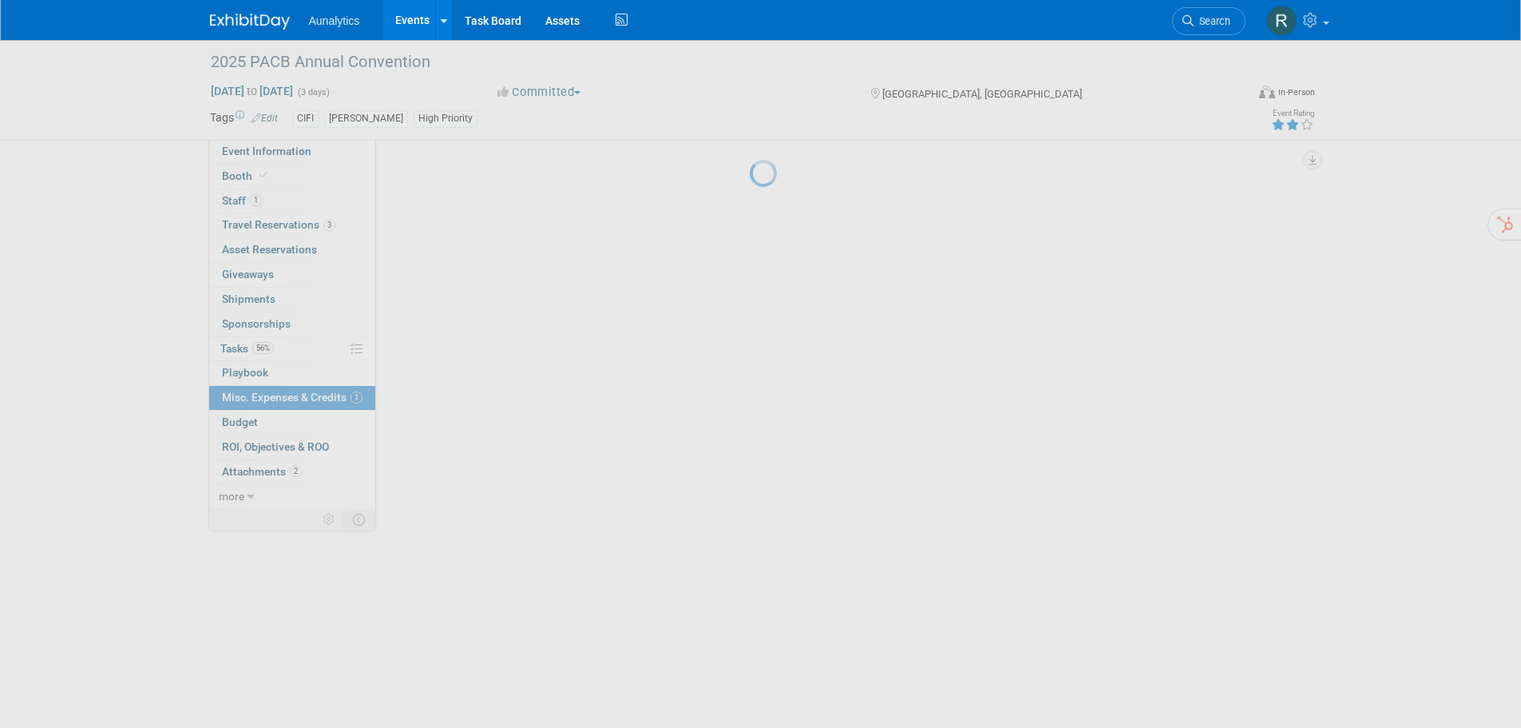
scroll to position [0, 0]
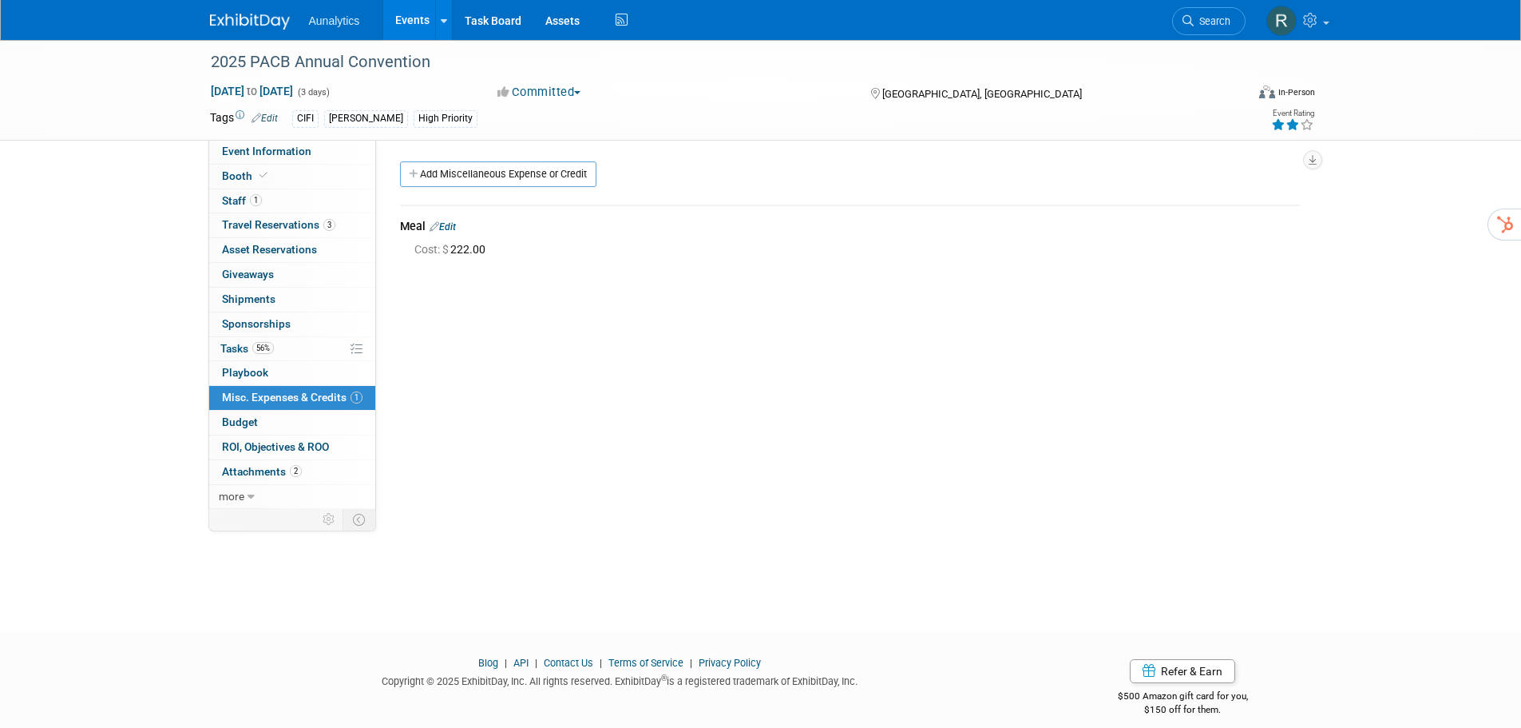
click at [456, 228] on link "Edit" at bounding box center [443, 226] width 26 height 11
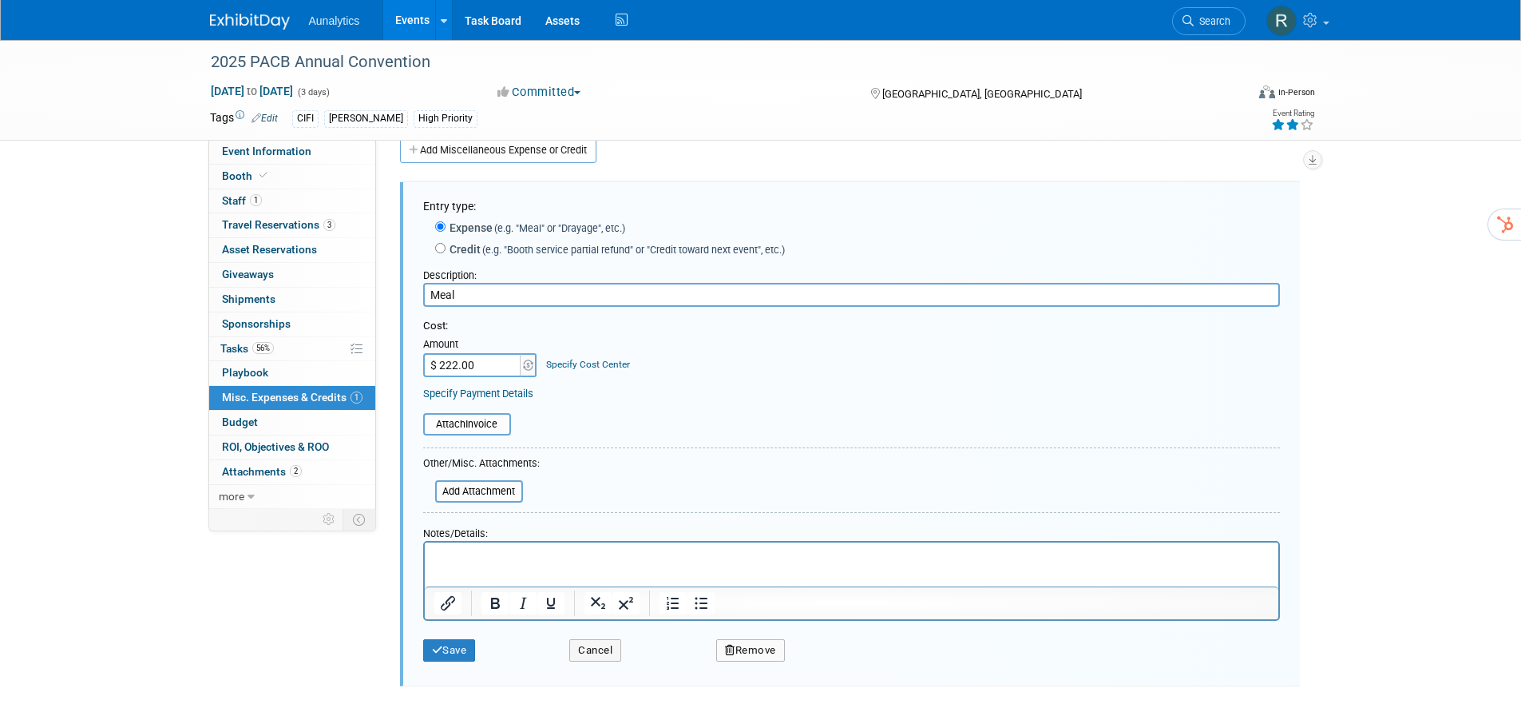
click at [469, 292] on input "Meal" at bounding box center [851, 295] width 857 height 24
type input "Meals"
click at [453, 652] on button "Save" at bounding box center [449, 650] width 53 height 22
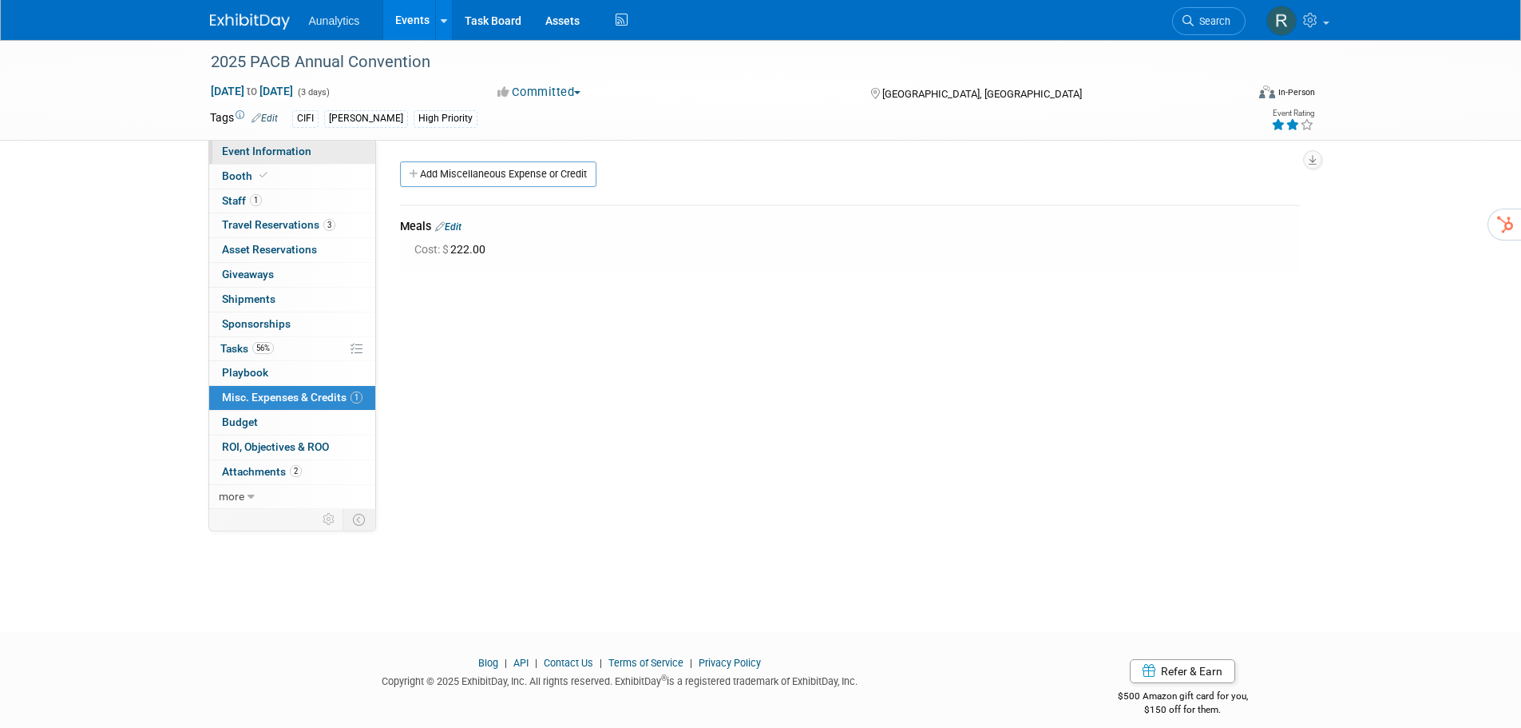
click at [283, 155] on span "Event Information" at bounding box center [266, 151] width 89 height 13
select select "Yes"
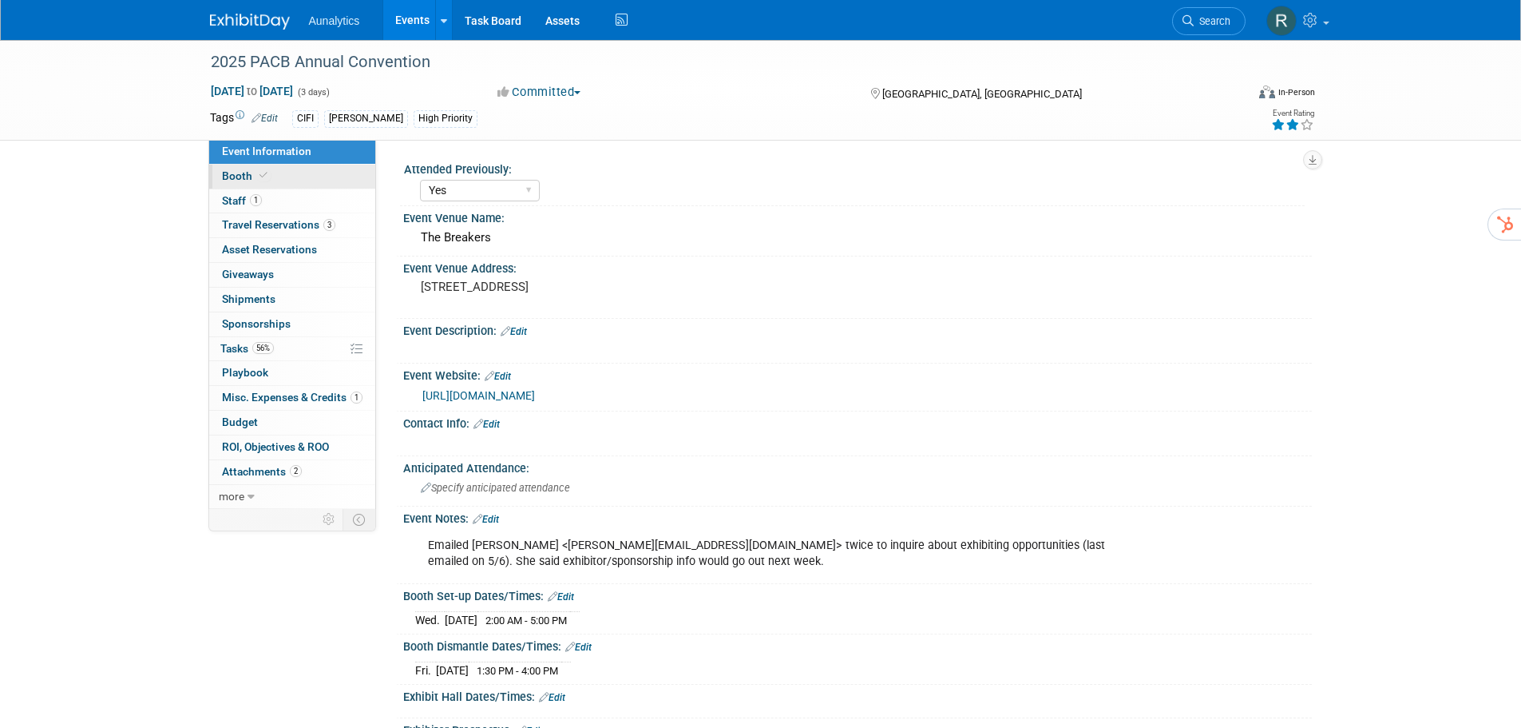
click at [280, 173] on link "Booth" at bounding box center [292, 177] width 166 height 24
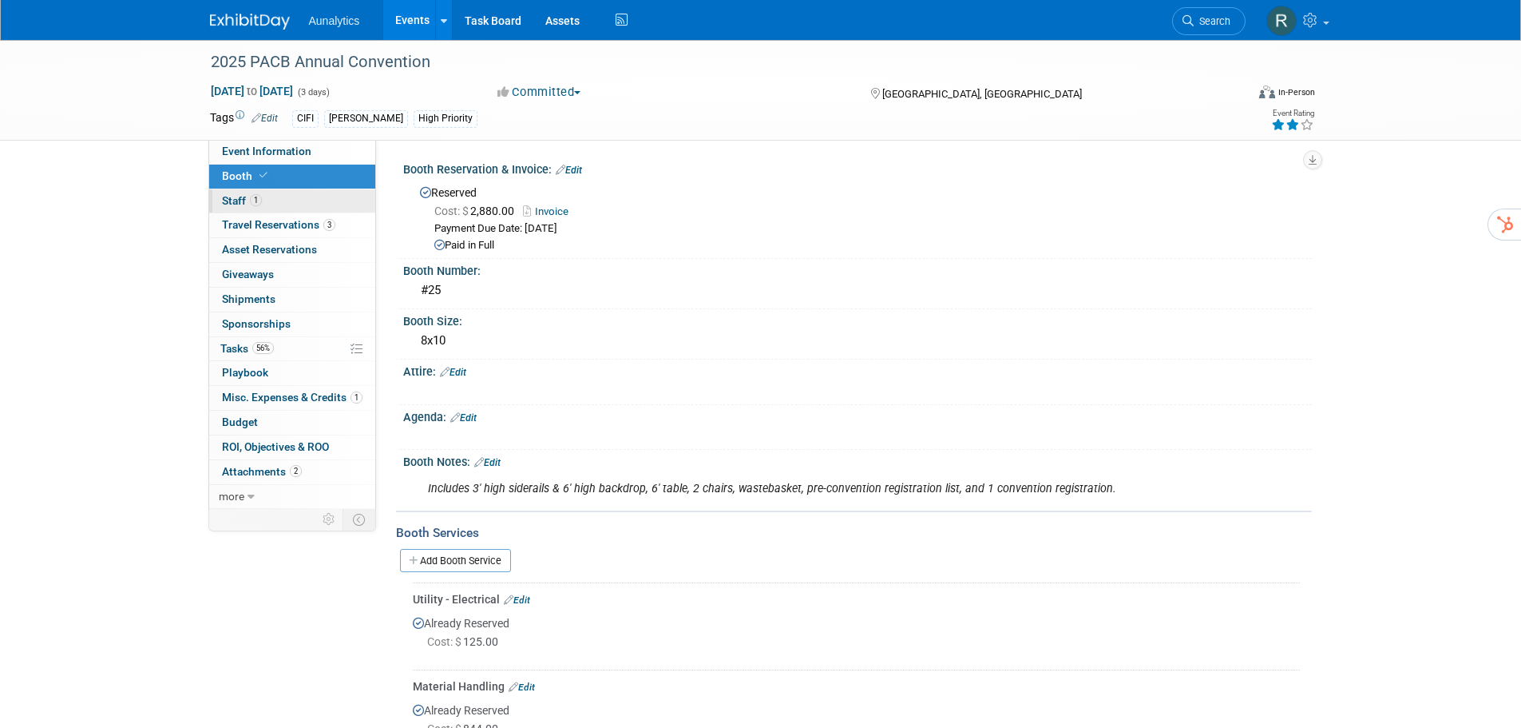
click at [277, 198] on link "1 Staff 1" at bounding box center [292, 201] width 166 height 24
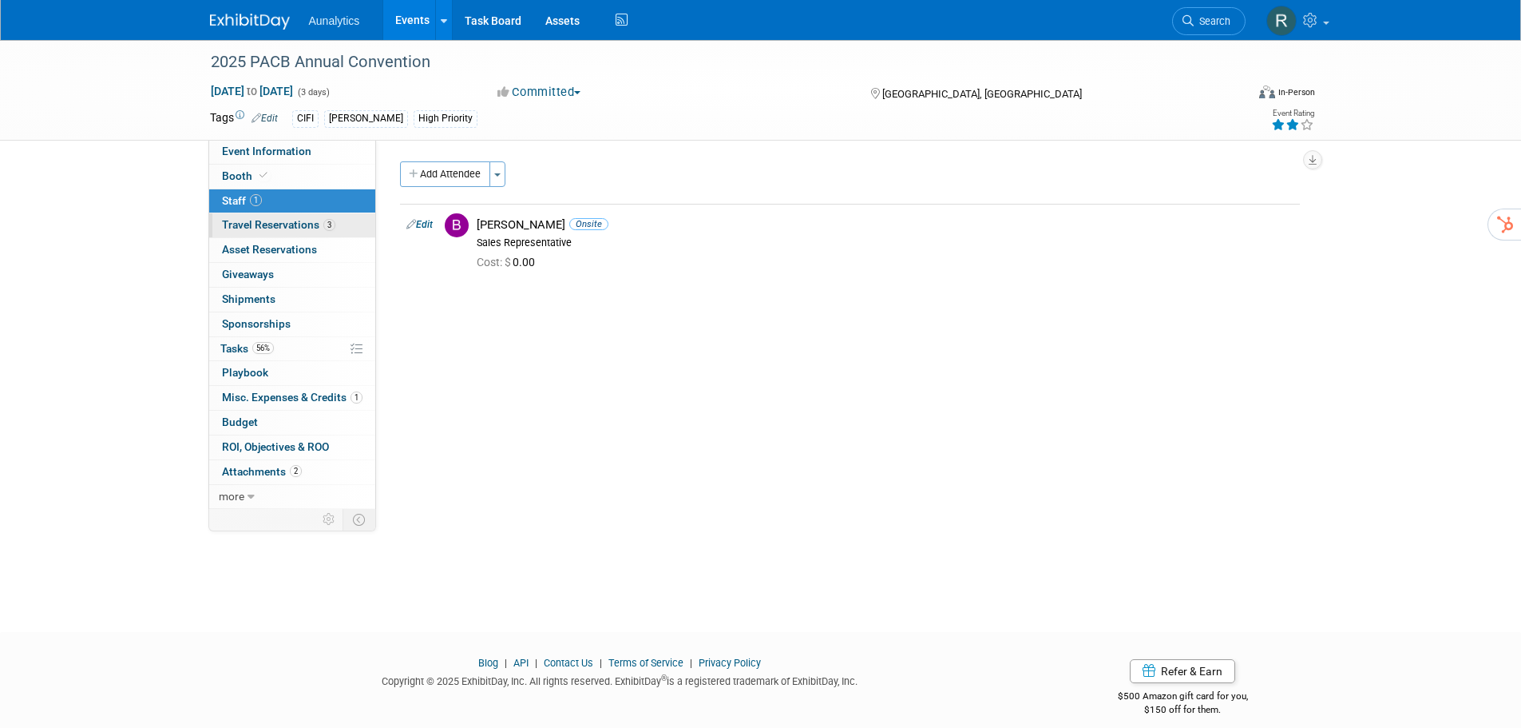
click at [275, 224] on span "Travel Reservations 3" at bounding box center [278, 224] width 113 height 13
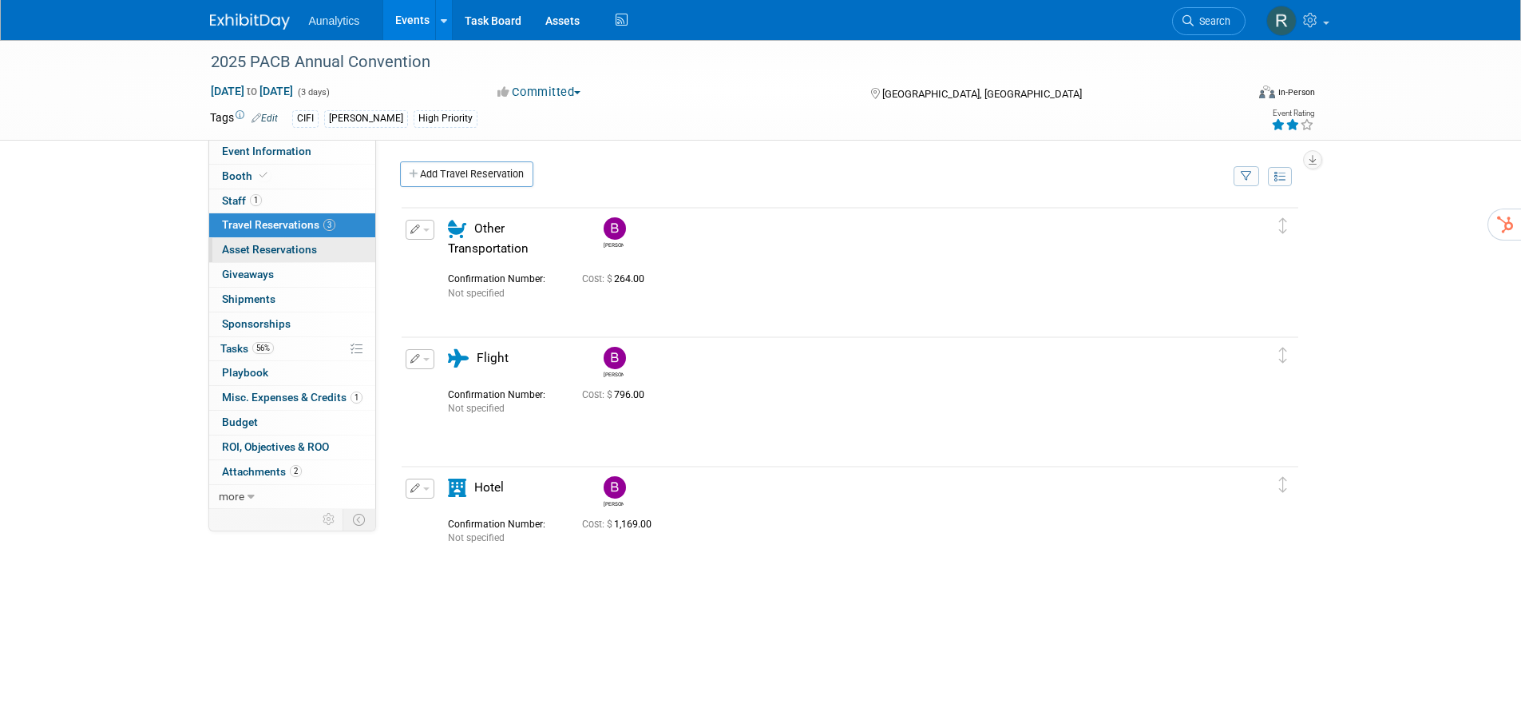
click at [281, 254] on span "Asset Reservations 0" at bounding box center [269, 249] width 95 height 13
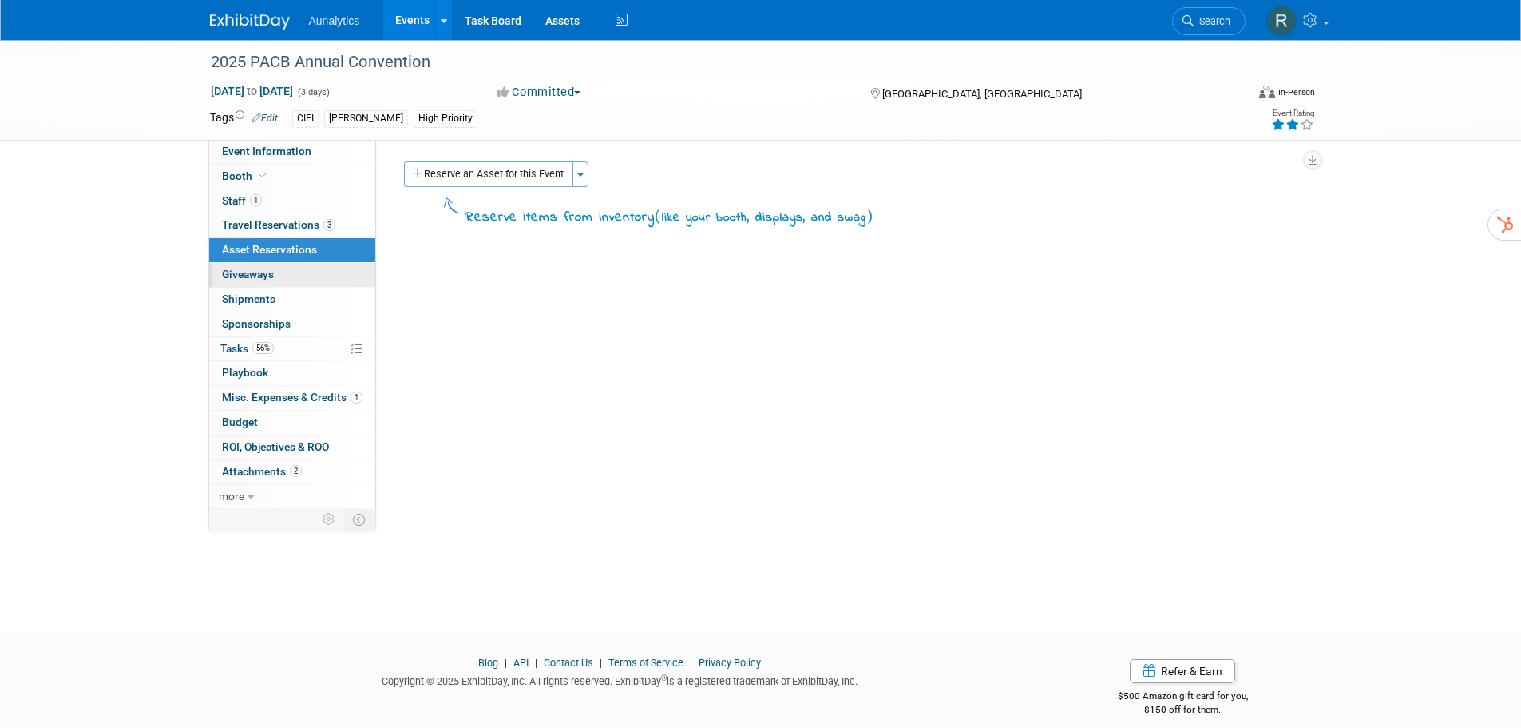
click at [278, 278] on link "0 Giveaways 0" at bounding box center [292, 275] width 166 height 24
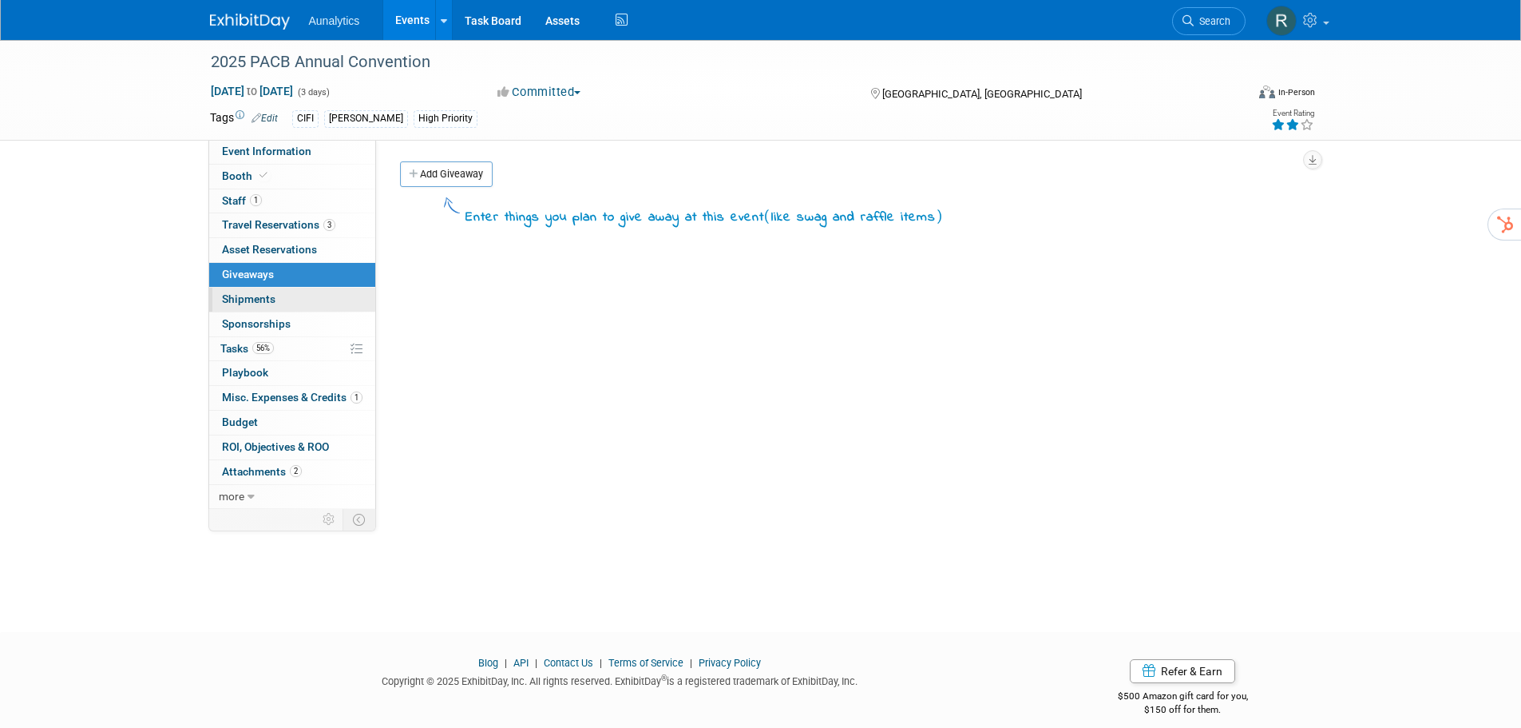
click at [275, 297] on link "0 Shipments 0" at bounding box center [292, 300] width 166 height 24
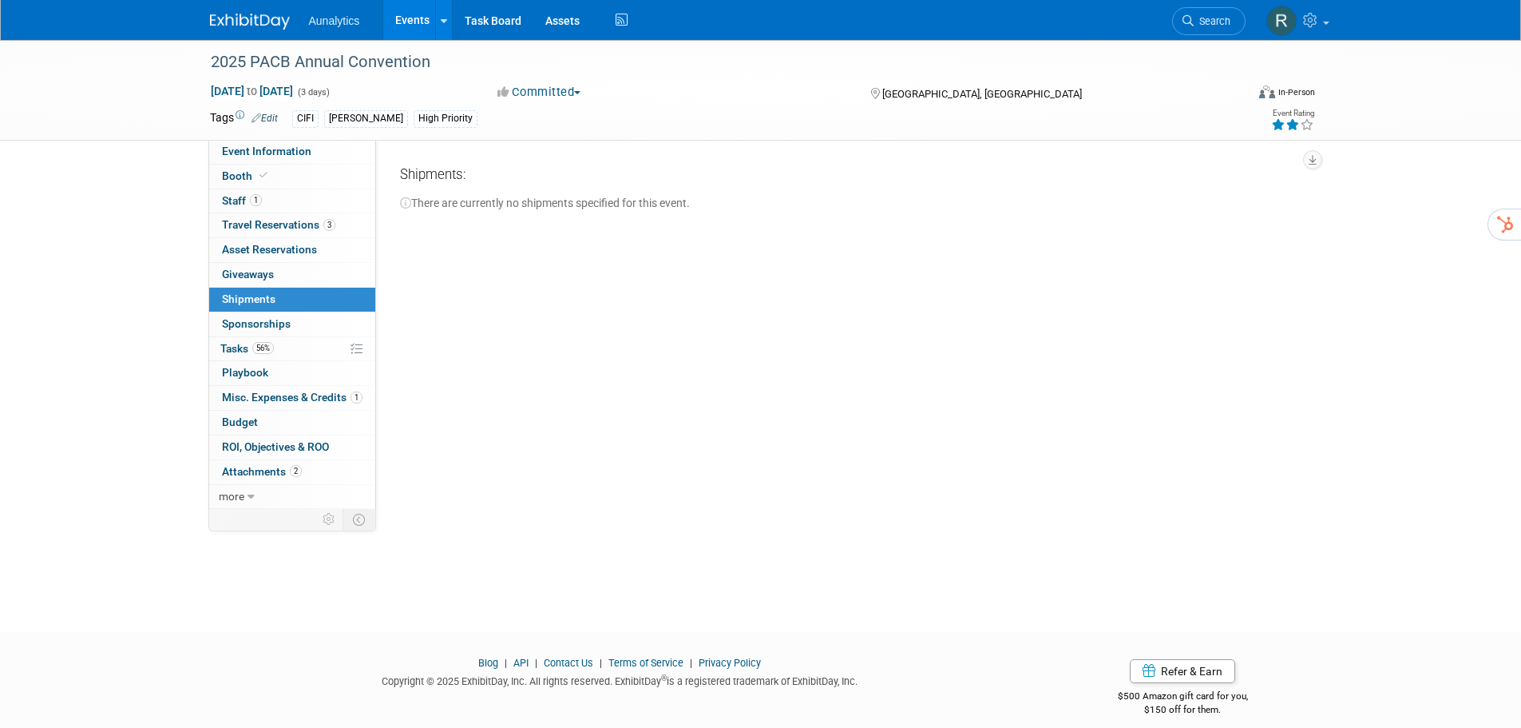
click at [469, 188] on div "Shipments:" at bounding box center [850, 177] width 900 height 25
